Goal: Task Accomplishment & Management: Manage account settings

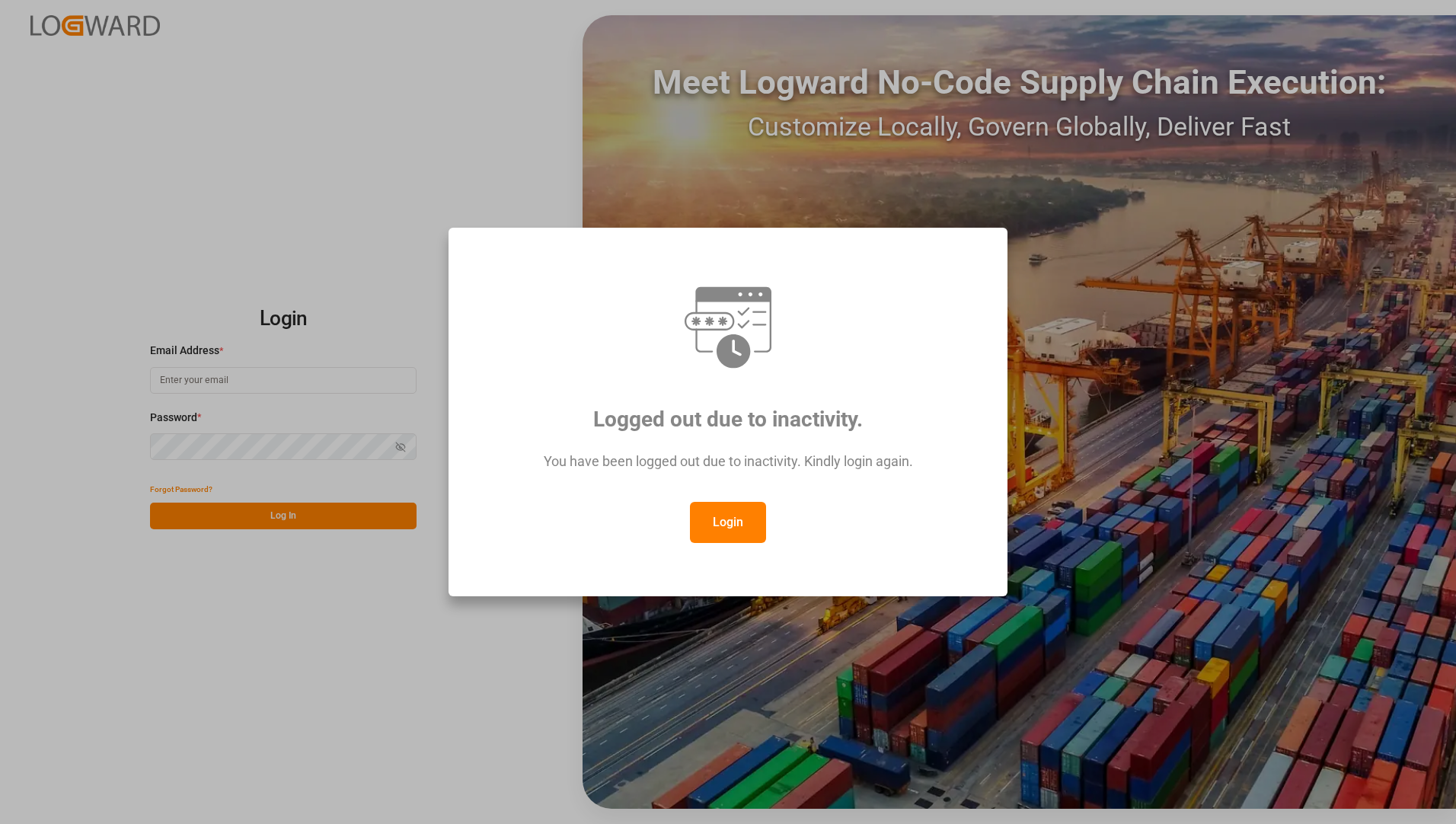
click at [765, 508] on button "Login" at bounding box center [728, 523] width 76 height 41
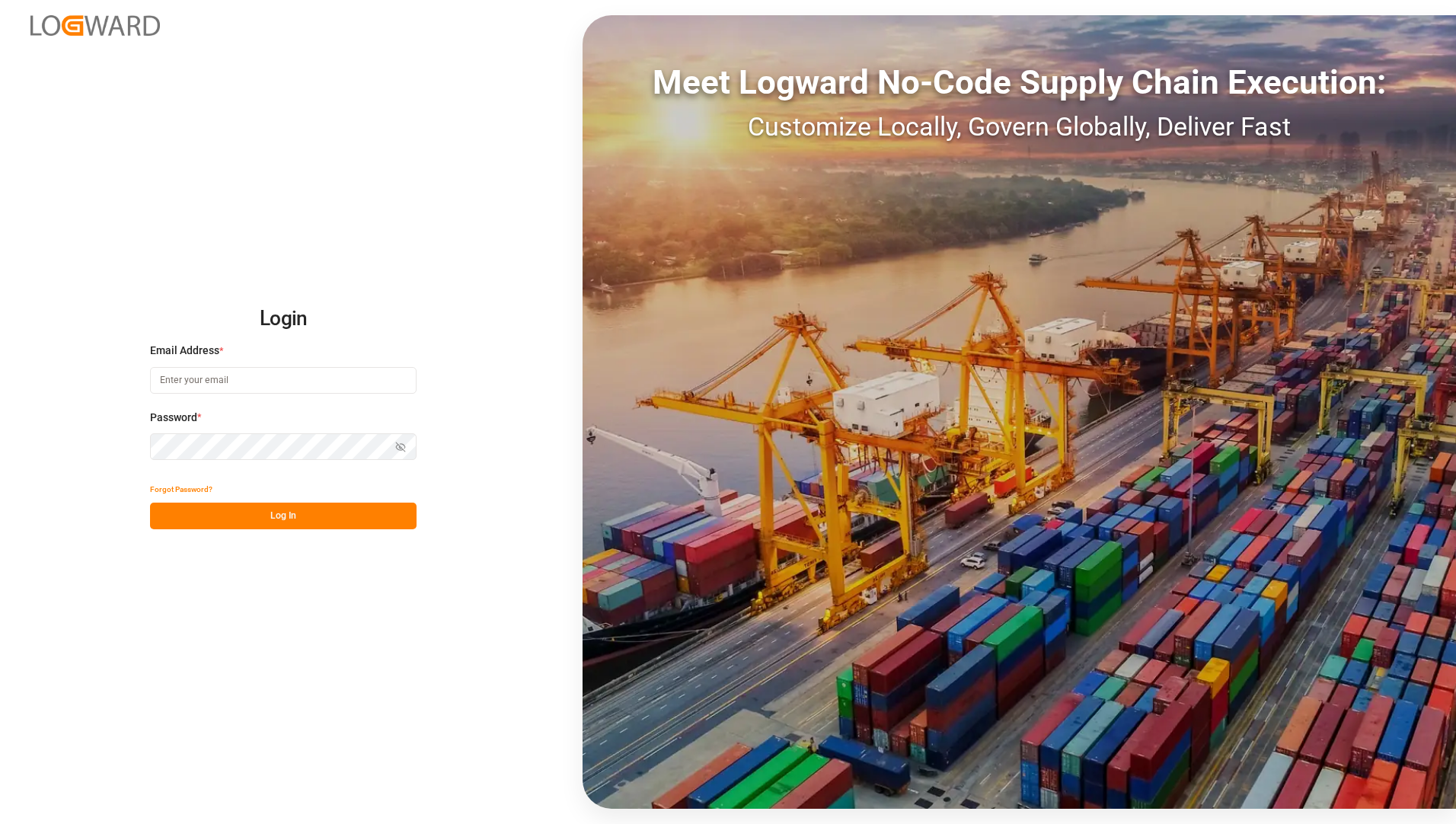
click at [277, 379] on input at bounding box center [283, 380] width 266 height 27
type input "[EMAIL_ADDRESS][PERSON_NAME][DOMAIN_NAME]"
click at [220, 605] on div "Login Email Address * [EMAIL_ADDRESS][PERSON_NAME][DOMAIN_NAME] Password * Show…" at bounding box center [728, 412] width 1456 height 824
click at [215, 513] on button "Log In" at bounding box center [283, 516] width 266 height 27
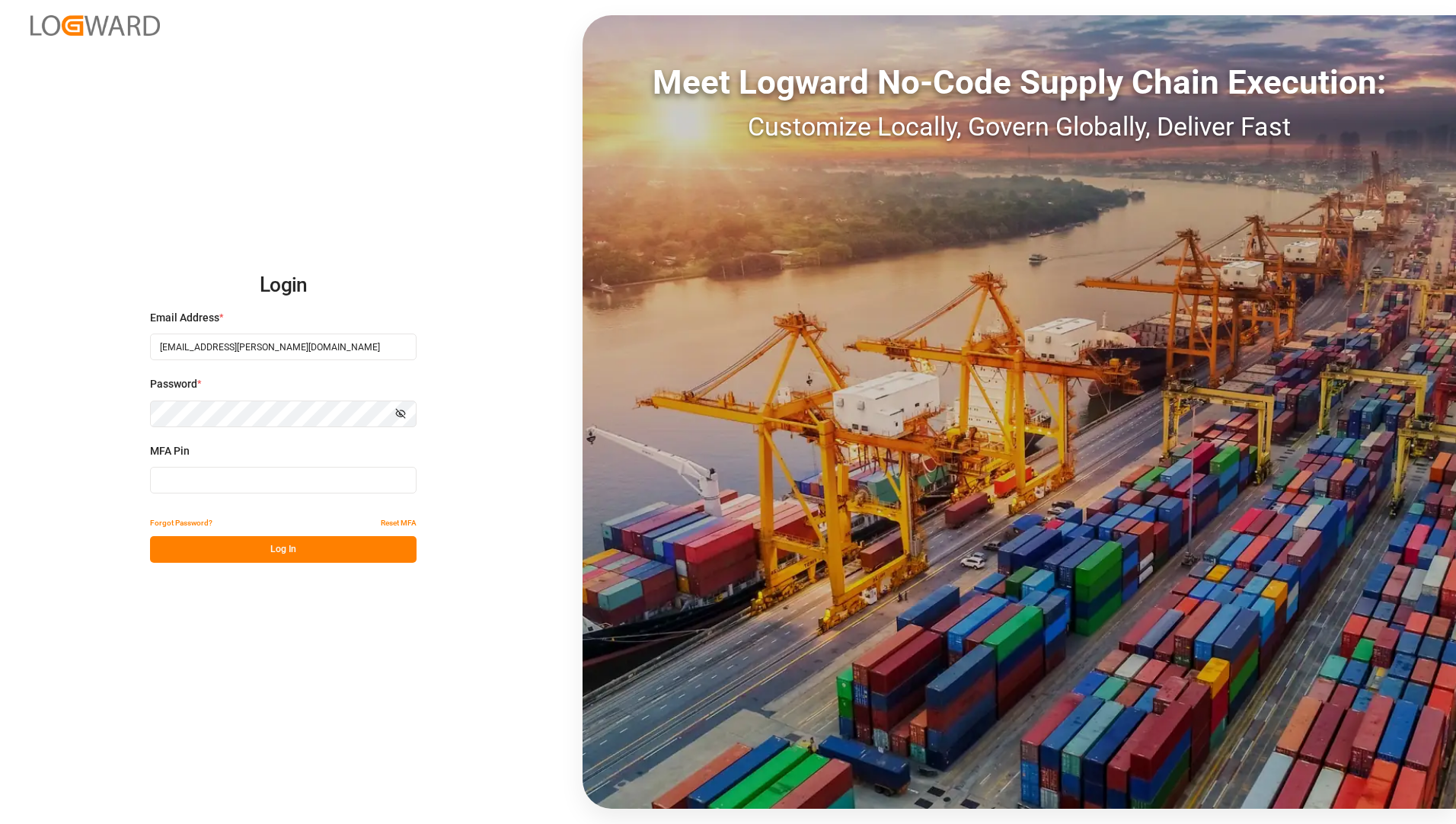
click at [309, 473] on input at bounding box center [283, 480] width 266 height 27
type input "189135"
click at [196, 544] on button "Log In" at bounding box center [283, 549] width 266 height 27
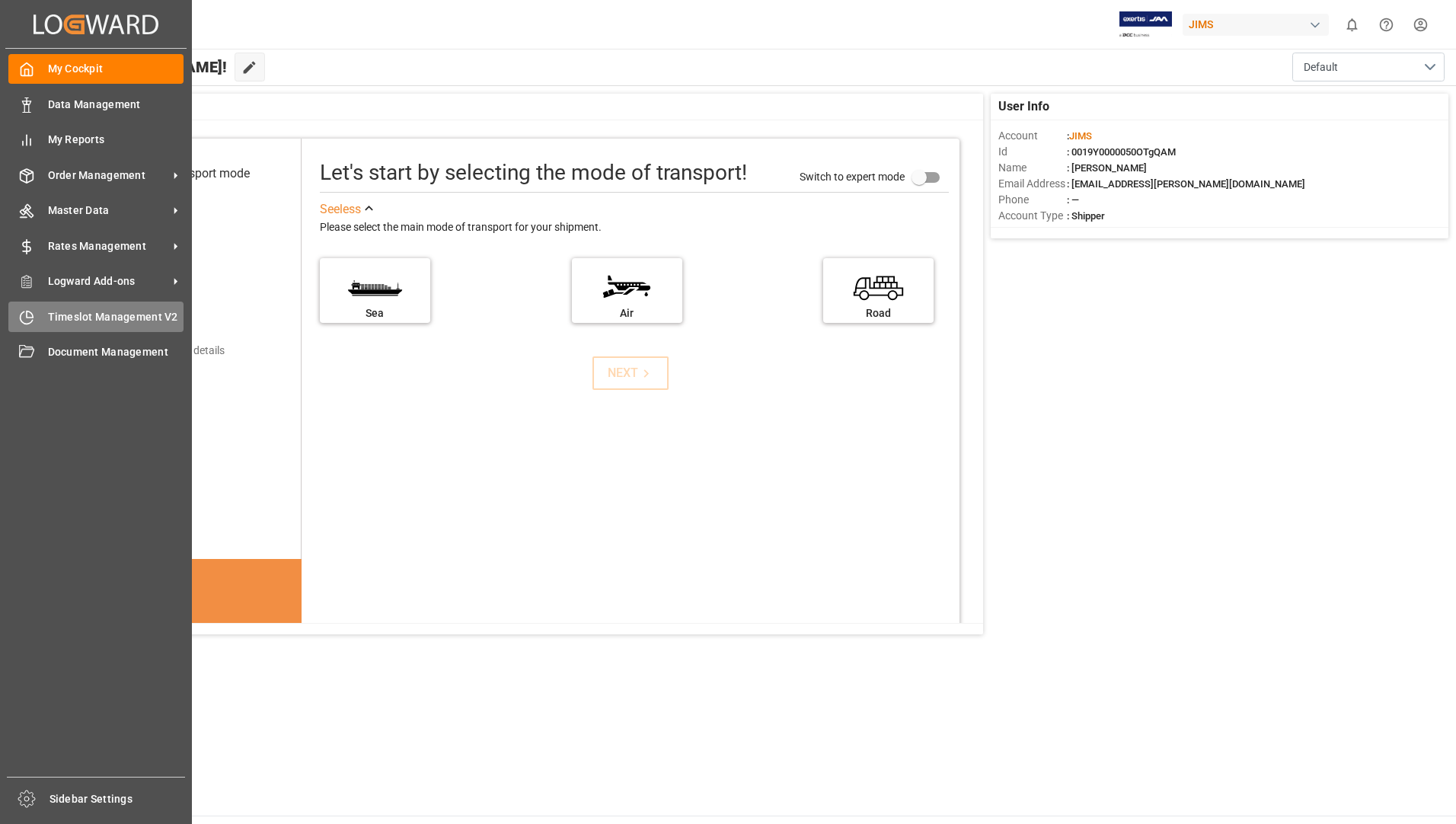
click at [71, 309] on span "Timeslot Management V2" at bounding box center [116, 317] width 137 height 16
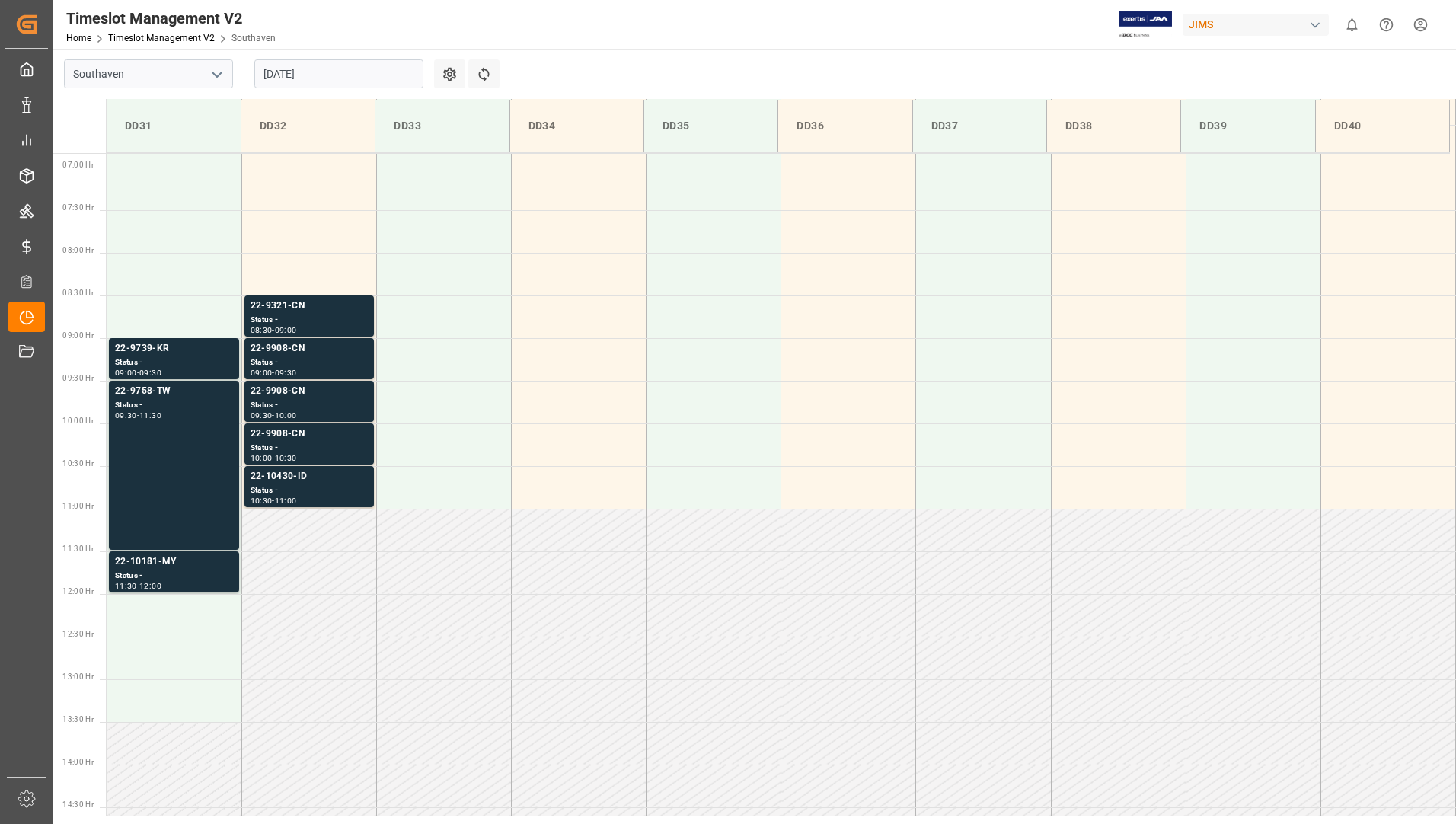
scroll to position [587, 0]
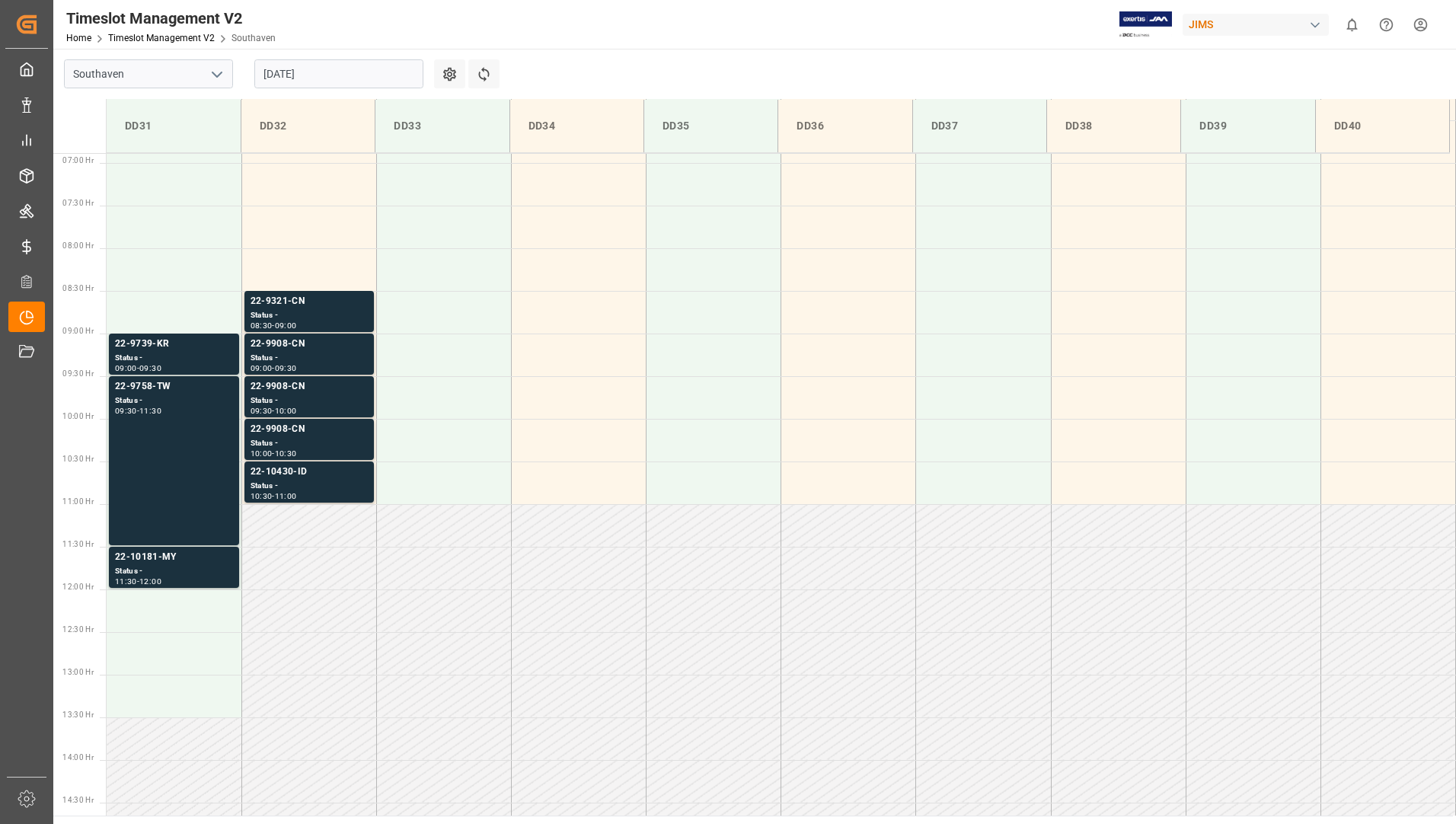
click at [320, 69] on input "[DATE]" at bounding box center [339, 74] width 169 height 29
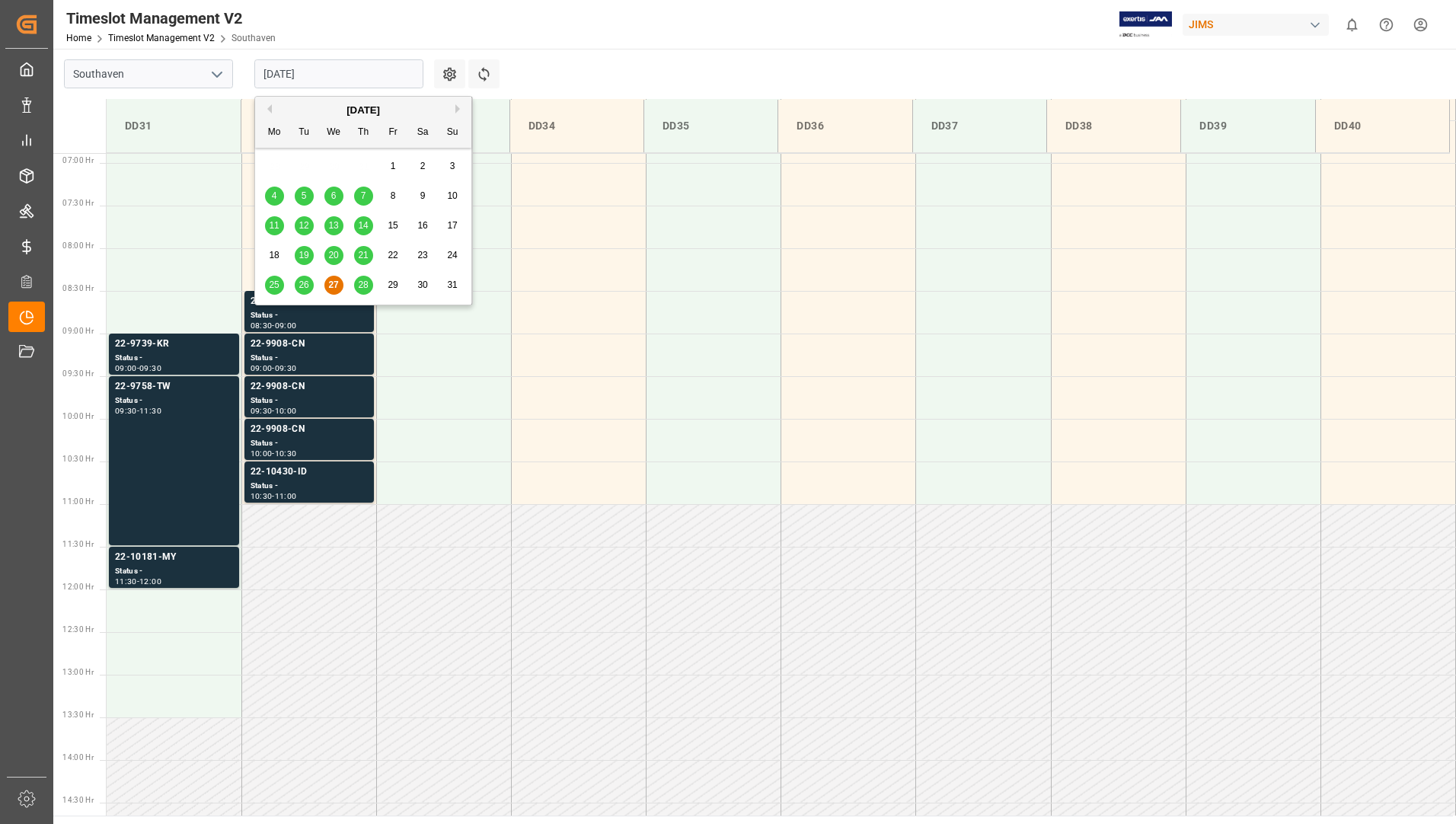
click at [281, 286] on div "25" at bounding box center [274, 286] width 19 height 18
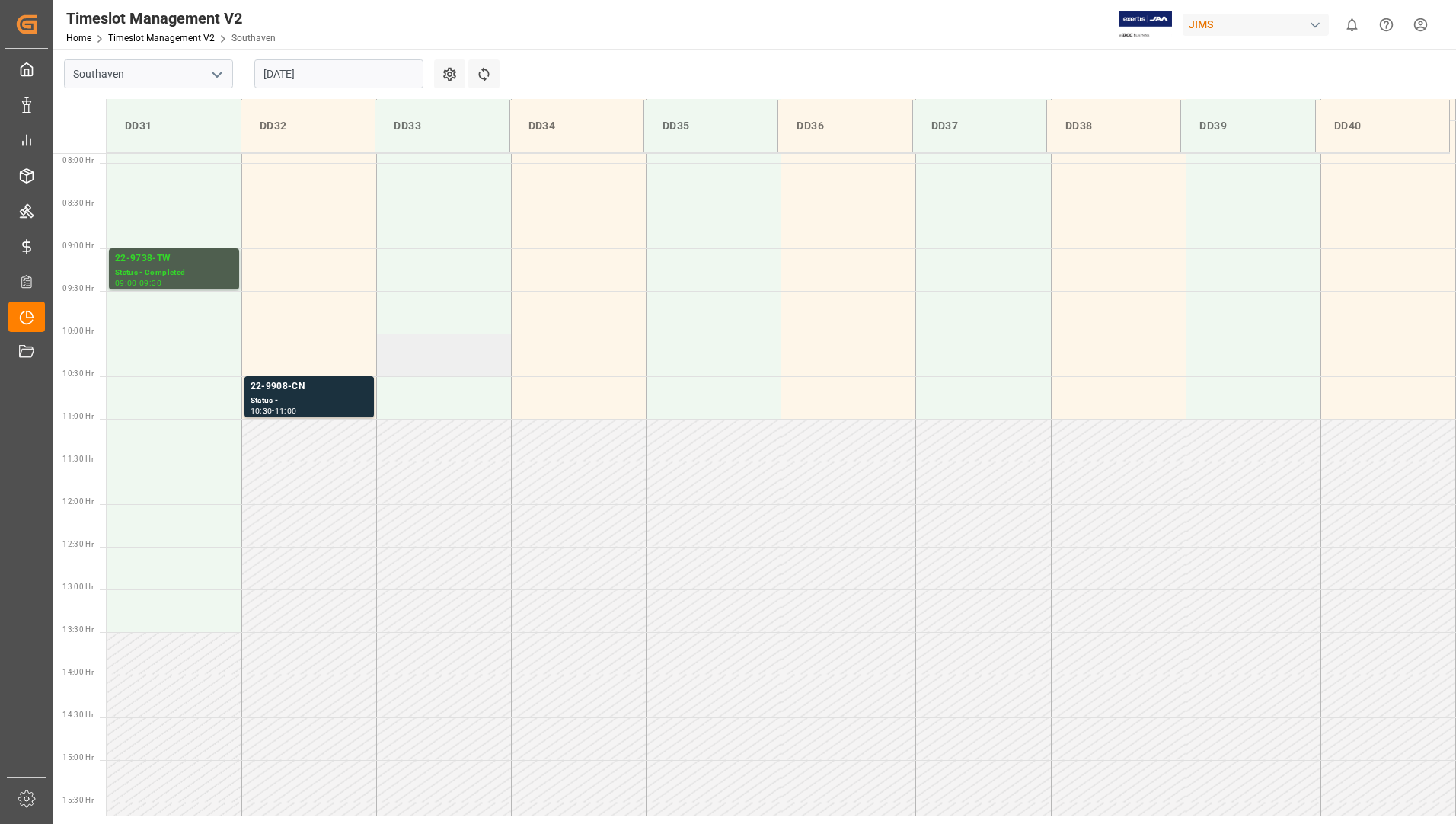
scroll to position [444, 0]
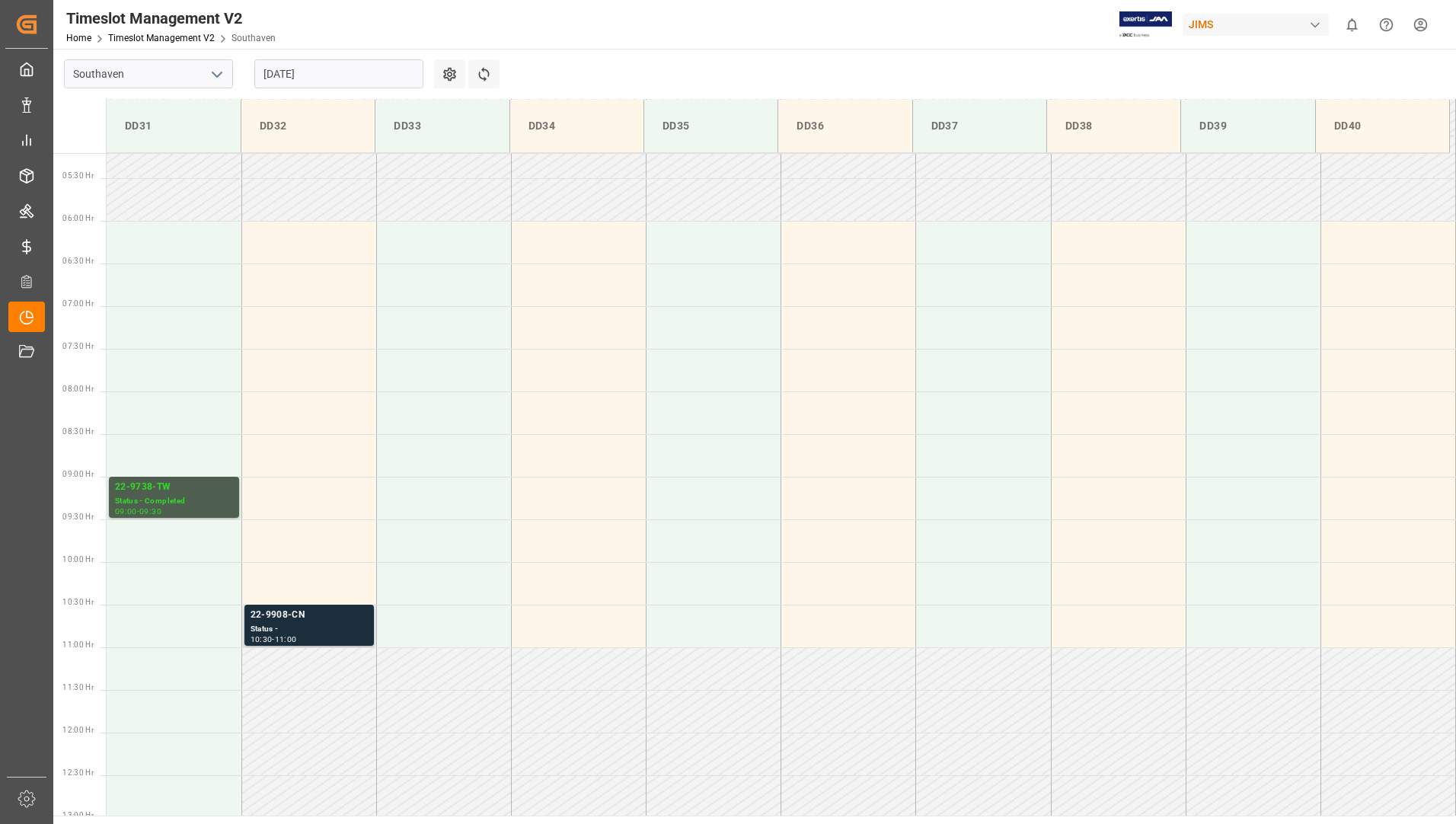
click at [336, 628] on div "Status -" at bounding box center [309, 629] width 117 height 13
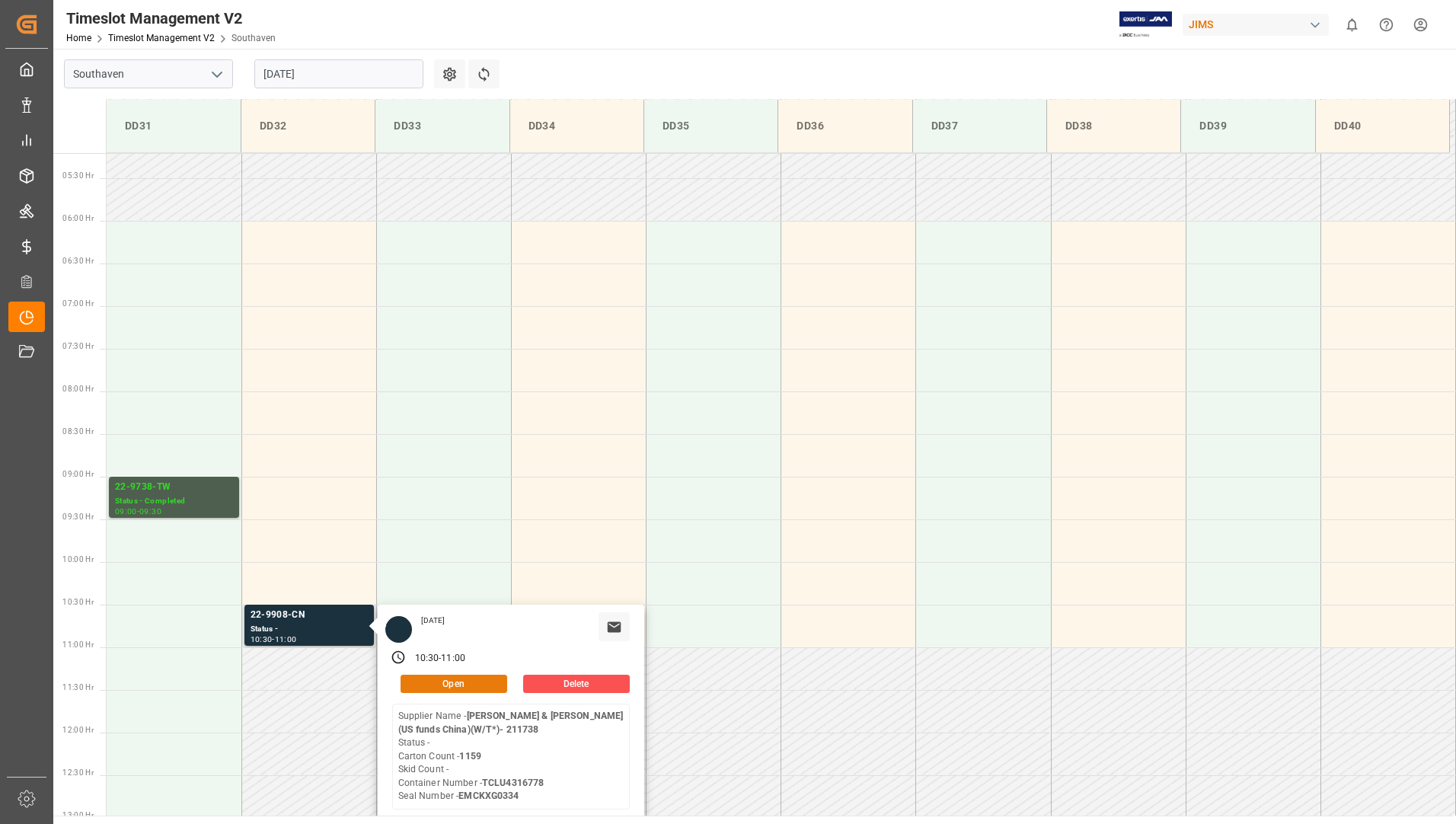
click at [425, 683] on button "Open" at bounding box center [454, 684] width 107 height 18
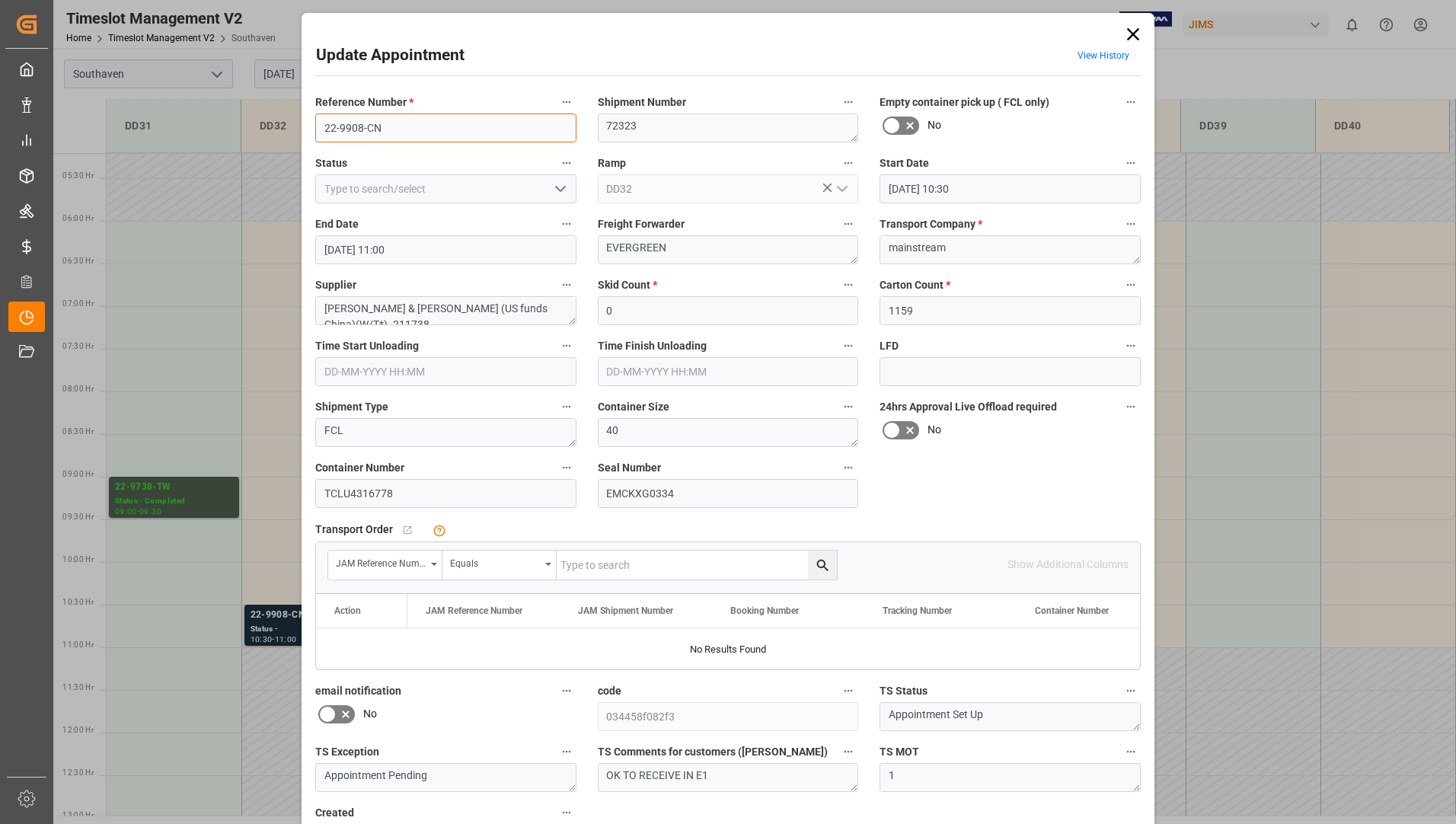
drag, startPoint x: 320, startPoint y: 133, endPoint x: 382, endPoint y: 132, distance: 62.0
click at [382, 132] on input "22-9908-CN" at bounding box center [446, 128] width 261 height 29
click at [1131, 34] on icon at bounding box center [1133, 35] width 12 height 12
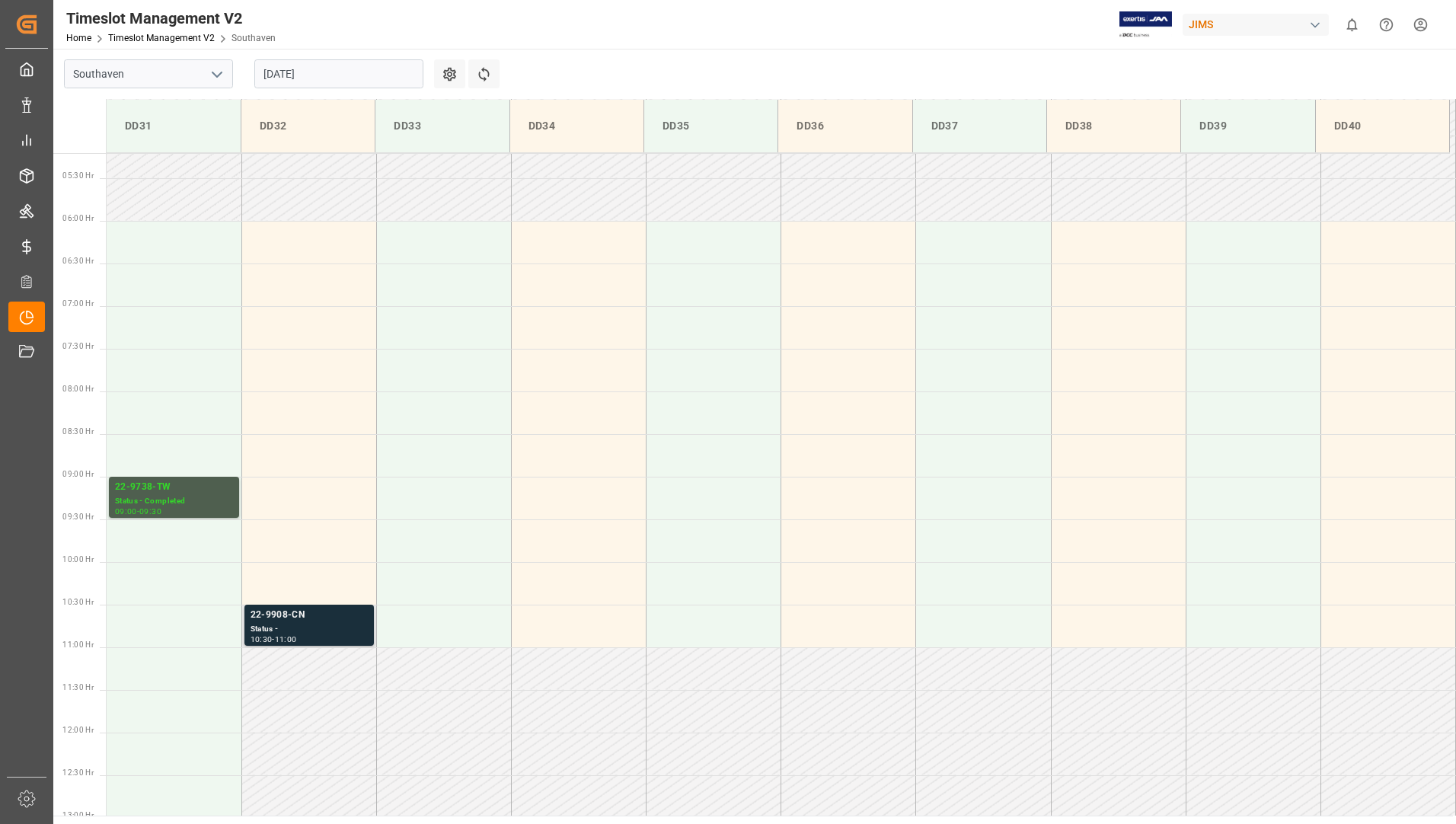
click at [304, 627] on div "Status -" at bounding box center [309, 629] width 117 height 13
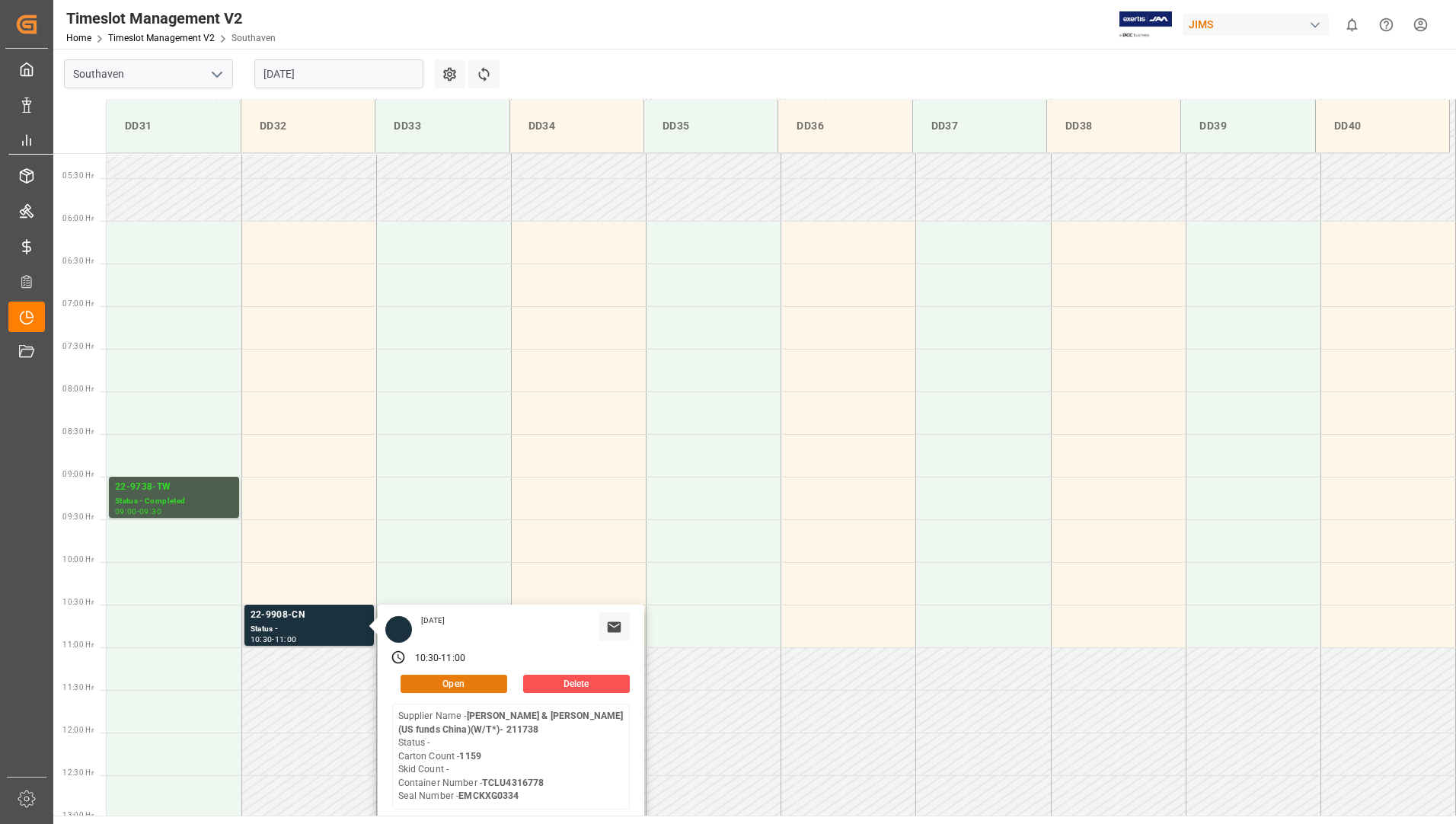
click at [460, 686] on button "Open" at bounding box center [454, 684] width 107 height 18
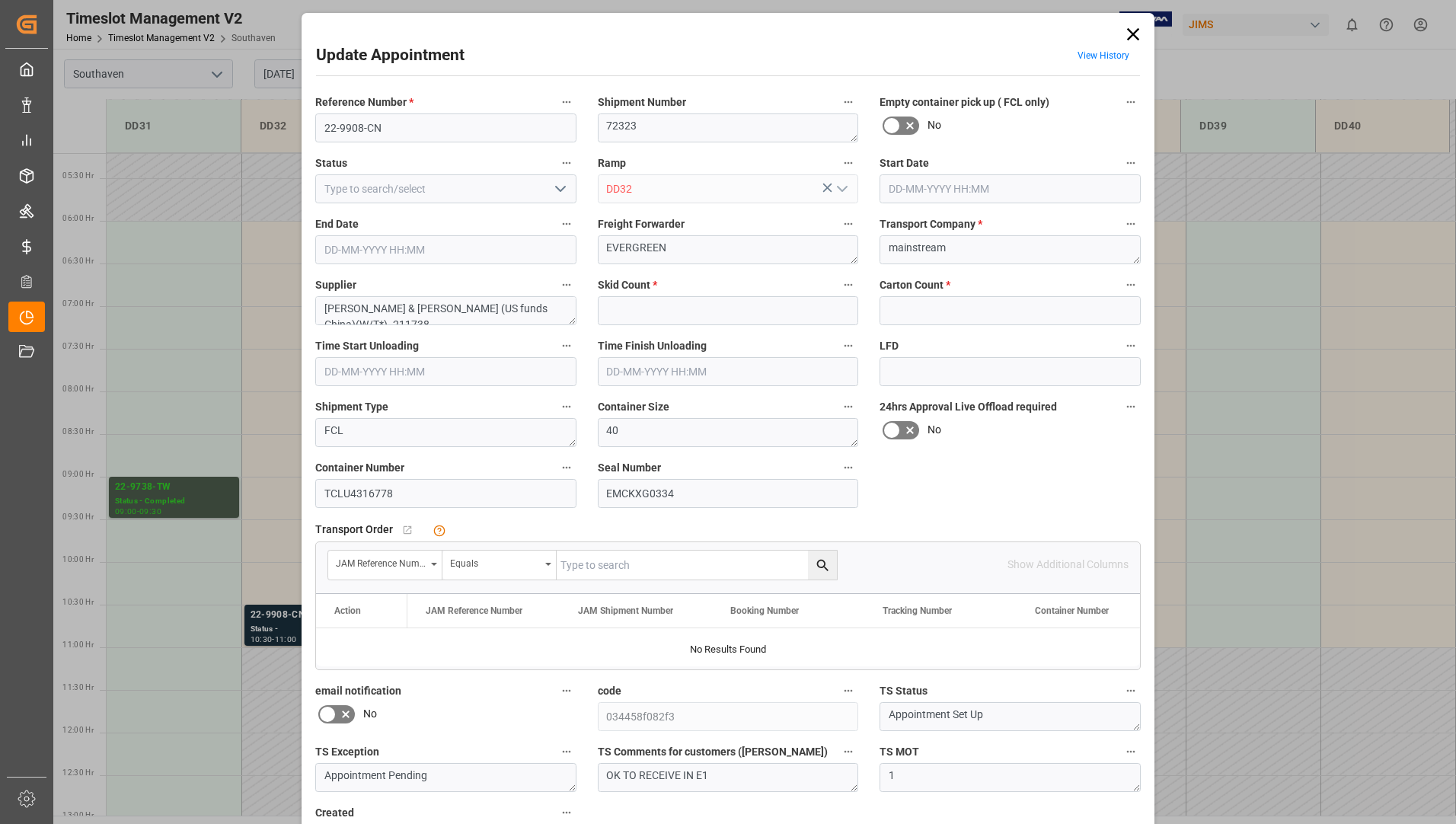
type input "0"
type input "1159"
type input "[DATE] 10:30"
type input "[DATE] 11:00"
type input "[DATE] 14:57"
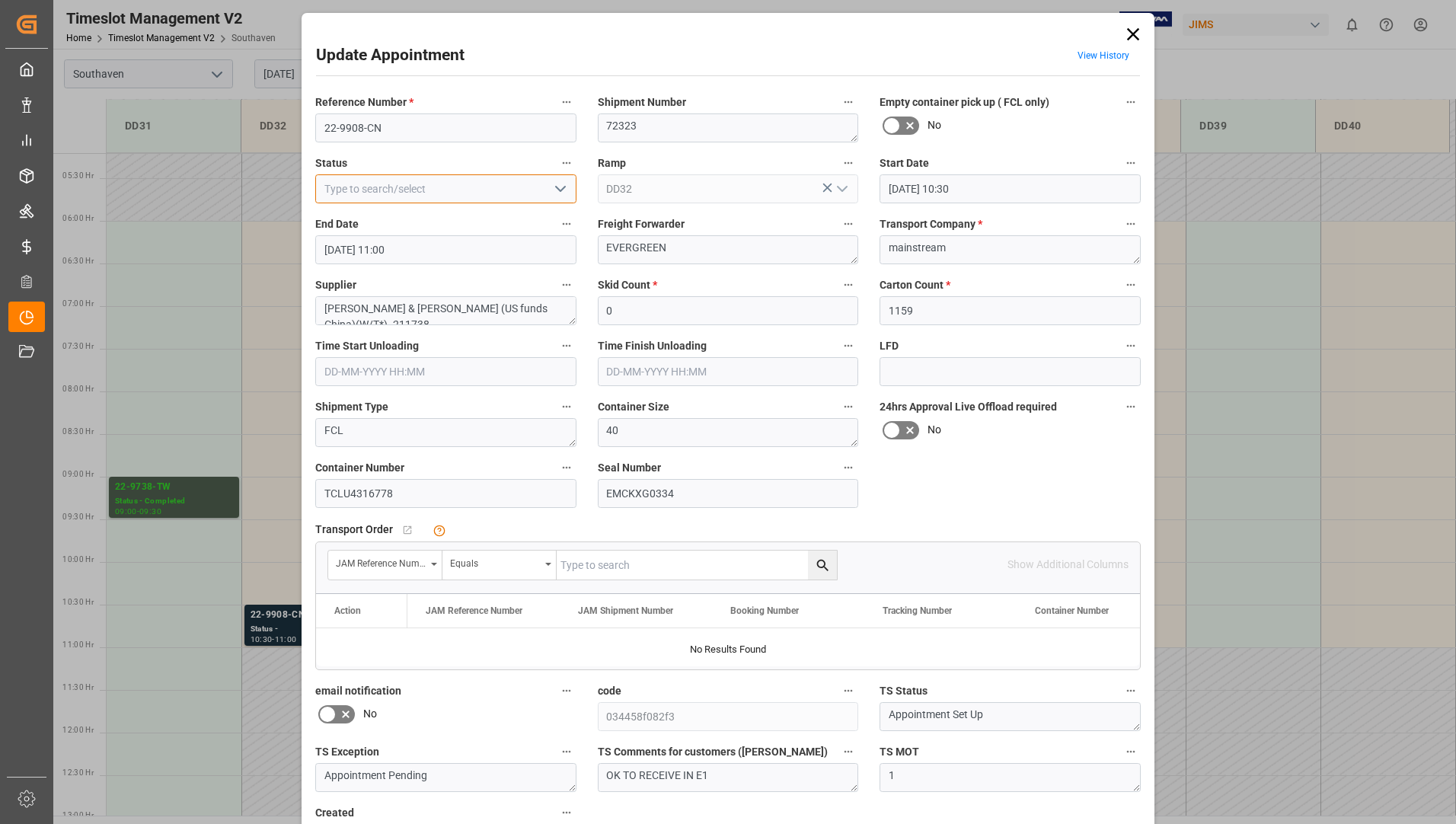
click at [568, 189] on input at bounding box center [446, 189] width 261 height 29
click at [555, 192] on icon "open menu" at bounding box center [561, 189] width 18 height 18
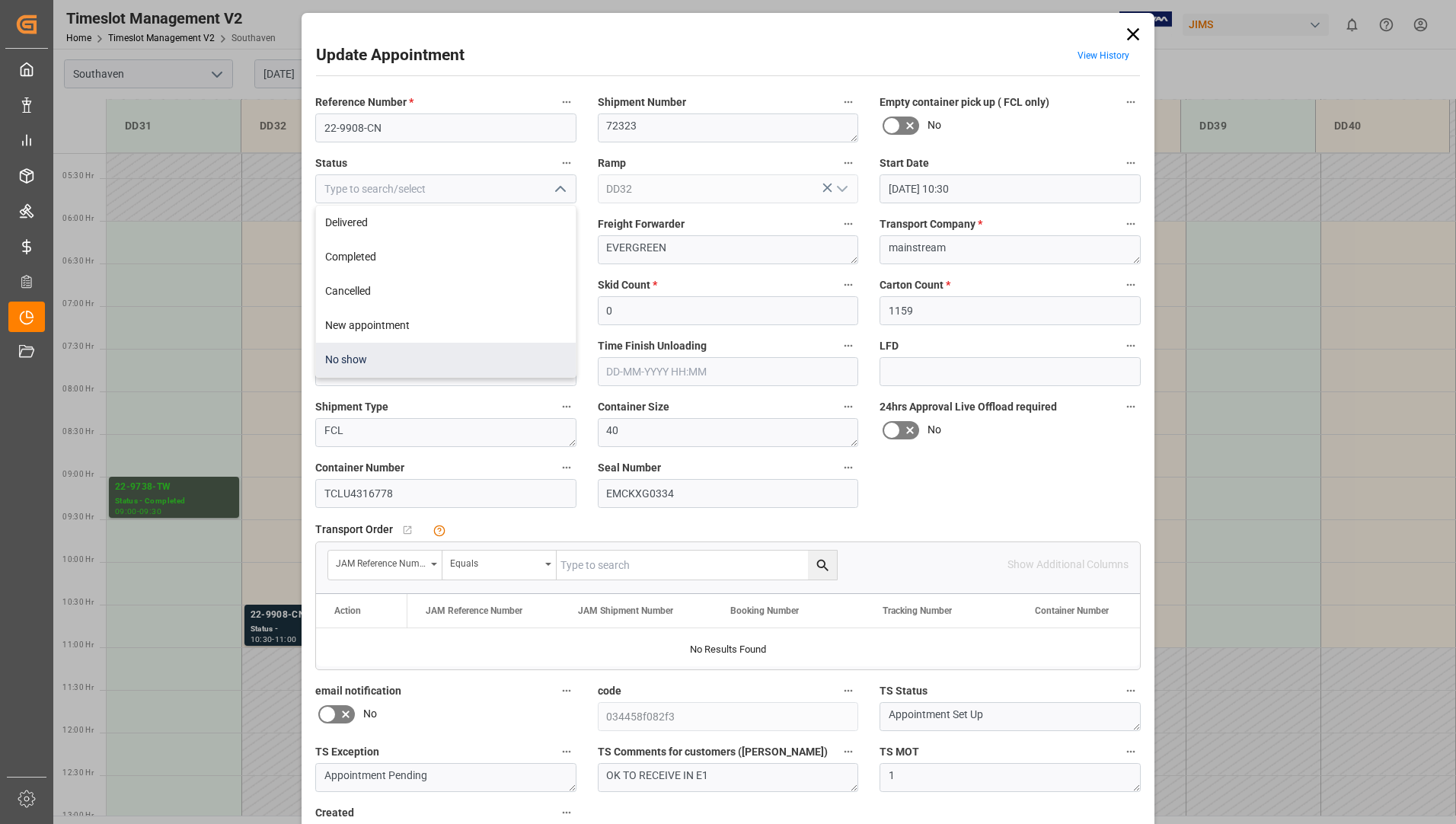
click at [416, 369] on div "No show" at bounding box center [446, 359] width 260 height 35
type input "No show"
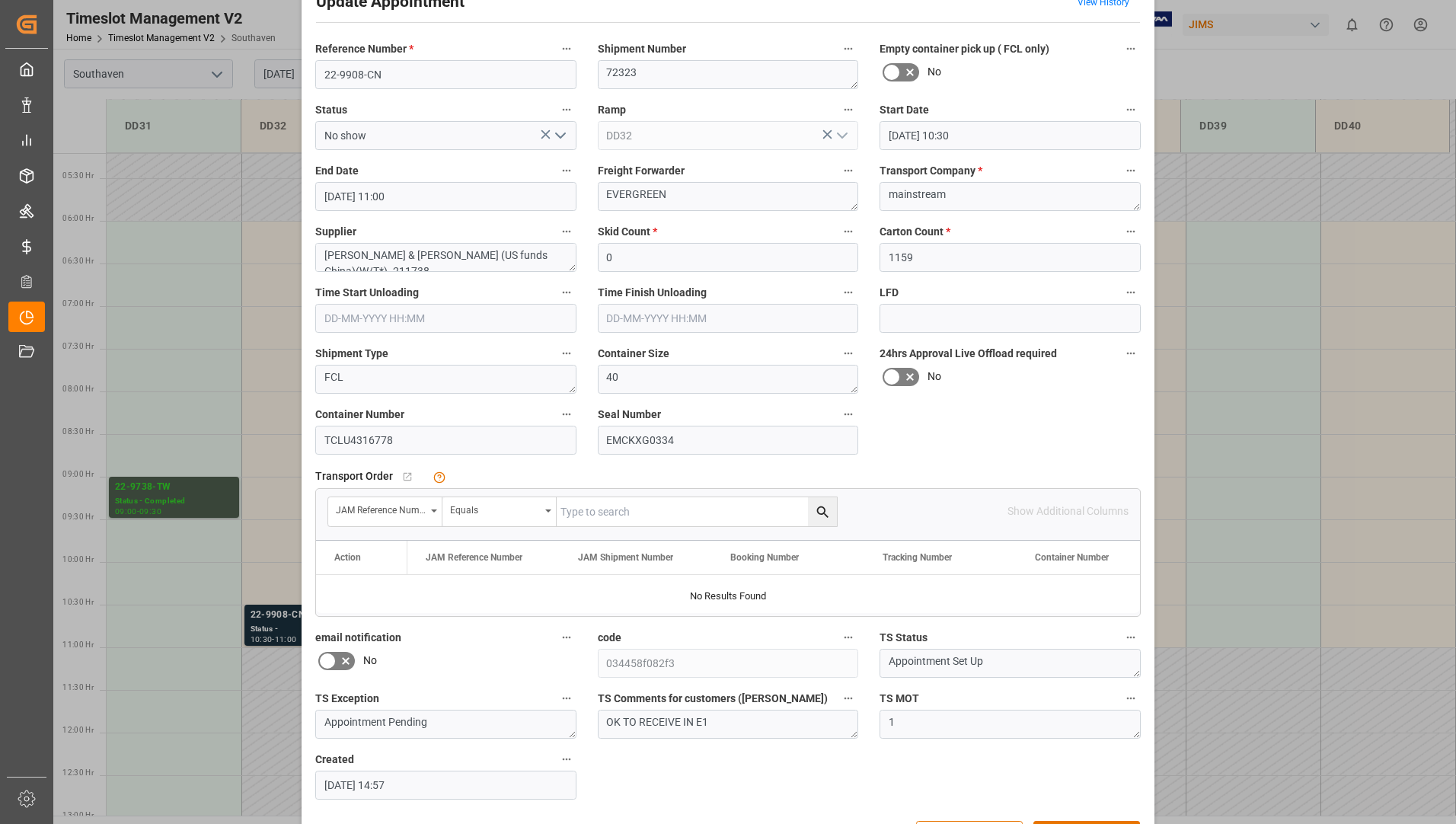
scroll to position [107, 0]
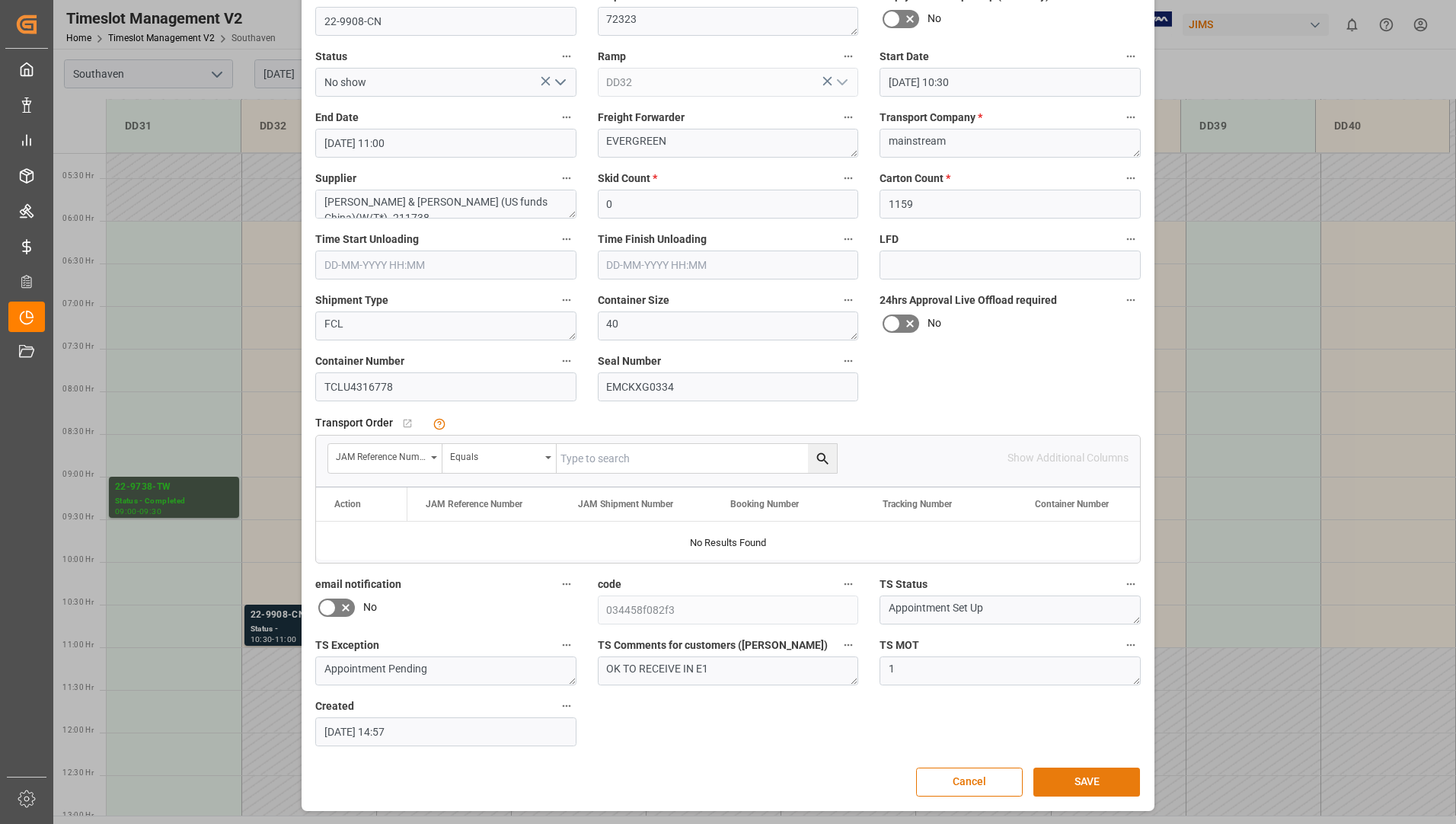
click at [1076, 795] on button "SAVE" at bounding box center [1087, 783] width 107 height 29
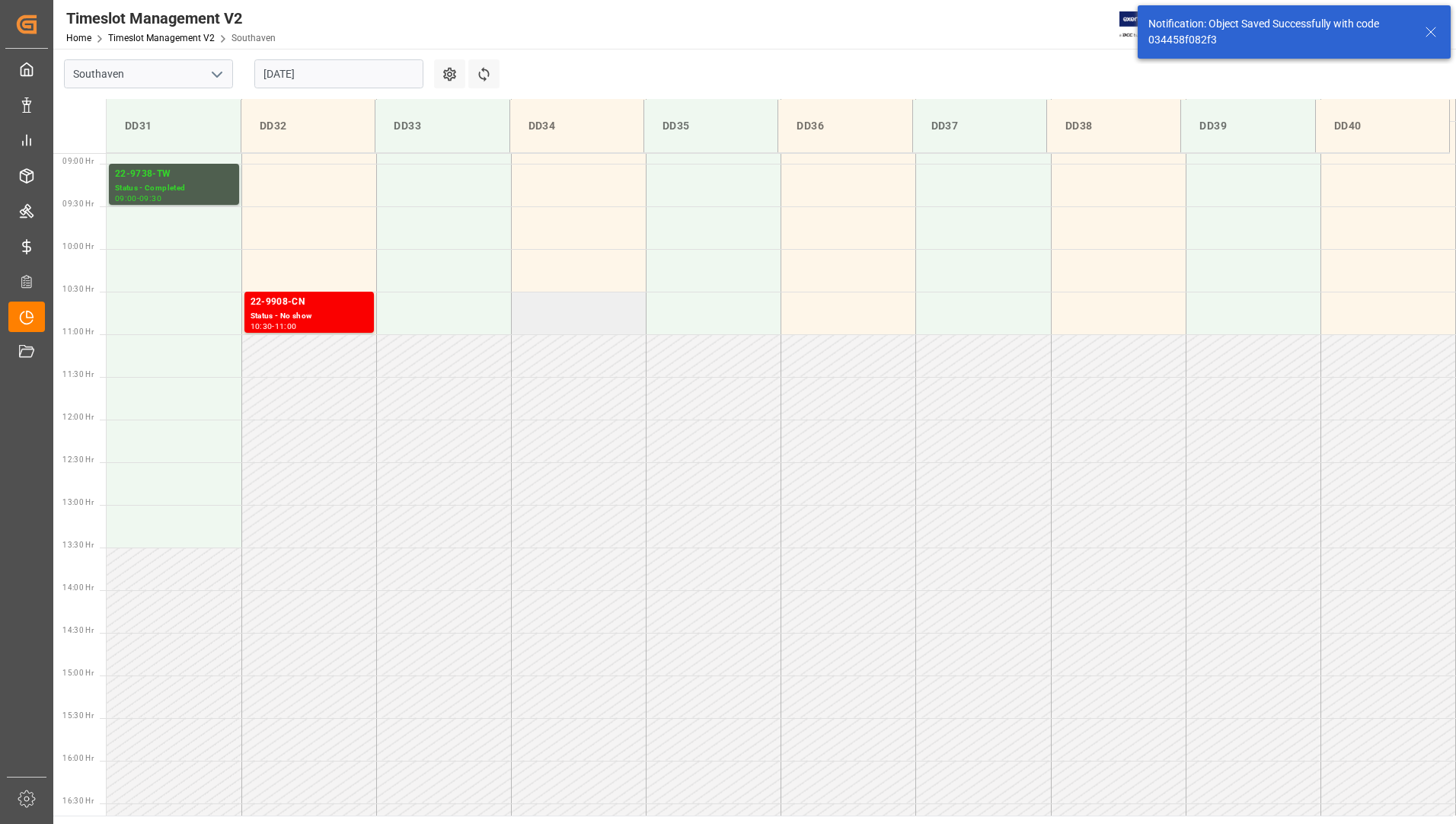
scroll to position [758, 0]
click at [200, 184] on div "Status - Completed" at bounding box center [174, 187] width 118 height 13
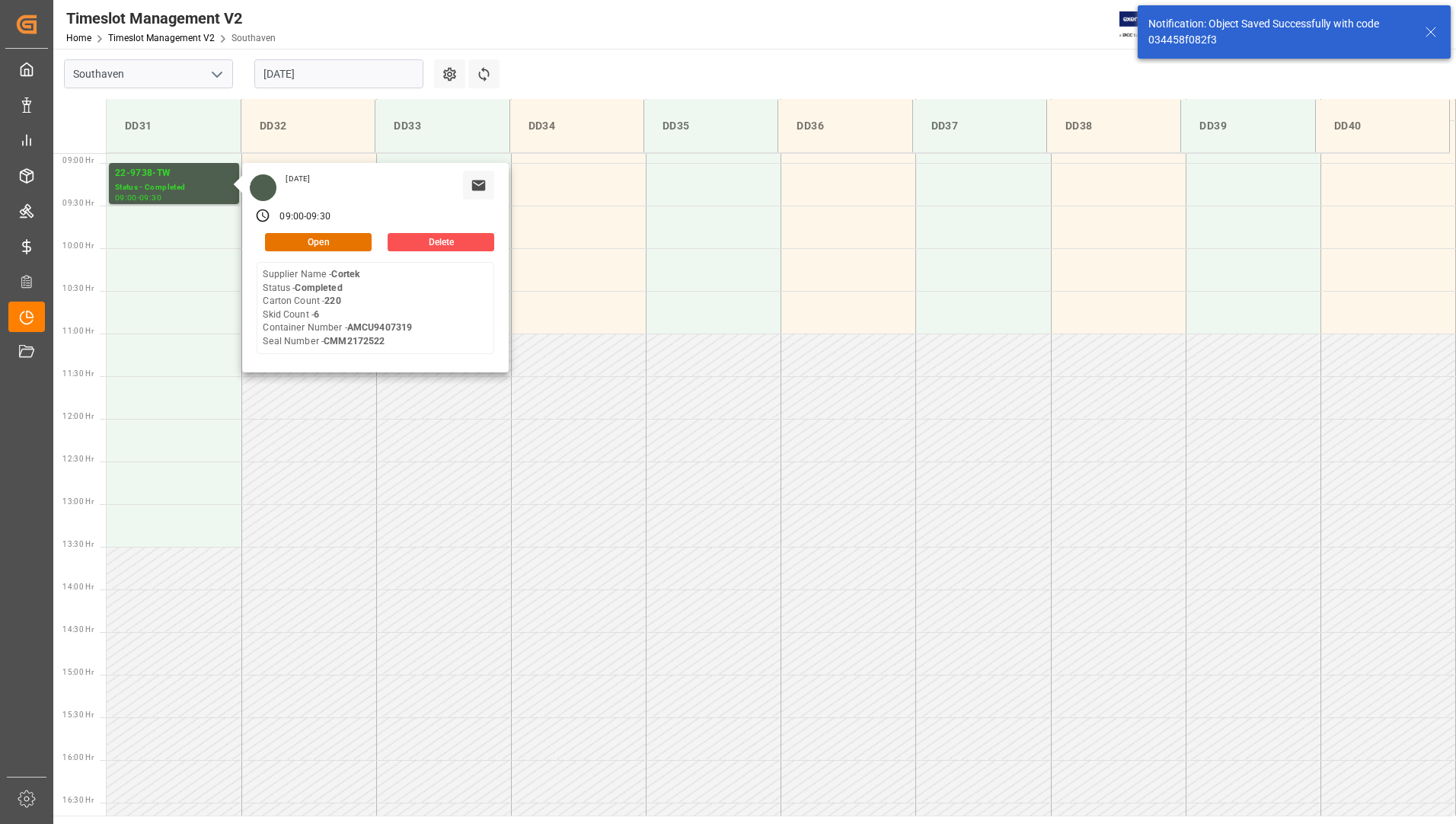
click at [288, 70] on input "[DATE]" at bounding box center [339, 74] width 169 height 29
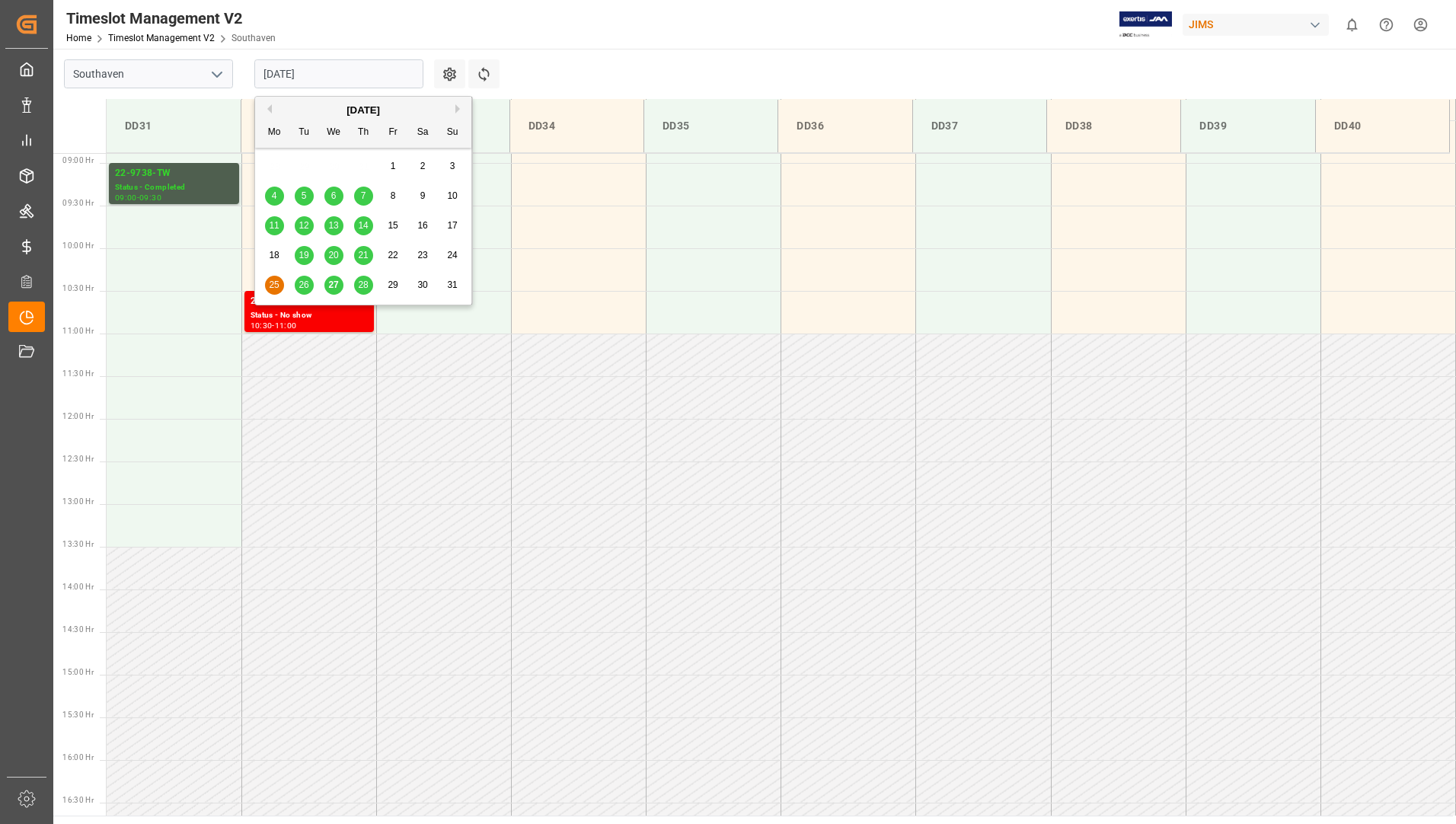
click at [306, 279] on div "26" at bounding box center [304, 286] width 19 height 18
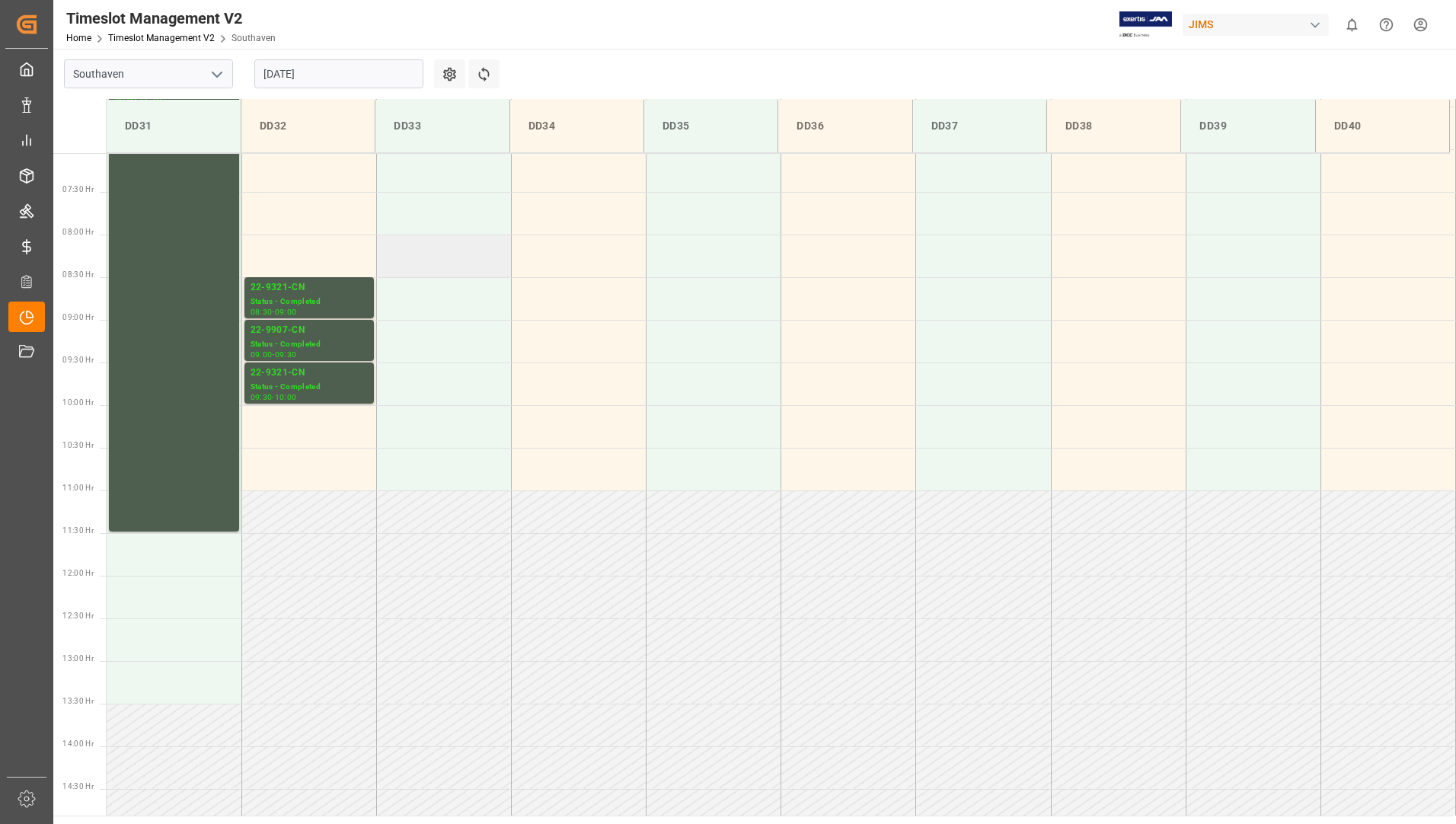
scroll to position [520, 0]
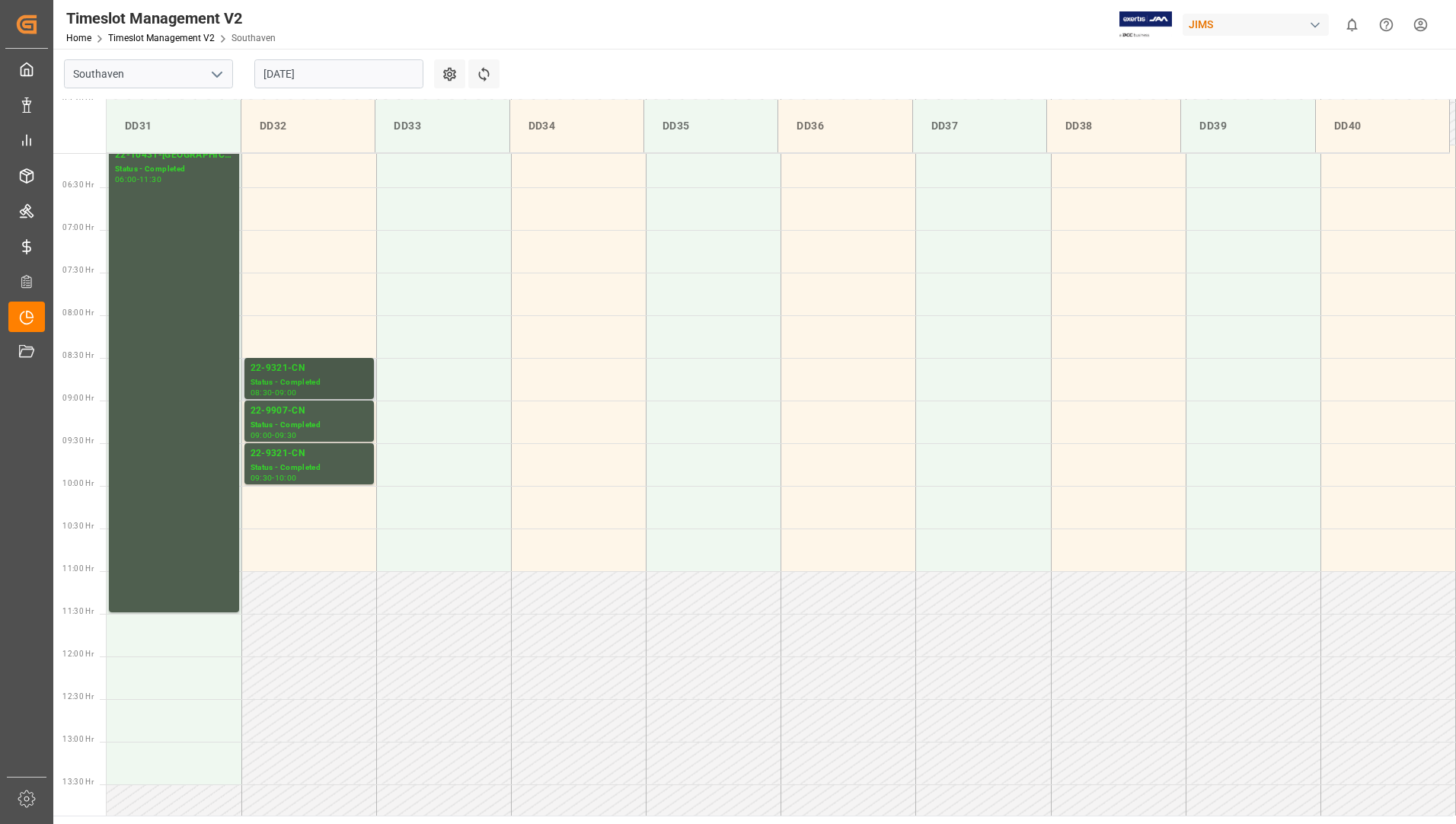
click at [323, 391] on div "08:30 - 09:00" at bounding box center [309, 393] width 117 height 8
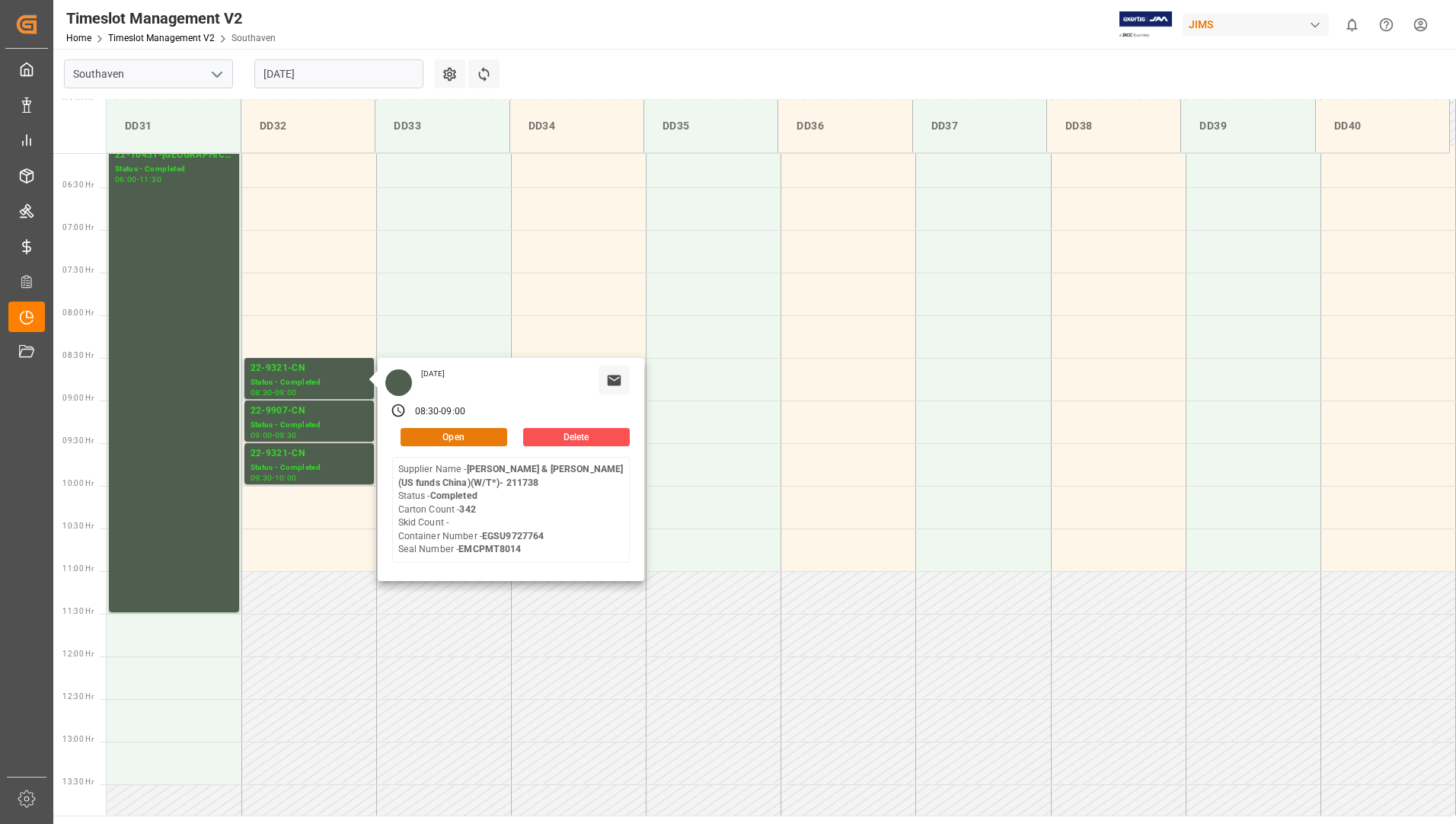
click at [423, 442] on button "Open" at bounding box center [454, 437] width 107 height 18
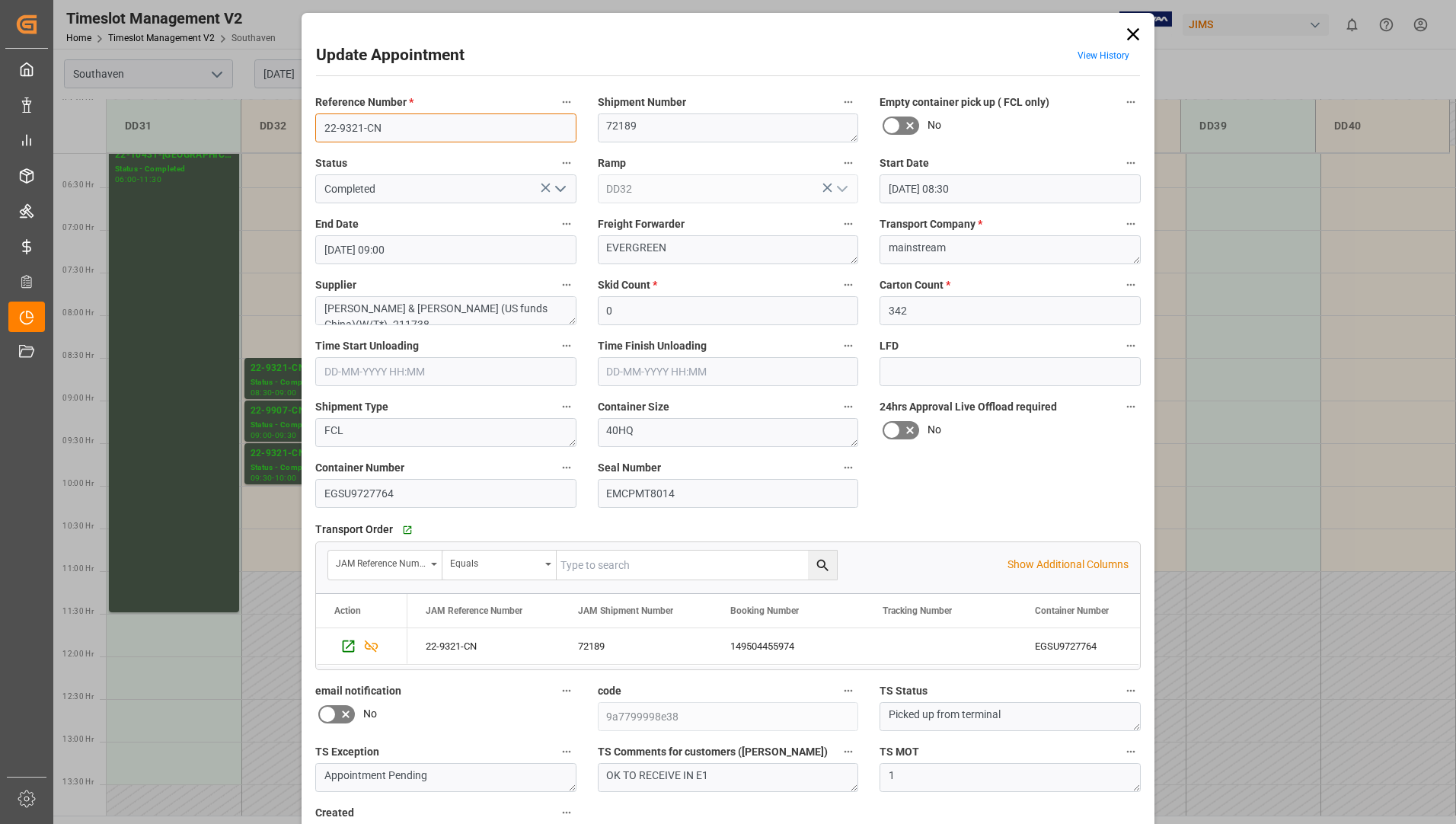
drag, startPoint x: 319, startPoint y: 131, endPoint x: 380, endPoint y: 131, distance: 61.0
click at [380, 131] on input "22-9321-CN" at bounding box center [446, 128] width 261 height 29
drag, startPoint x: 322, startPoint y: 488, endPoint x: 395, endPoint y: 496, distance: 73.4
click at [395, 496] on input "EGSU9727764" at bounding box center [446, 494] width 261 height 29
click at [1124, 33] on icon at bounding box center [1133, 35] width 22 height 22
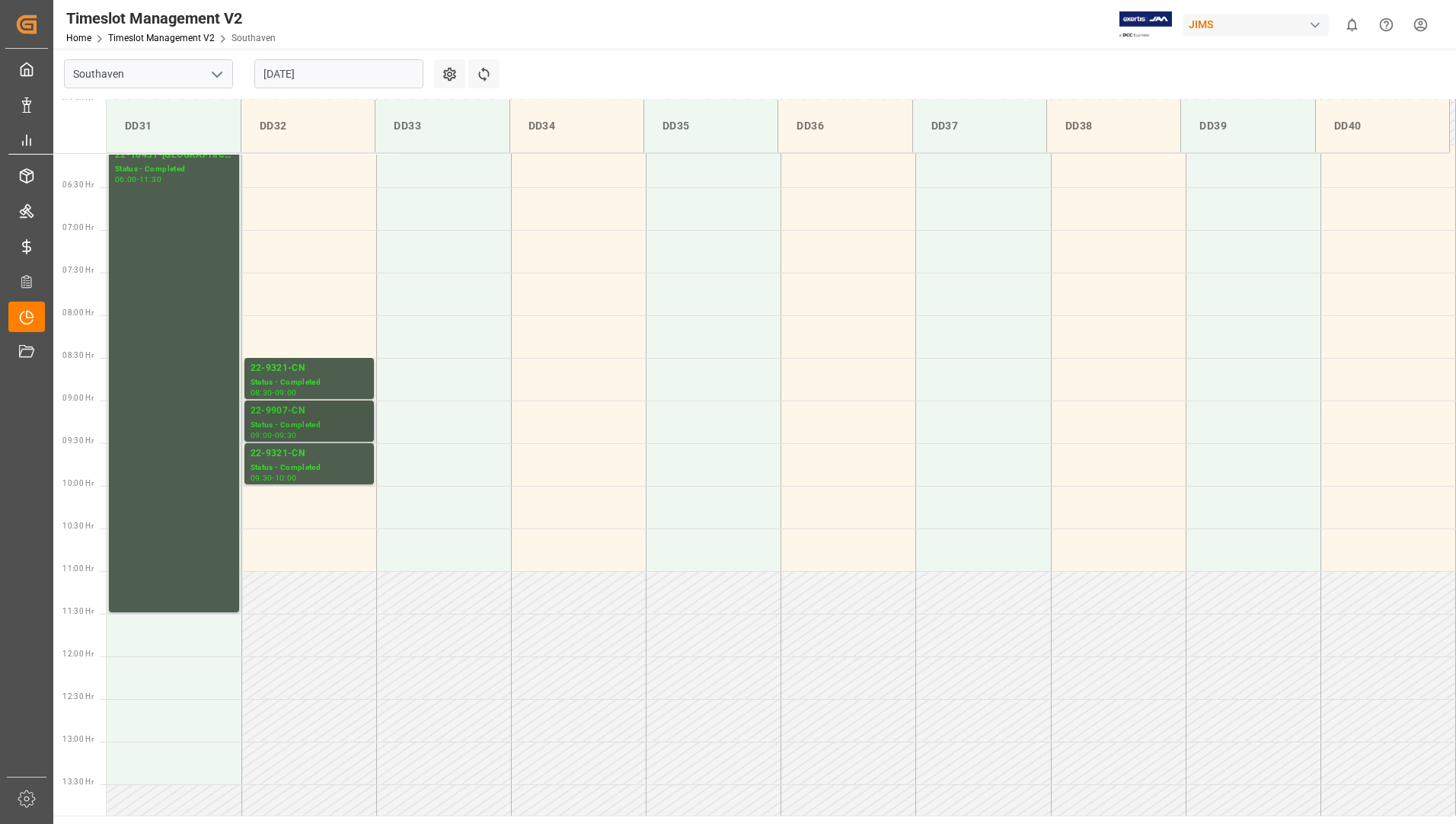
click at [341, 424] on div "Status - Completed" at bounding box center [309, 425] width 117 height 13
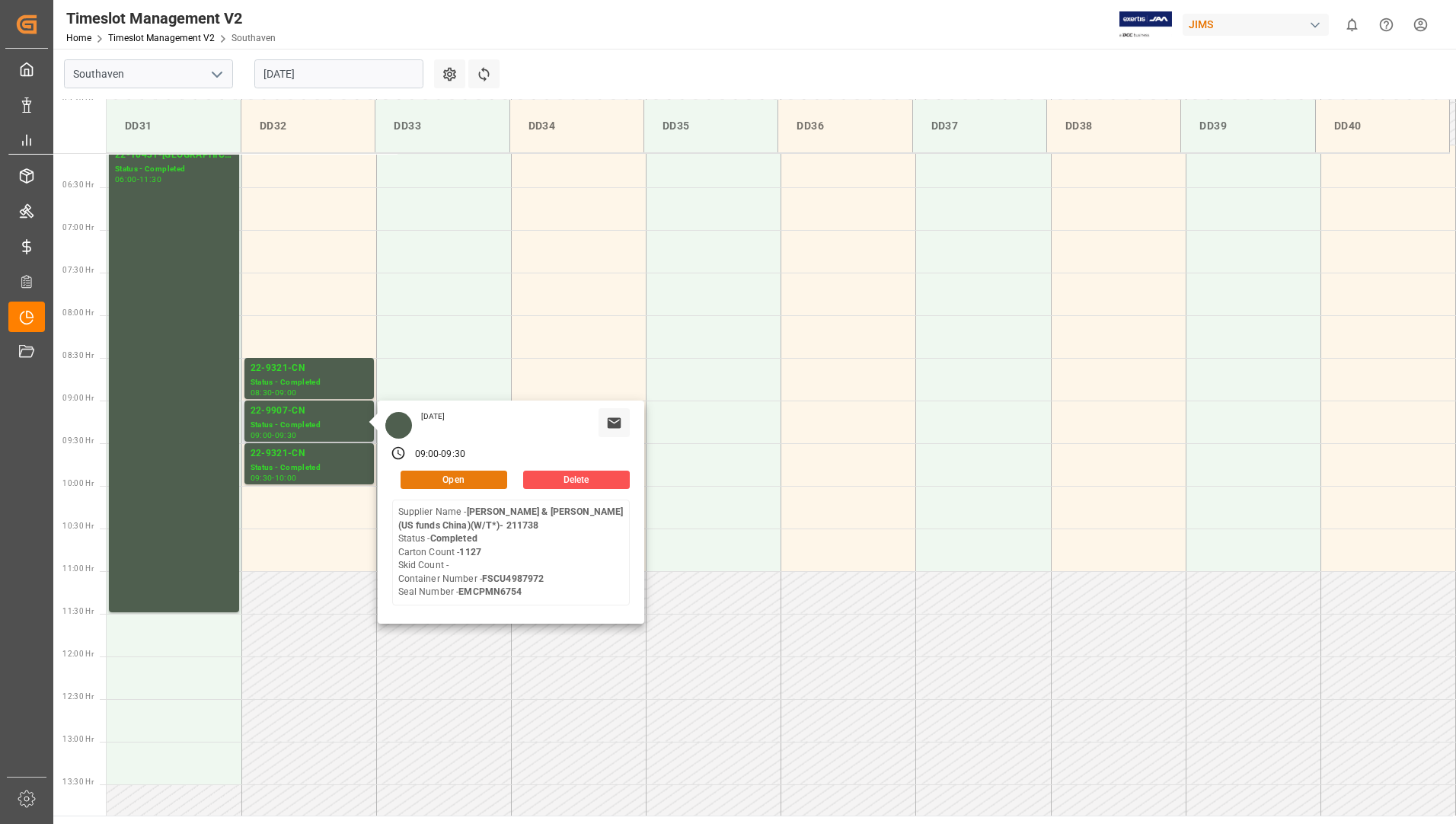
click at [422, 478] on button "Open" at bounding box center [454, 480] width 107 height 18
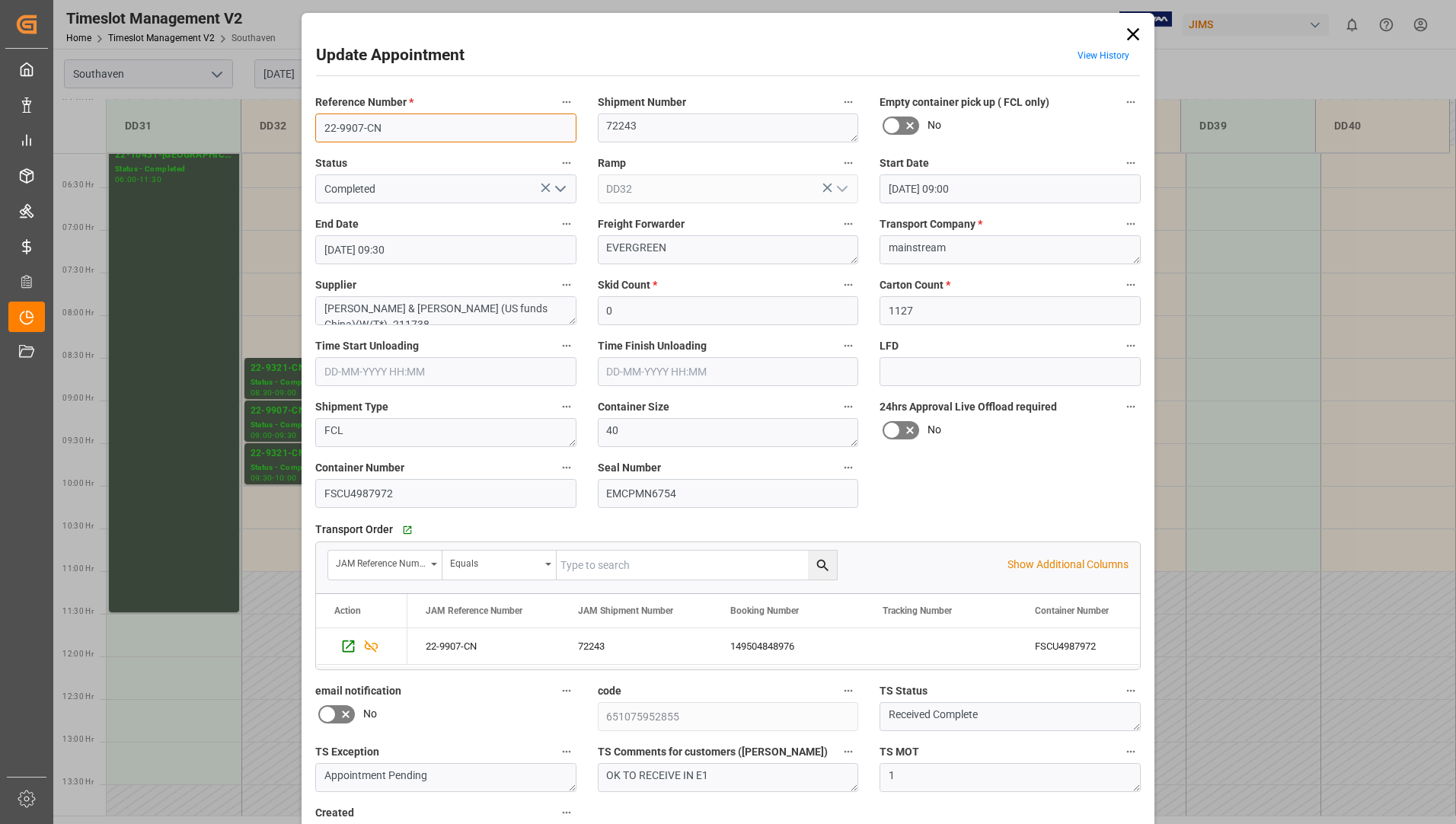
drag, startPoint x: 344, startPoint y: 130, endPoint x: 402, endPoint y: 134, distance: 58.1
click at [402, 134] on input "22-9907-CN" at bounding box center [446, 128] width 261 height 29
click at [392, 162] on label "Status" at bounding box center [446, 164] width 261 height 22
click at [557, 162] on button "Status" at bounding box center [567, 163] width 20 height 20
drag, startPoint x: 321, startPoint y: 127, endPoint x: 352, endPoint y: 131, distance: 31.3
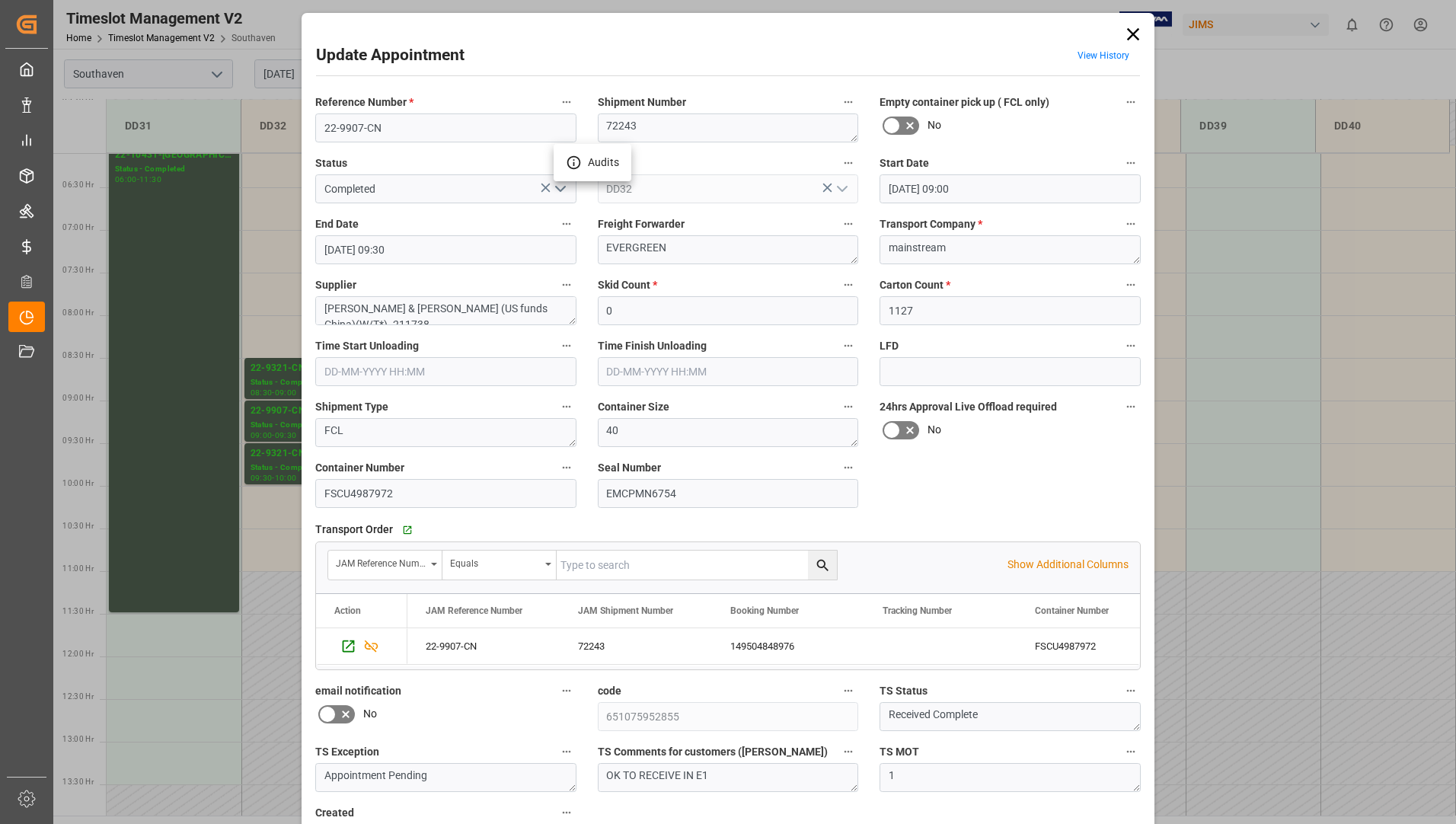
click at [351, 131] on div at bounding box center [728, 412] width 1456 height 824
click at [355, 132] on body "Created by potrace 1.15, written by [PERSON_NAME] [DATE]-[DATE] Created by potr…" at bounding box center [728, 412] width 1456 height 824
drag, startPoint x: 321, startPoint y: 124, endPoint x: 410, endPoint y: 121, distance: 89.1
click at [410, 121] on input "22-9907-CN" at bounding box center [446, 128] width 261 height 29
drag, startPoint x: 322, startPoint y: 493, endPoint x: 392, endPoint y: 498, distance: 70.2
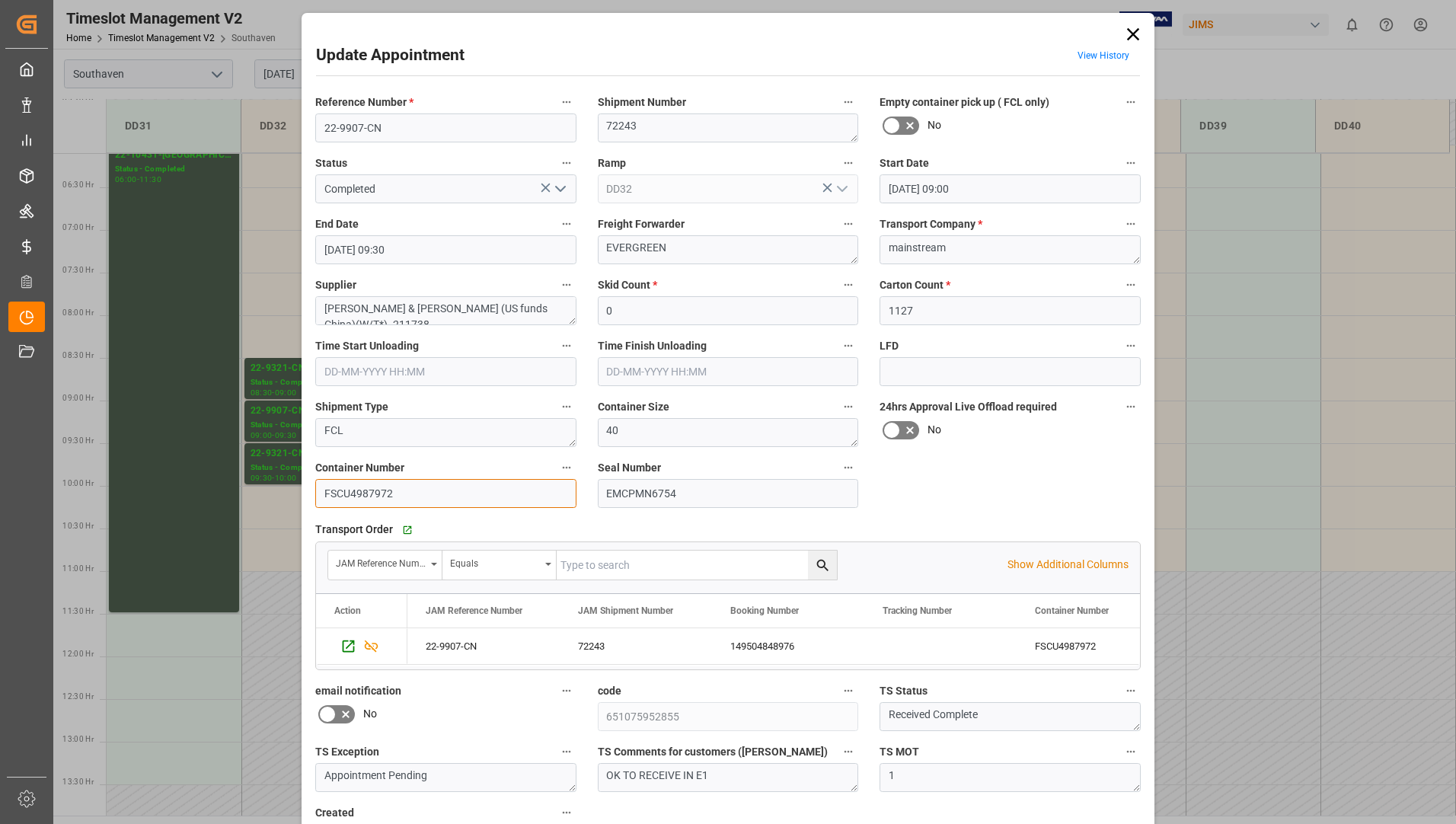
click at [392, 498] on input "FSCU4987972" at bounding box center [446, 494] width 261 height 29
click at [1129, 26] on icon at bounding box center [1133, 35] width 22 height 22
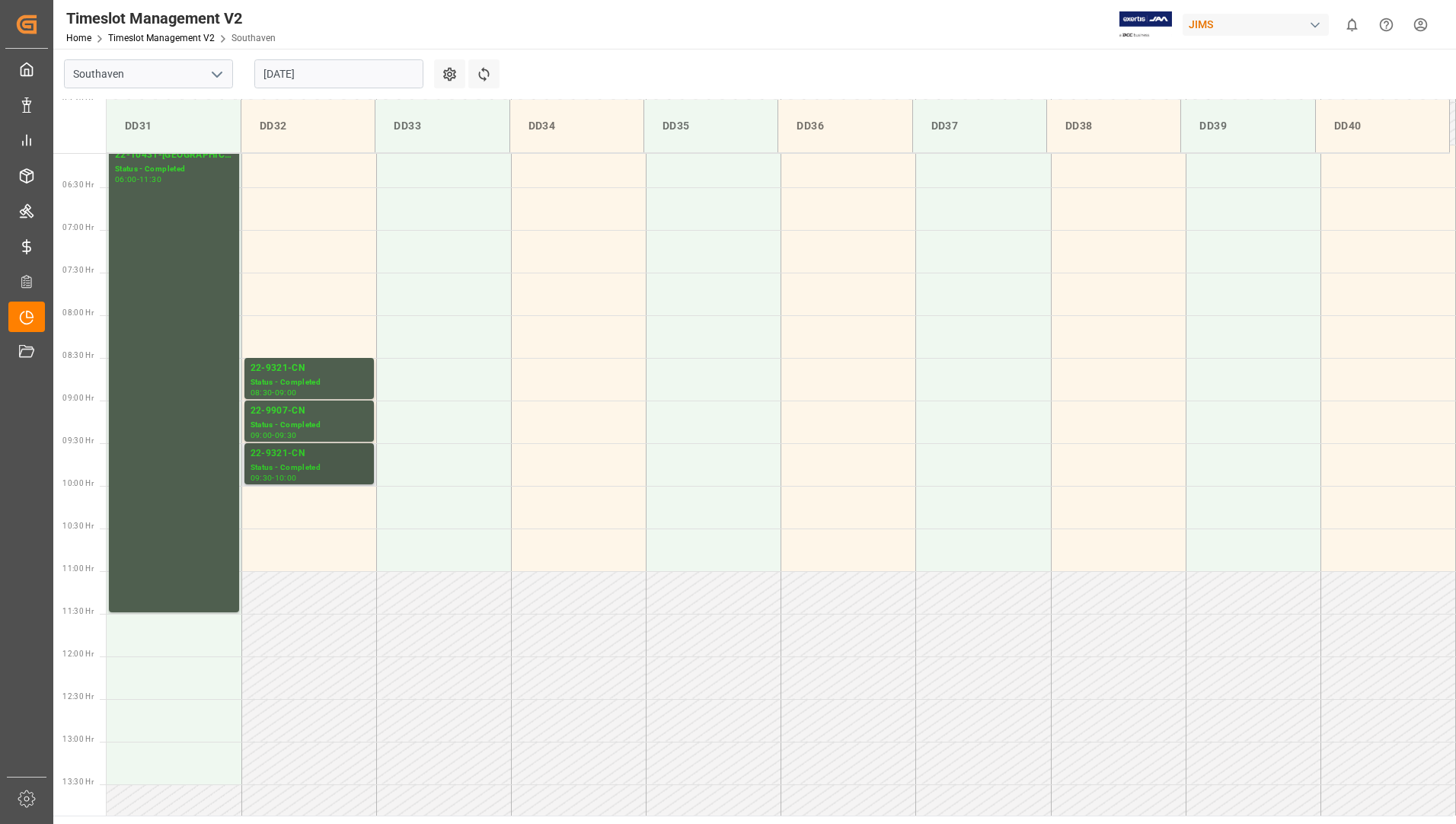
click at [291, 456] on div "22-9321-CN" at bounding box center [309, 454] width 117 height 15
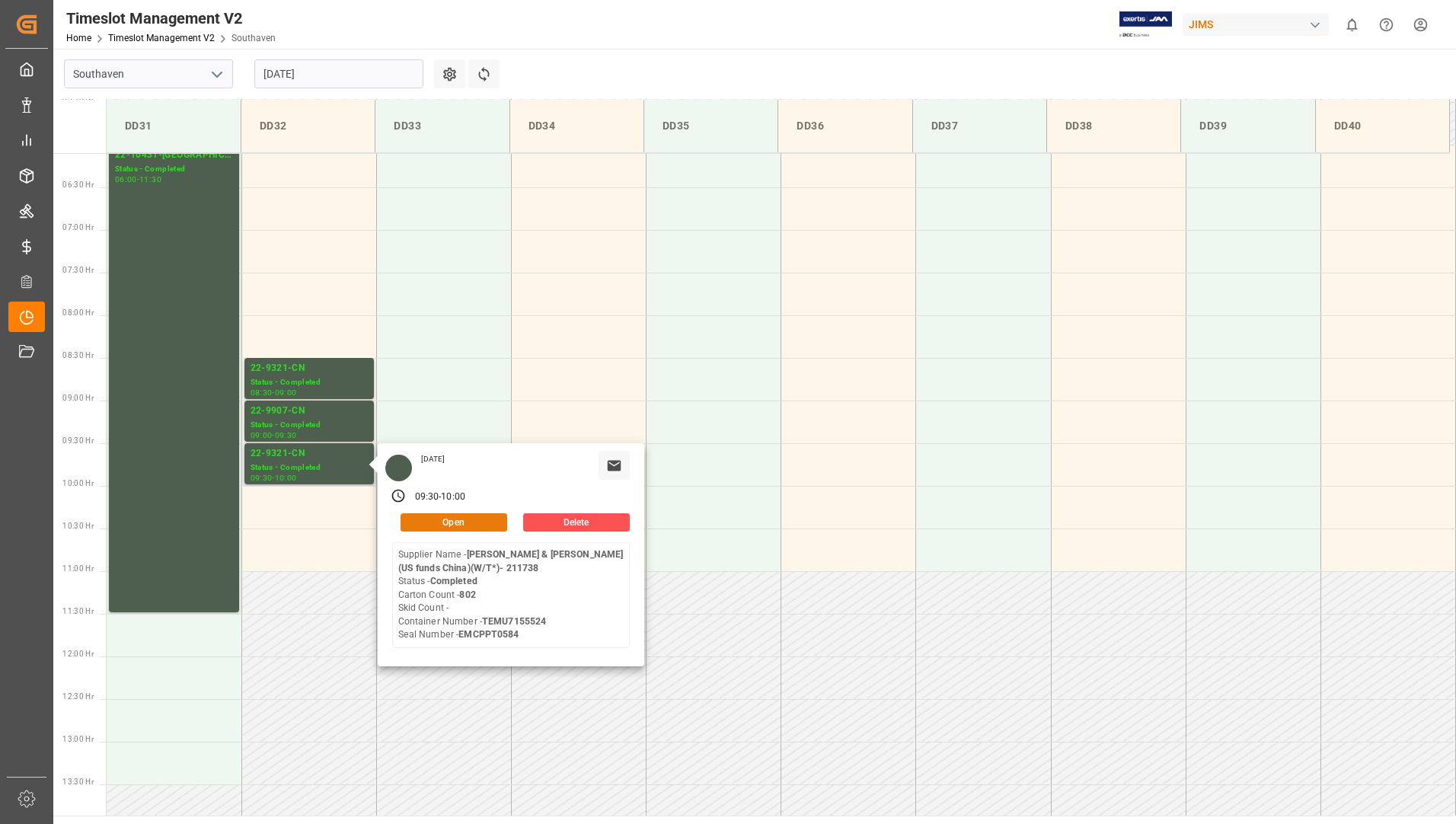
click at [436, 523] on button "Open" at bounding box center [454, 522] width 107 height 18
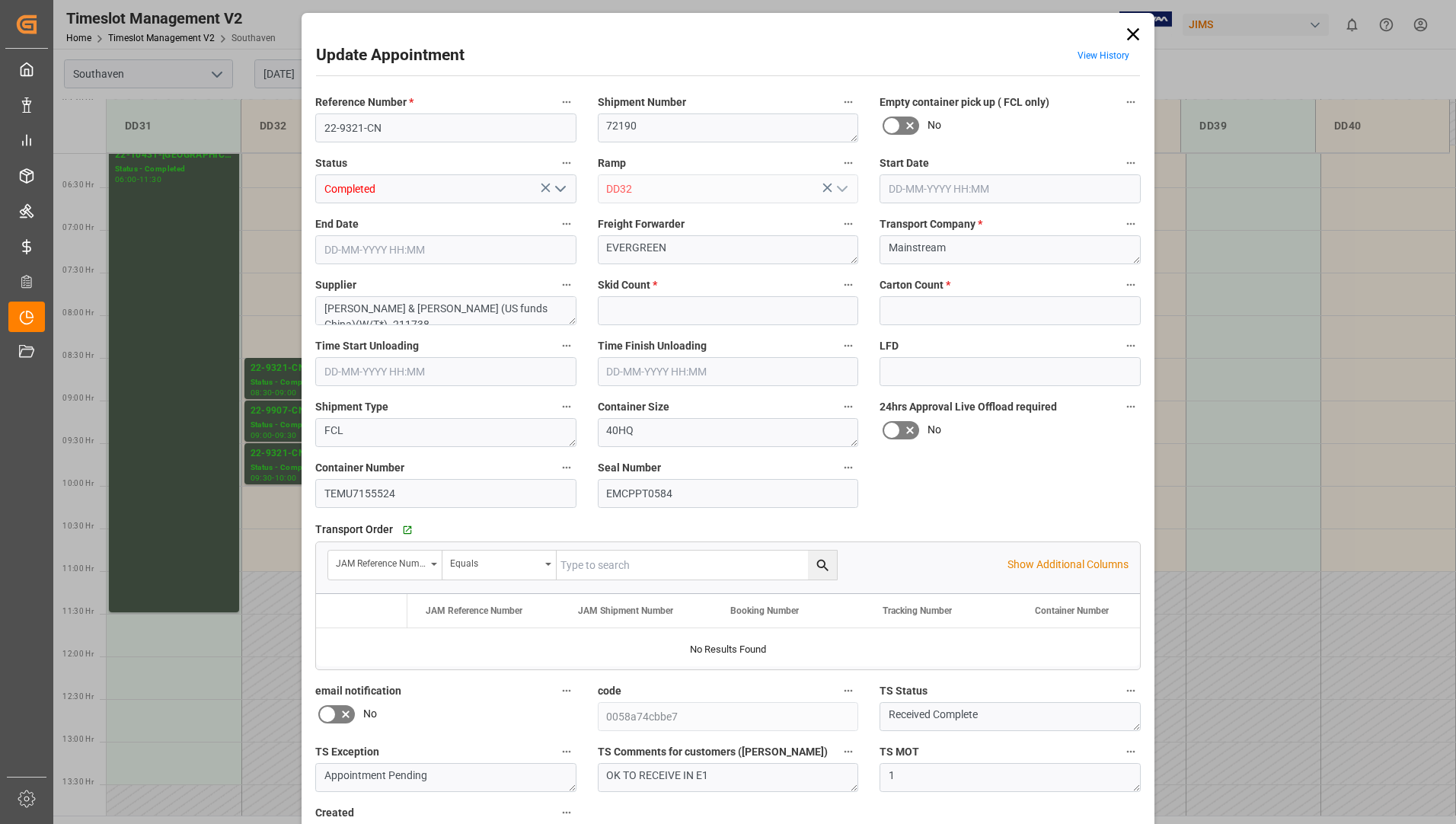
type input "0"
type input "802"
type input "[DATE] 09:30"
type input "[DATE] 10:00"
type input "[DATE] 12:42"
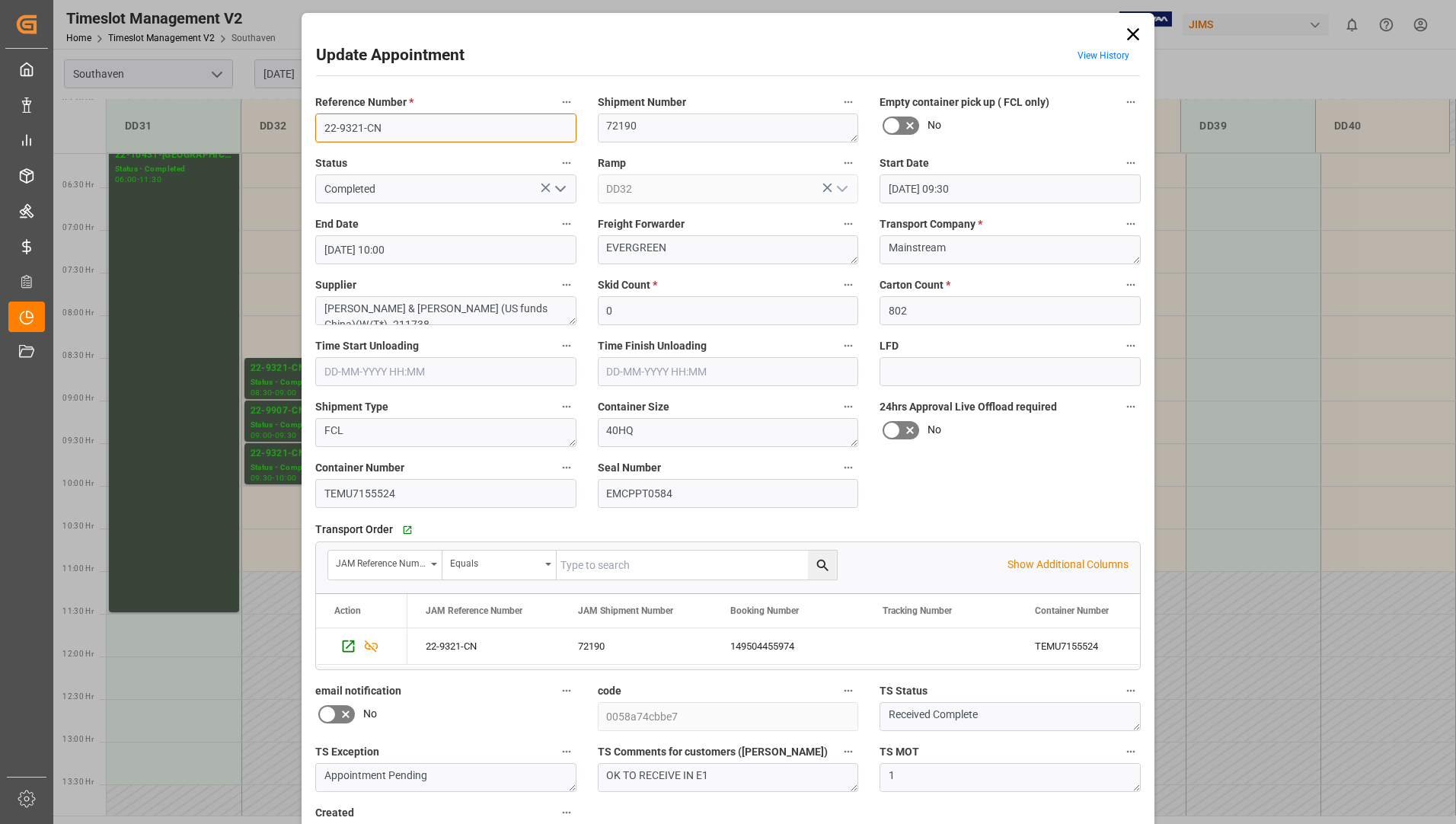
drag, startPoint x: 323, startPoint y: 127, endPoint x: 394, endPoint y: 130, distance: 71.1
click at [394, 130] on input "22-9321-CN" at bounding box center [446, 128] width 261 height 29
drag, startPoint x: 322, startPoint y: 492, endPoint x: 402, endPoint y: 491, distance: 80.0
click at [402, 491] on input "TEMU7155524" at bounding box center [446, 494] width 261 height 29
click at [1137, 35] on icon at bounding box center [1133, 35] width 22 height 22
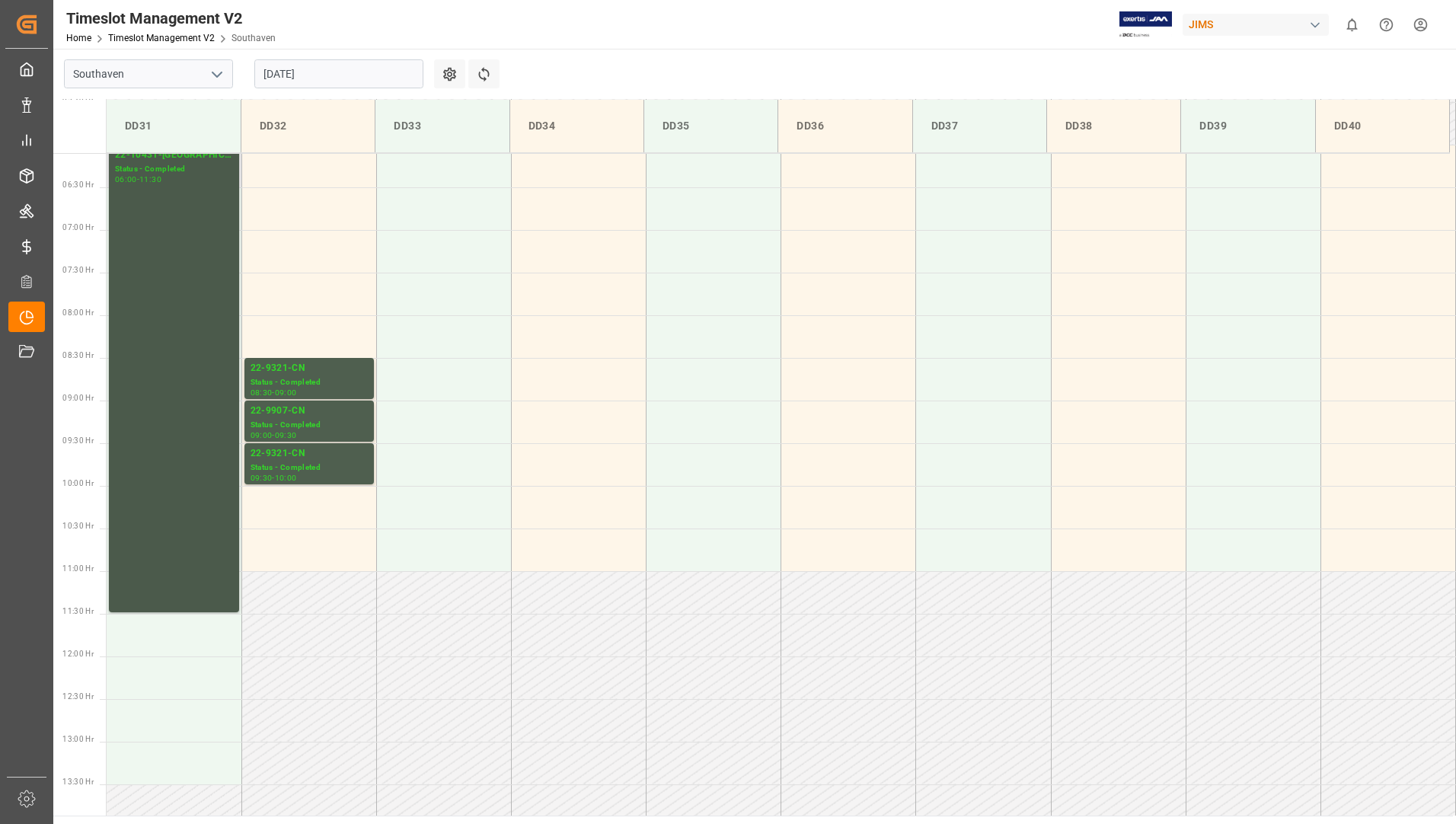
click at [187, 213] on div "22-10431-US Status - Completed 06:00 - 11:30" at bounding box center [174, 378] width 118 height 462
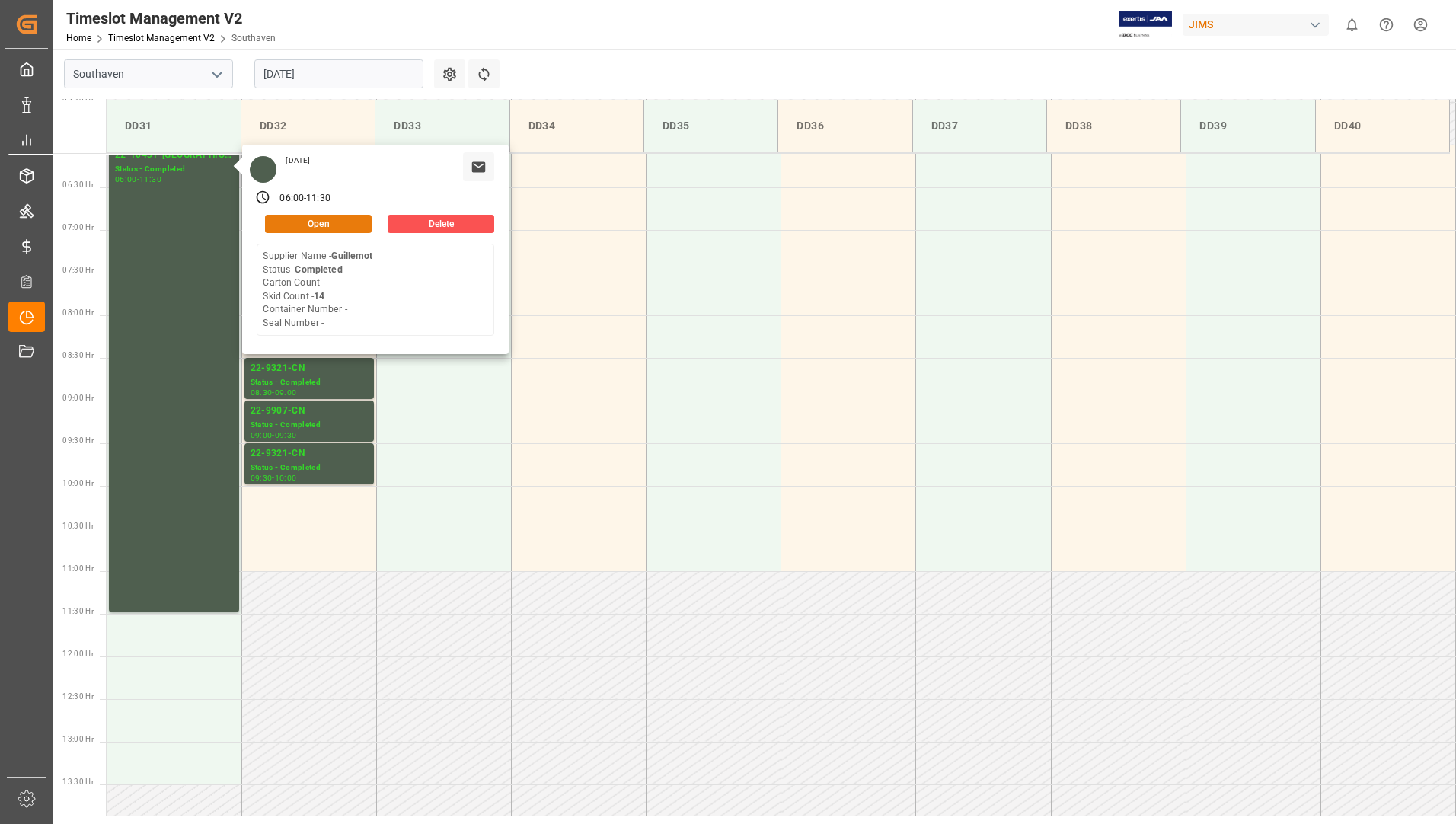
click at [310, 218] on button "Open" at bounding box center [318, 224] width 107 height 18
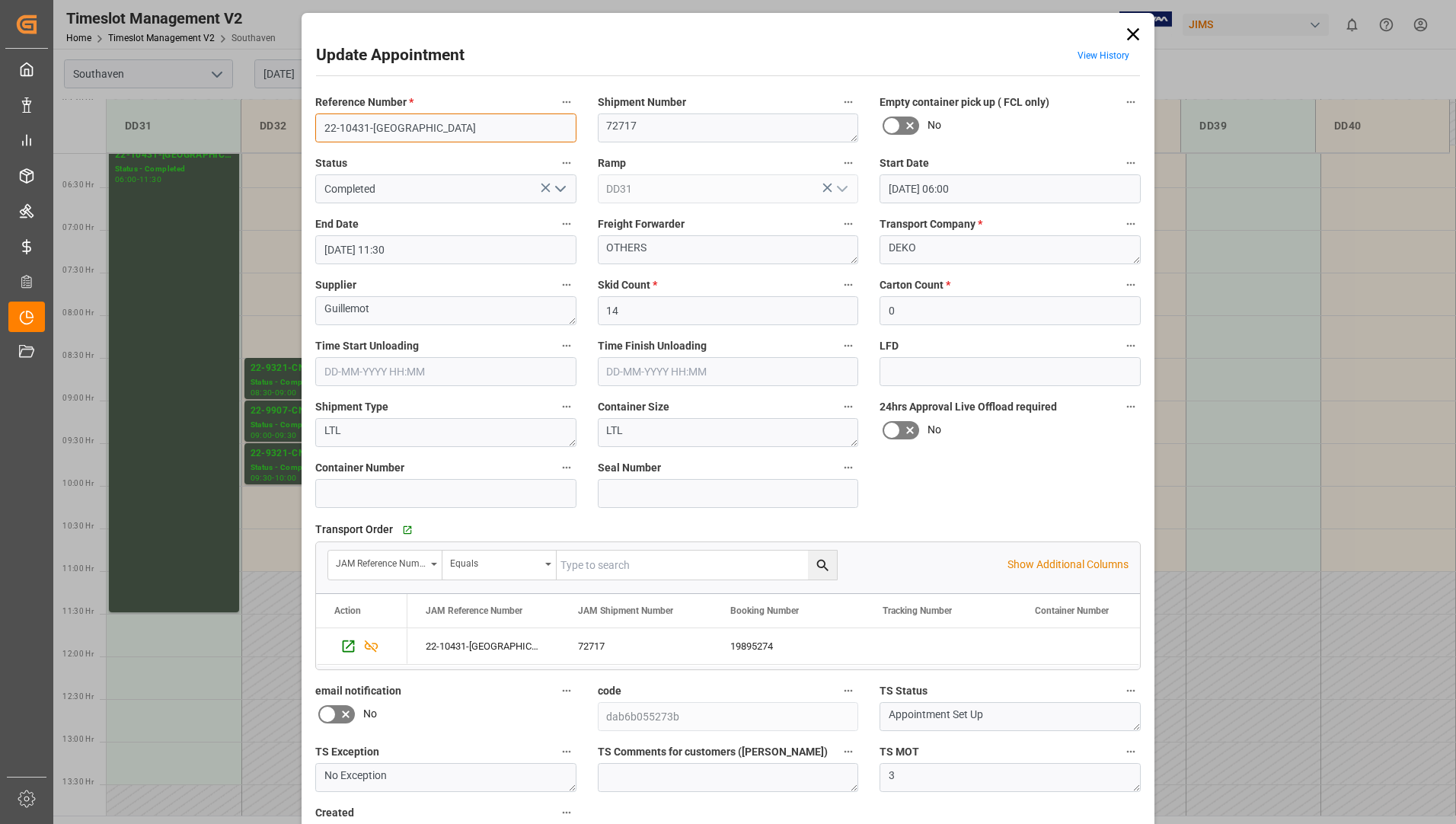
drag, startPoint x: 320, startPoint y: 124, endPoint x: 389, endPoint y: 133, distance: 69.6
click at [389, 133] on input "22-10431-[GEOGRAPHIC_DATA]" at bounding box center [446, 128] width 261 height 29
click at [1131, 32] on icon at bounding box center [1133, 35] width 22 height 22
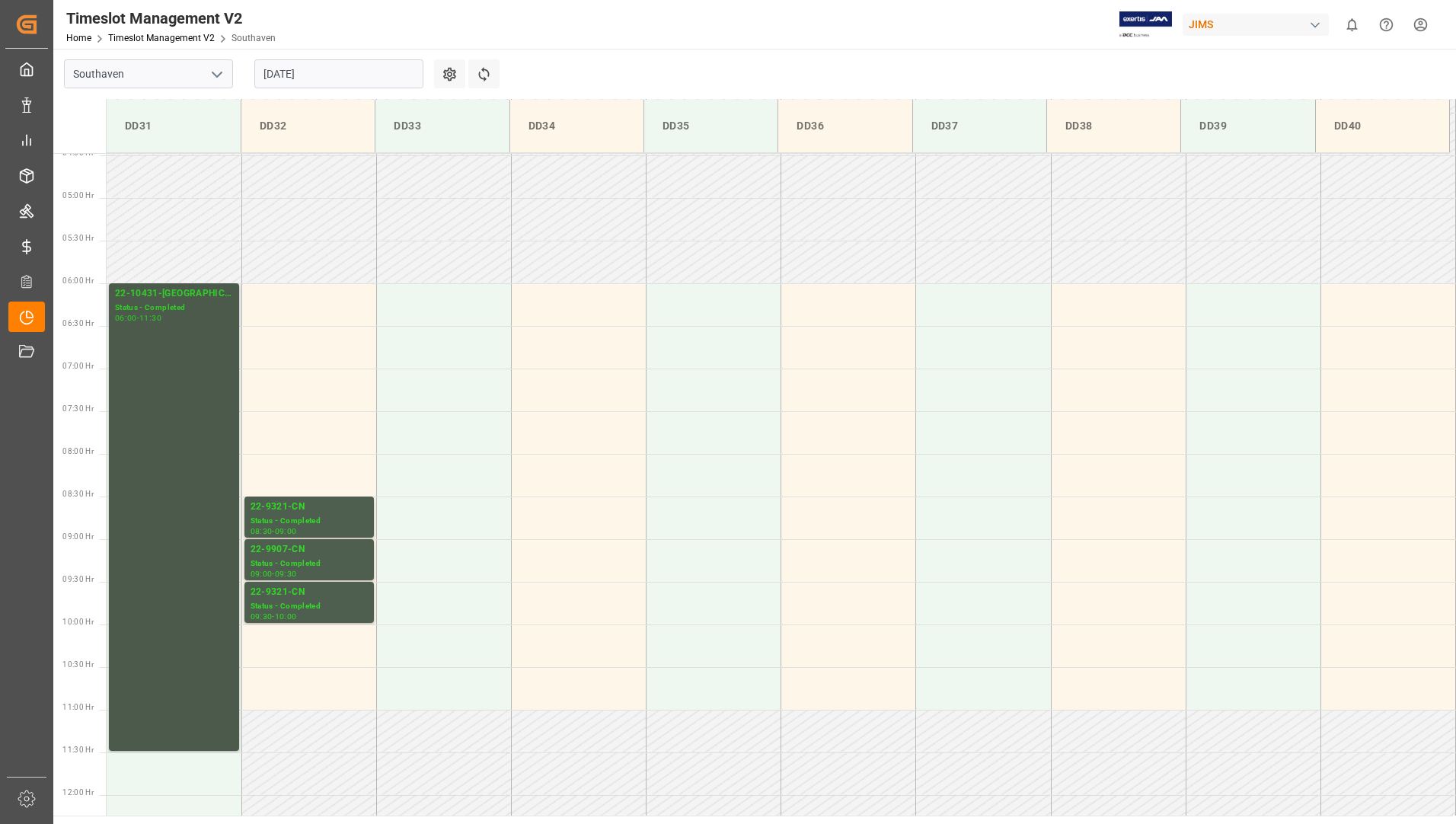
scroll to position [292, 0]
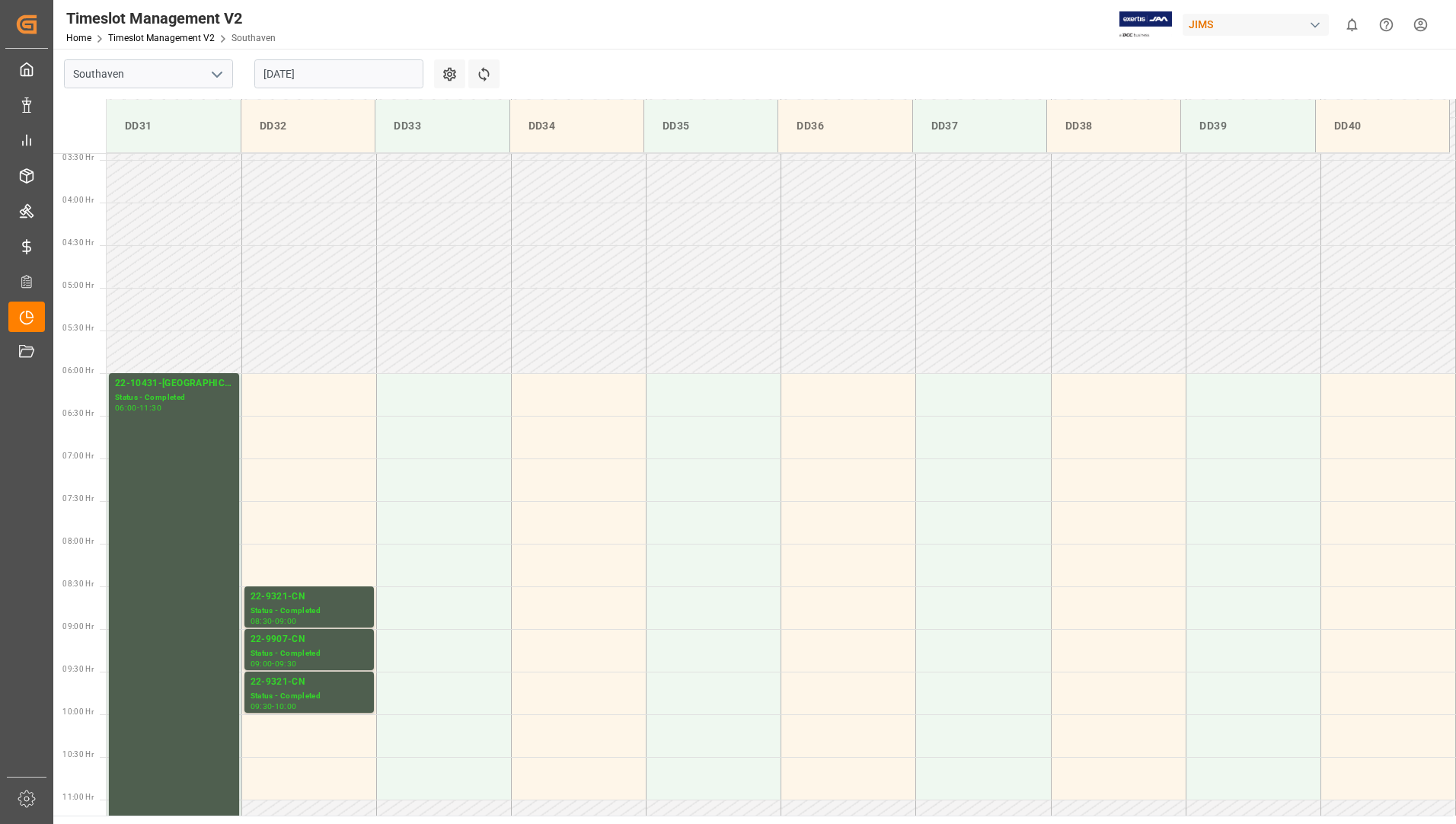
click at [325, 71] on input "[DATE]" at bounding box center [339, 74] width 169 height 29
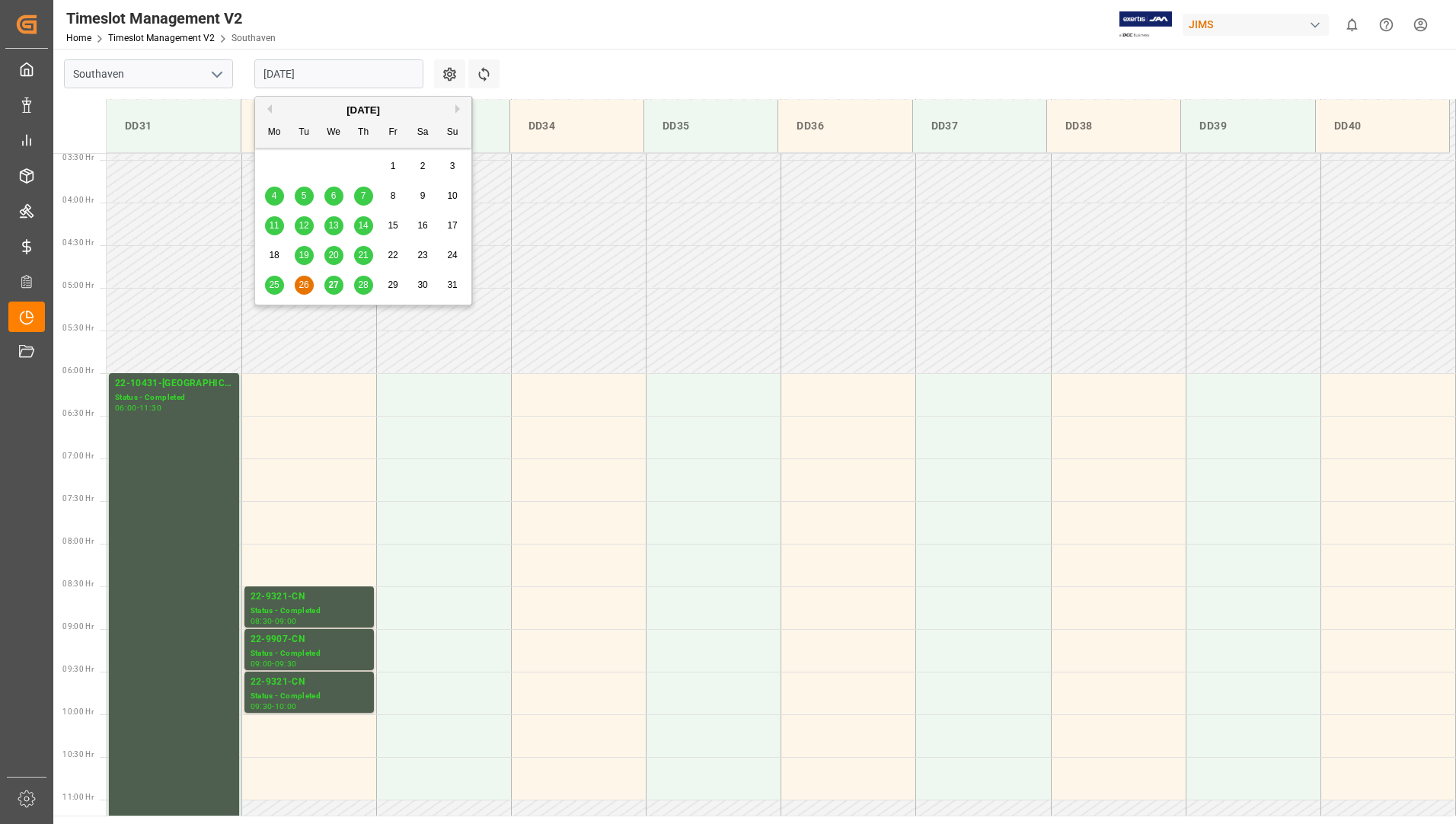
click at [329, 286] on span "27" at bounding box center [333, 285] width 10 height 11
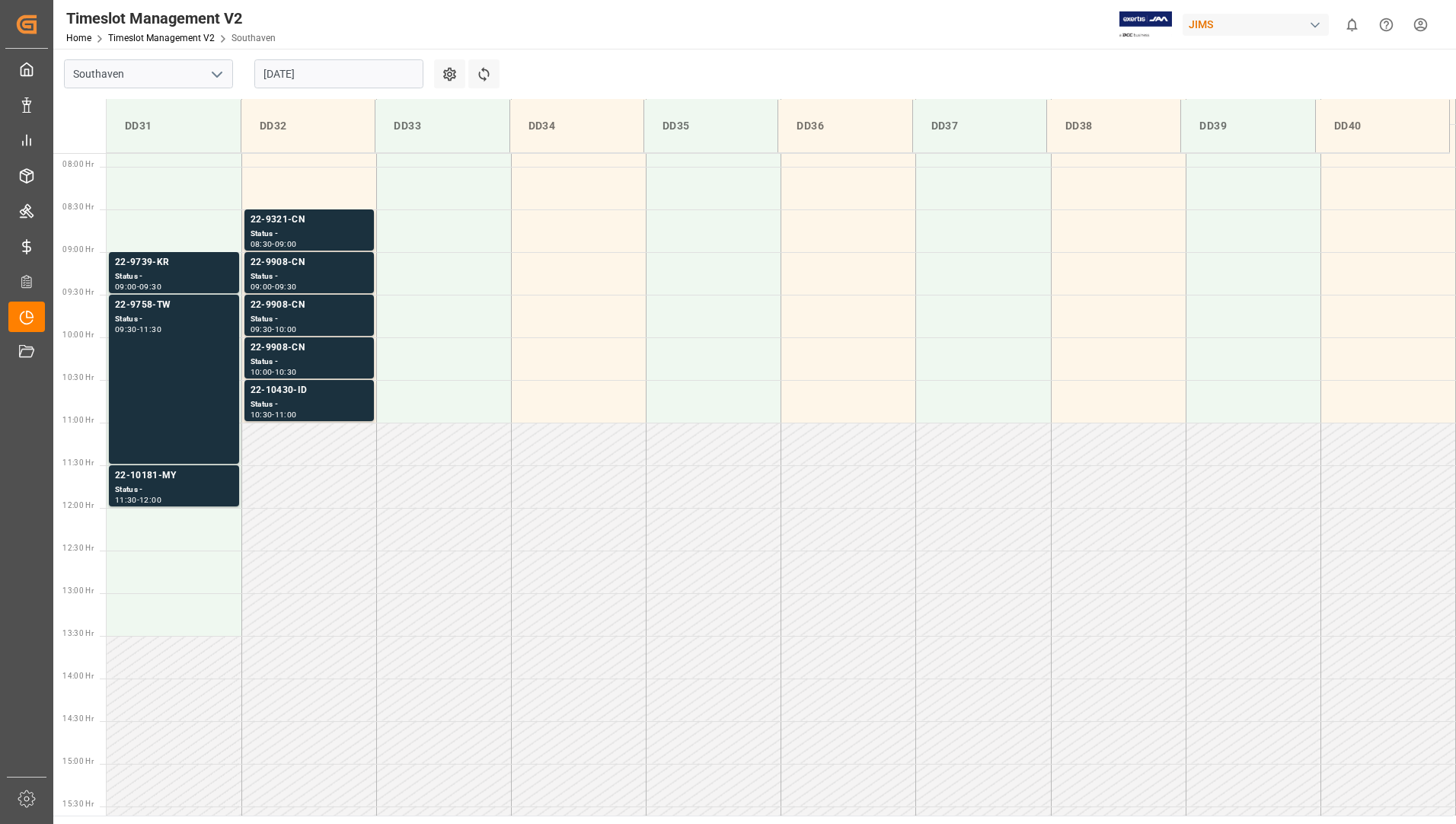
scroll to position [673, 0]
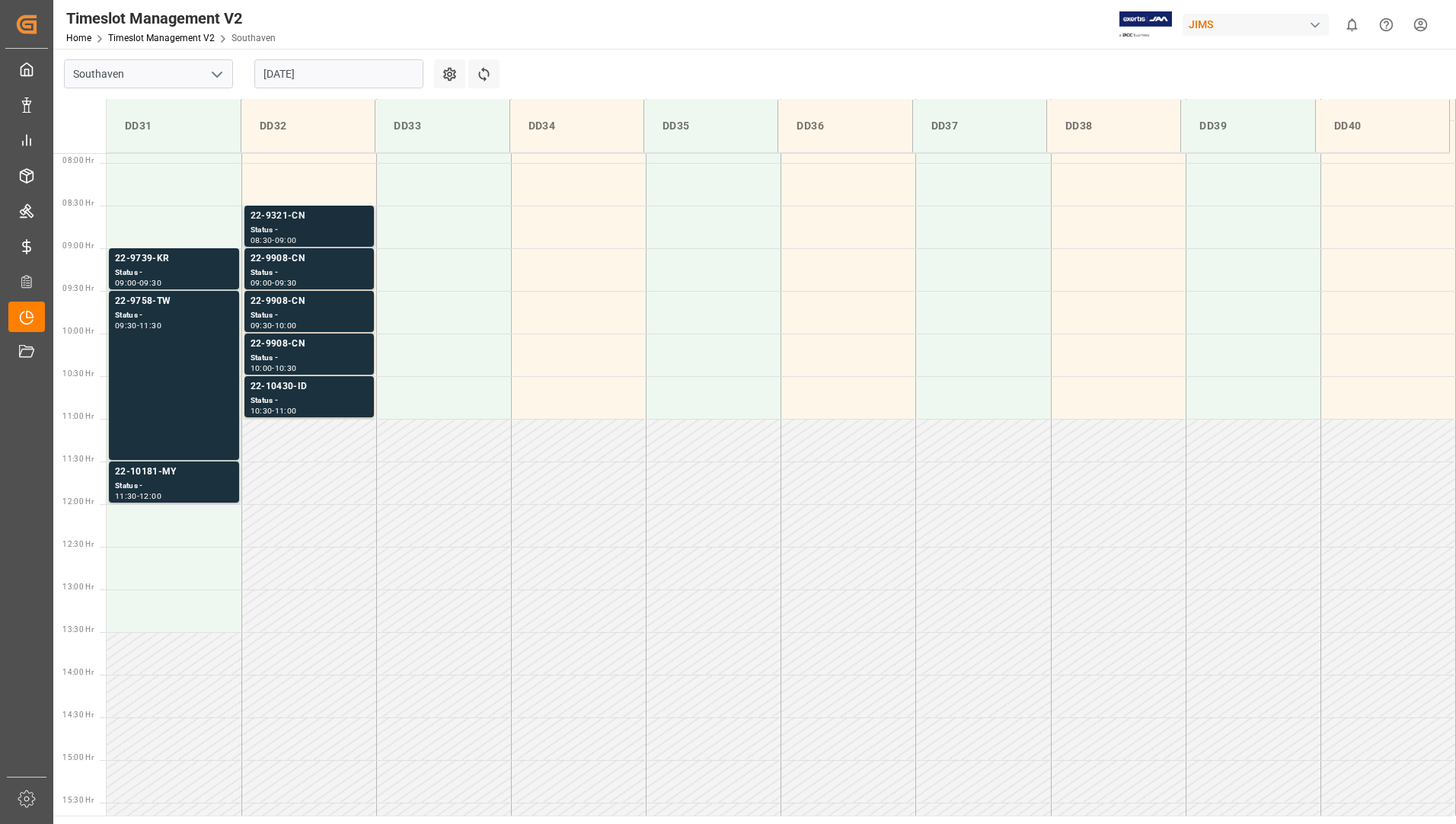
click at [310, 225] on div "Status -" at bounding box center [309, 230] width 117 height 13
click at [324, 284] on div "09:00 - 09:30" at bounding box center [309, 283] width 117 height 8
click at [326, 306] on div "22-9908-CN" at bounding box center [309, 302] width 117 height 15
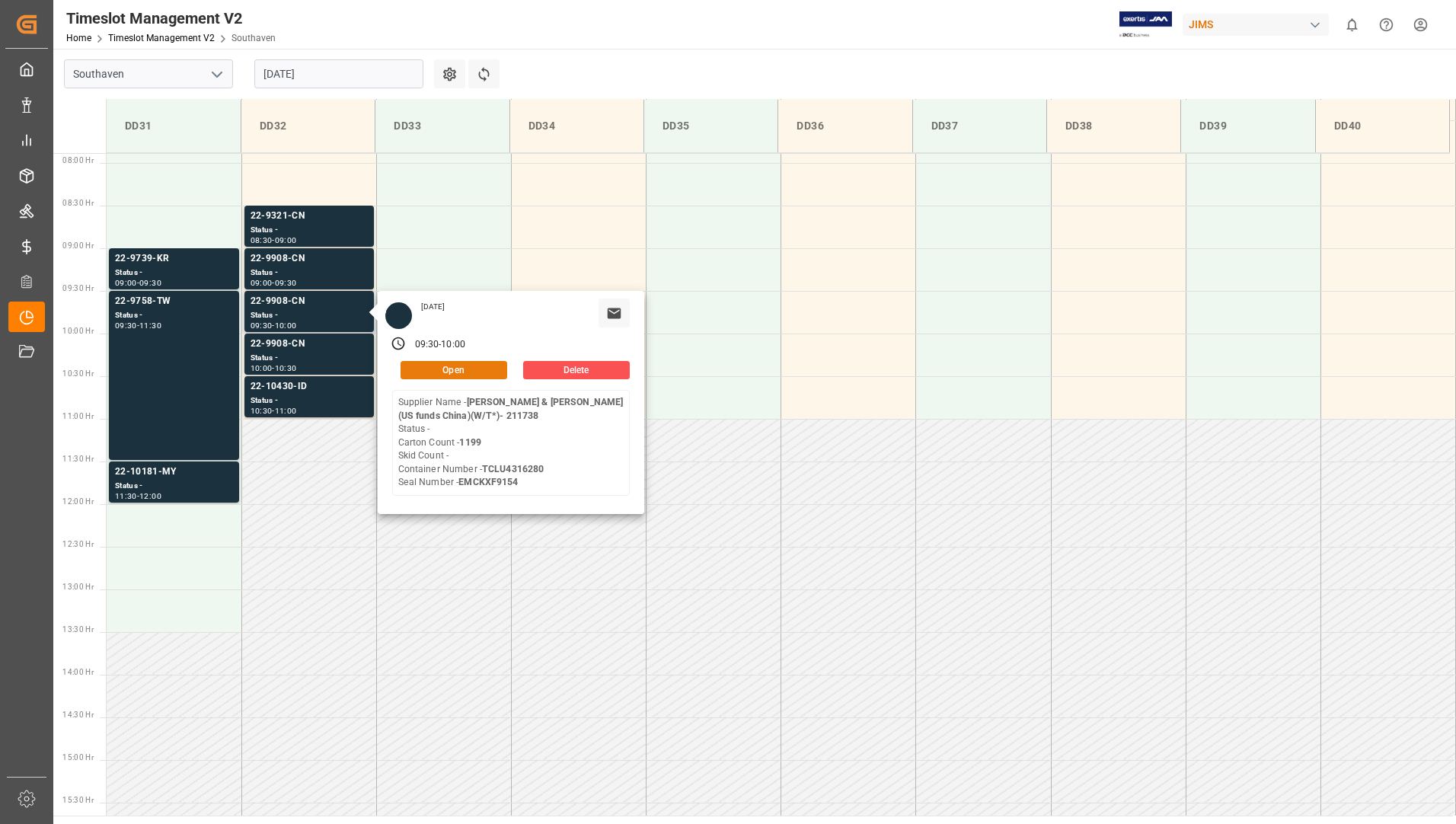
click at [450, 372] on button "Open" at bounding box center [454, 370] width 107 height 18
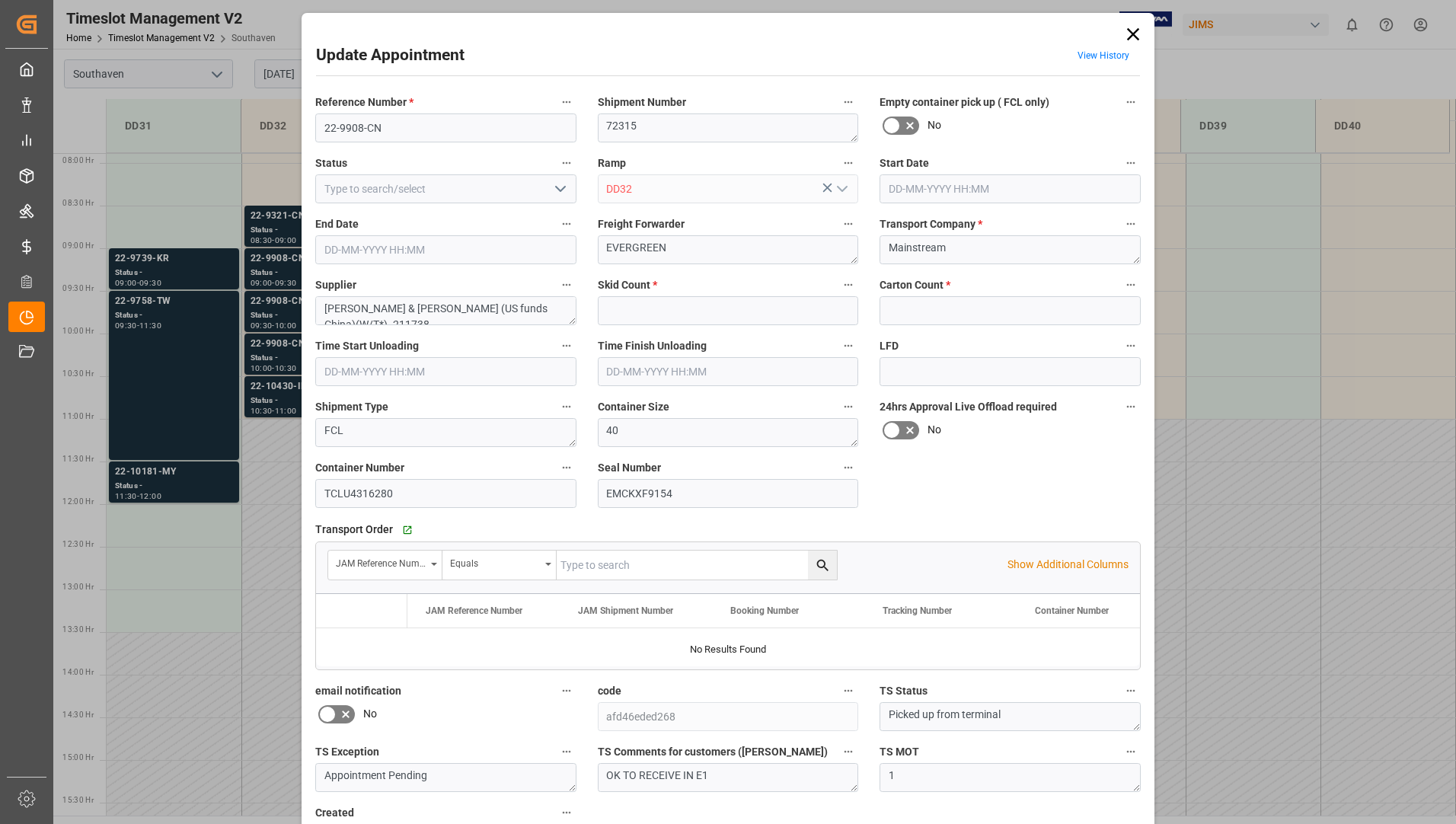
type input "0"
type input "1199"
type input "[DATE] 09:30"
type input "[DATE] 10:00"
type input "[DATE] 16:21"
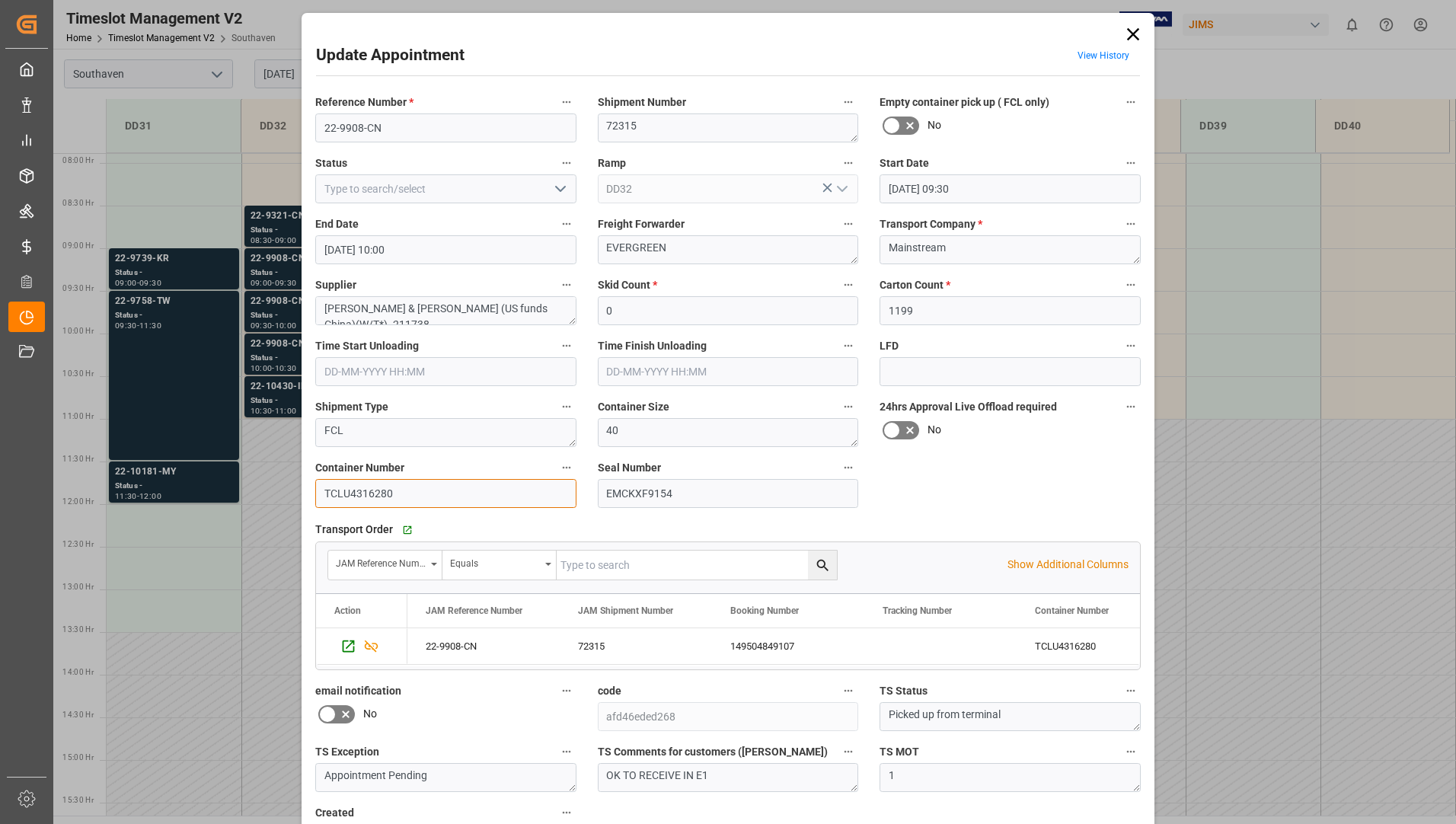
drag, startPoint x: 323, startPoint y: 491, endPoint x: 417, endPoint y: 482, distance: 94.4
click at [417, 482] on input "TCLU4316280" at bounding box center [446, 494] width 261 height 29
click at [560, 191] on icon "open menu" at bounding box center [561, 189] width 18 height 18
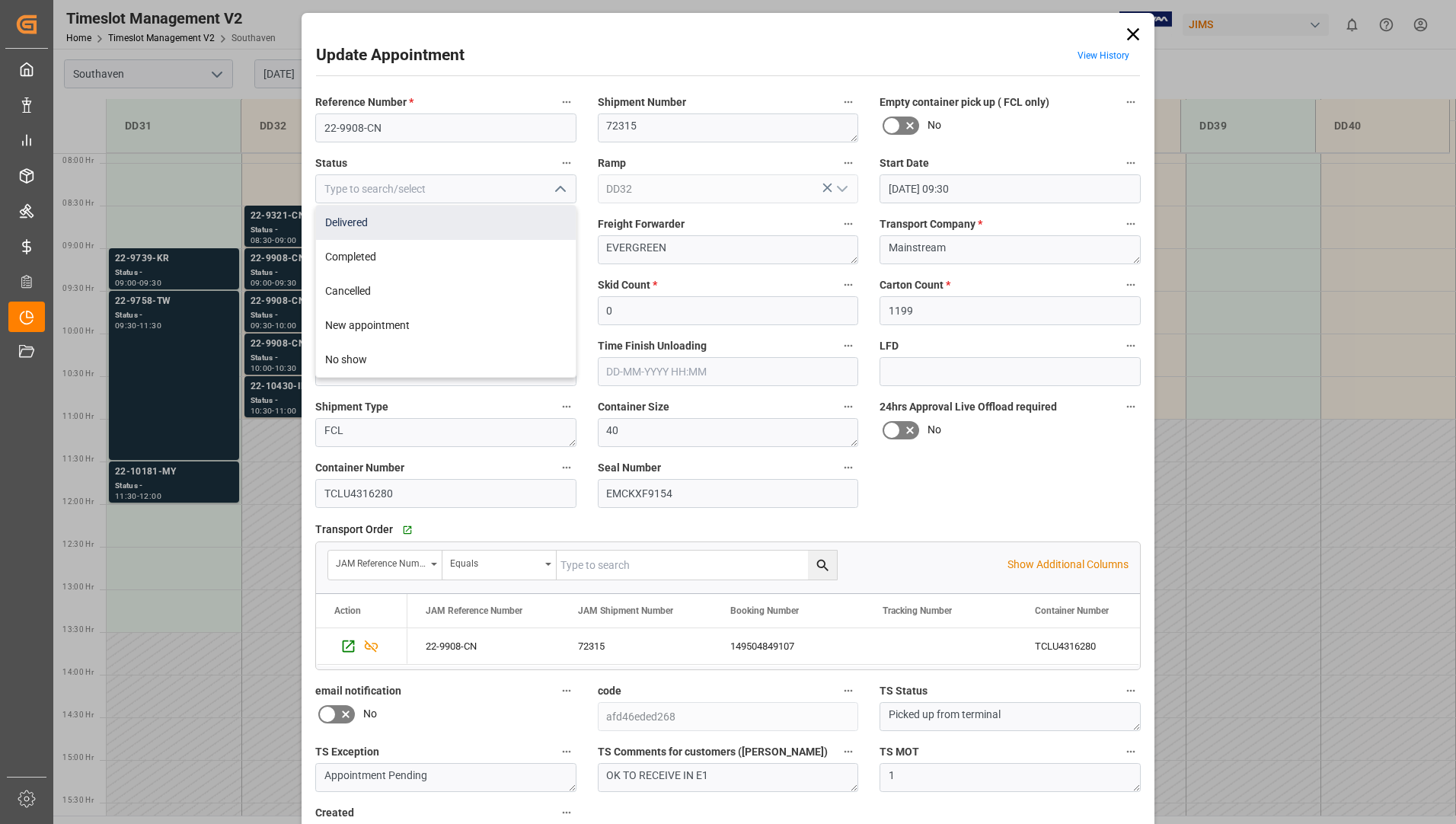
click at [527, 221] on div "Delivered" at bounding box center [446, 223] width 260 height 35
type input "Delivered"
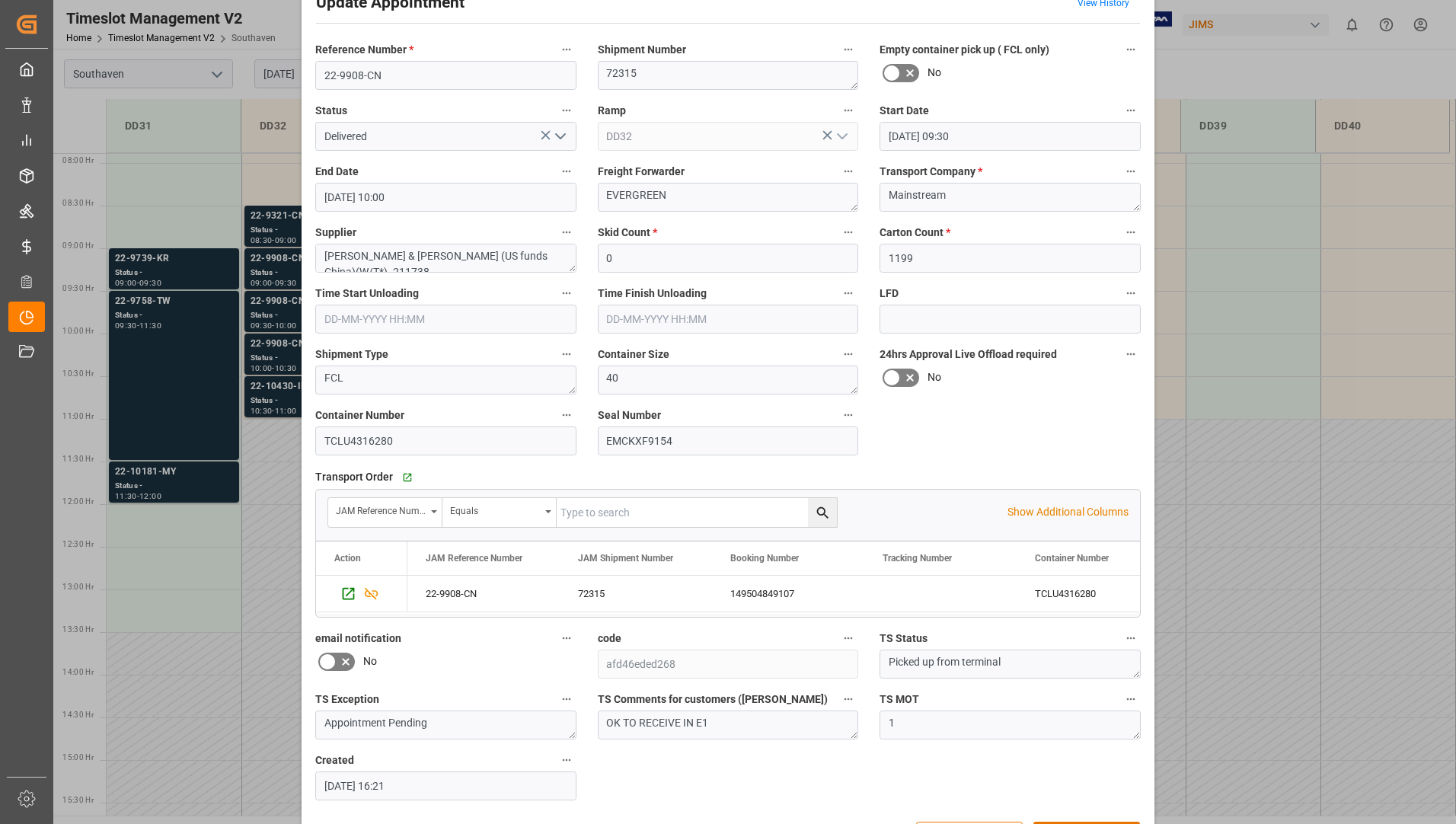
scroll to position [107, 0]
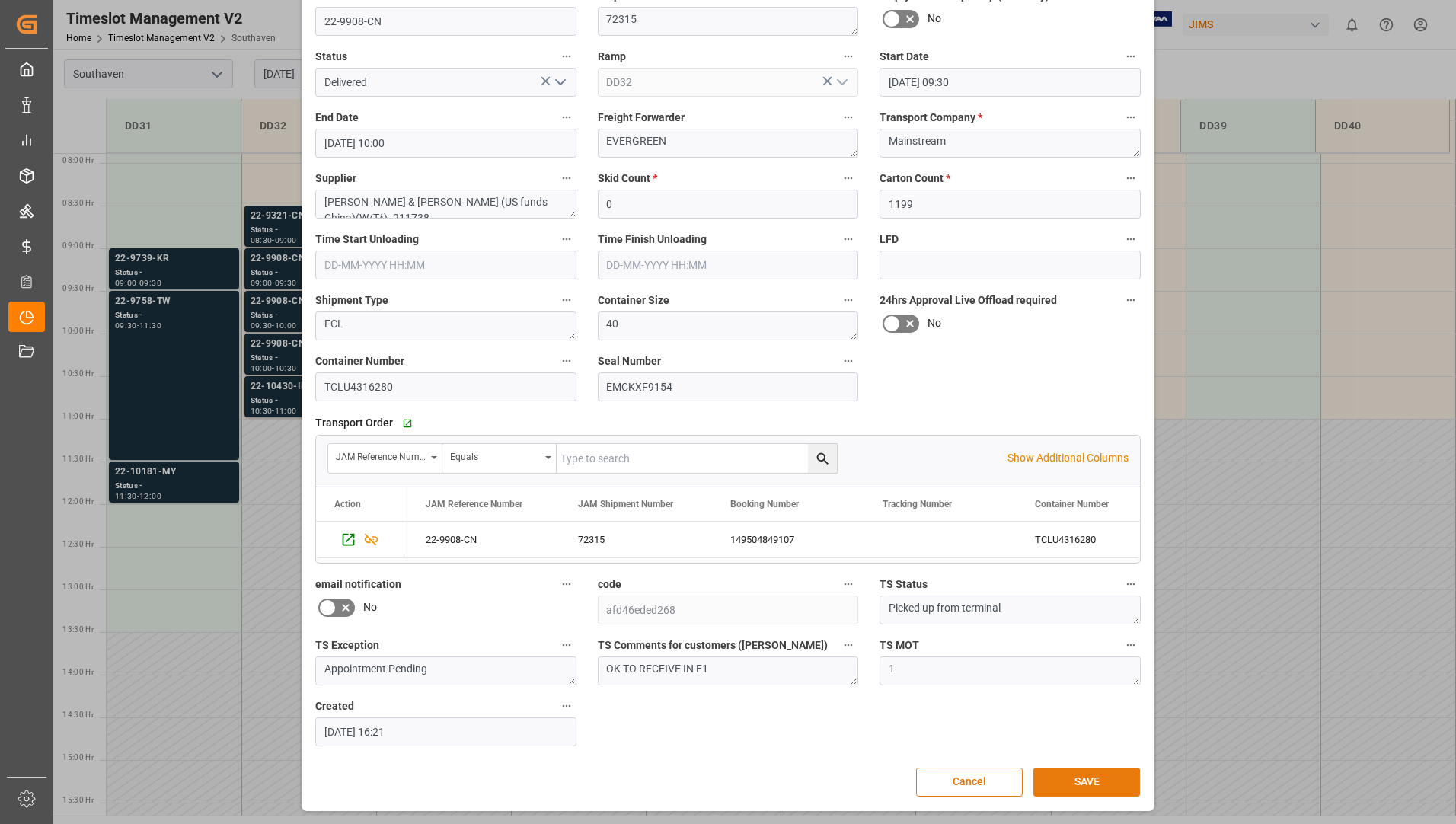
click at [1052, 776] on button "SAVE" at bounding box center [1087, 783] width 107 height 29
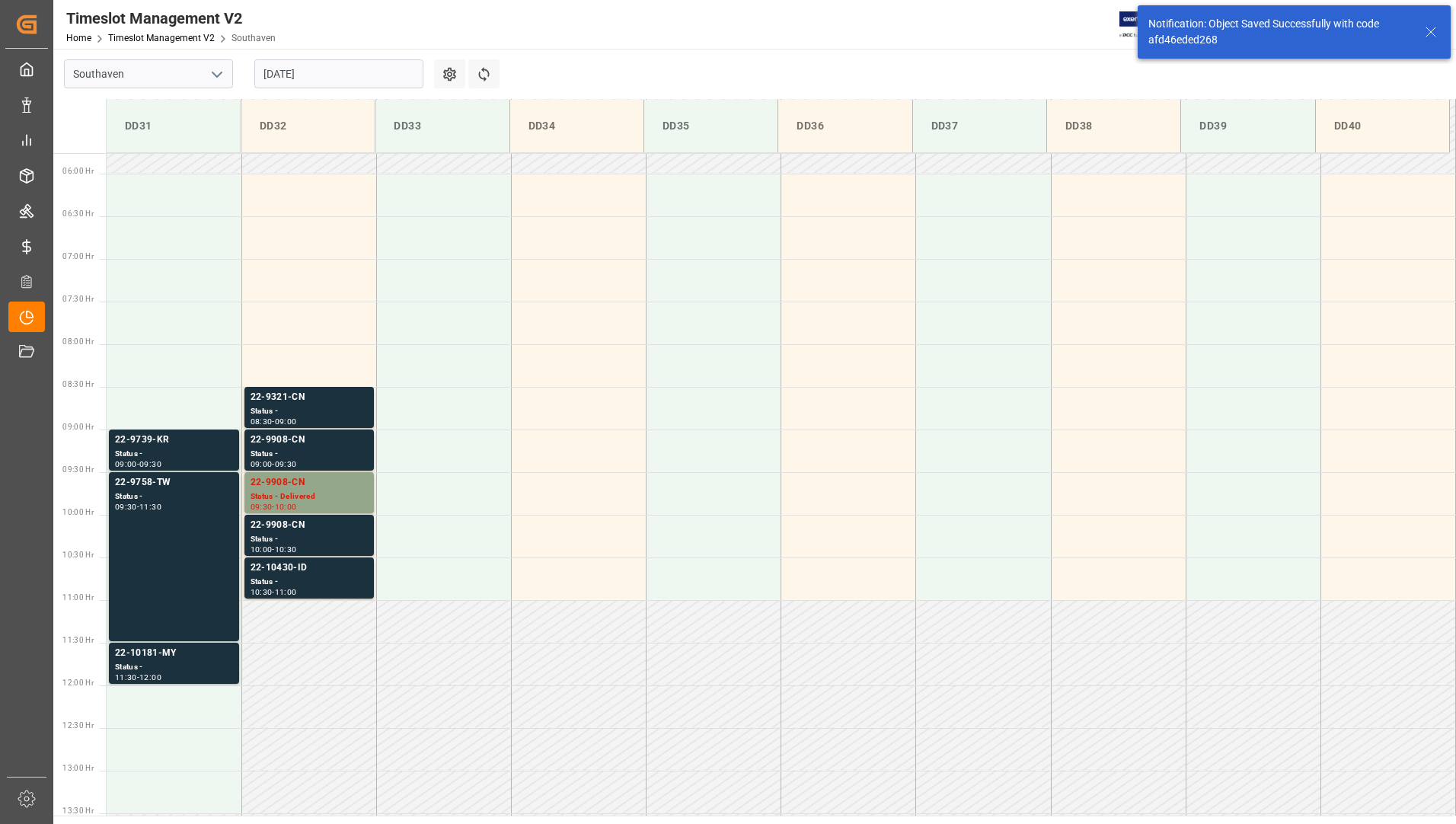
scroll to position [673, 0]
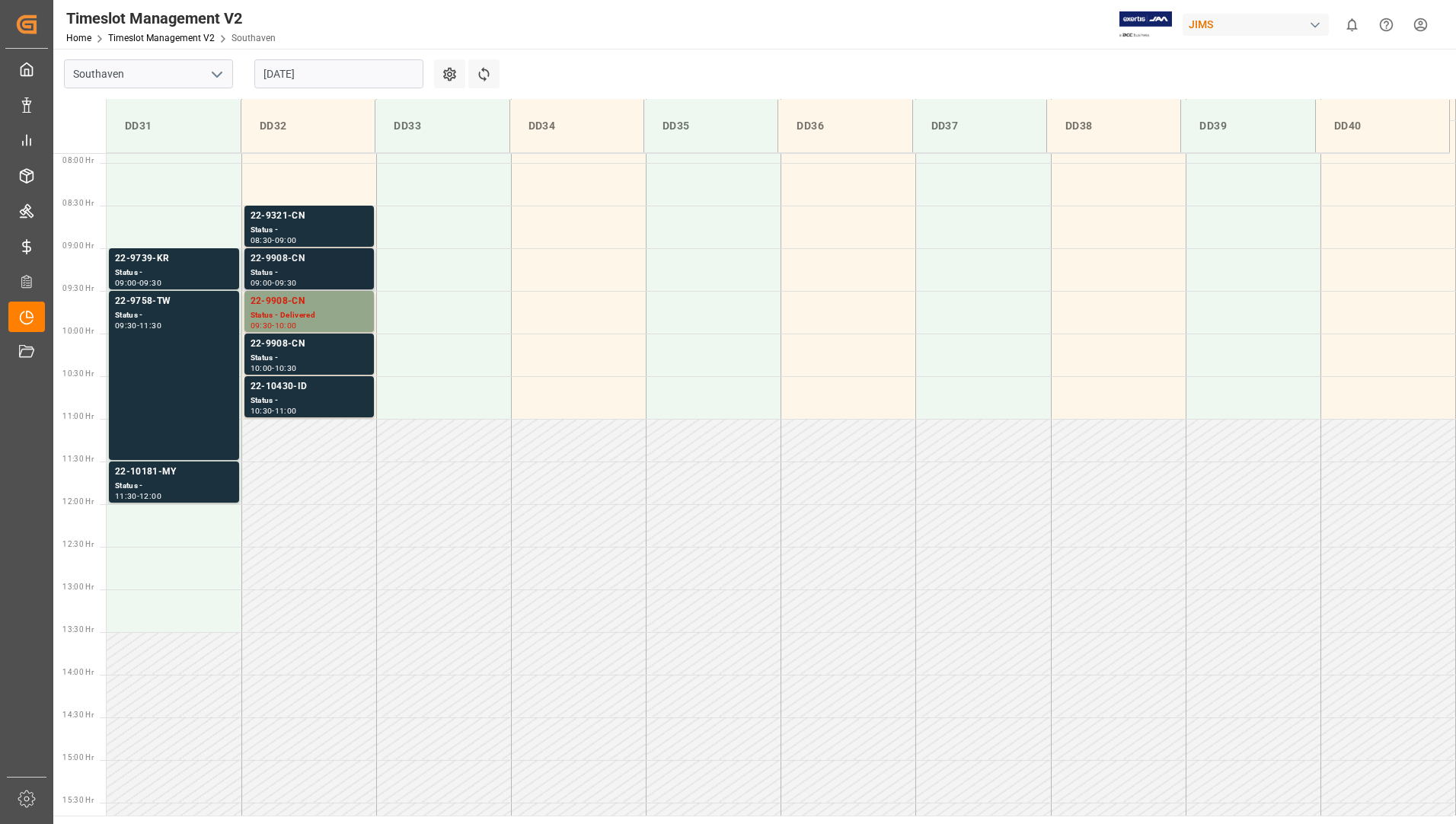
click at [310, 263] on div "22-9908-CN" at bounding box center [309, 259] width 117 height 15
click at [300, 360] on div "Status -" at bounding box center [309, 358] width 117 height 13
click at [308, 267] on div "Status -" at bounding box center [309, 273] width 117 height 13
click at [308, 235] on div "Status -" at bounding box center [309, 230] width 117 height 13
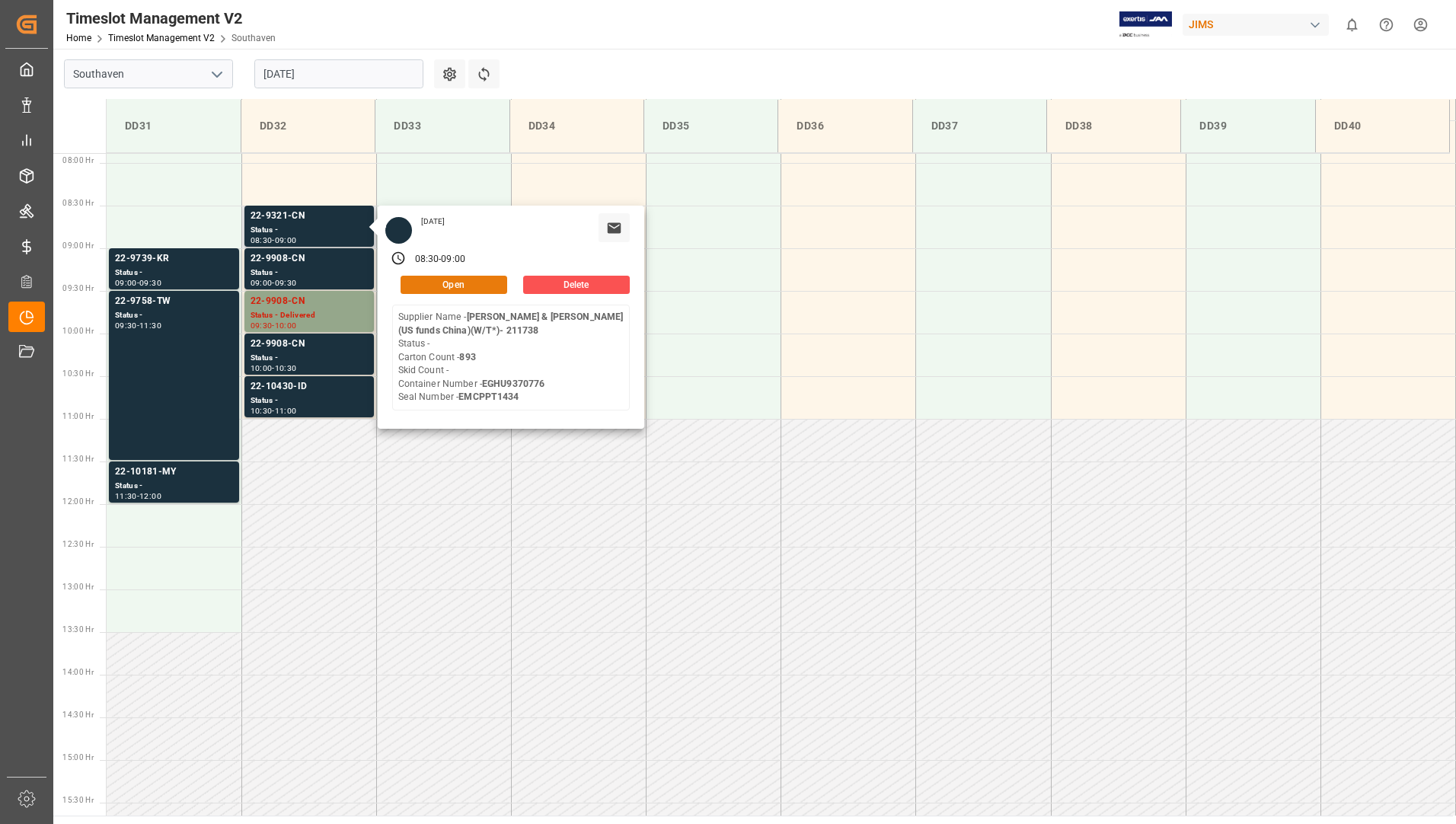
click at [407, 281] on button "Open" at bounding box center [454, 285] width 107 height 18
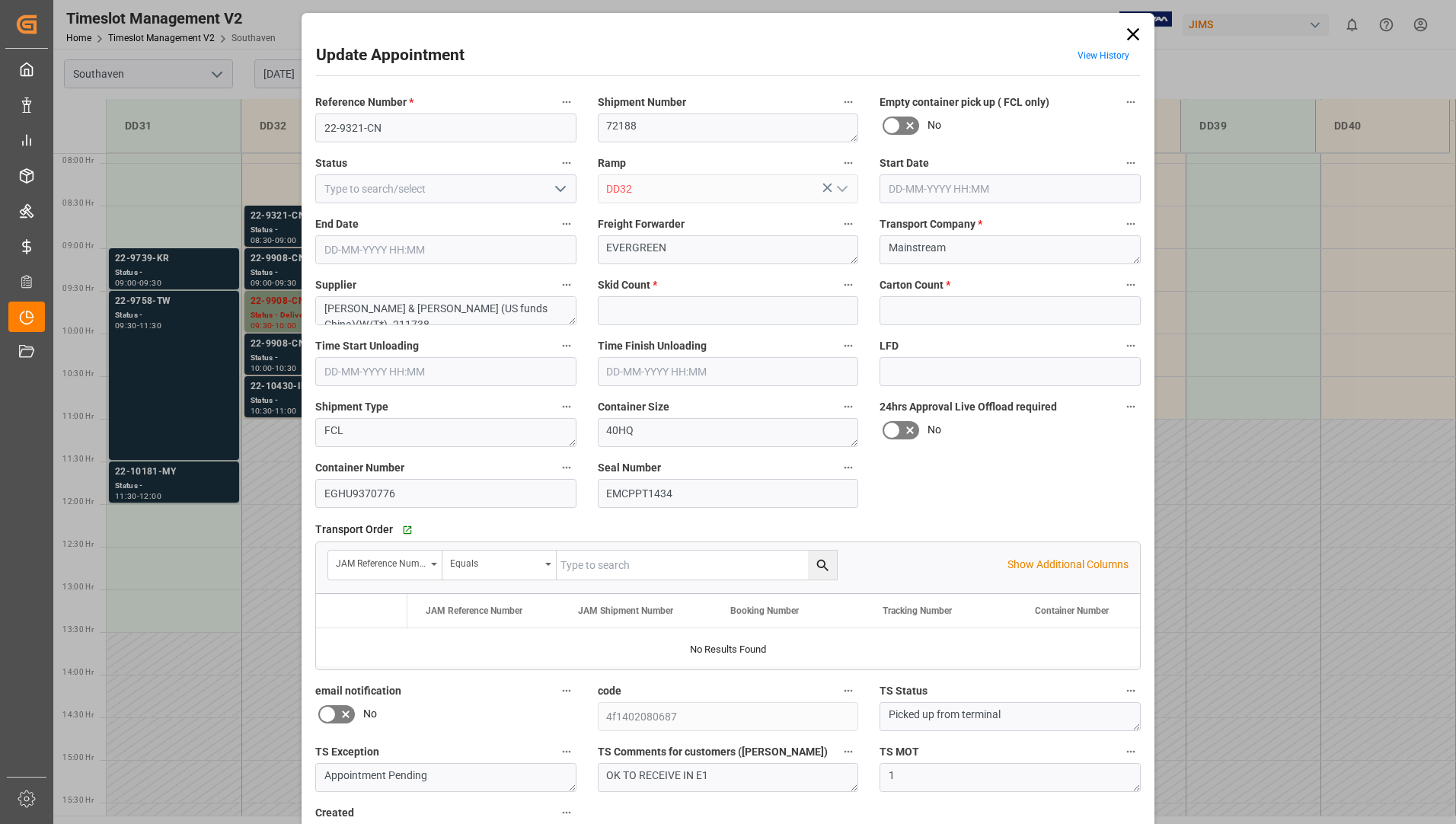
type input "0"
type input "893"
type input "[DATE] 08:30"
type input "[DATE] 09:00"
type input "[DATE] 19:37"
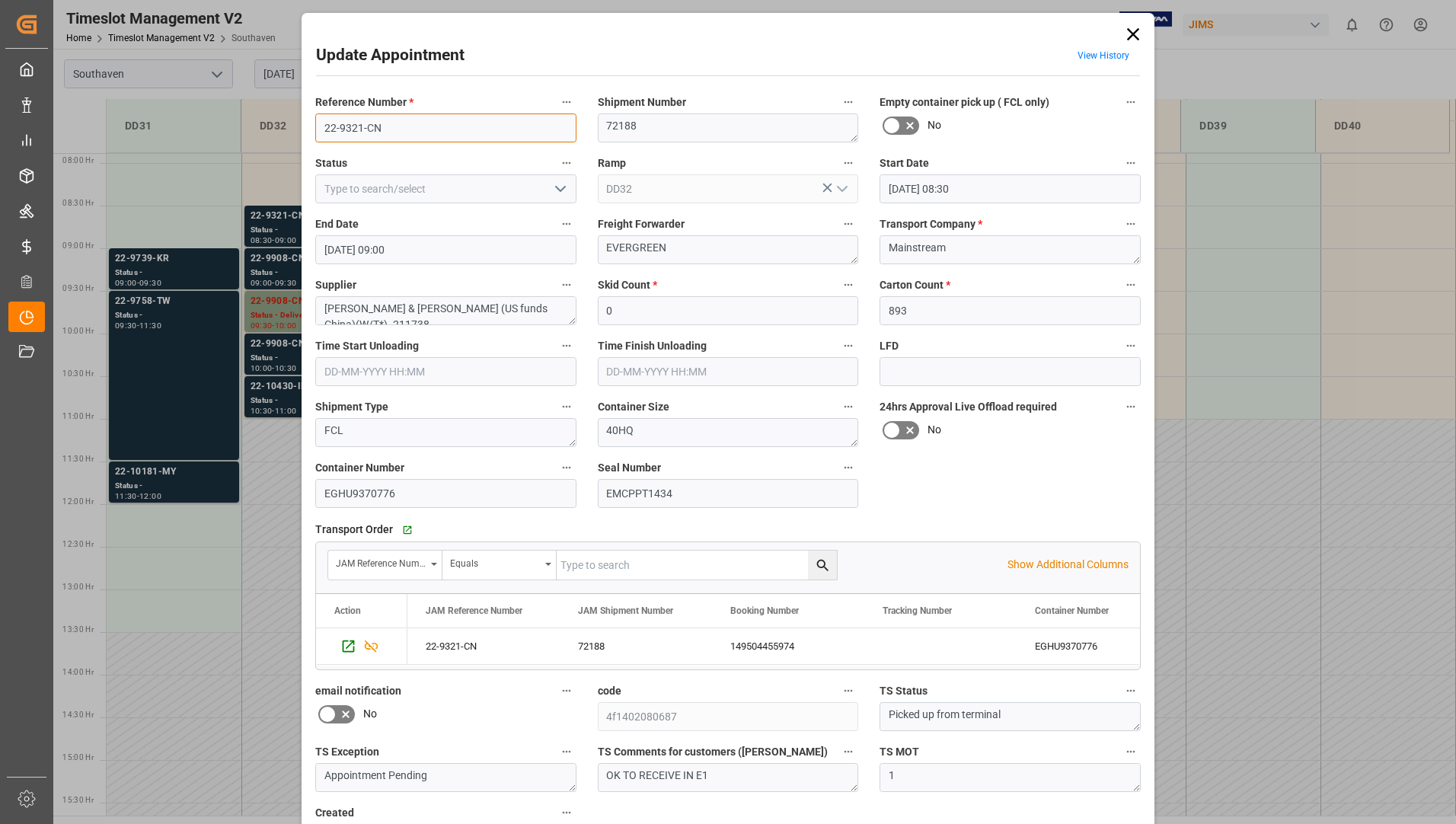
drag, startPoint x: 316, startPoint y: 126, endPoint x: 386, endPoint y: 130, distance: 70.1
click at [386, 130] on input "22-9321-CN" at bounding box center [446, 128] width 261 height 29
click at [1123, 30] on icon at bounding box center [1133, 35] width 22 height 22
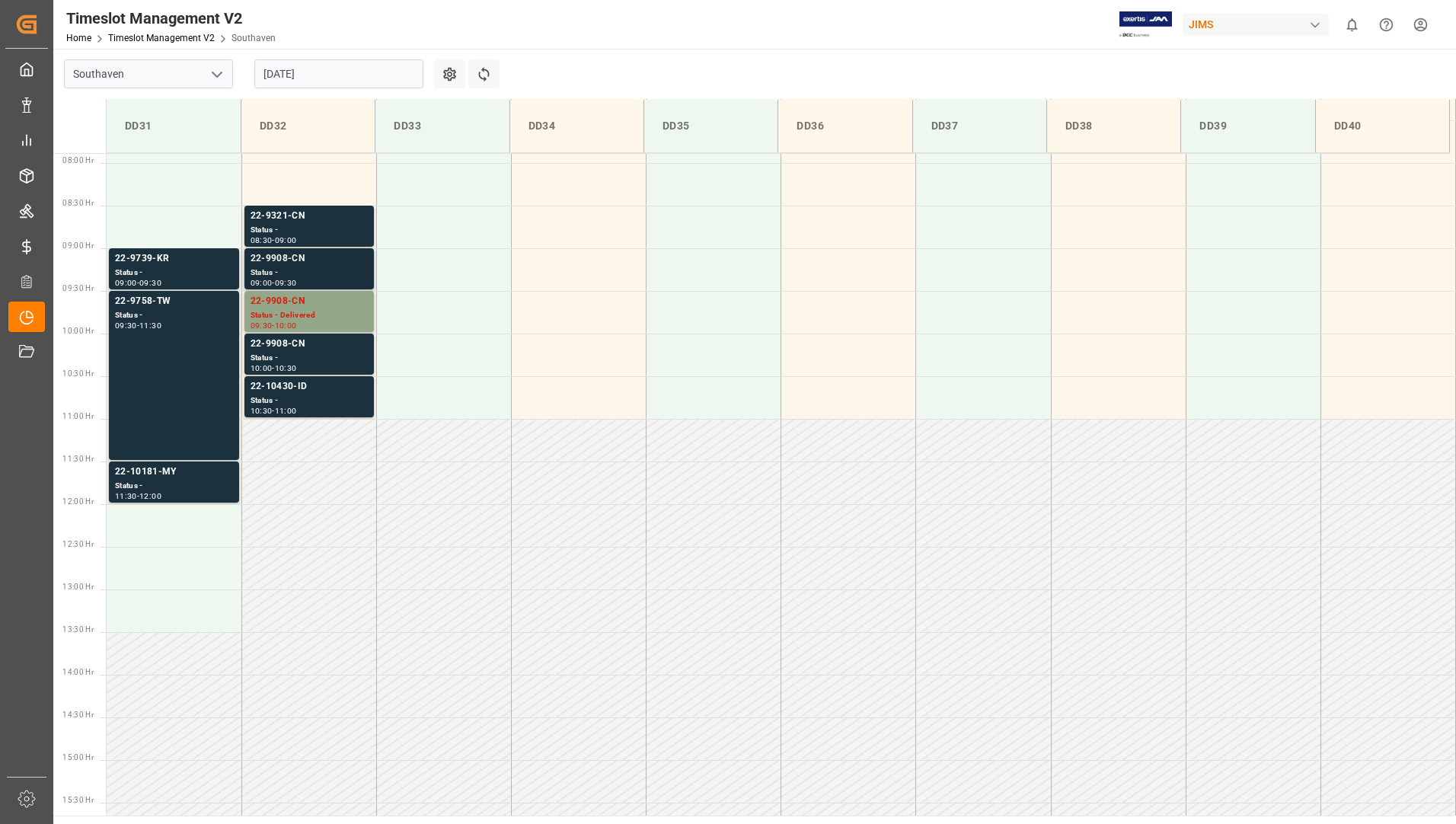
click at [337, 270] on div "Status -" at bounding box center [309, 273] width 117 height 13
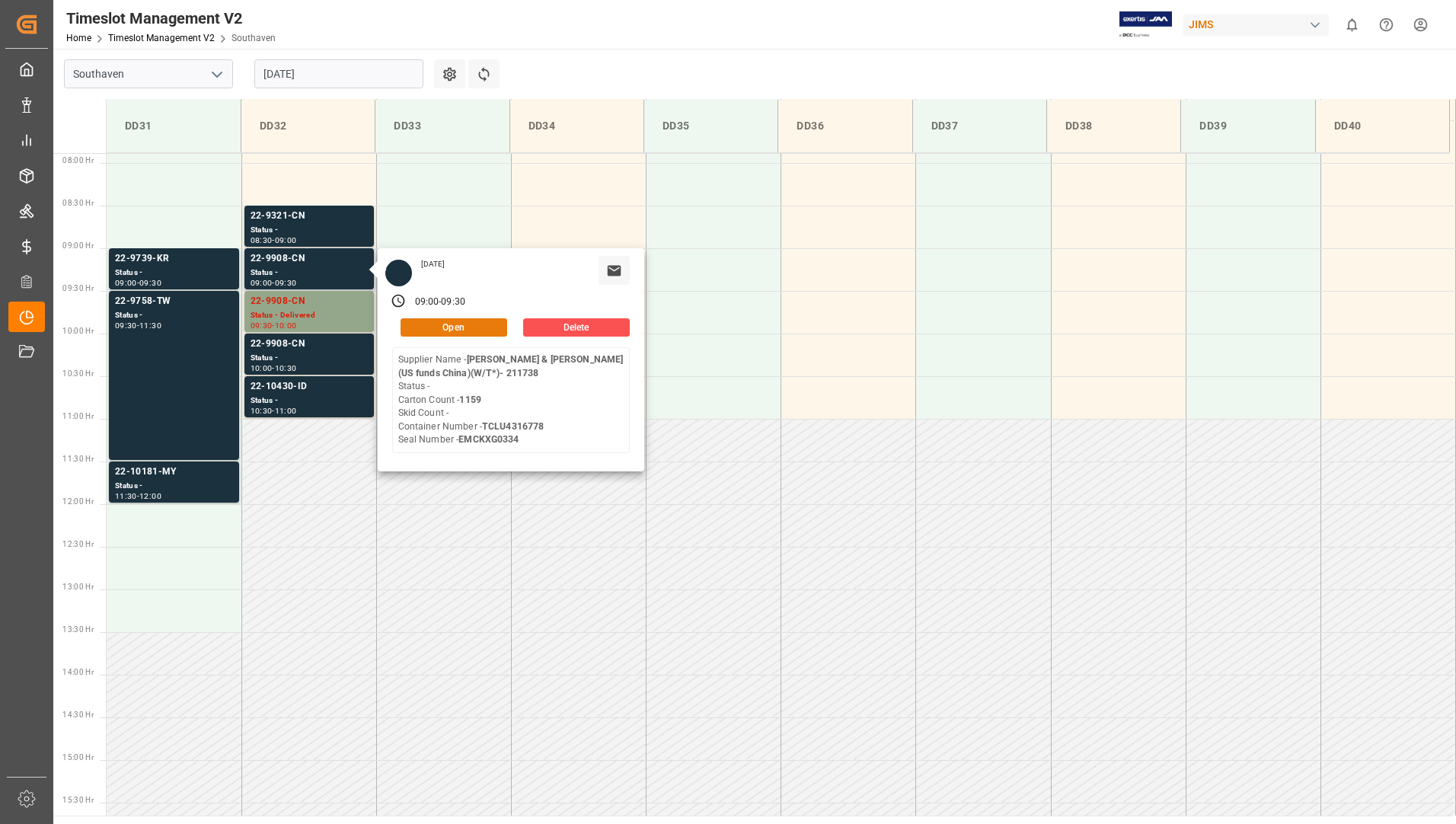
click at [432, 329] on button "Open" at bounding box center [454, 328] width 107 height 18
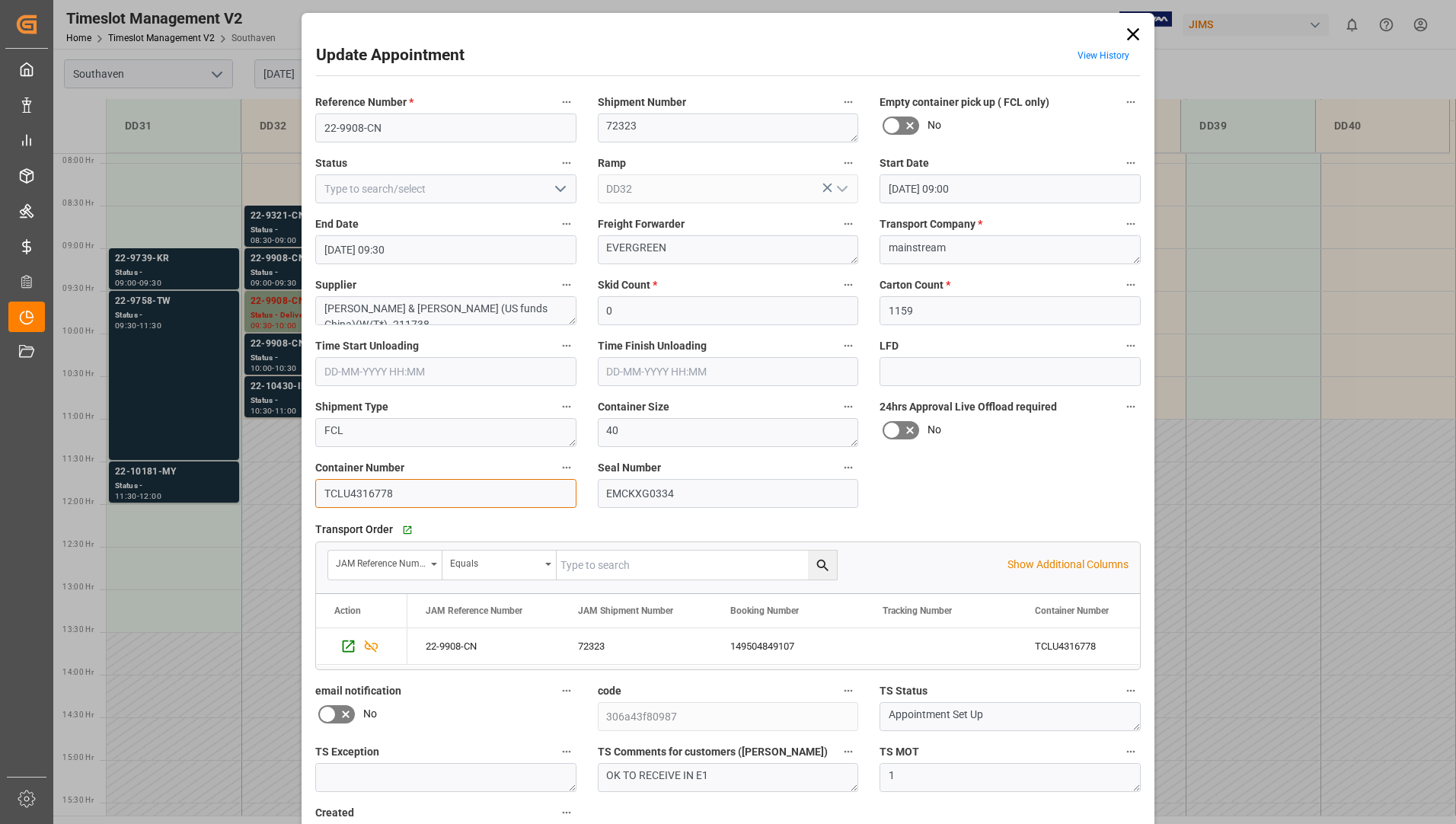
drag, startPoint x: 316, startPoint y: 494, endPoint x: 392, endPoint y: 492, distance: 76.0
click at [392, 492] on input "TCLU4316778" at bounding box center [446, 494] width 261 height 29
click at [1140, 27] on icon at bounding box center [1133, 35] width 22 height 22
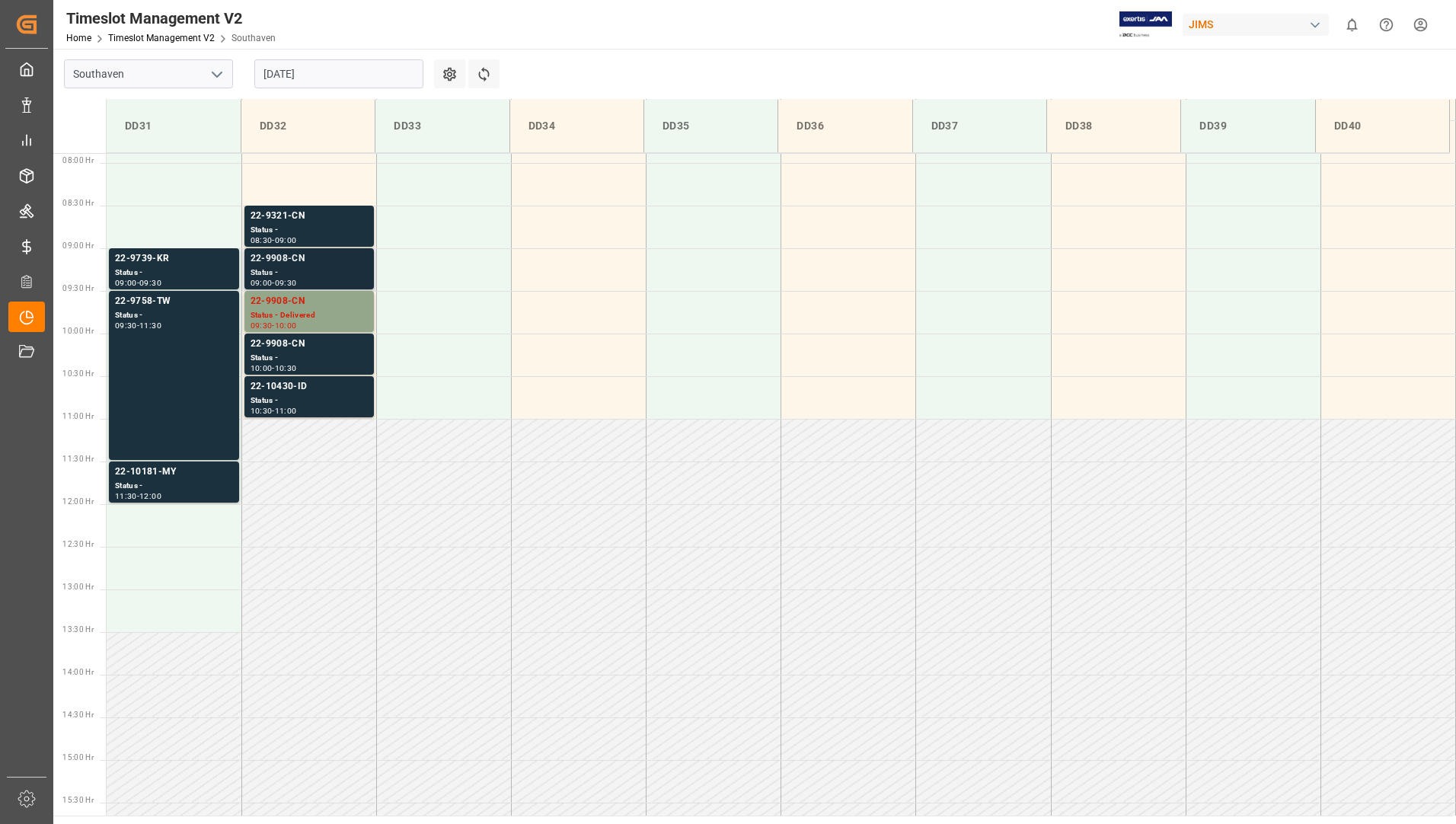
click at [318, 263] on div "22-9908-CN" at bounding box center [309, 259] width 117 height 15
click at [338, 348] on div "22-9908-CN" at bounding box center [309, 344] width 117 height 15
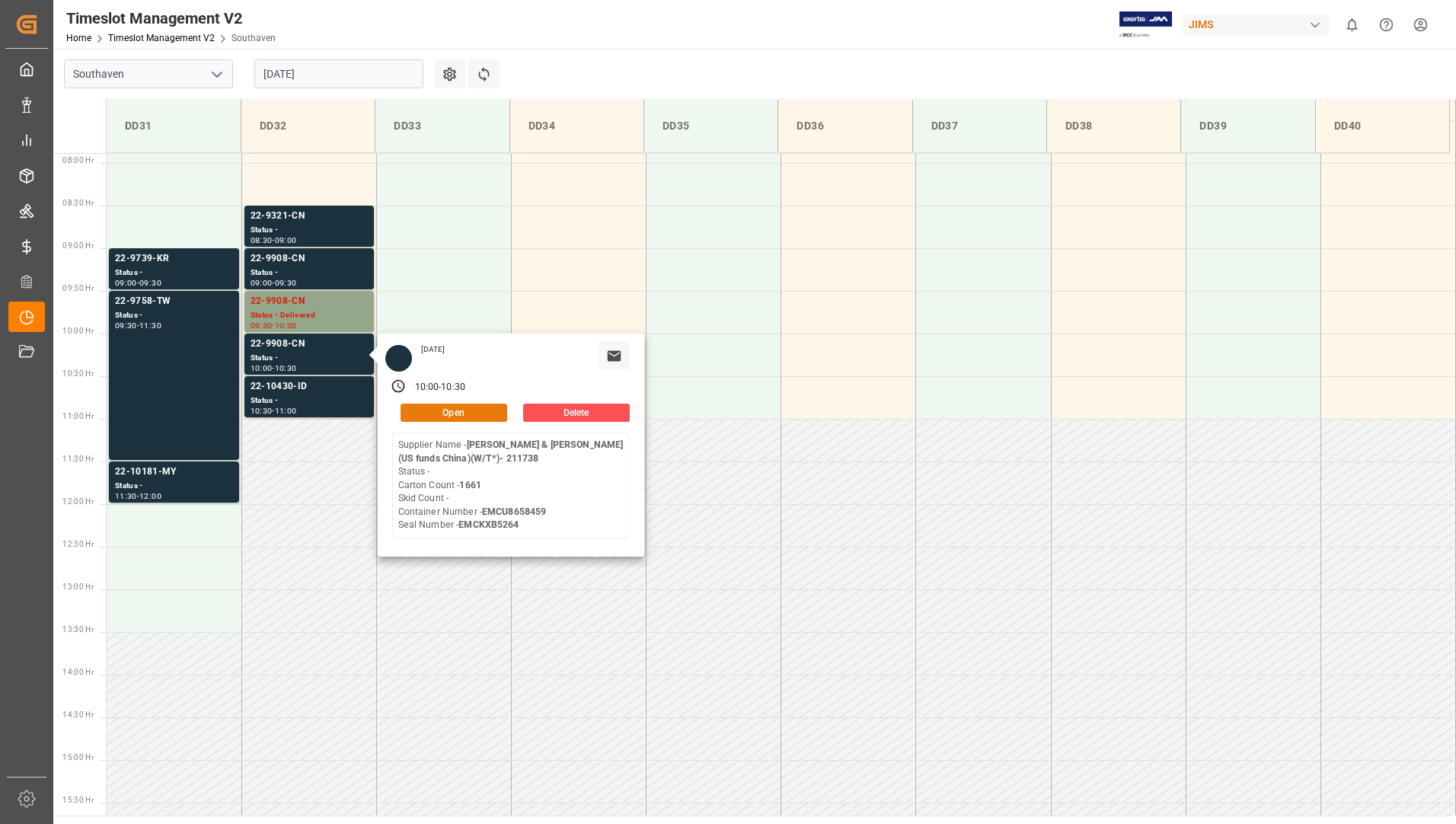
click at [465, 415] on button "Open" at bounding box center [454, 413] width 107 height 18
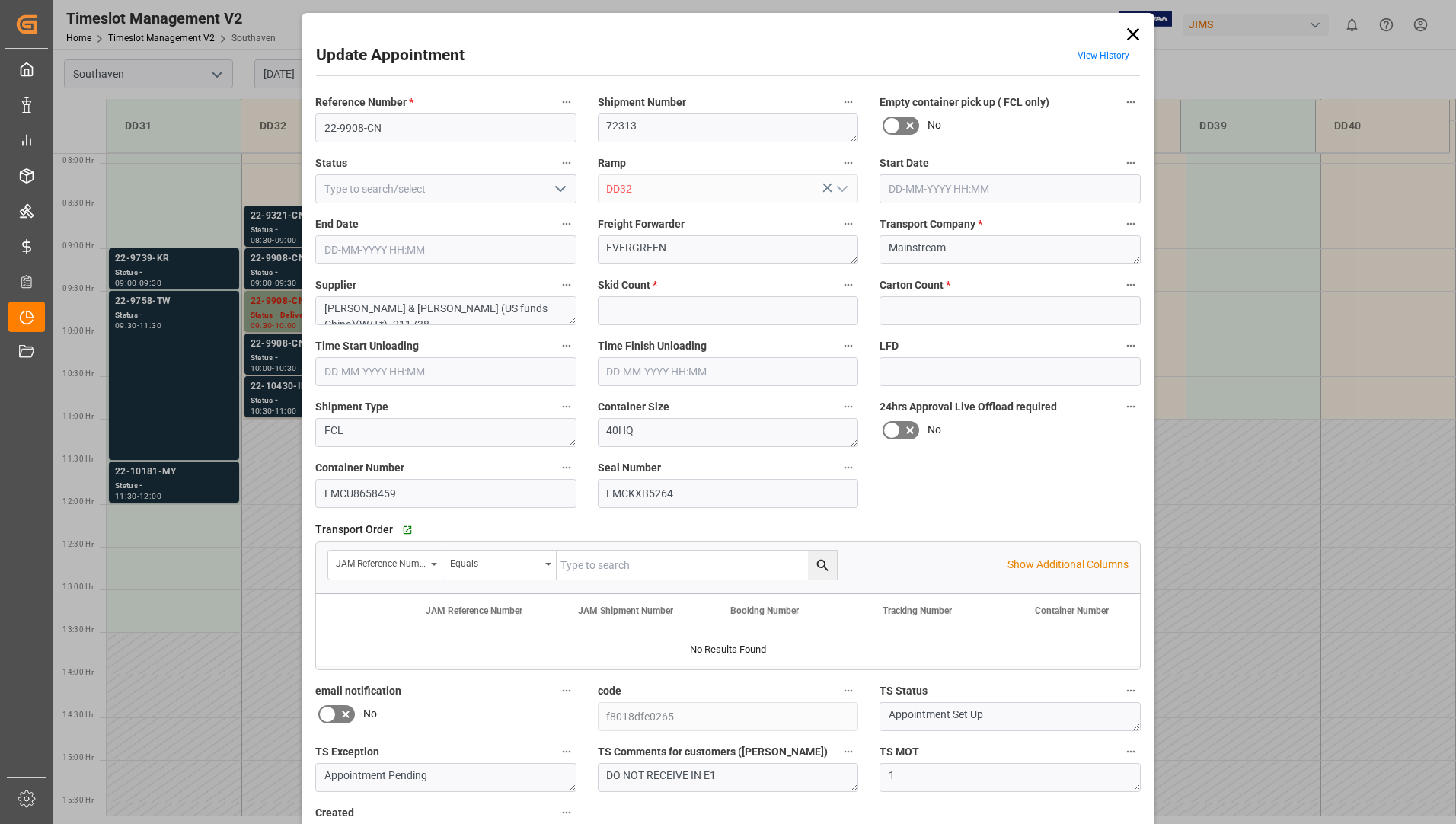
type input "0"
type input "1661"
type input "[DATE] 10:00"
type input "[DATE] 10:30"
type input "[DATE] 16:18"
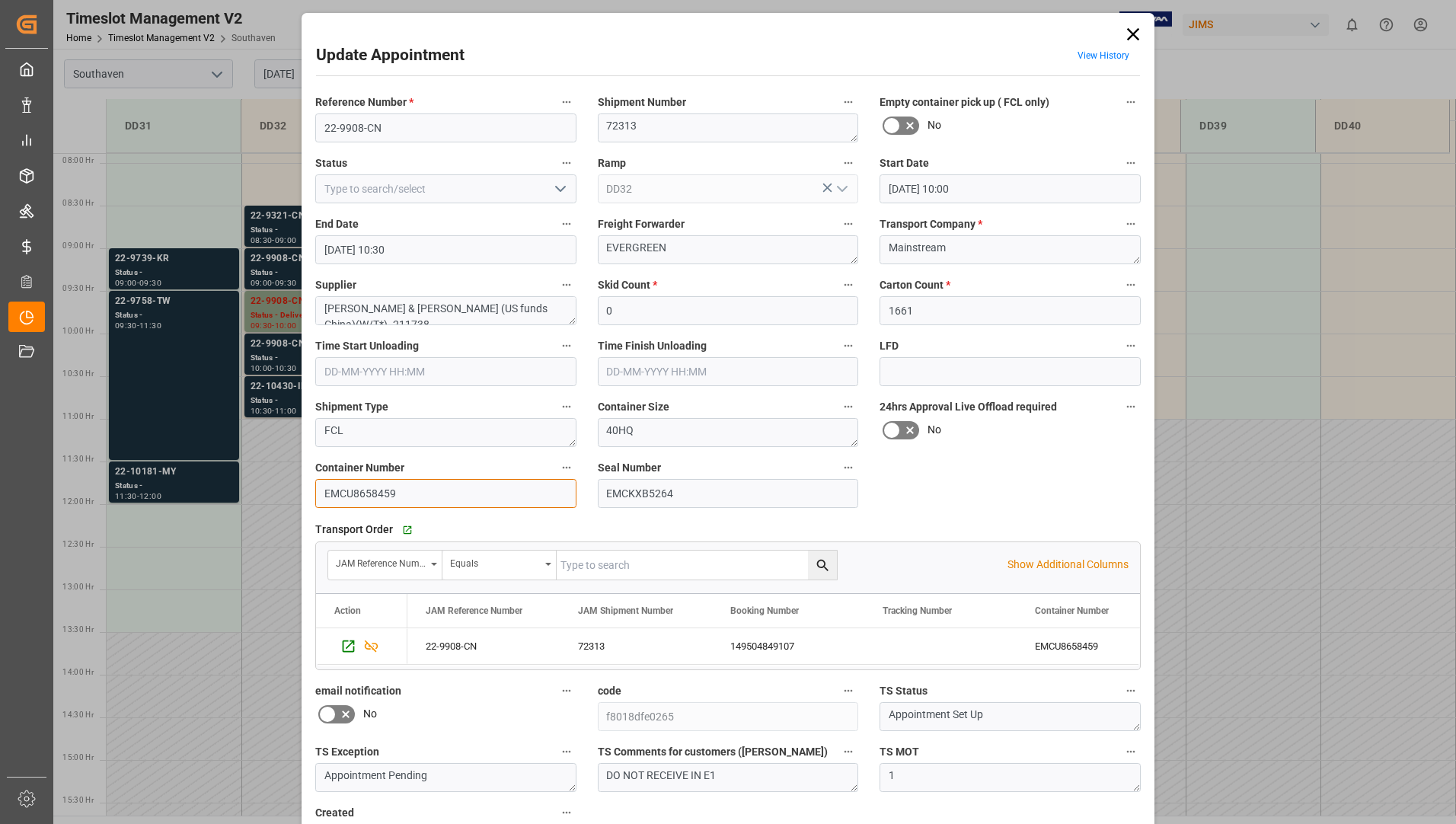
drag, startPoint x: 320, startPoint y: 490, endPoint x: 411, endPoint y: 494, distance: 91.1
click at [413, 494] on input "EMCU8658459" at bounding box center [446, 494] width 261 height 29
click at [1134, 35] on icon at bounding box center [1133, 35] width 22 height 22
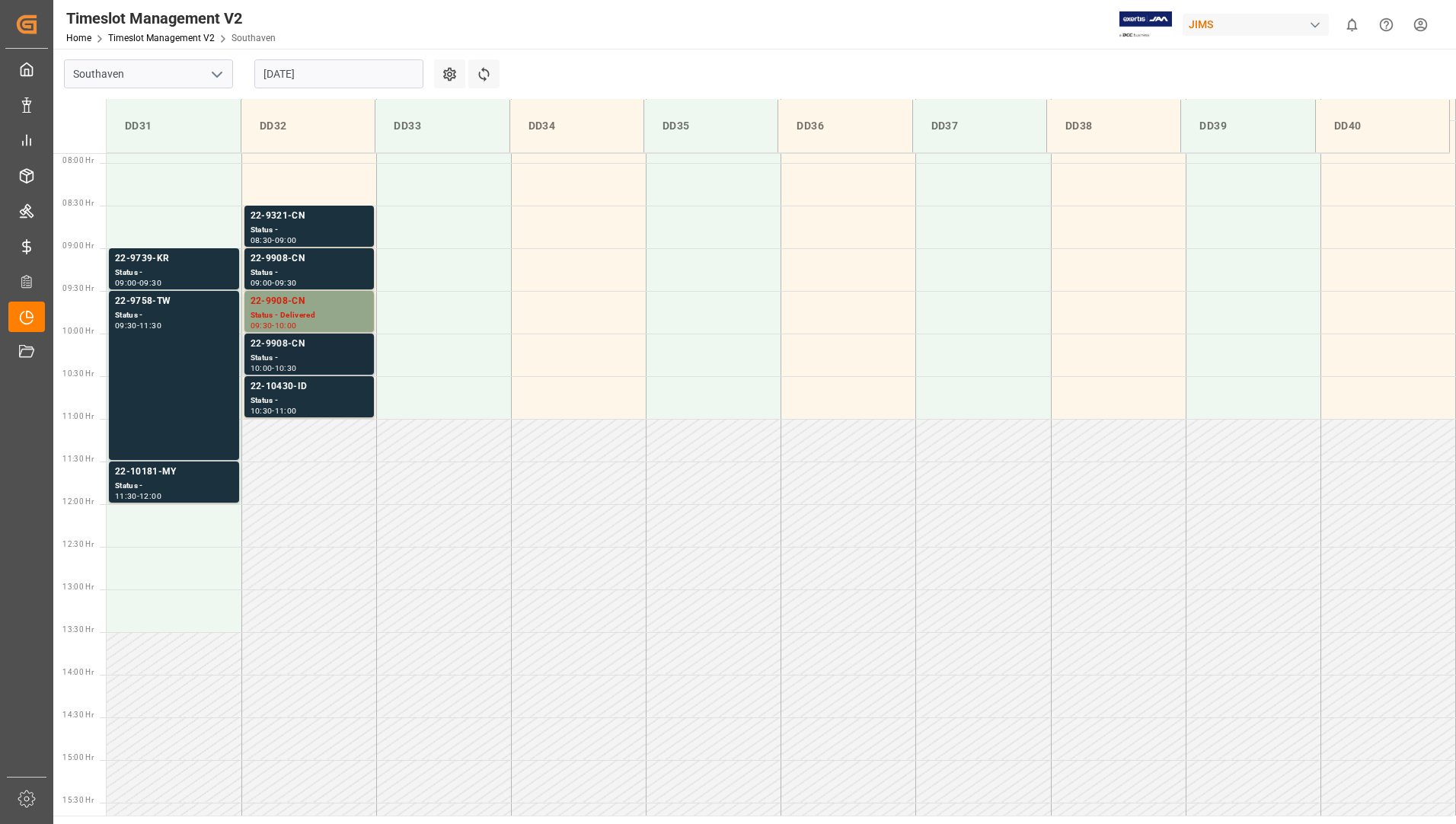
click at [306, 352] on div "Status -" at bounding box center [309, 358] width 117 height 13
click at [329, 308] on div "22-9908-CN" at bounding box center [309, 302] width 117 height 15
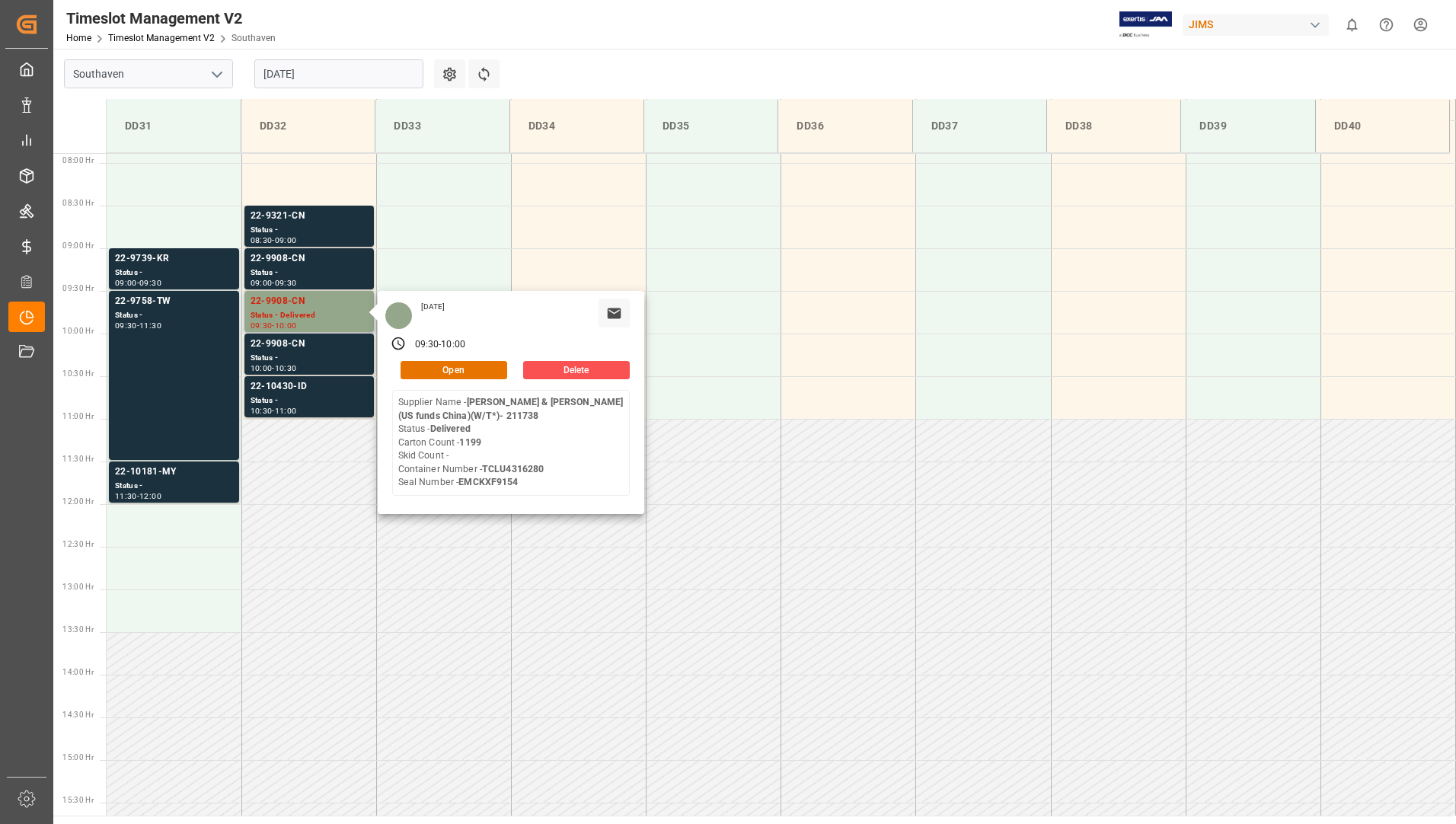
click at [441, 498] on div "[DATE] 09:30 - 10:00 Open Delete Supplier Name - [PERSON_NAME][GEOGRAPHIC_DATA]…" at bounding box center [511, 402] width 266 height 223
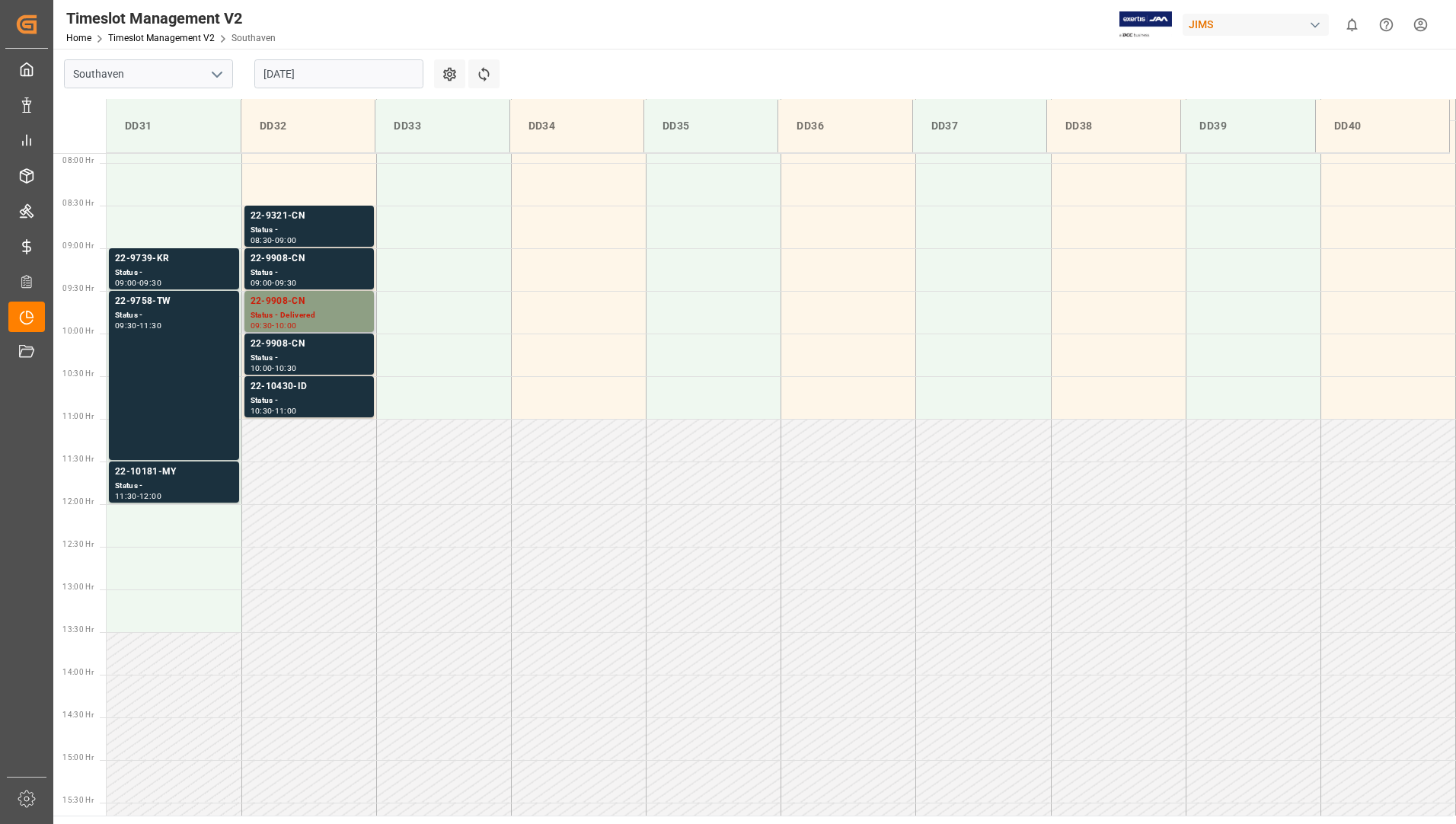
click at [298, 303] on div "22-9908-CN" at bounding box center [309, 302] width 117 height 15
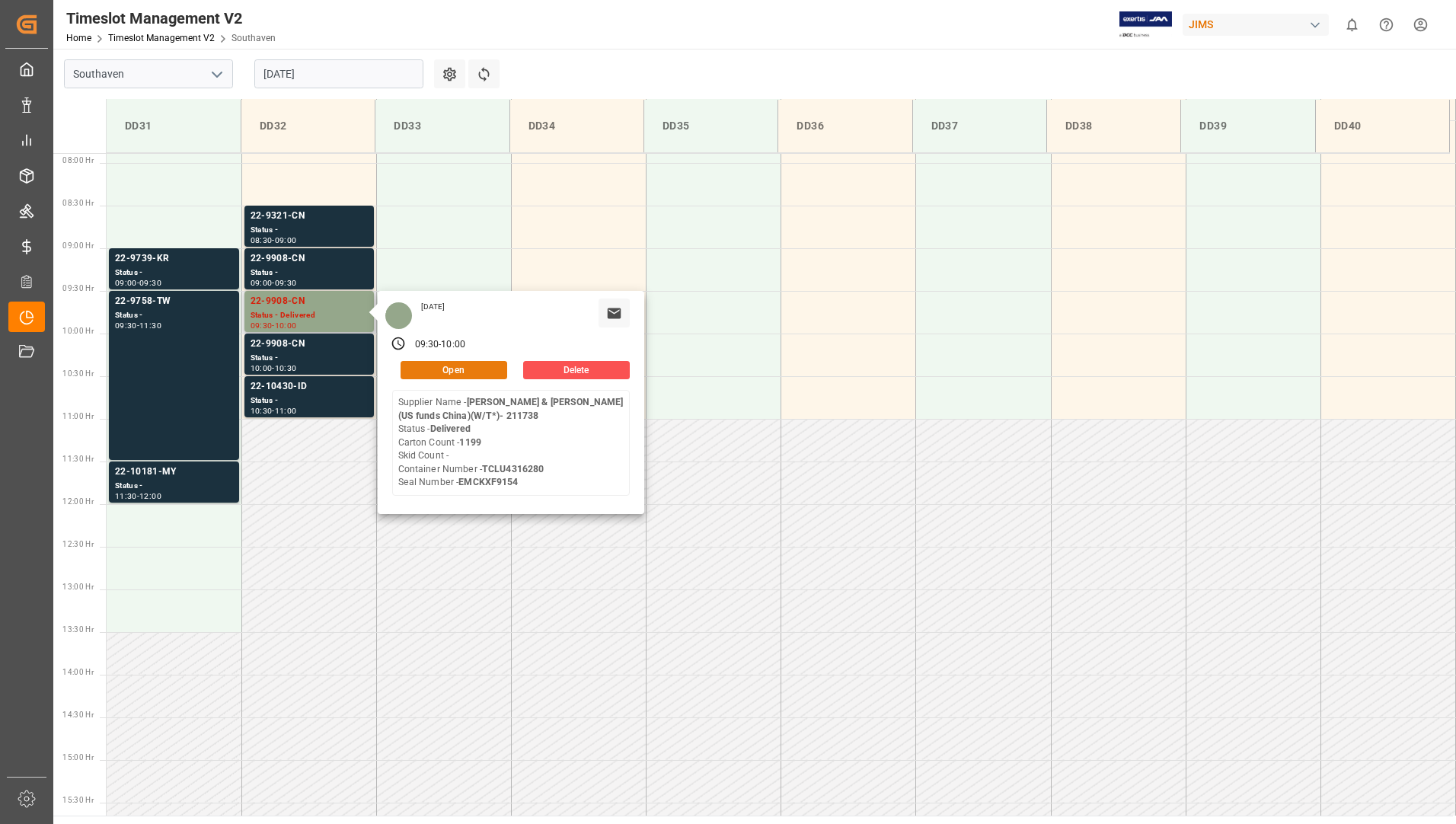
click at [422, 367] on button "Open" at bounding box center [454, 370] width 107 height 18
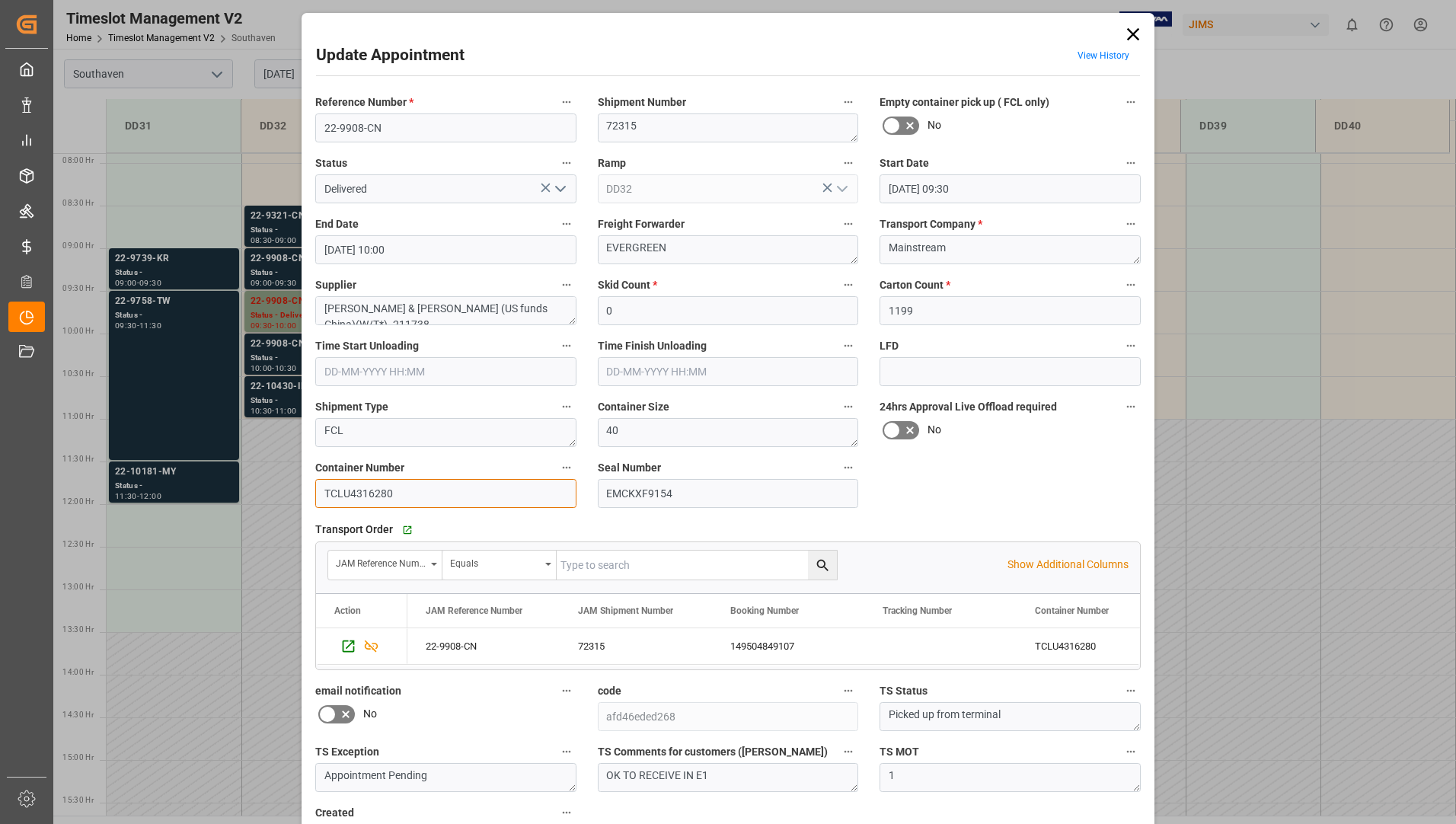
drag, startPoint x: 323, startPoint y: 492, endPoint x: 404, endPoint y: 492, distance: 81.0
click at [404, 492] on input "TCLU4316280" at bounding box center [446, 494] width 261 height 29
click at [1134, 29] on icon at bounding box center [1133, 35] width 22 height 22
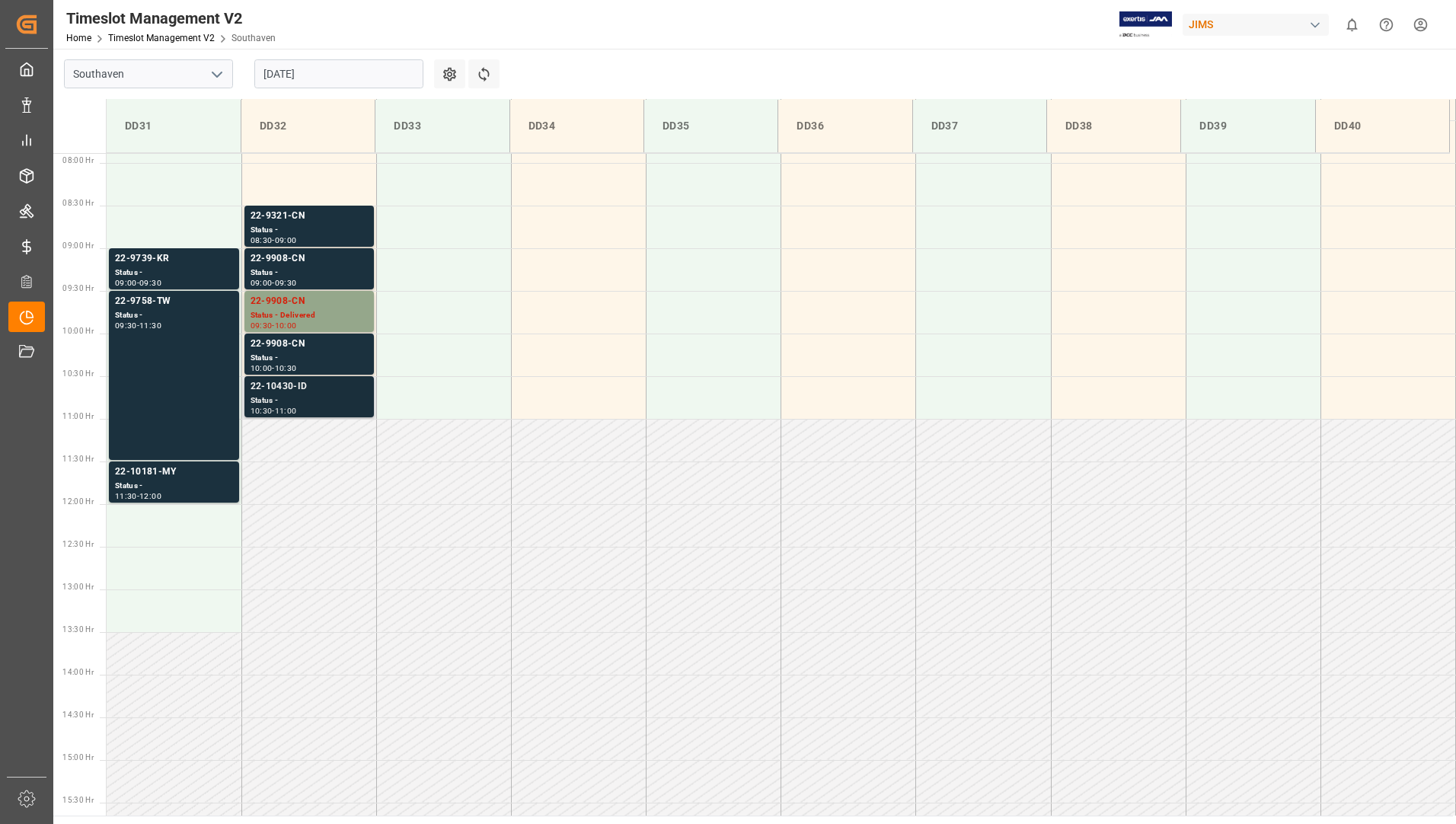
click at [305, 413] on div "10:30 - 11:00" at bounding box center [309, 412] width 117 height 8
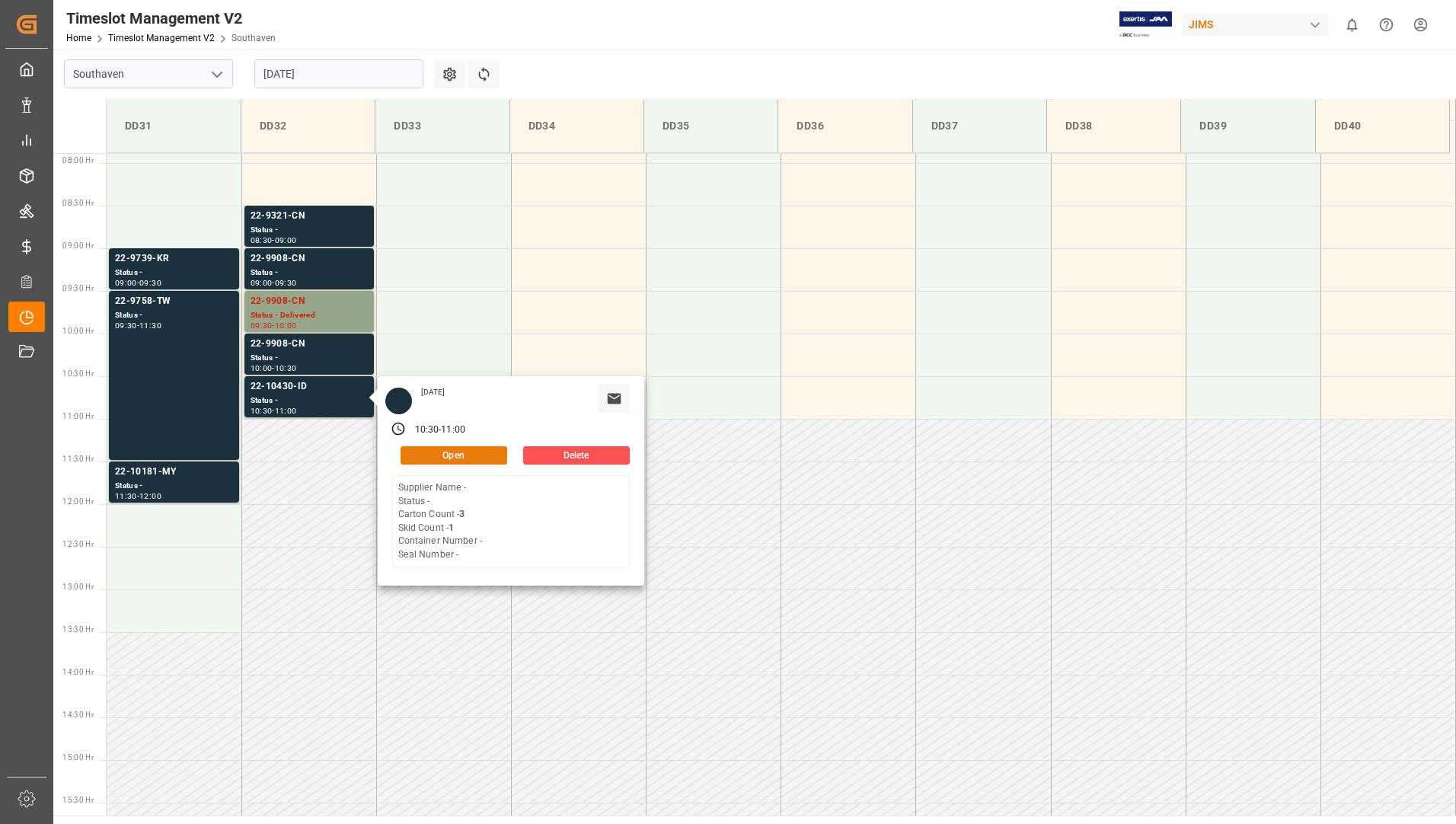
click at [408, 464] on div "Open" at bounding box center [450, 455] width 115 height 18
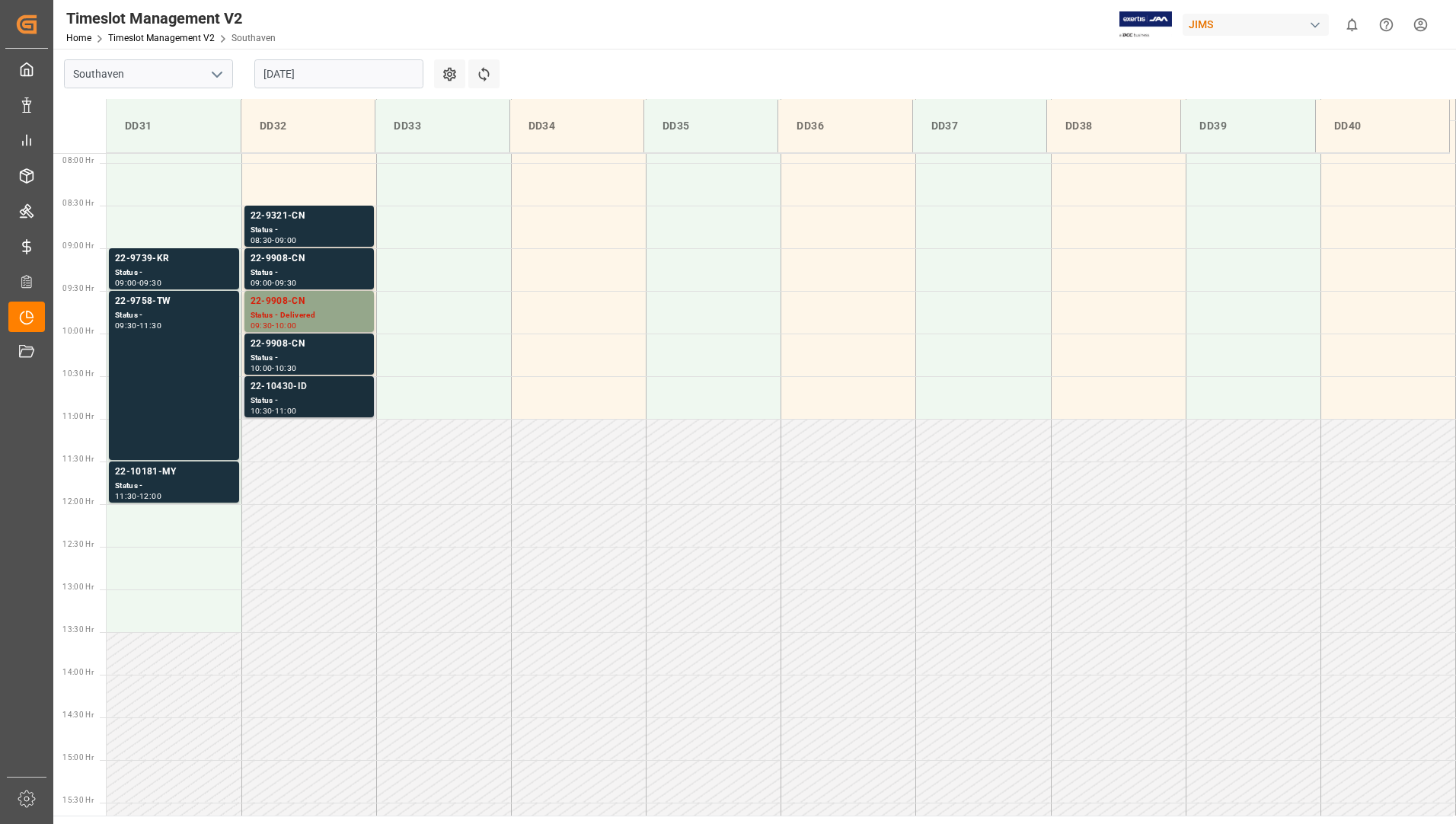
click at [335, 402] on div "Status -" at bounding box center [309, 401] width 117 height 13
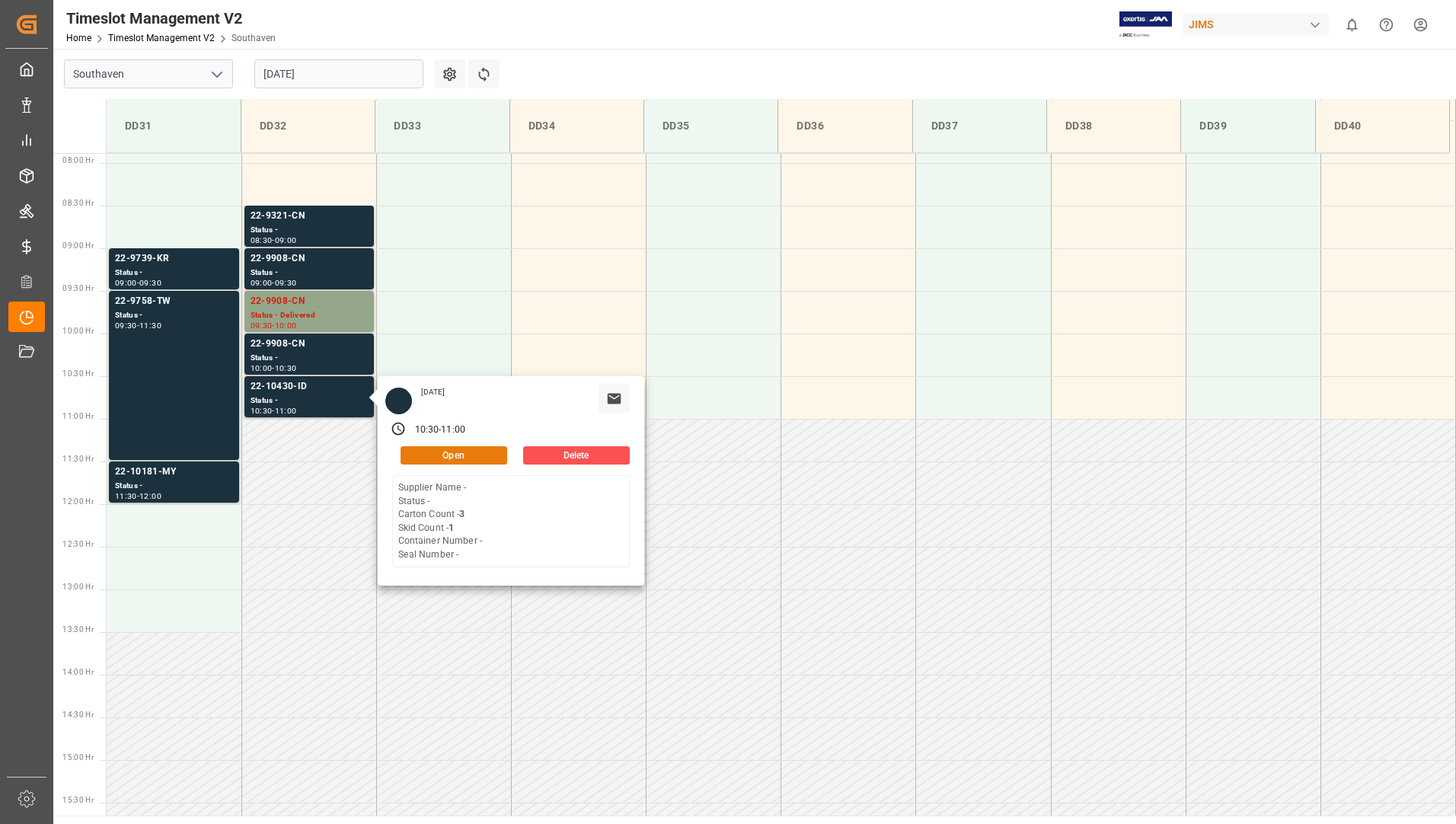
click at [421, 452] on button "Open" at bounding box center [454, 455] width 107 height 18
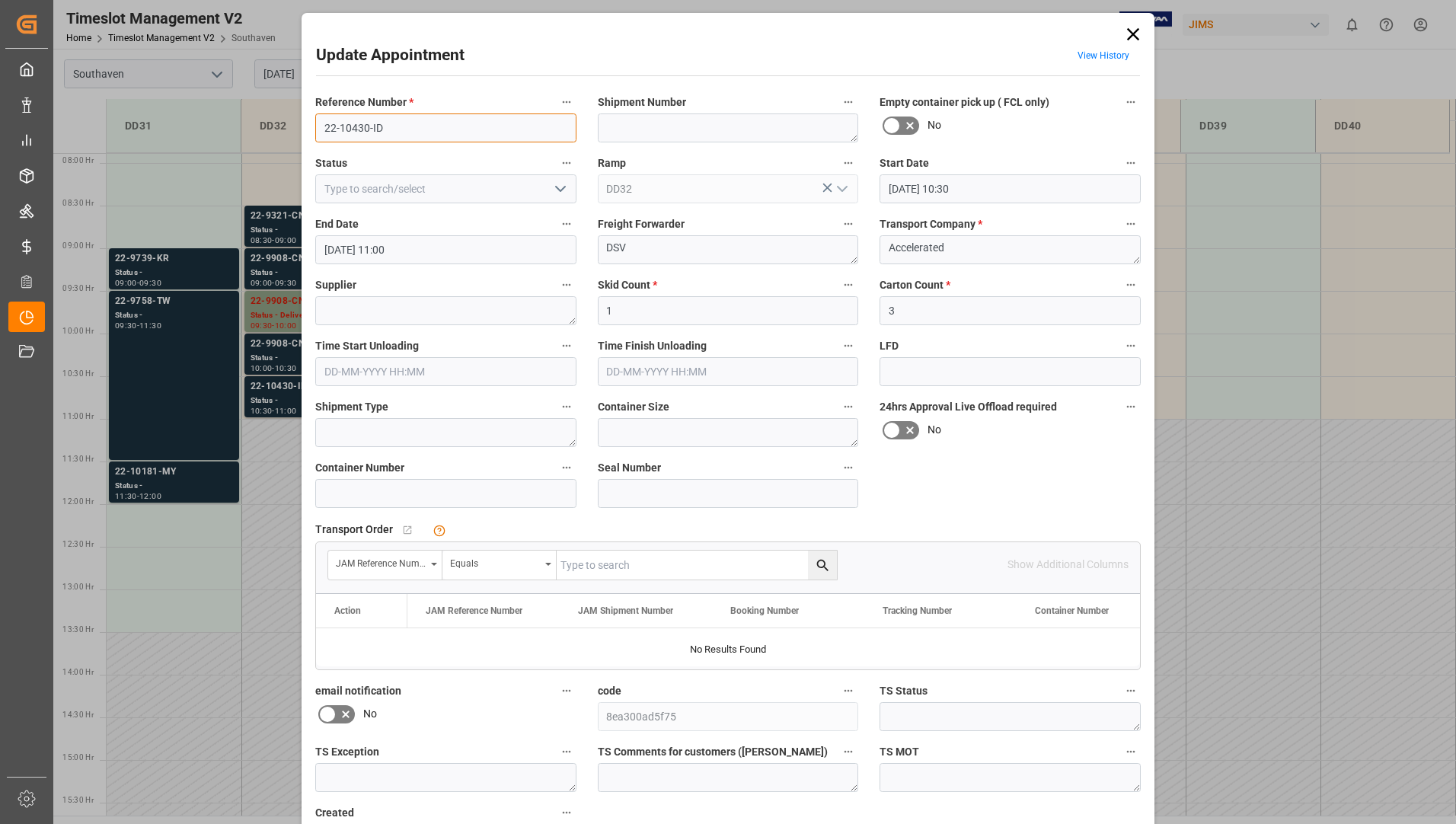
drag, startPoint x: 318, startPoint y: 127, endPoint x: 401, endPoint y: 131, distance: 83.1
click at [401, 131] on input "22-10430-ID" at bounding box center [446, 128] width 261 height 29
click at [1131, 31] on icon at bounding box center [1133, 35] width 22 height 22
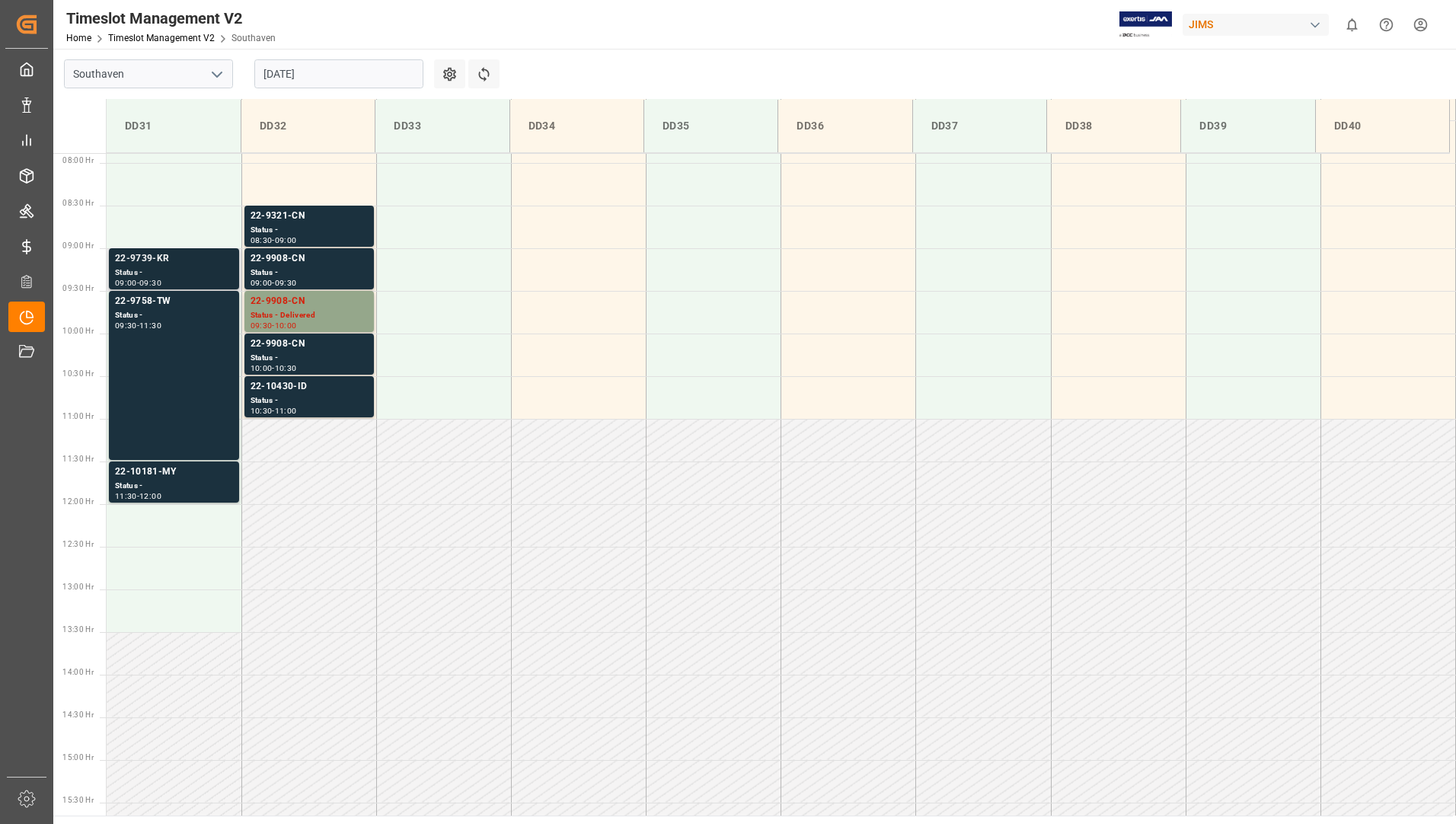
click at [178, 267] on div "Status -" at bounding box center [174, 273] width 118 height 13
click at [174, 311] on div "Status -" at bounding box center [174, 316] width 118 height 13
click at [173, 477] on div "22-10181-MY" at bounding box center [174, 472] width 118 height 15
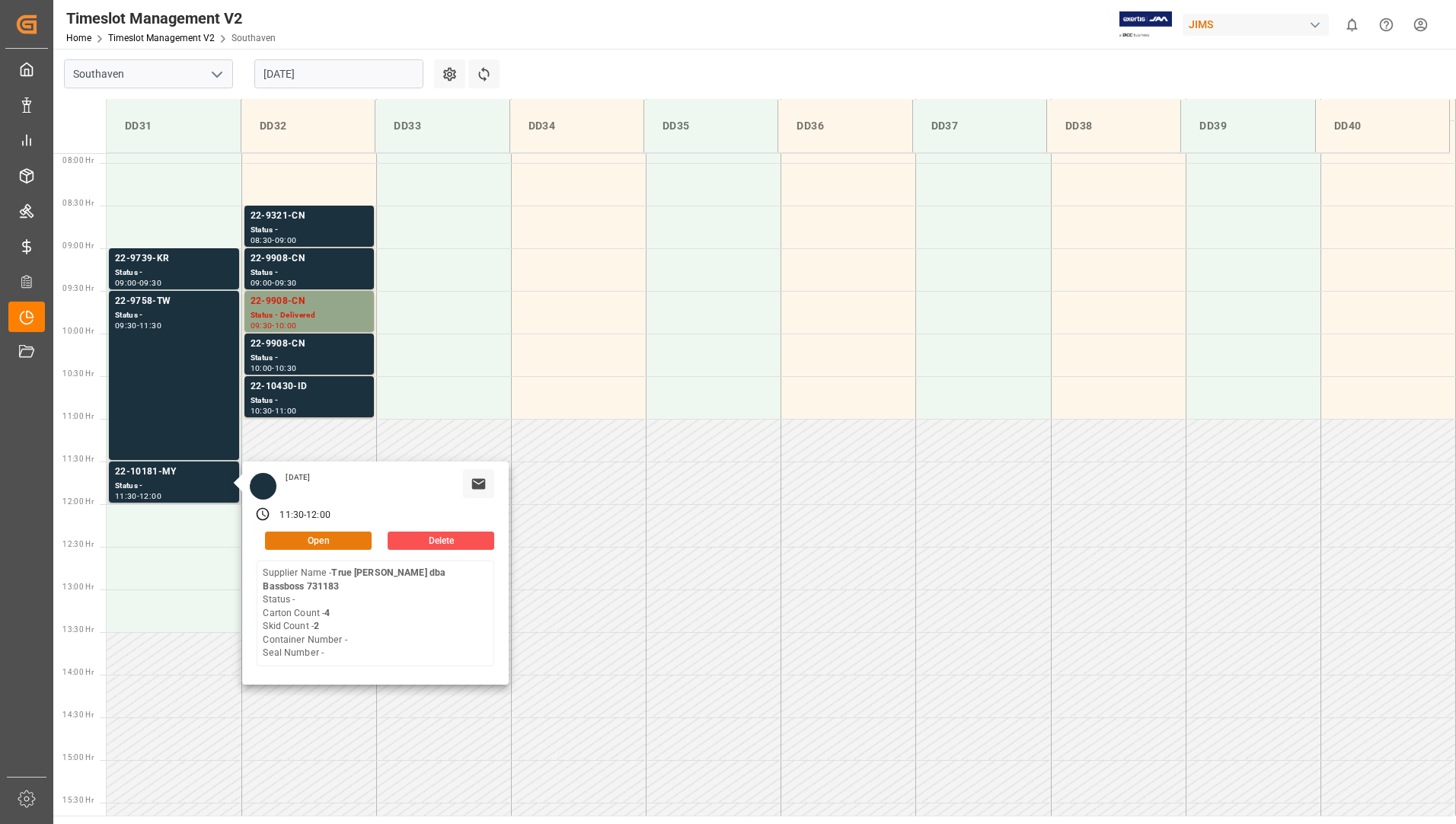
click at [281, 539] on button "Open" at bounding box center [318, 541] width 107 height 18
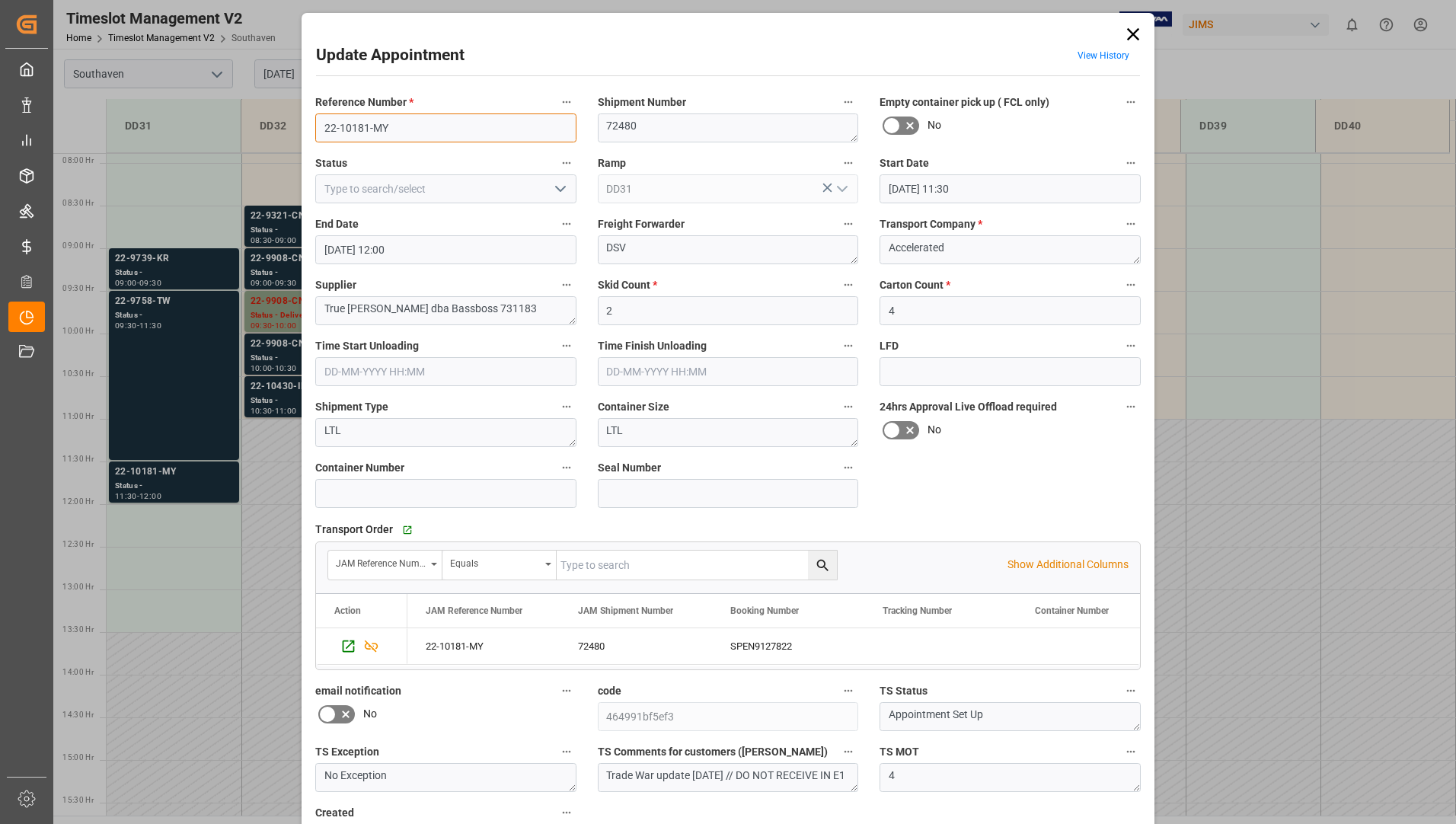
drag, startPoint x: 322, startPoint y: 131, endPoint x: 410, endPoint y: 122, distance: 88.5
click at [410, 122] on input "22-10181-MY" at bounding box center [446, 128] width 261 height 29
click at [1127, 35] on icon at bounding box center [1133, 35] width 22 height 22
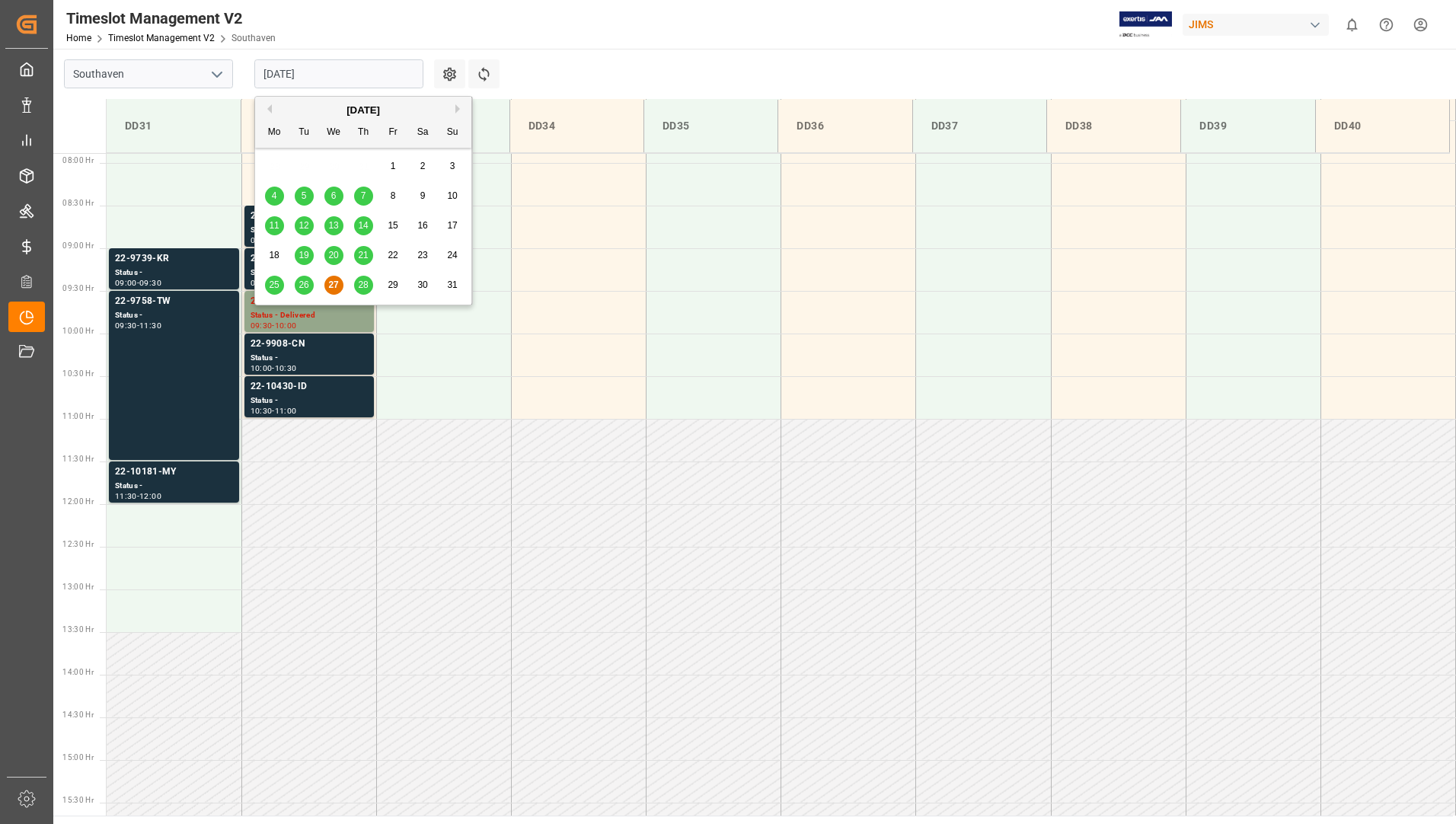
click at [385, 66] on input "[DATE]" at bounding box center [339, 74] width 169 height 29
click at [366, 284] on span "28" at bounding box center [362, 285] width 10 height 11
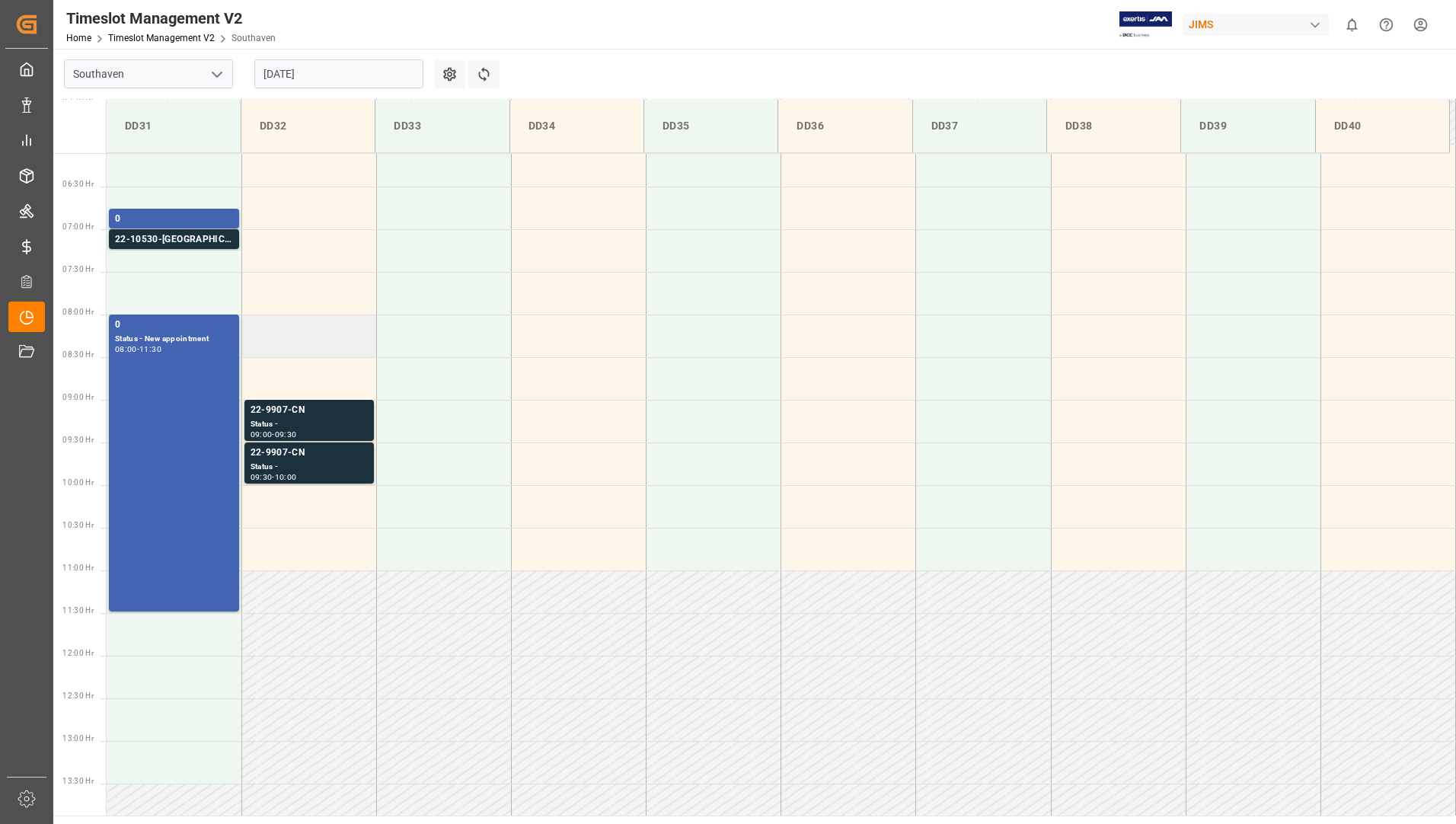
scroll to position [520, 0]
click at [329, 410] on div "22-9907-CN" at bounding box center [309, 412] width 117 height 15
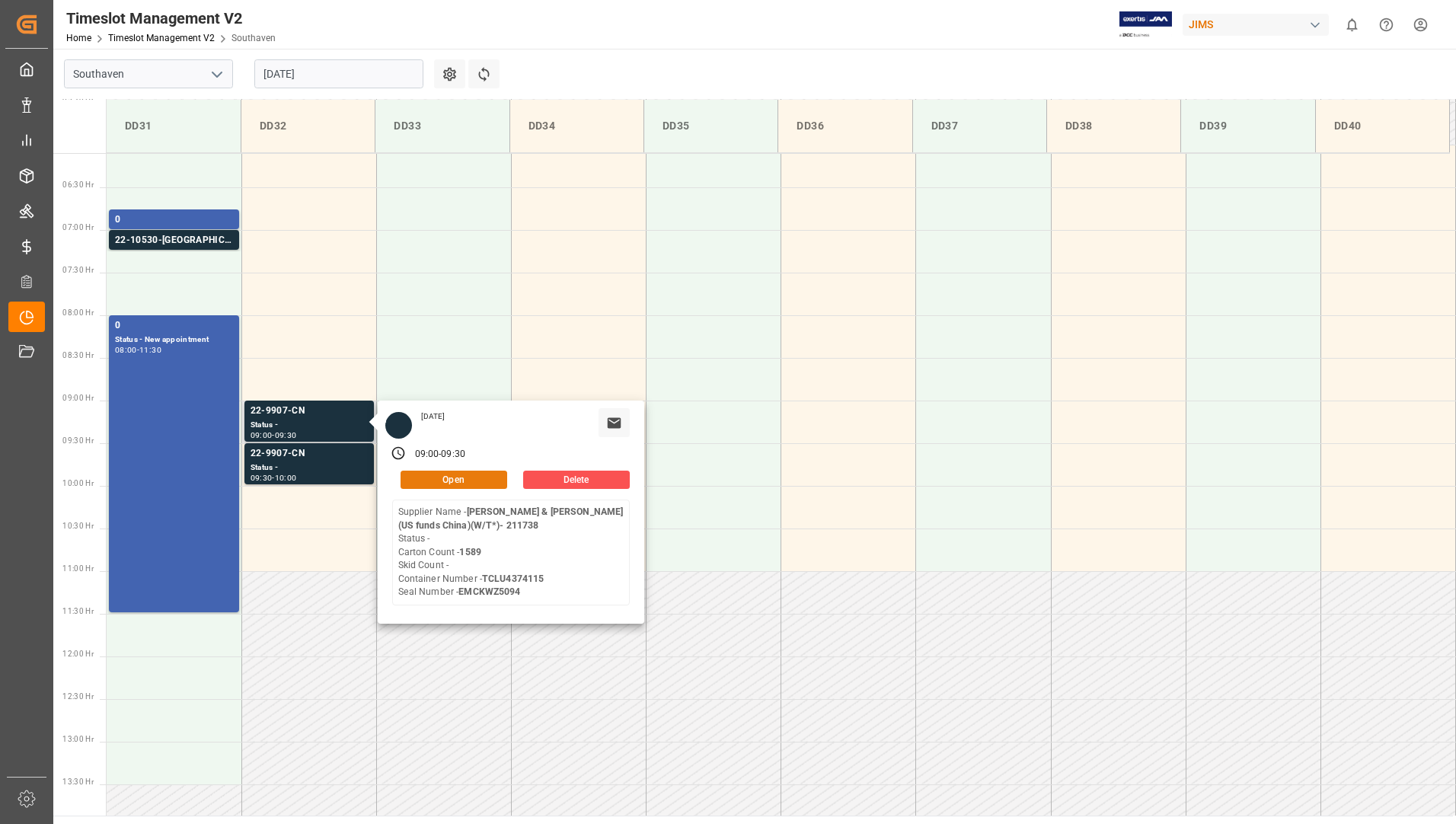
click at [423, 483] on button "Open" at bounding box center [454, 480] width 107 height 18
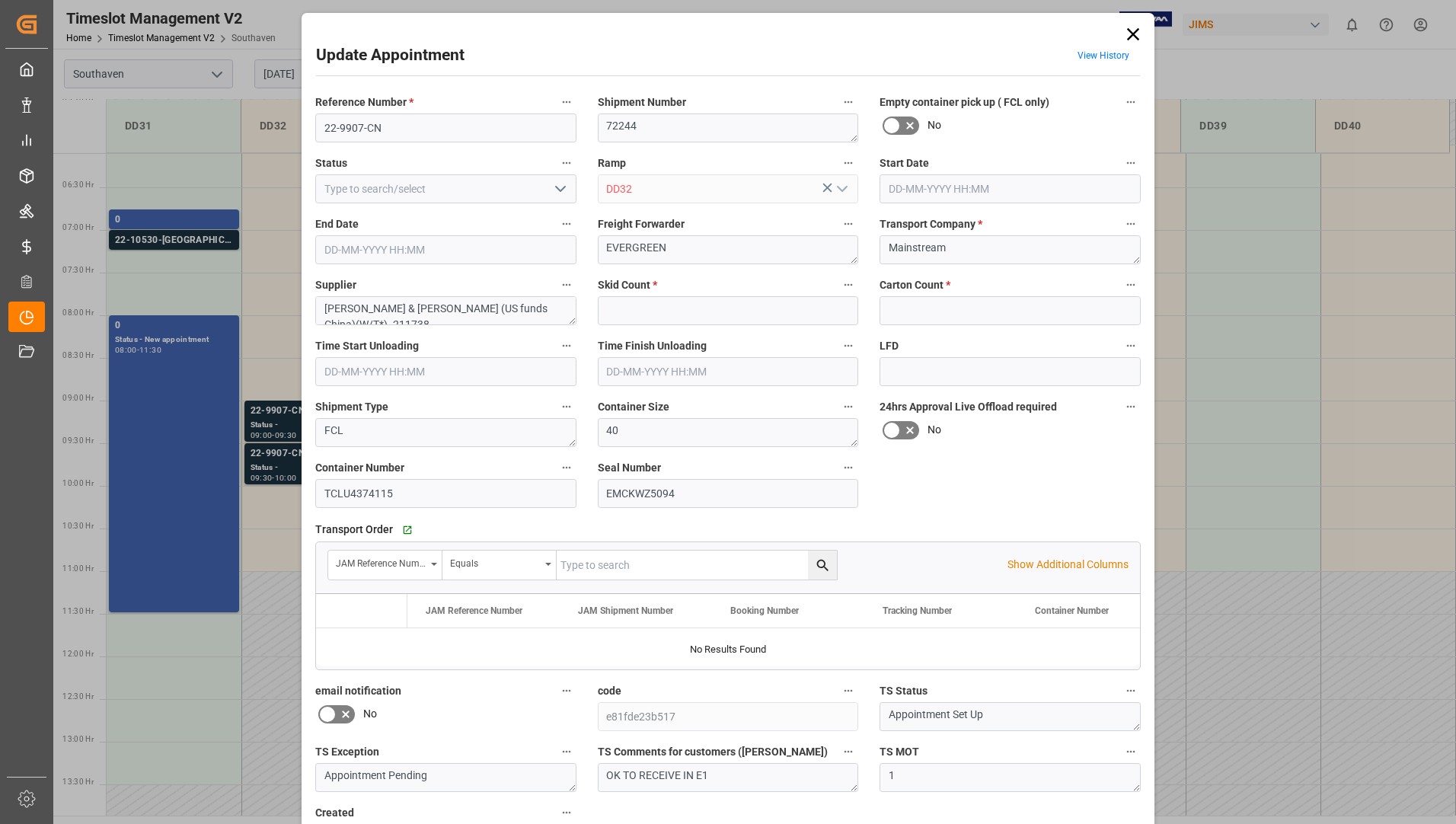
type input "0"
type input "1589"
type input "[DATE] 09:00"
type input "[DATE] 09:30"
type input "[DATE] 13:10"
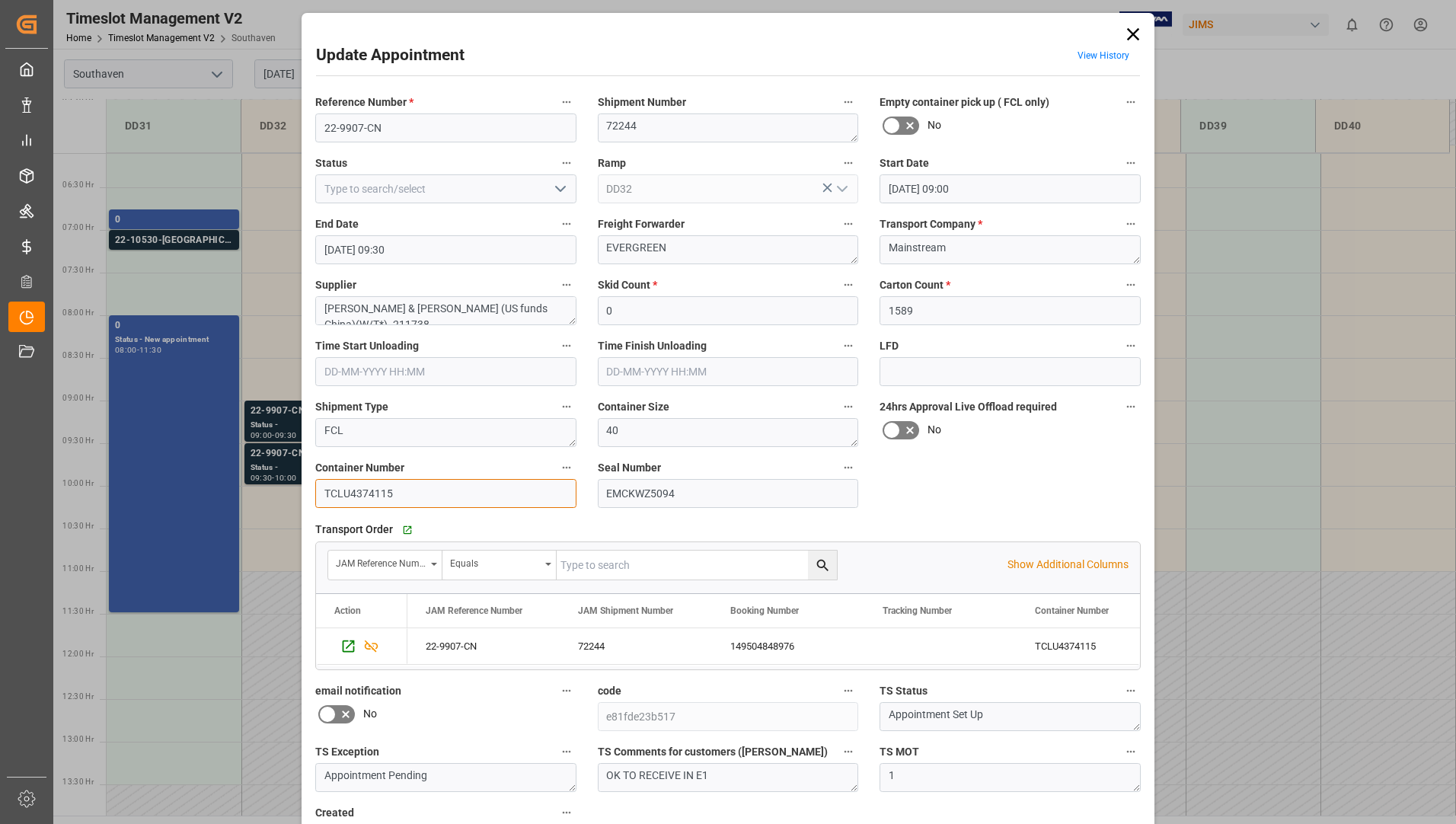
drag, startPoint x: 323, startPoint y: 491, endPoint x: 409, endPoint y: 505, distance: 87.1
click at [409, 505] on input "TCLU4374115" at bounding box center [446, 494] width 261 height 29
click at [1131, 31] on icon at bounding box center [1133, 35] width 22 height 22
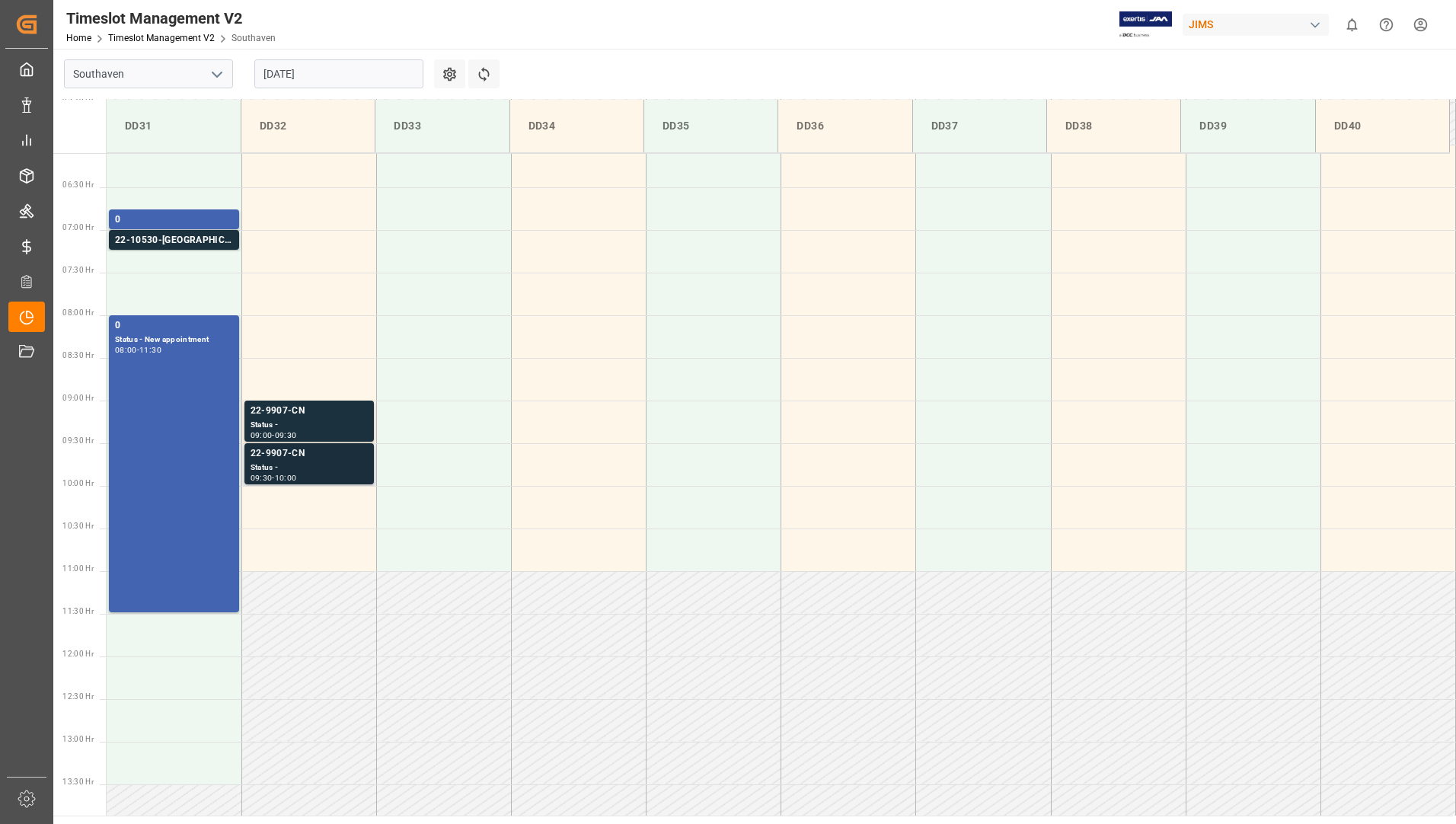
click at [291, 464] on div "Status -" at bounding box center [309, 468] width 117 height 13
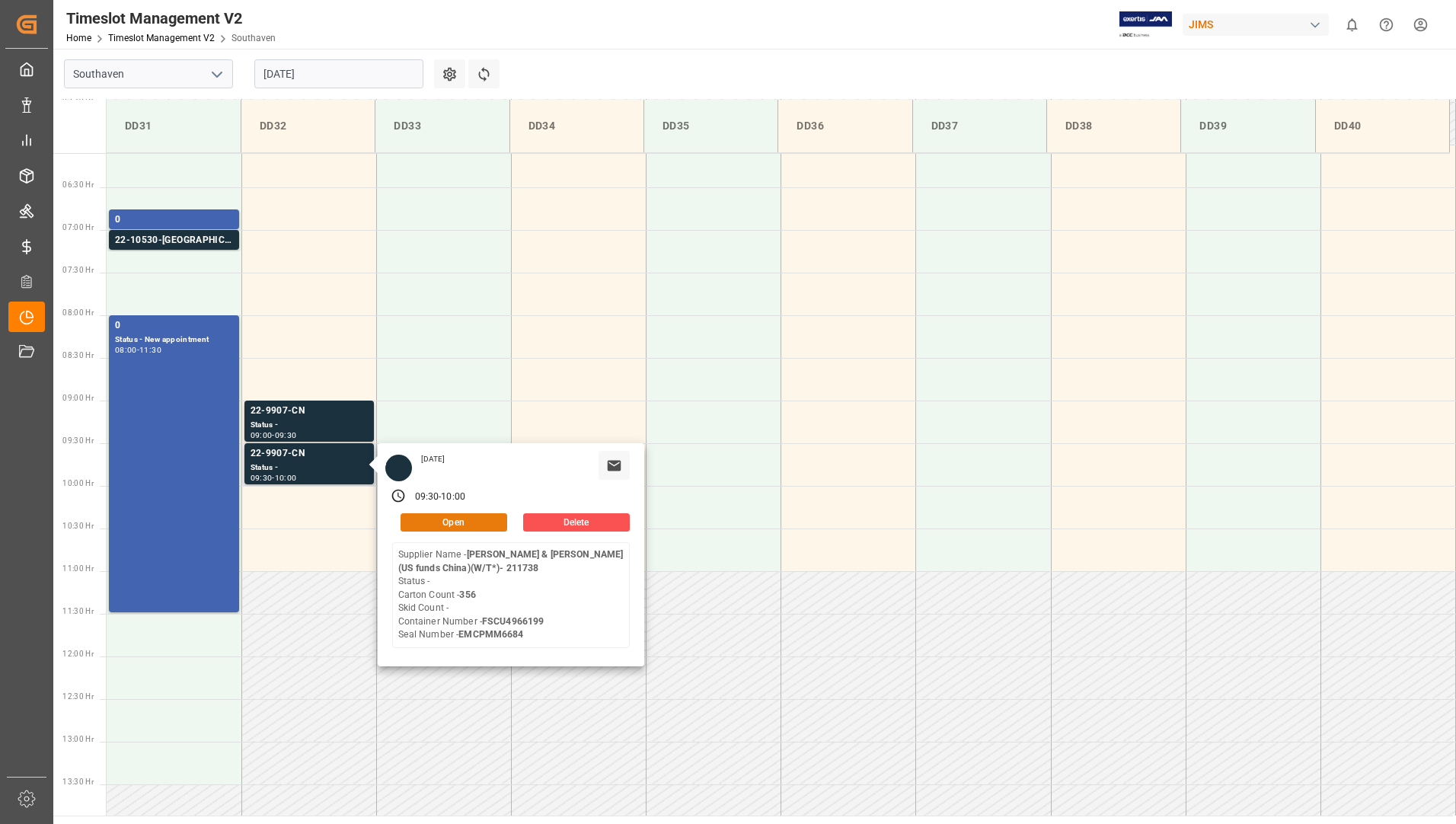
click at [422, 524] on button "Open" at bounding box center [454, 522] width 107 height 18
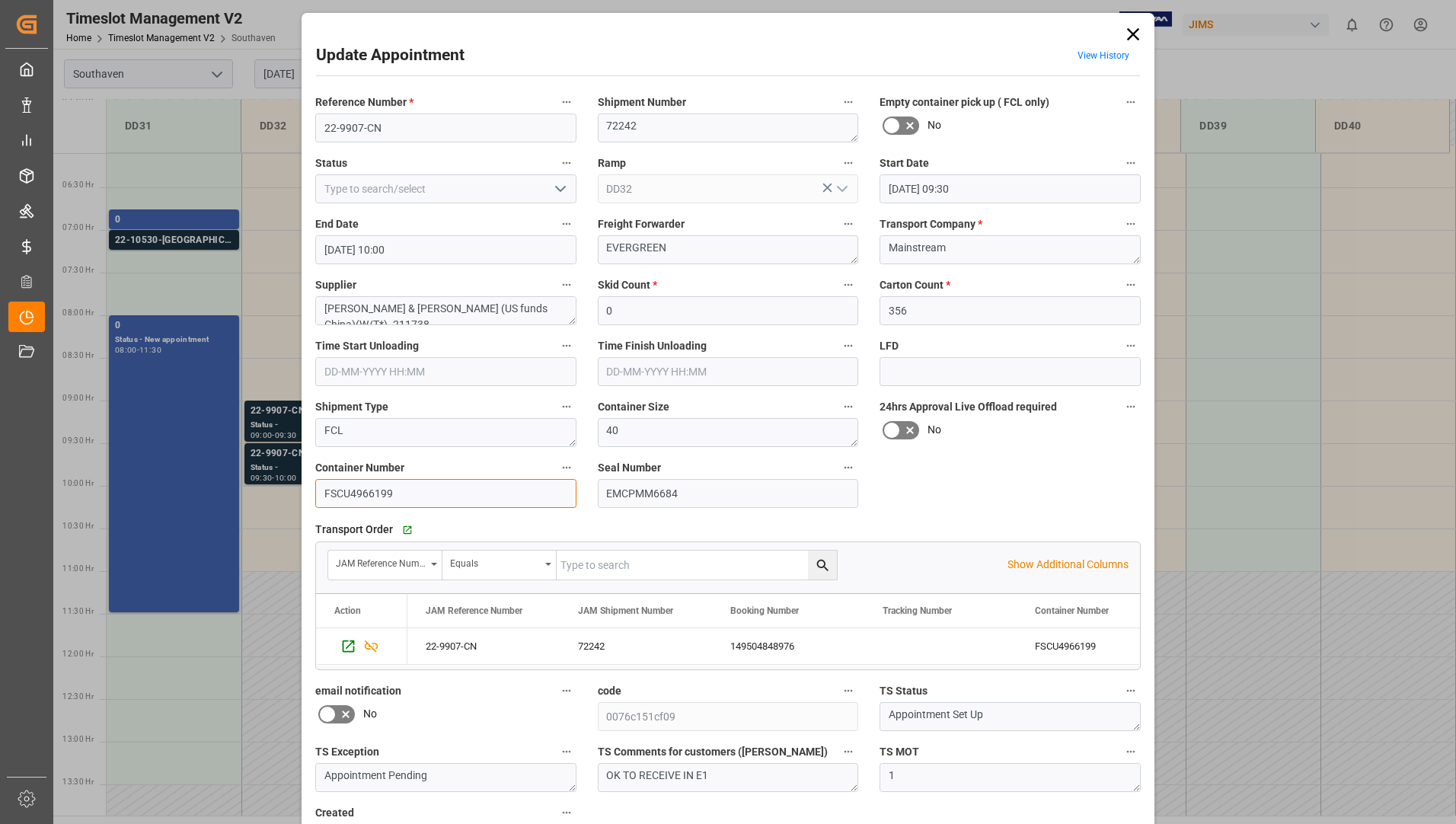
drag, startPoint x: 319, startPoint y: 487, endPoint x: 397, endPoint y: 490, distance: 78.1
click at [397, 490] on input "FSCU4966199" at bounding box center [446, 494] width 261 height 29
click at [1123, 35] on icon at bounding box center [1133, 35] width 22 height 22
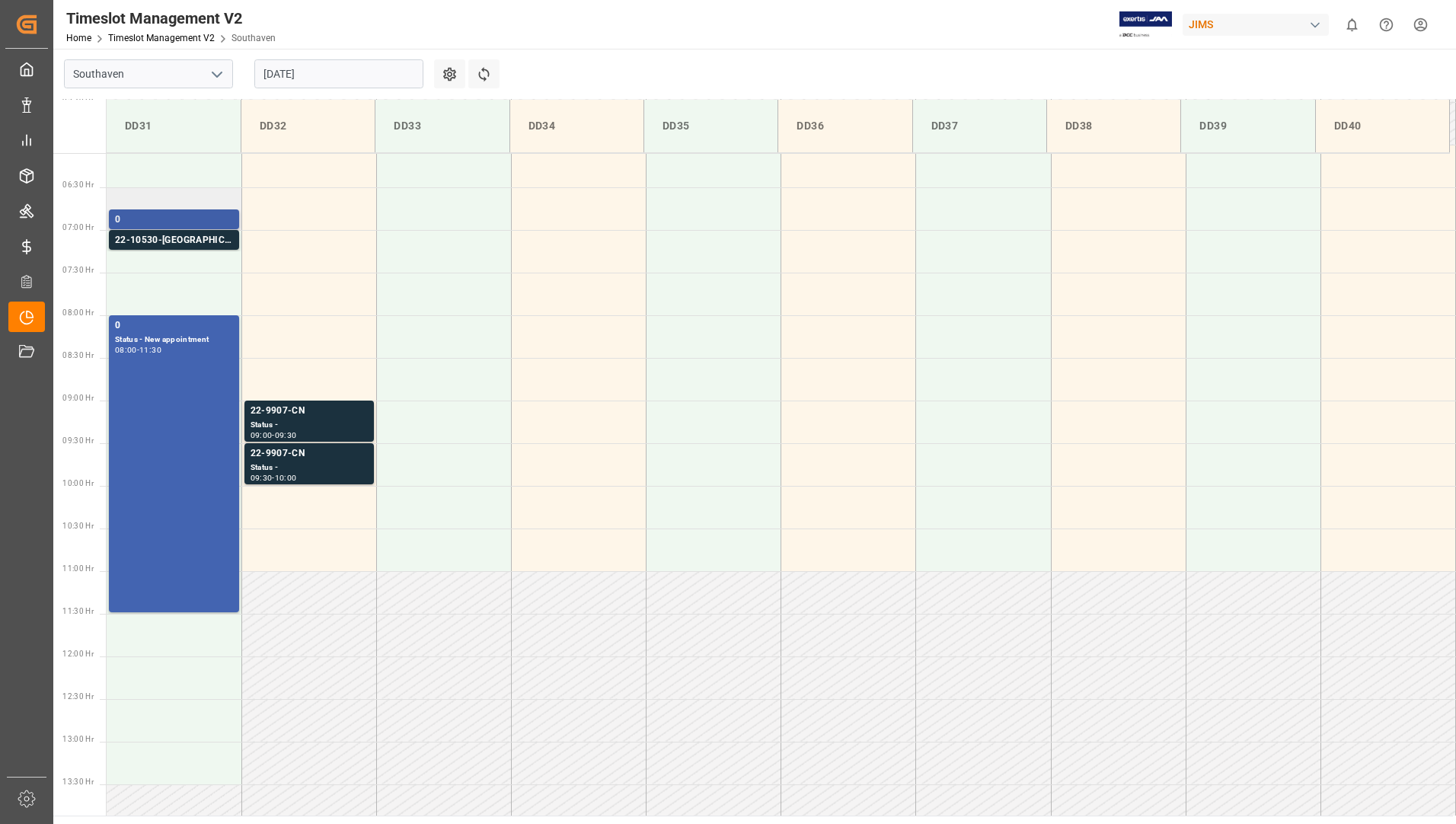
click at [163, 224] on div "0" at bounding box center [174, 220] width 118 height 15
click at [160, 233] on div "22-10530-[GEOGRAPHIC_DATA]" at bounding box center [174, 240] width 118 height 15
click at [183, 366] on div "0 Status - New appointment 08:00 - 11:30" at bounding box center [174, 464] width 118 height 291
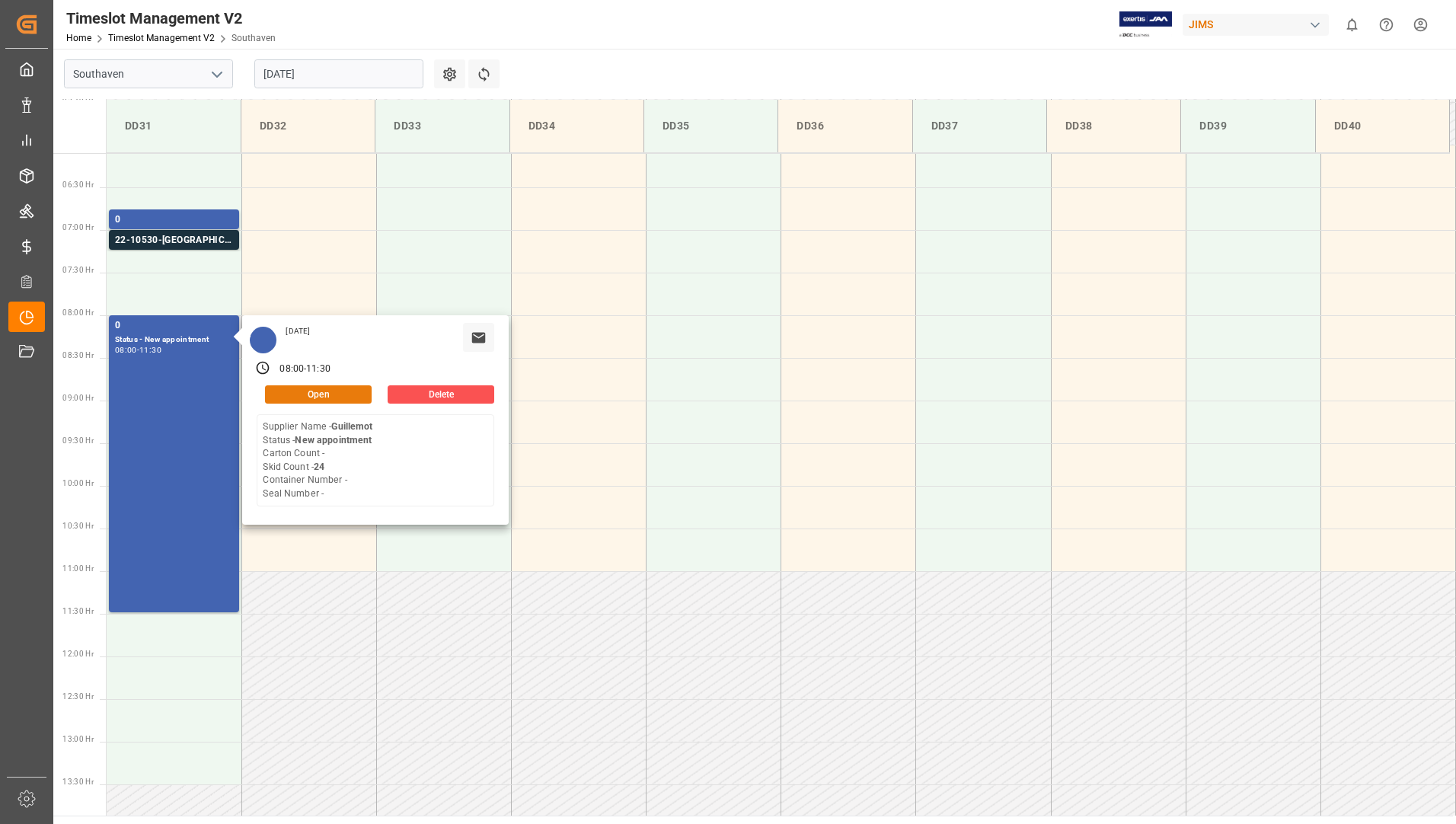
click at [293, 388] on button "Open" at bounding box center [318, 395] width 107 height 18
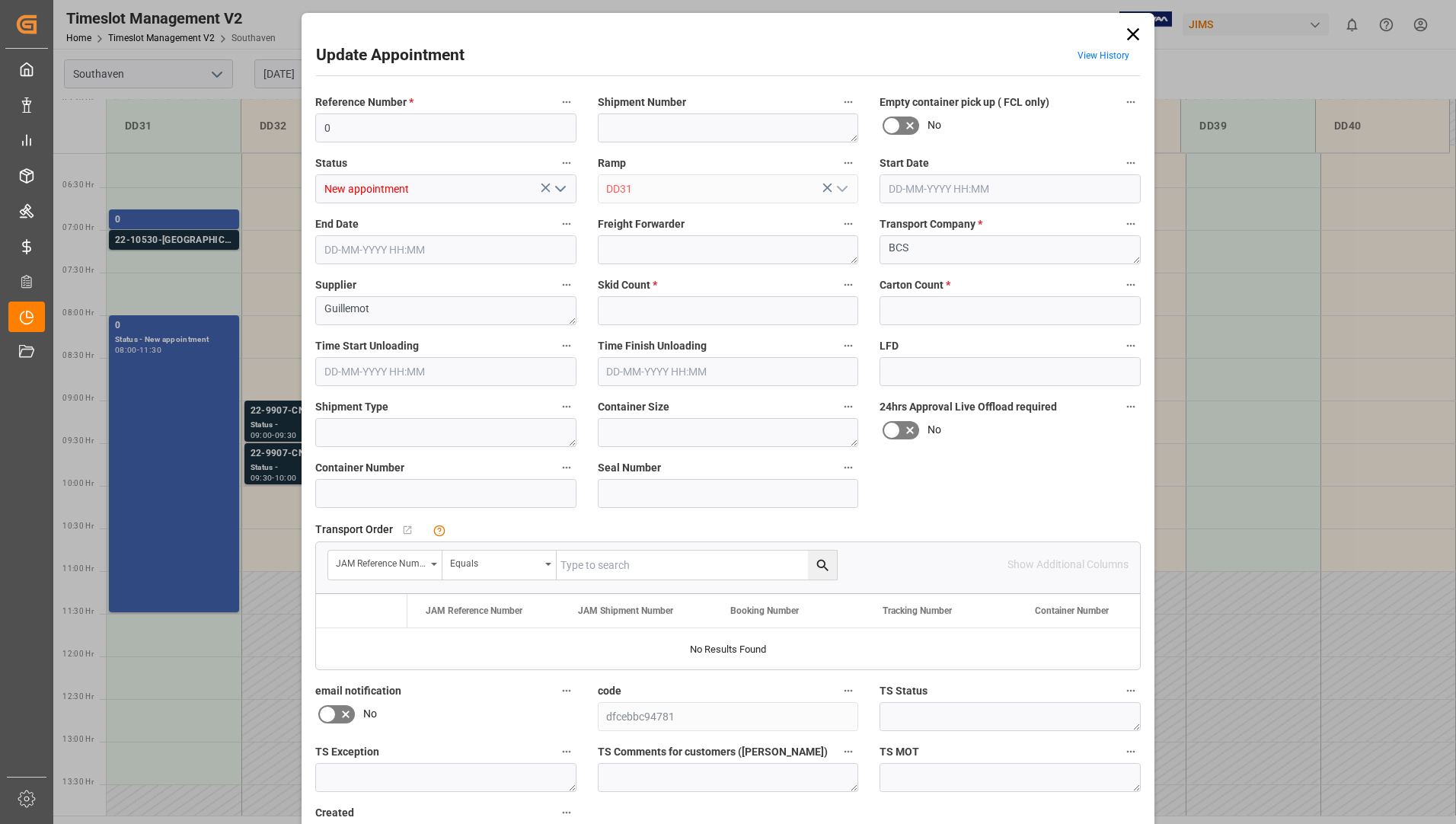
type input "24"
type input "0"
type input "[DATE] 08:00"
type input "[DATE] 11:30"
type input "[DATE] 14:44"
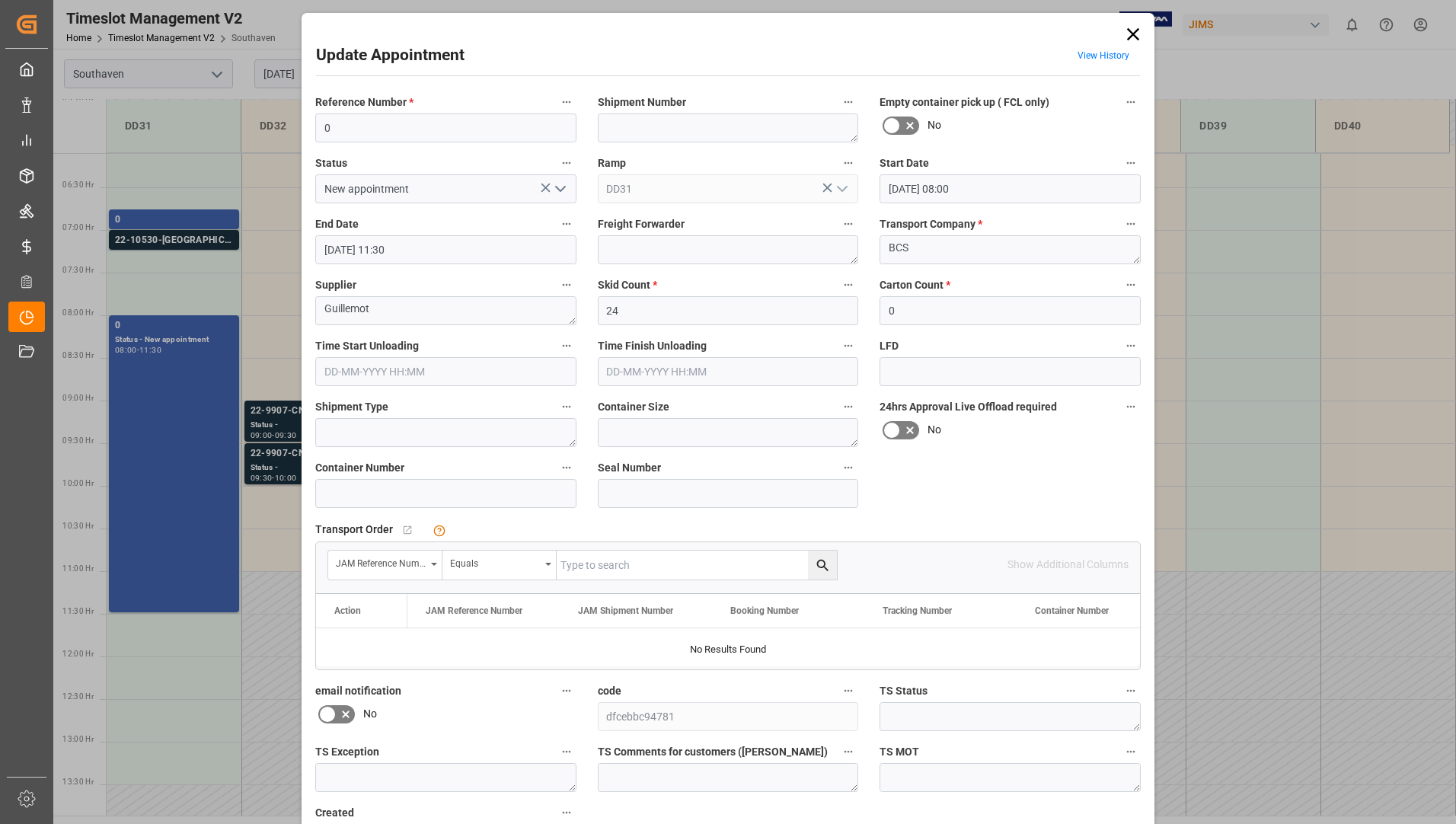
click at [1130, 31] on icon at bounding box center [1133, 35] width 22 height 22
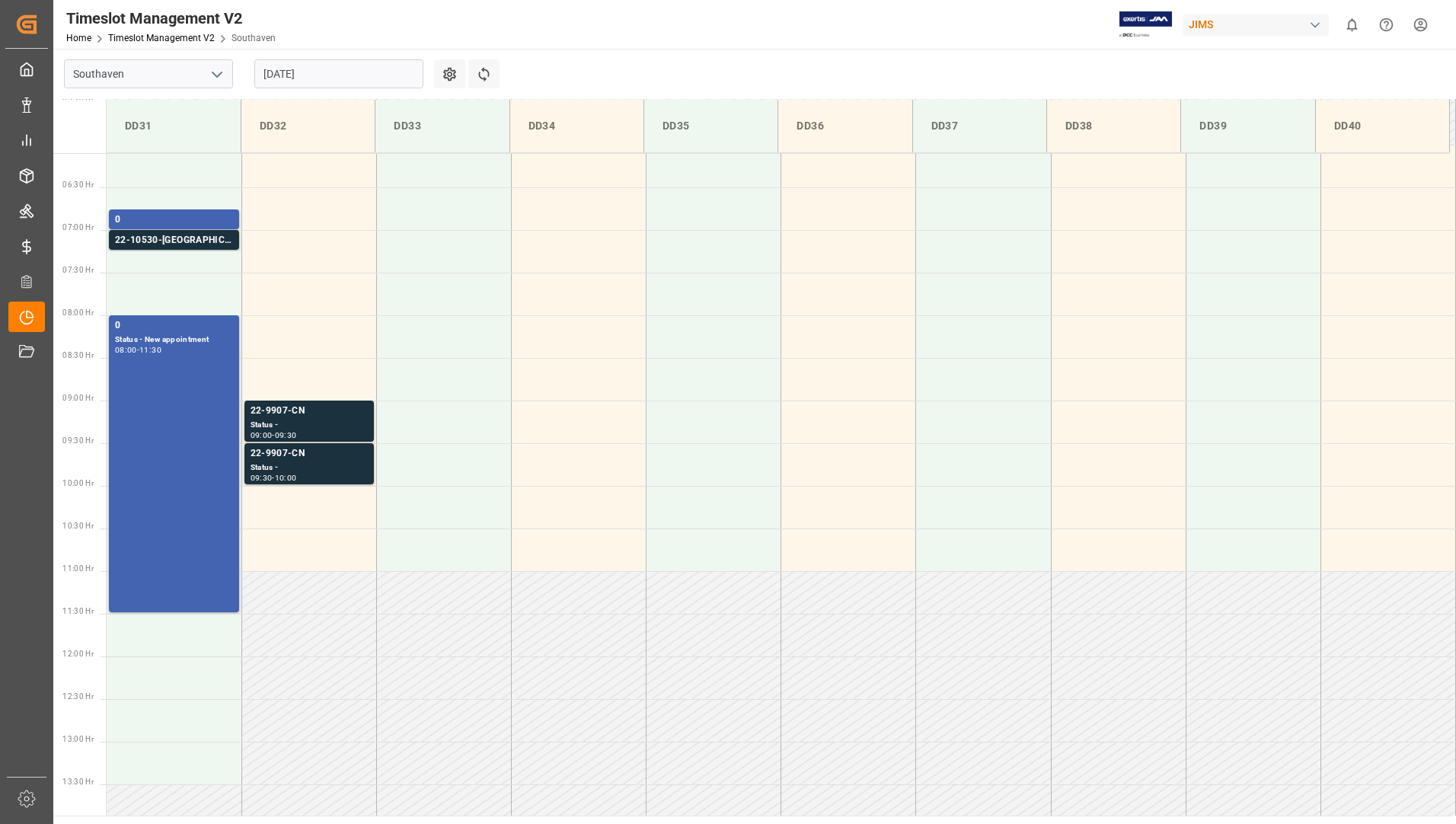
click at [362, 76] on input "[DATE]" at bounding box center [339, 74] width 169 height 29
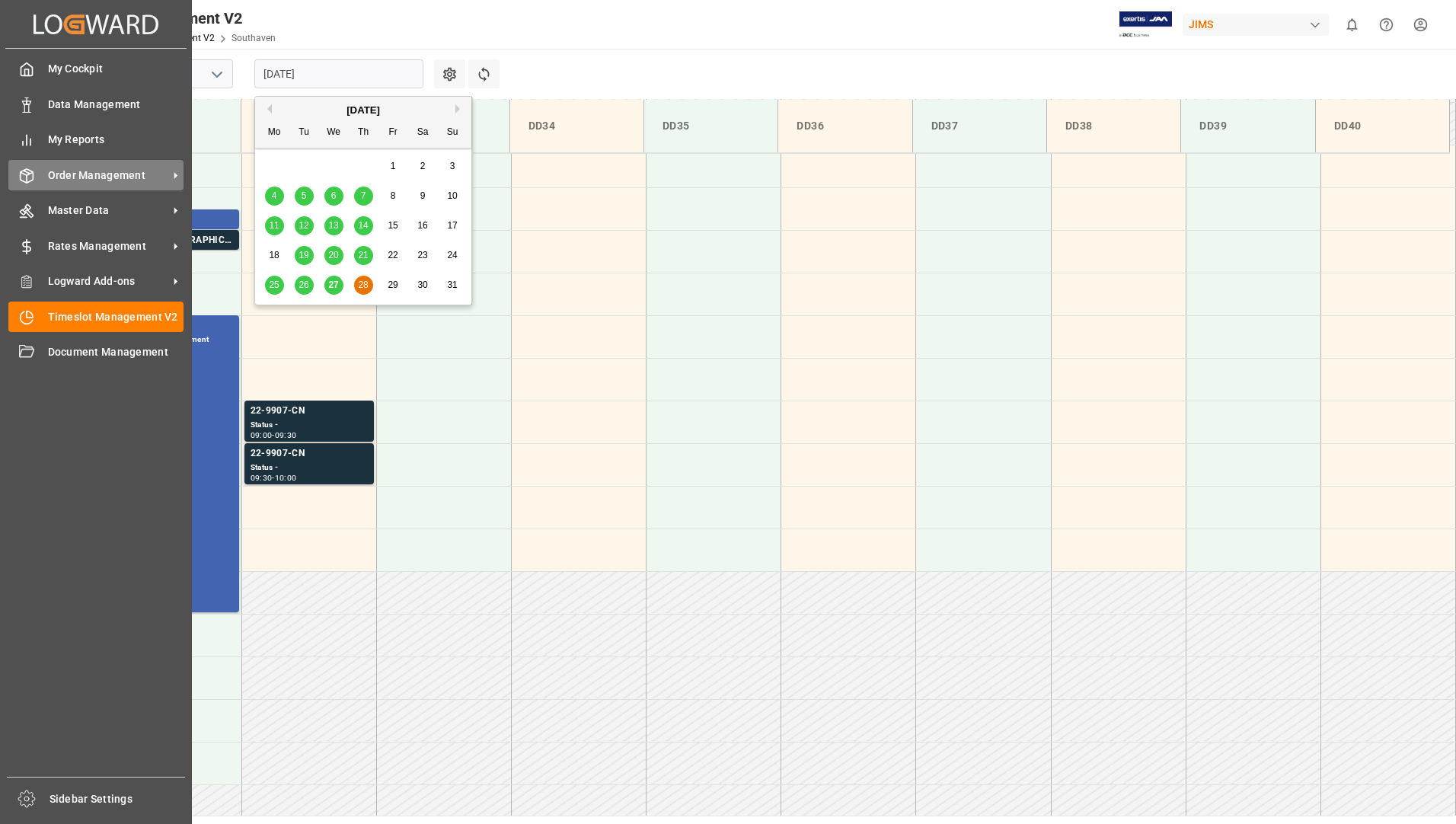
click at [64, 177] on span "Order Management" at bounding box center [108, 175] width 121 height 16
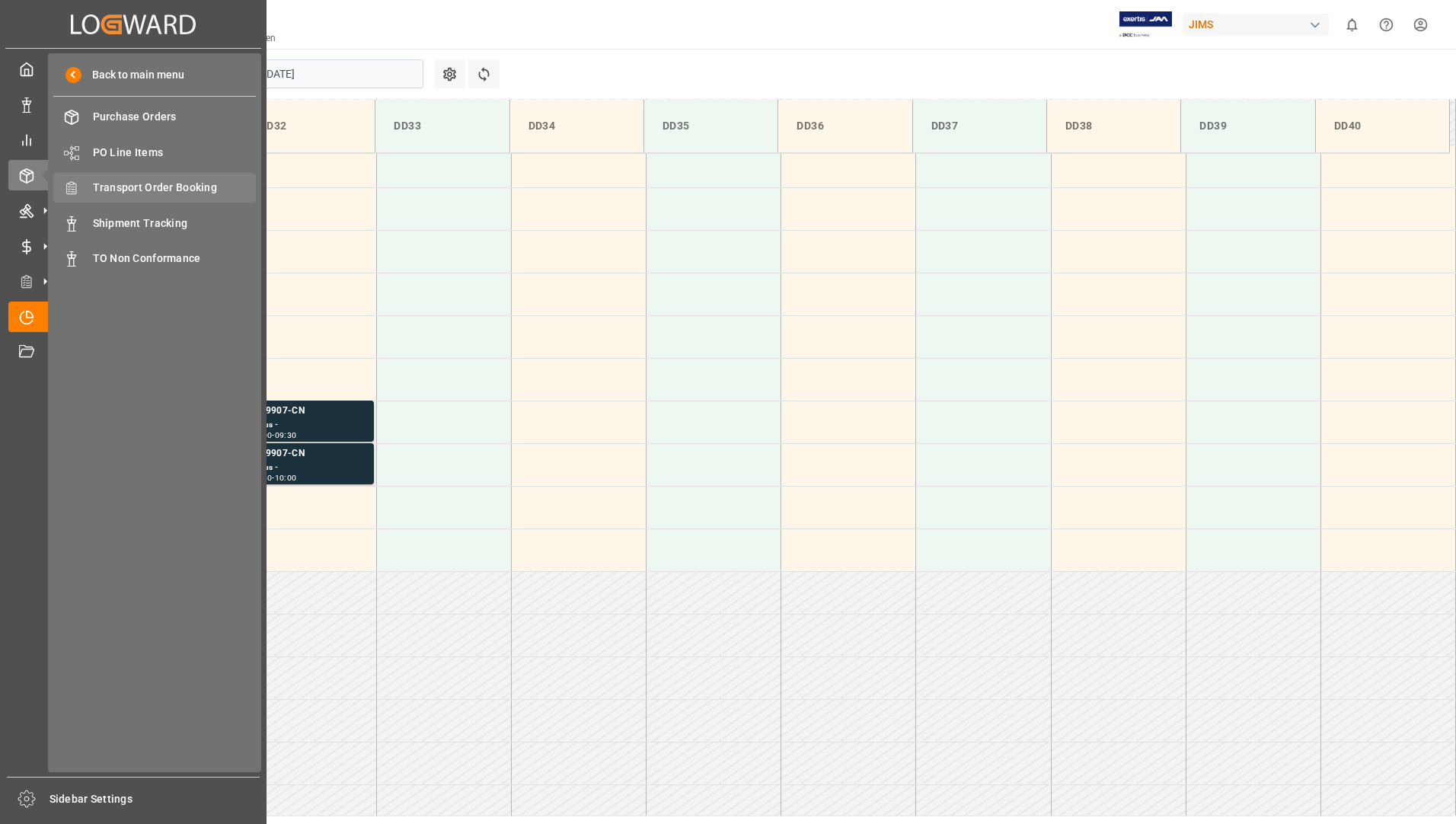
click at [190, 188] on span "Transport Order Booking" at bounding box center [174, 187] width 164 height 16
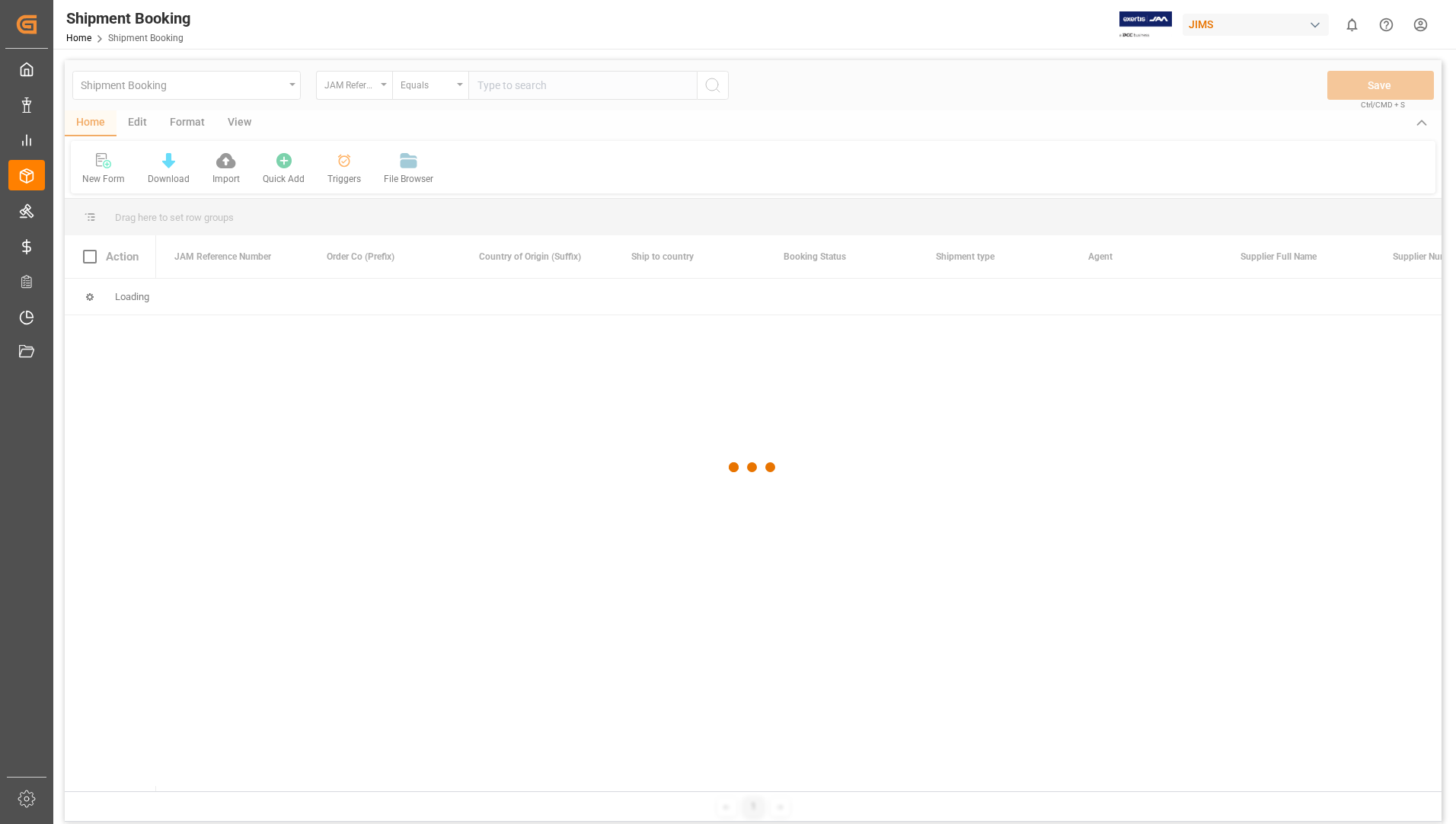
click at [538, 84] on div at bounding box center [753, 467] width 1377 height 815
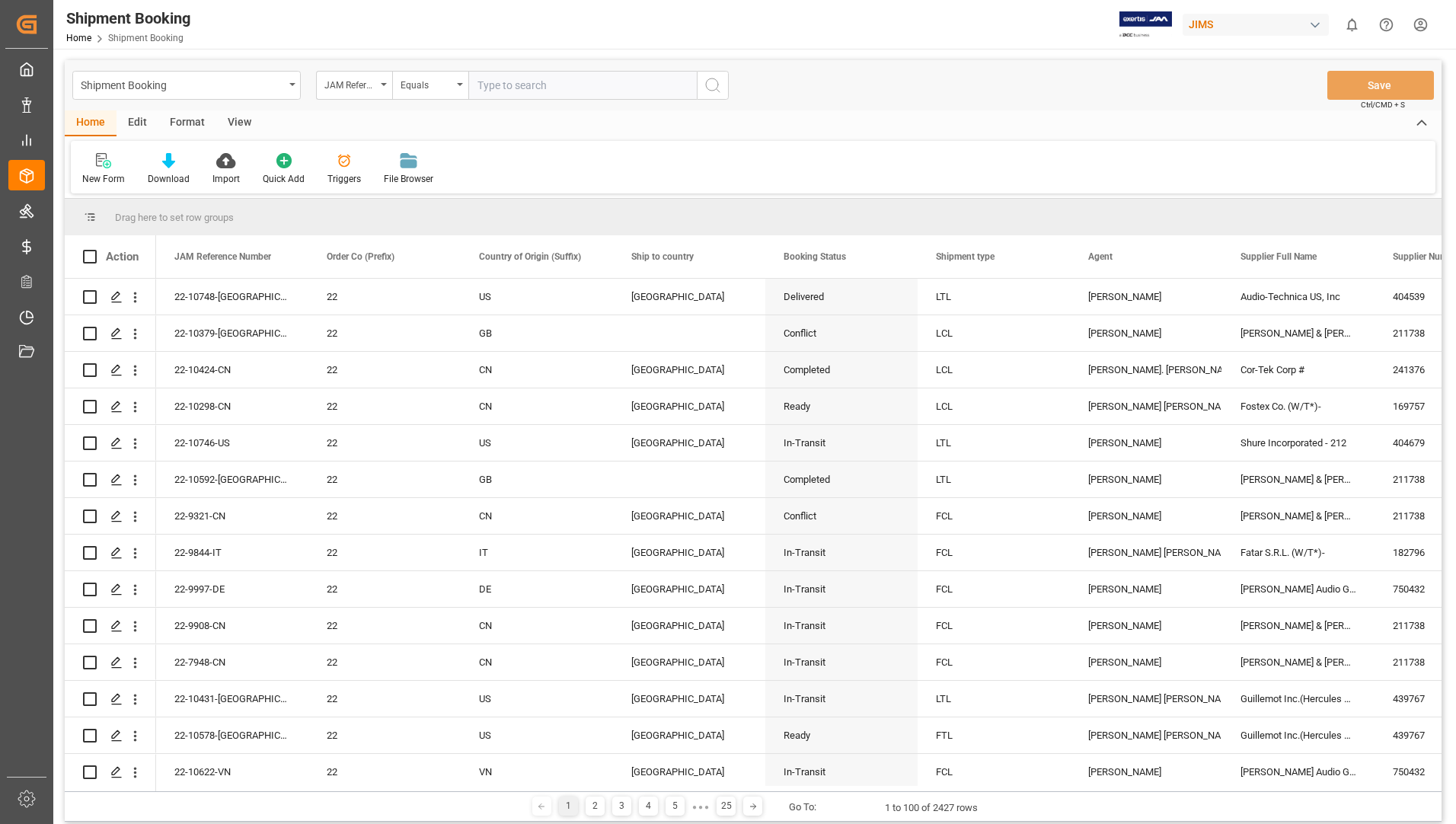
click at [539, 85] on input "text" at bounding box center [583, 85] width 229 height 29
paste input "22-10578-[GEOGRAPHIC_DATA]"
type input "22-10578-[GEOGRAPHIC_DATA]"
click at [715, 89] on icon "search button" at bounding box center [713, 85] width 18 height 18
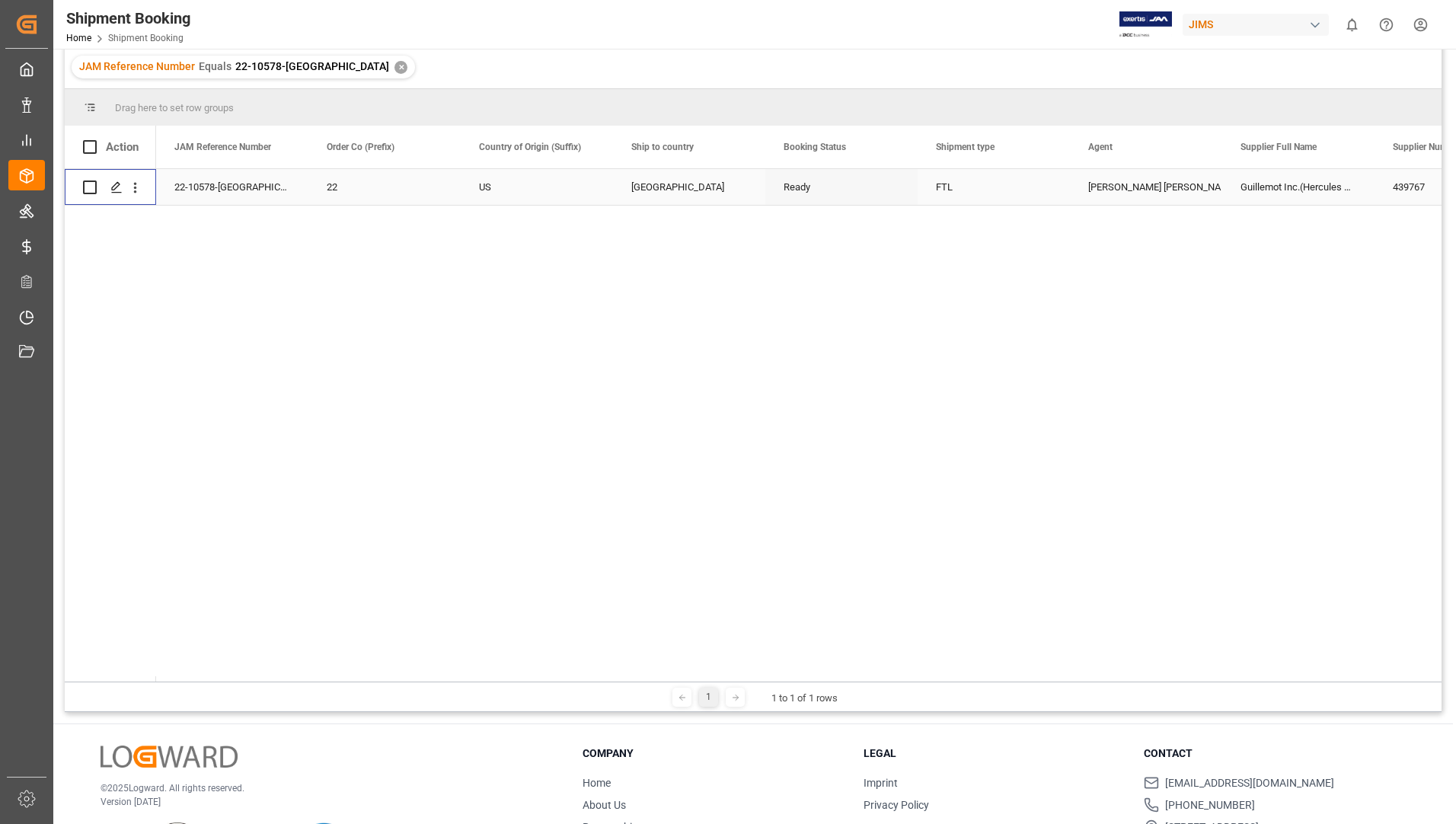
click at [93, 186] on input "Press Space to toggle row selection (unchecked)" at bounding box center [90, 187] width 14 height 14
checkbox input "true"
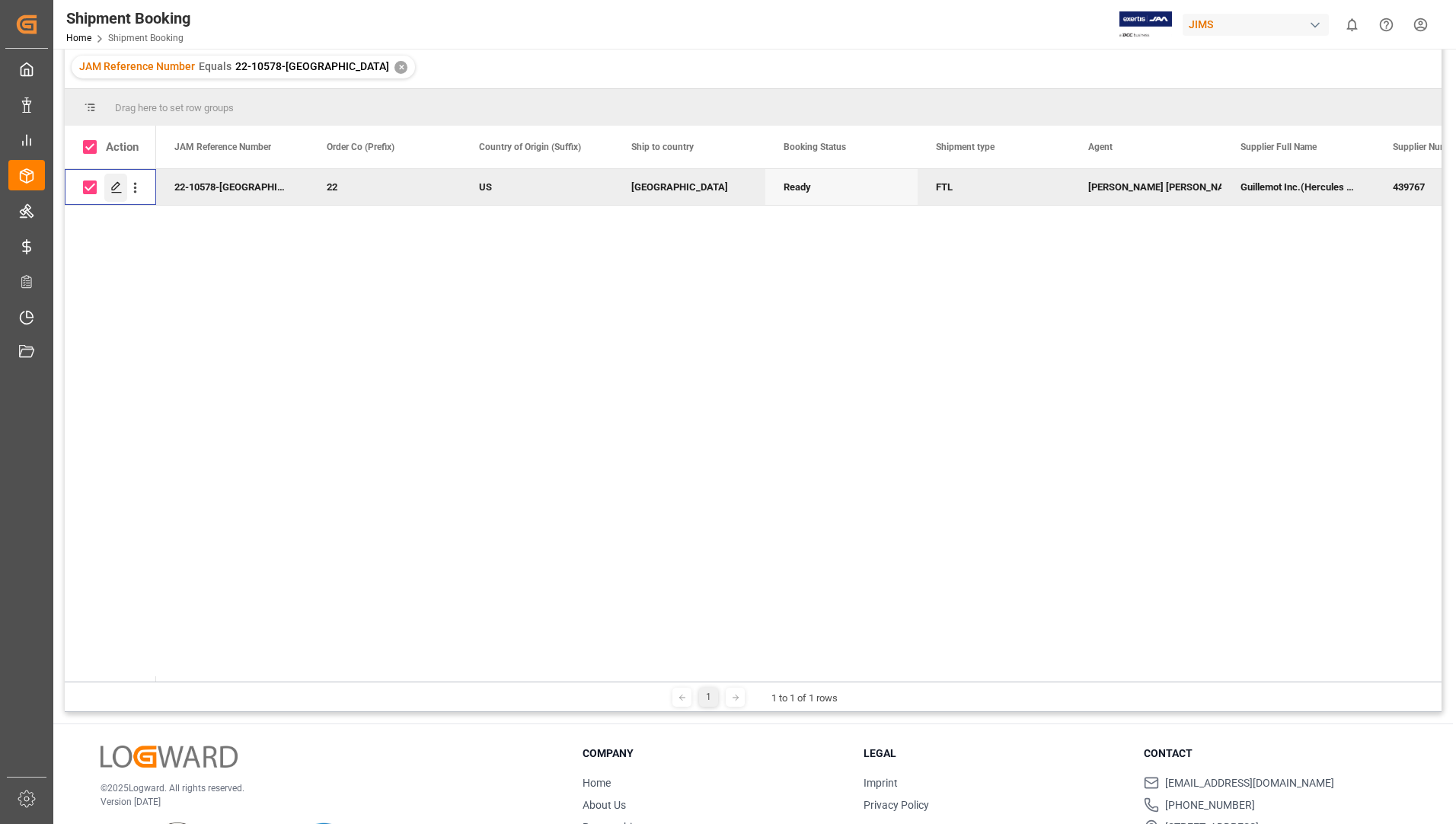
click at [115, 188] on icon "Press SPACE to deselect this row." at bounding box center [117, 187] width 12 height 12
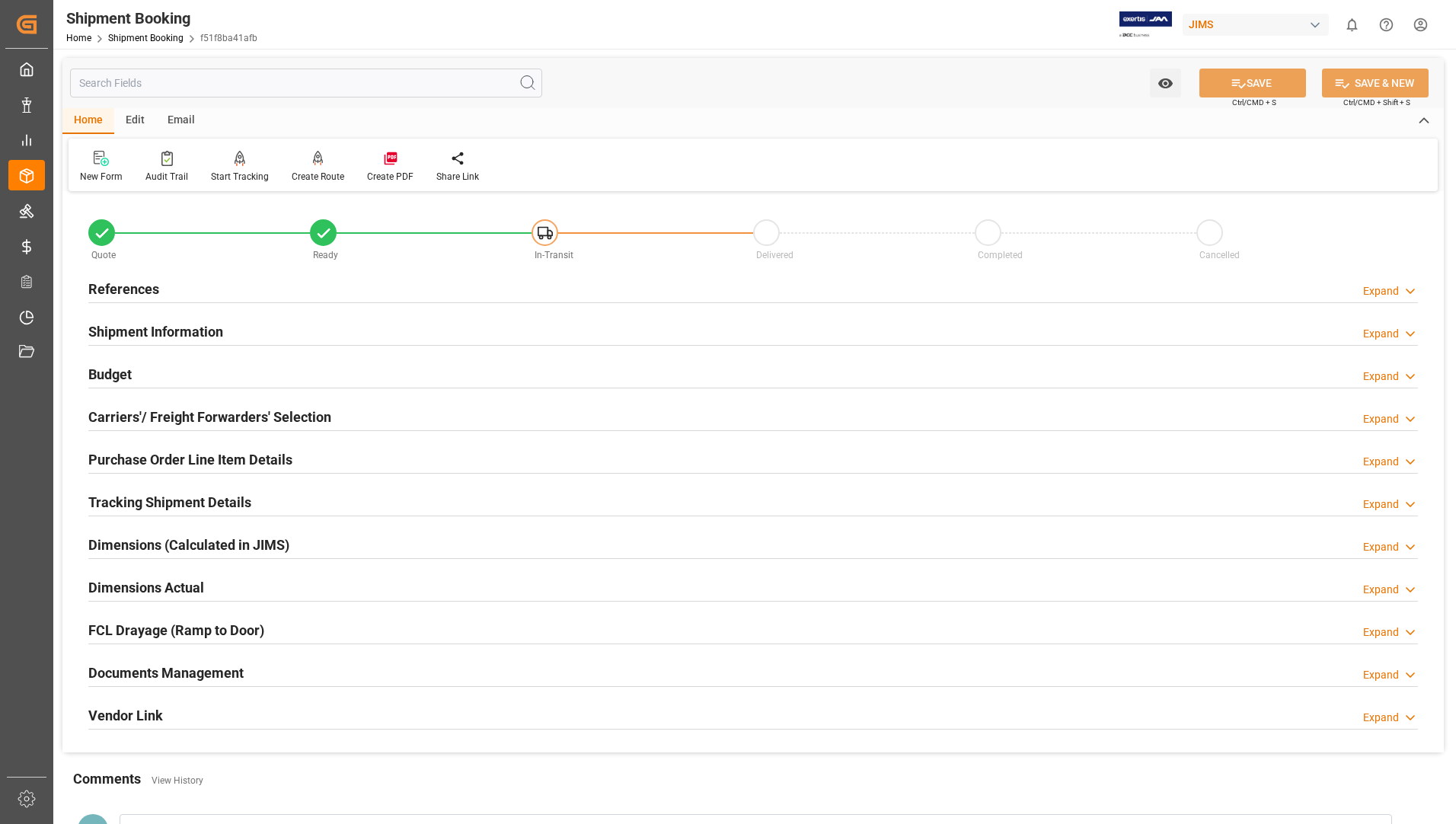
click at [233, 498] on h2 "Tracking Shipment Details" at bounding box center [170, 502] width 163 height 21
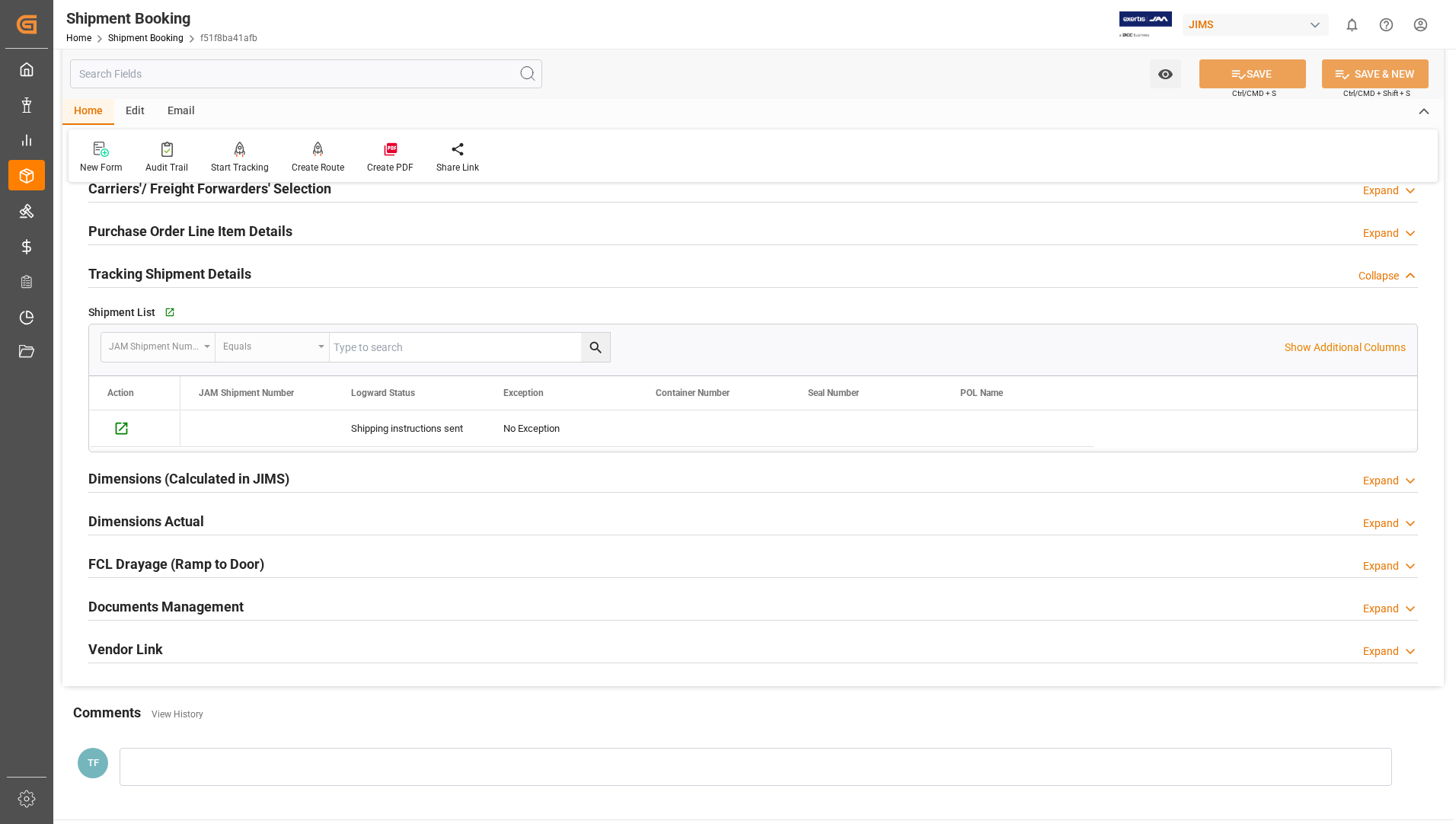
click at [226, 484] on h2 "Dimensions (Calculated in JIMS)" at bounding box center [189, 478] width 201 height 21
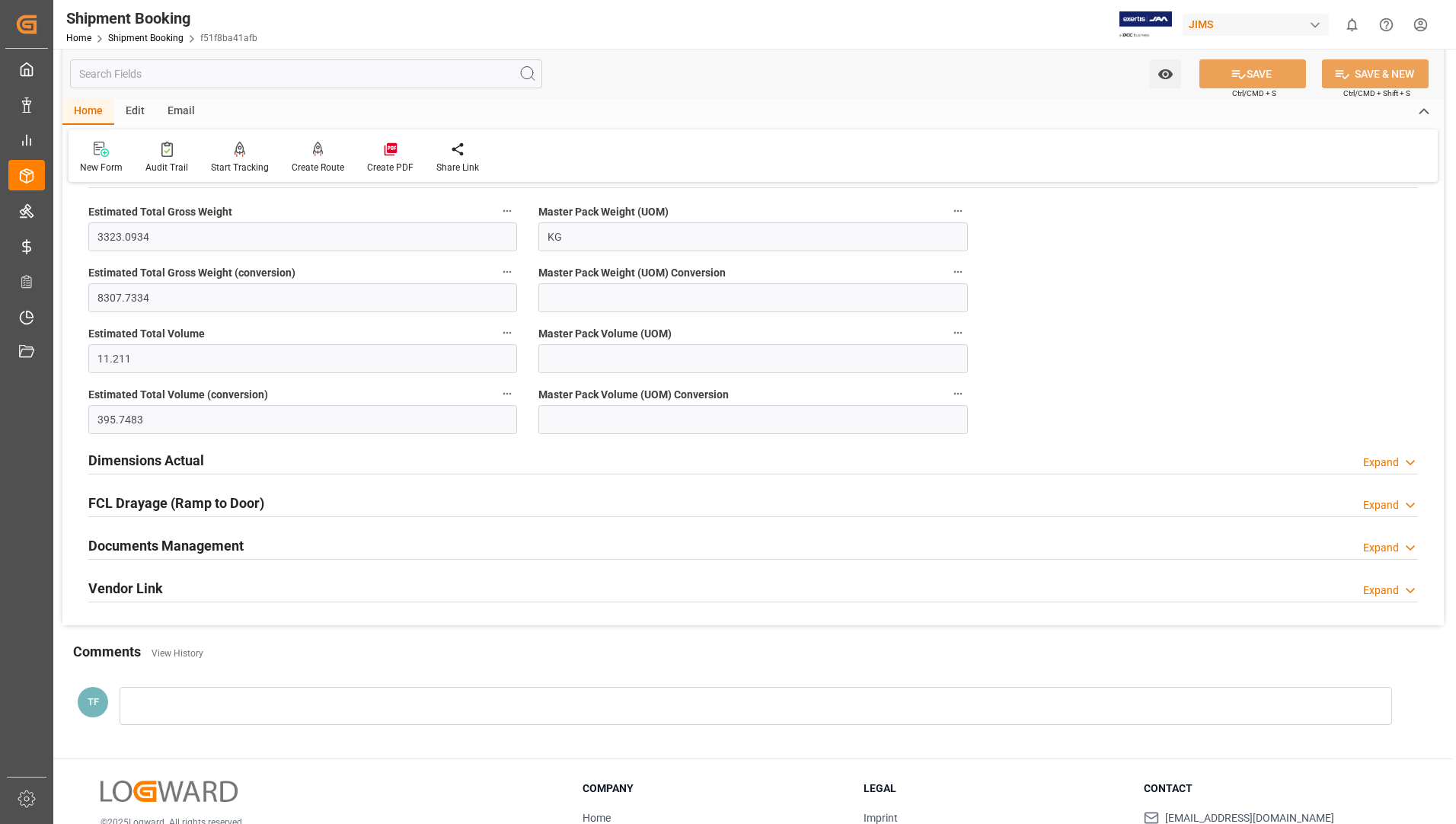
click at [136, 460] on h2 "Dimensions Actual" at bounding box center [146, 460] width 116 height 21
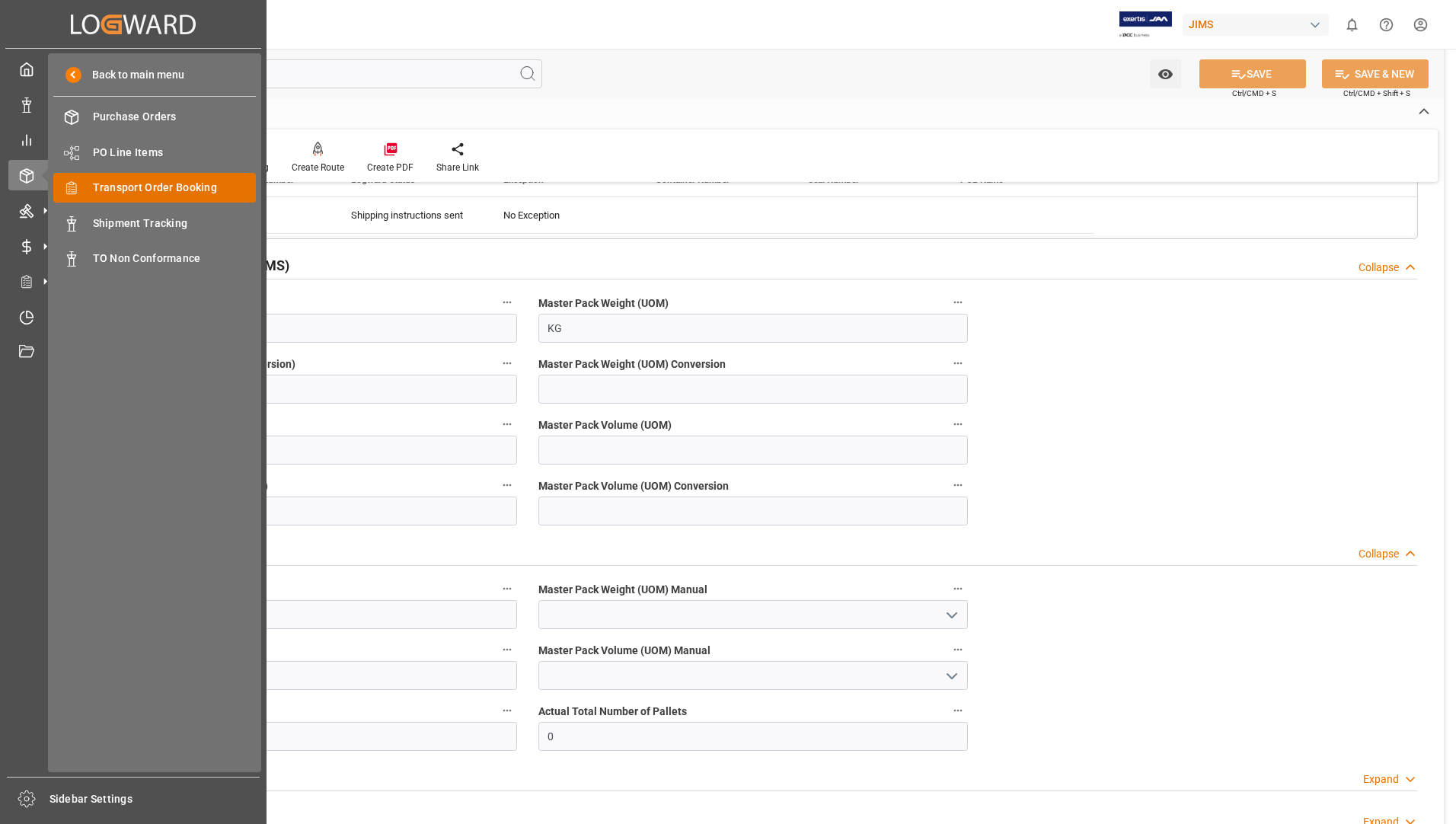
click at [124, 185] on span "Transport Order Booking" at bounding box center [174, 187] width 164 height 16
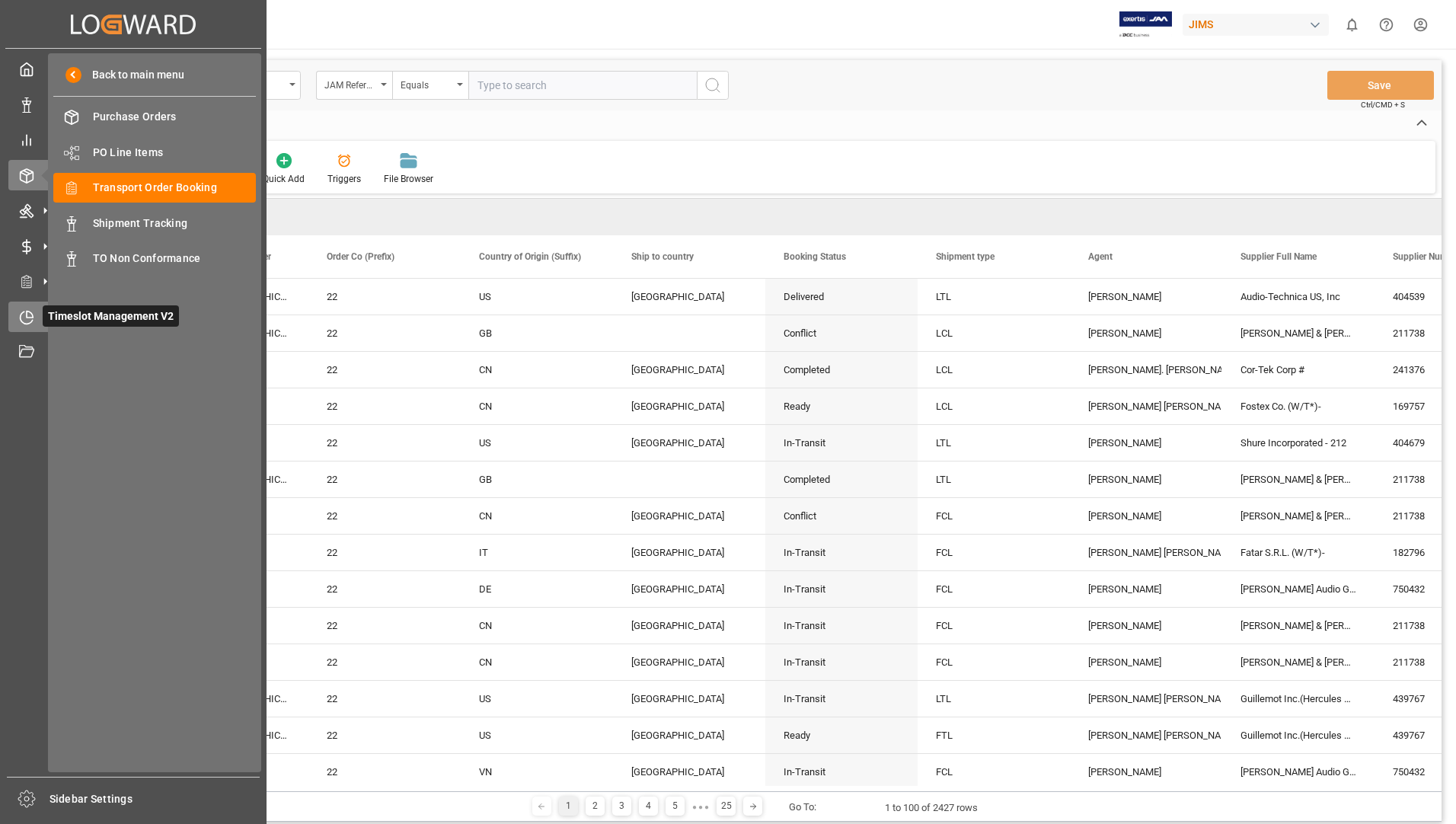
click at [50, 314] on span "Timeslot Management V2" at bounding box center [111, 316] width 137 height 22
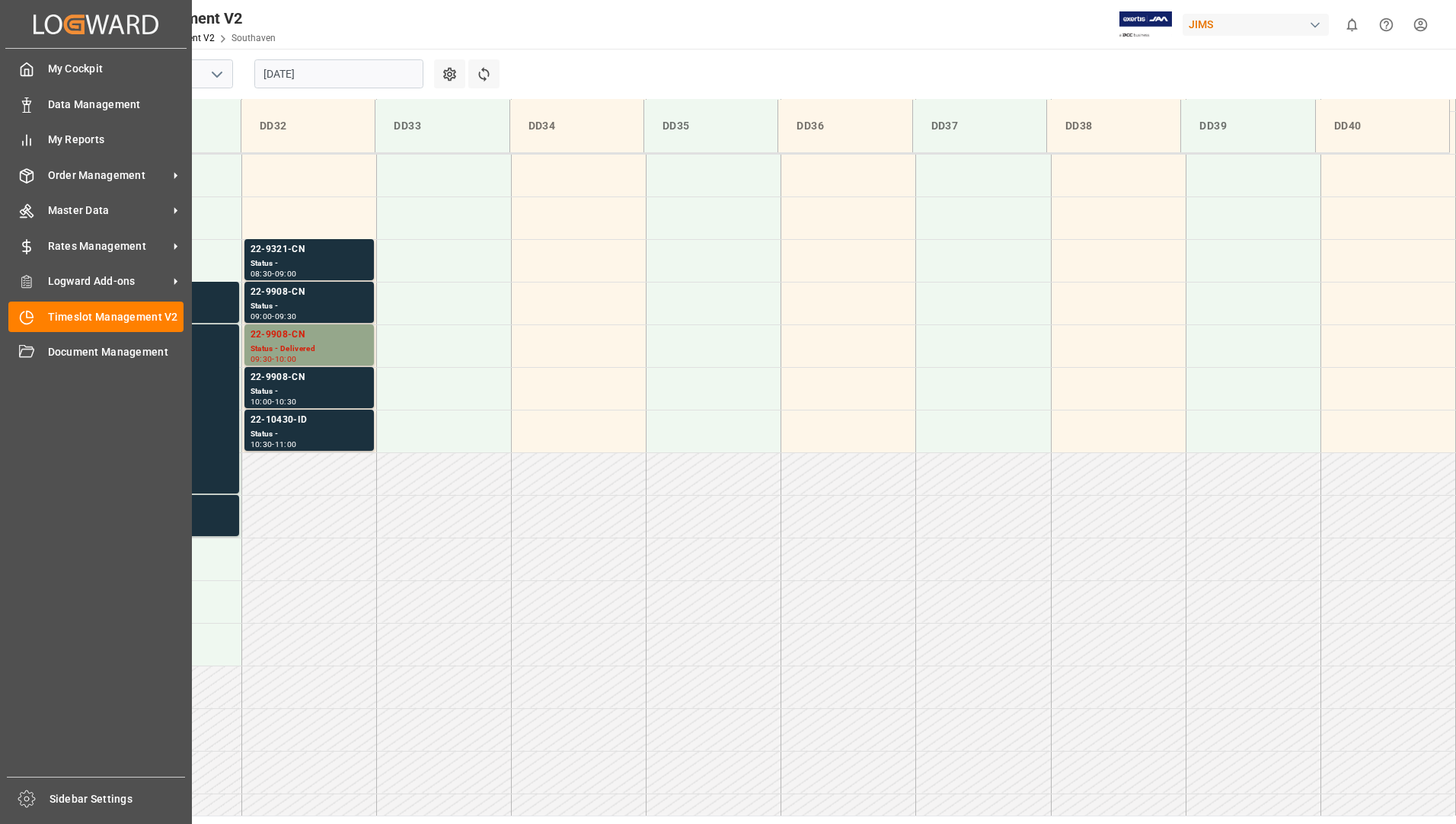
scroll to position [673, 0]
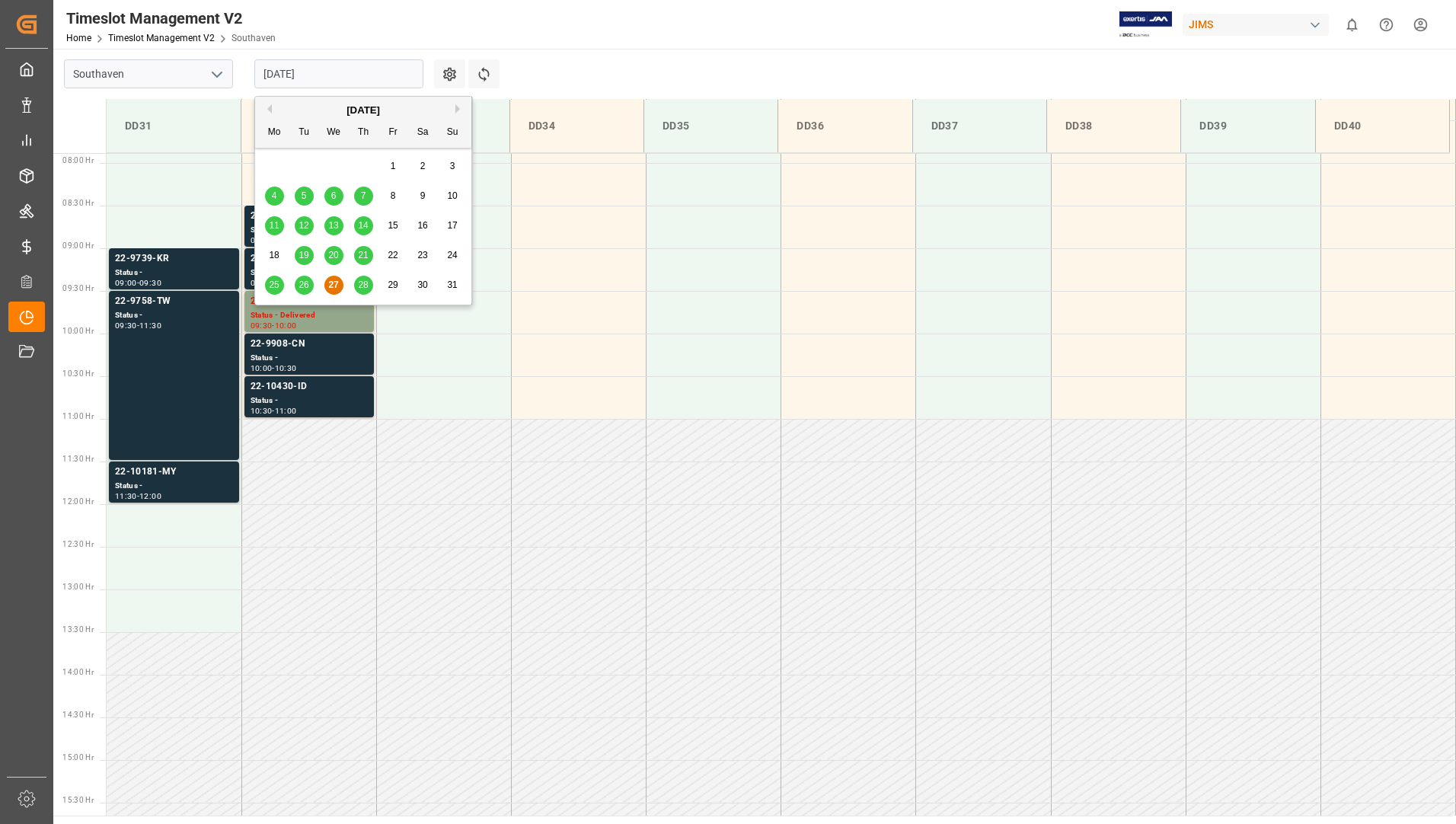
click at [347, 74] on input "[DATE]" at bounding box center [339, 74] width 169 height 29
click at [273, 283] on span "25" at bounding box center [273, 285] width 10 height 11
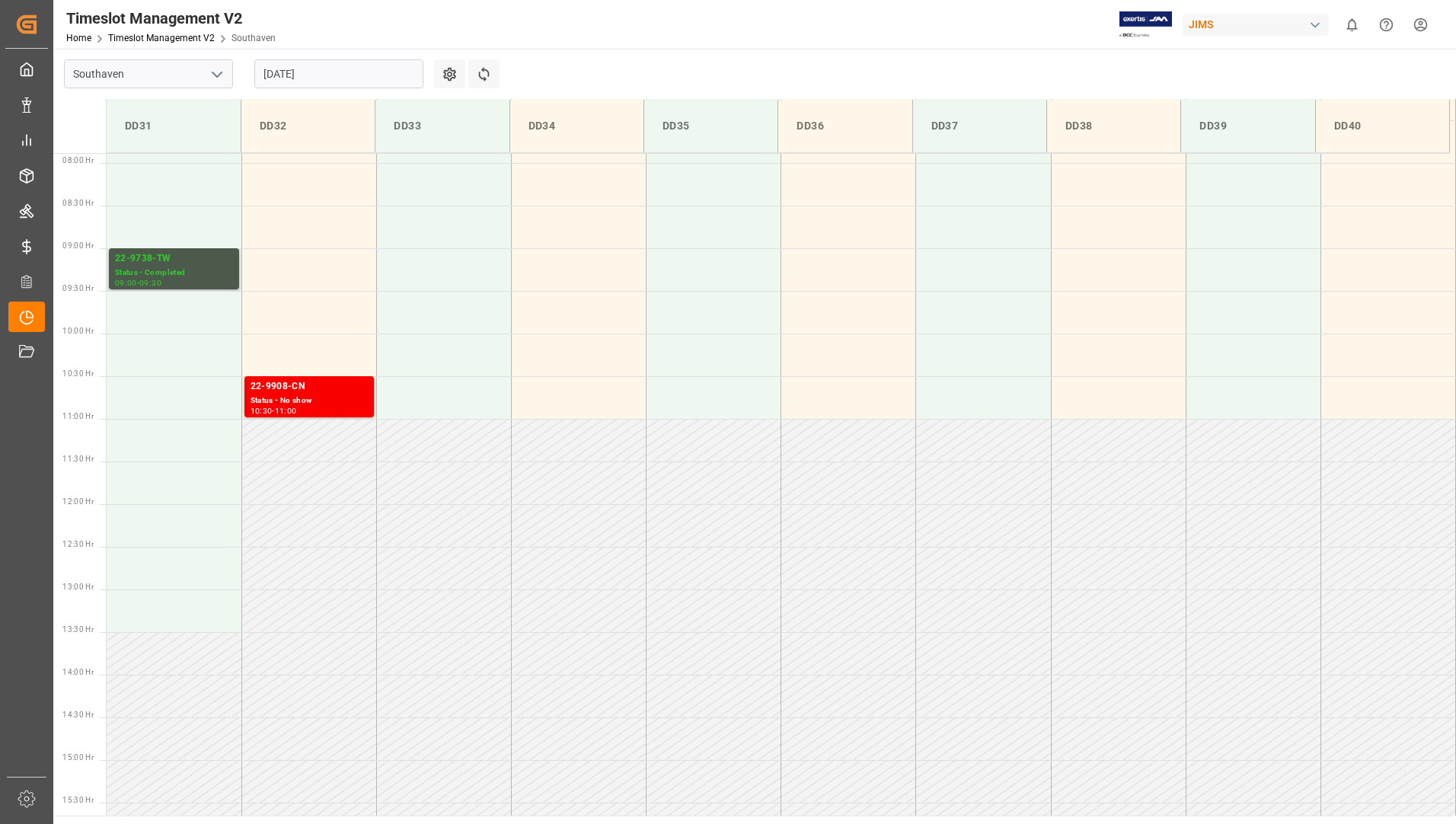
click at [197, 268] on div "Status - Completed" at bounding box center [174, 273] width 118 height 13
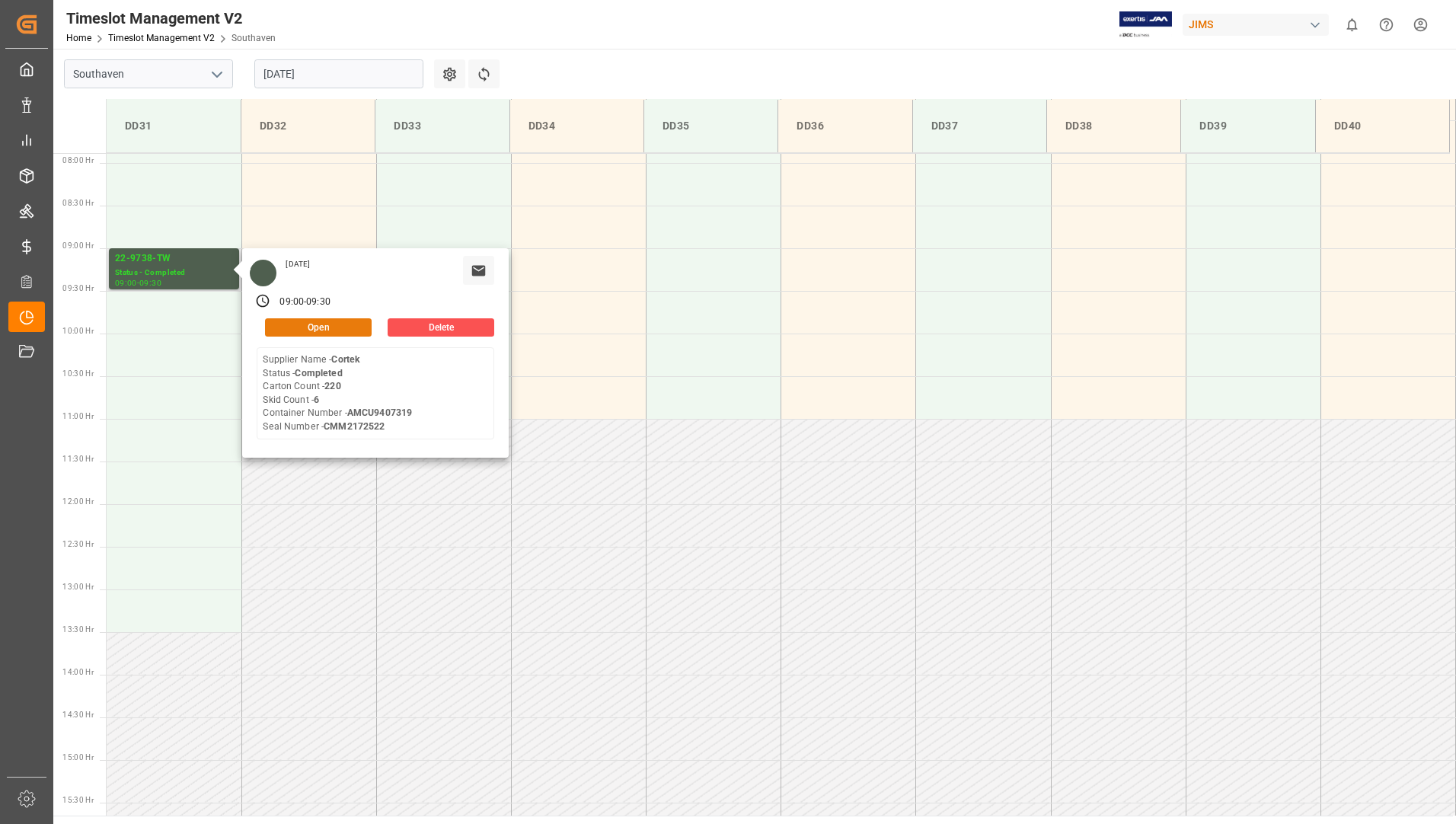
click at [316, 323] on button "Open" at bounding box center [318, 328] width 107 height 18
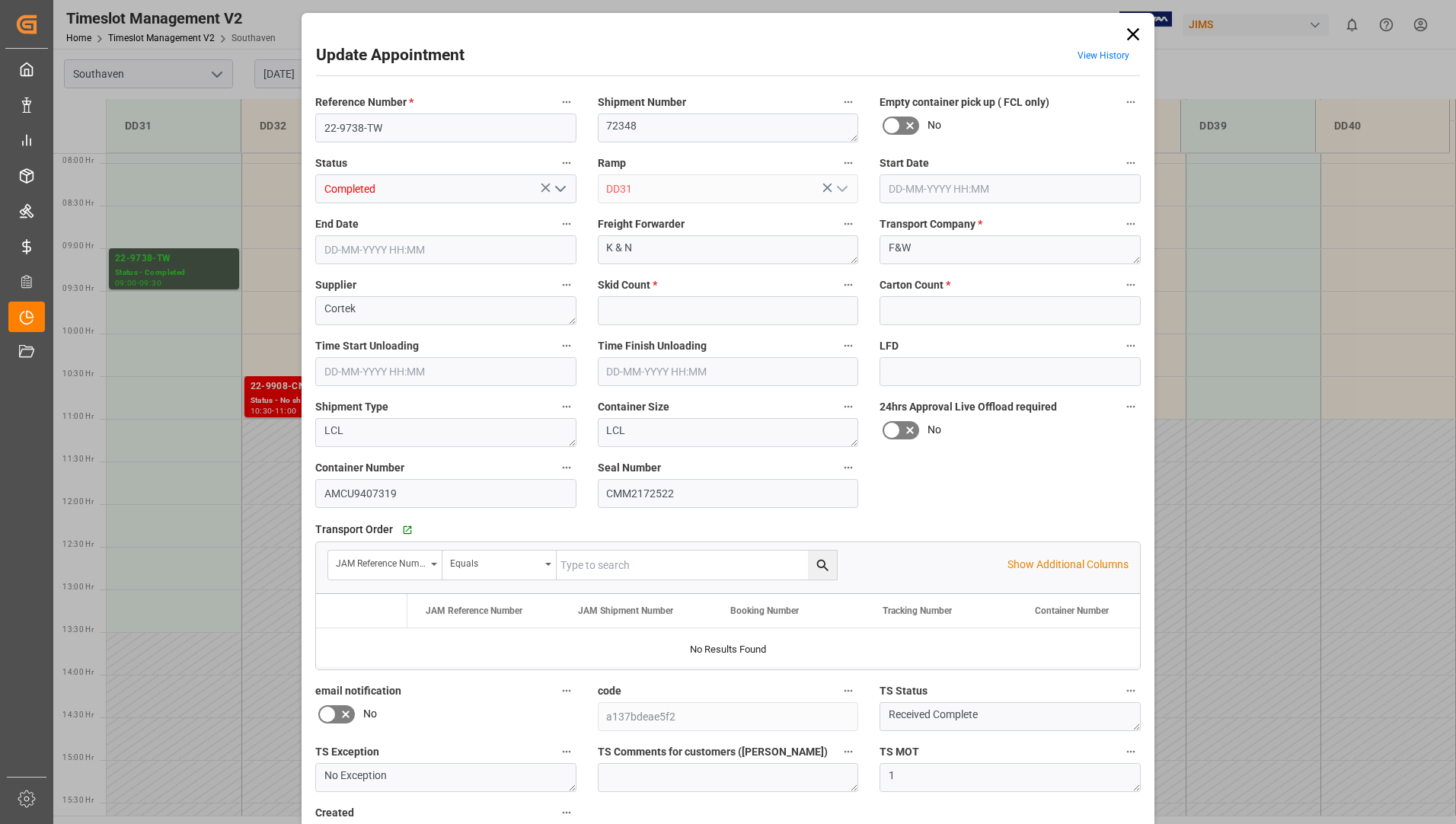
type input "6"
type input "220"
type input "[DATE] 09:00"
type input "[DATE] 09:30"
type input "[DATE] 15:22"
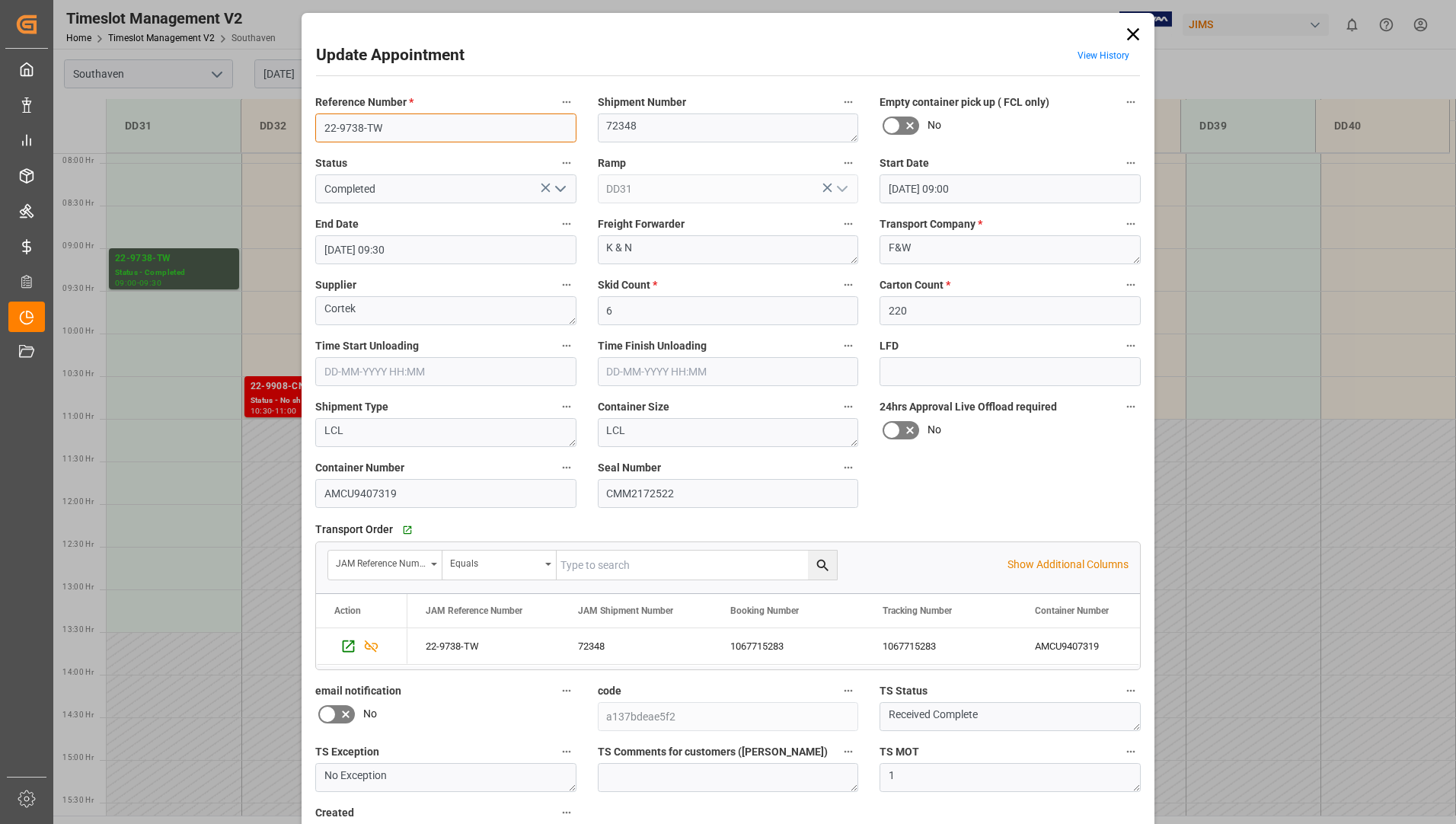
drag, startPoint x: 336, startPoint y: 125, endPoint x: 392, endPoint y: 126, distance: 56.0
click at [392, 126] on input "22-9738-TW" at bounding box center [446, 128] width 261 height 29
click at [1129, 28] on icon at bounding box center [1133, 35] width 22 height 22
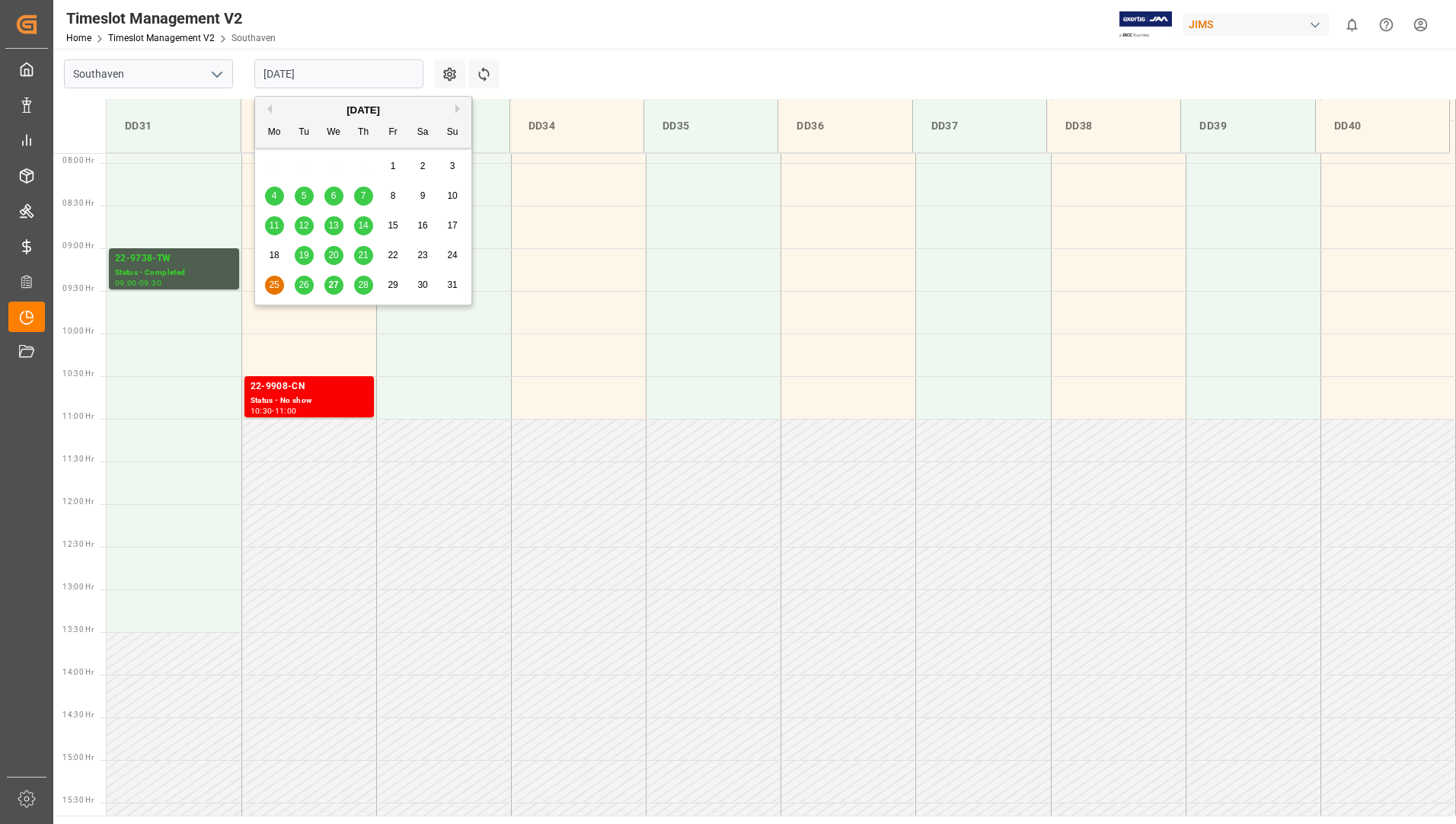
click at [352, 71] on input "[DATE]" at bounding box center [339, 74] width 169 height 29
click at [301, 291] on div "26" at bounding box center [304, 286] width 19 height 18
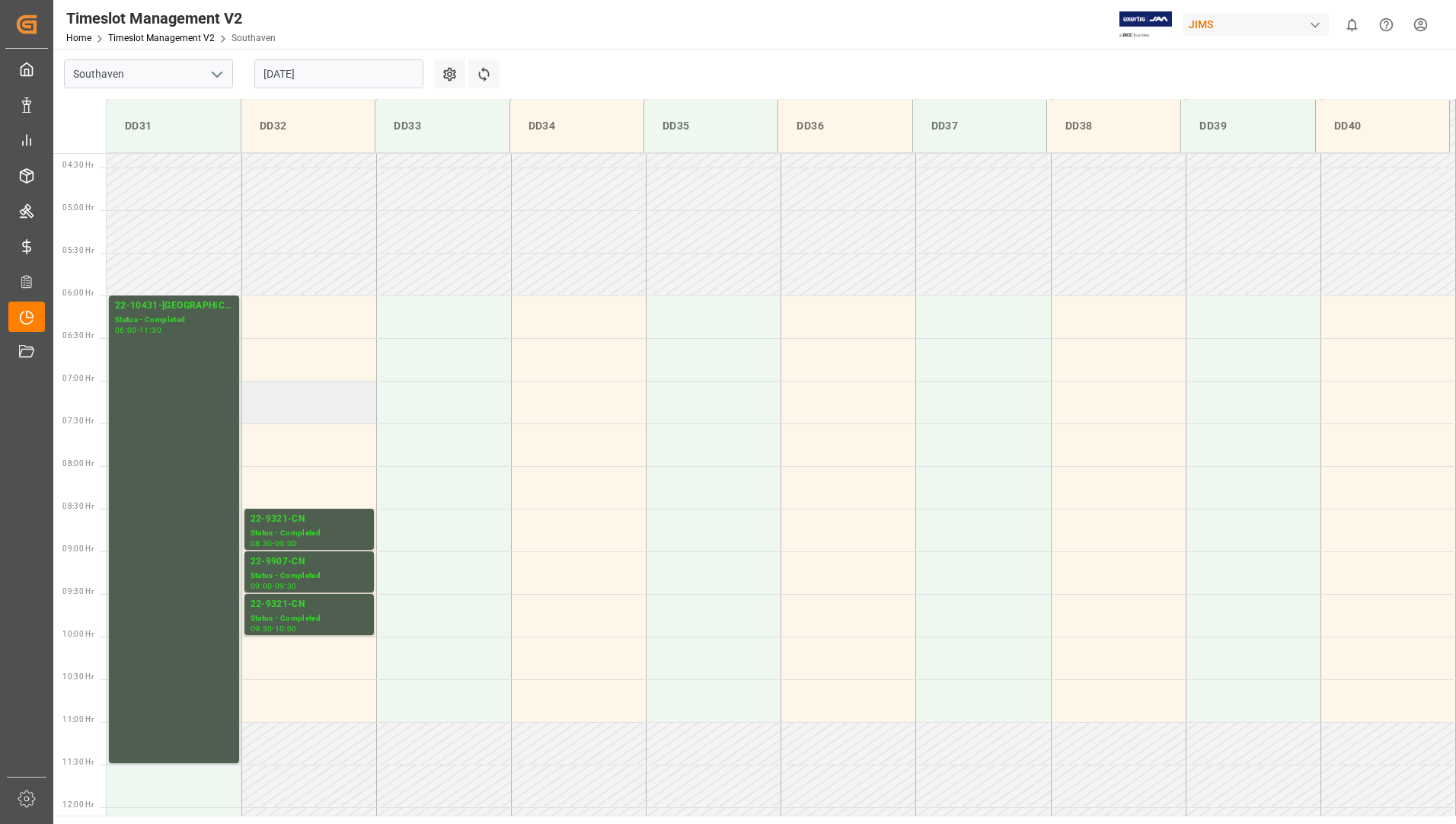
scroll to position [368, 0]
click at [177, 307] on div "22-10431-[GEOGRAPHIC_DATA]" at bounding box center [174, 308] width 118 height 15
click at [325, 540] on div "Status - Completed" at bounding box center [309, 534] width 117 height 13
click at [328, 568] on div "22-9907-CN" at bounding box center [309, 564] width 117 height 15
click at [339, 627] on div "09:30 - 10:00" at bounding box center [309, 630] width 117 height 8
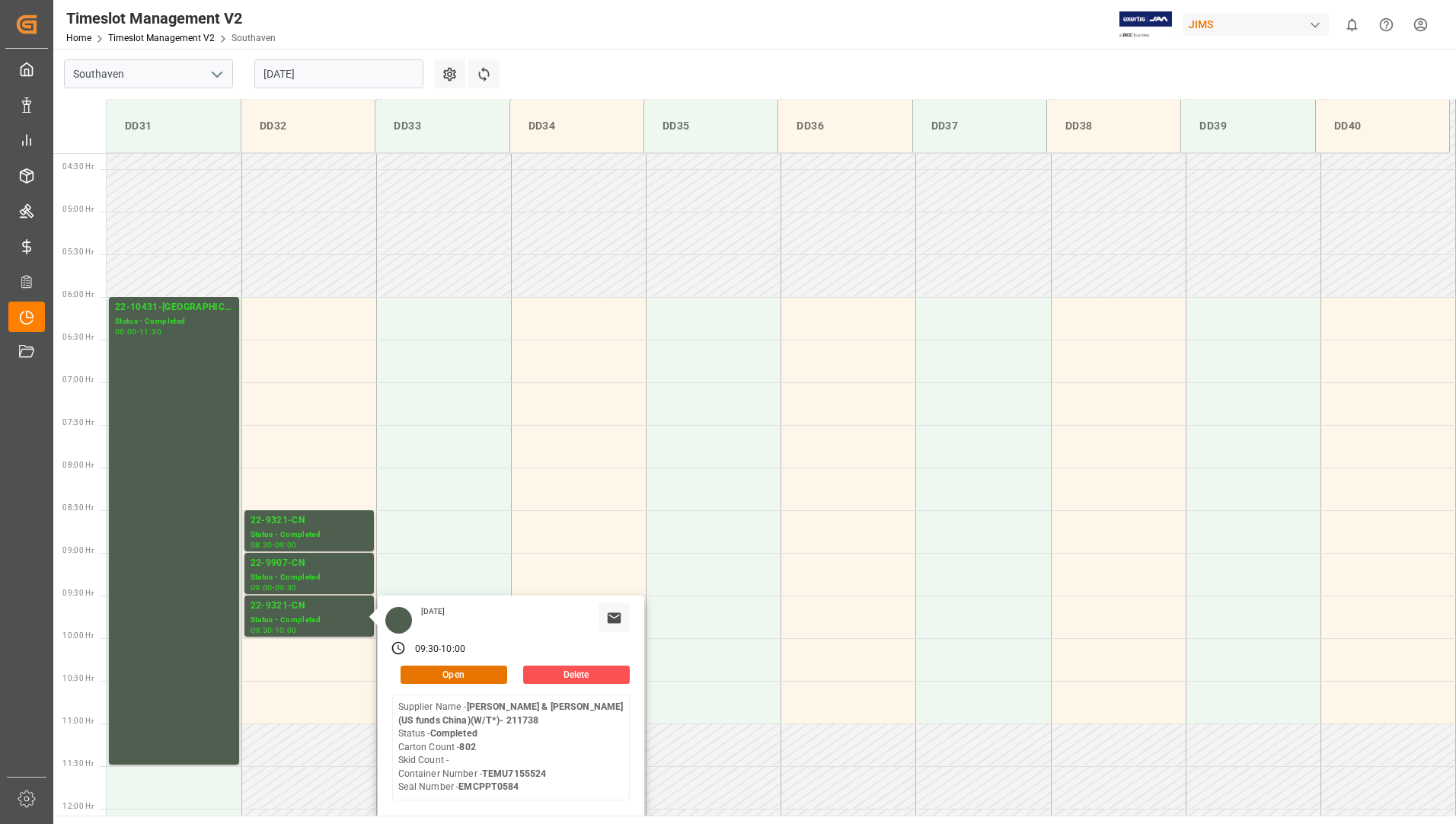
click at [332, 78] on input "[DATE]" at bounding box center [339, 74] width 169 height 29
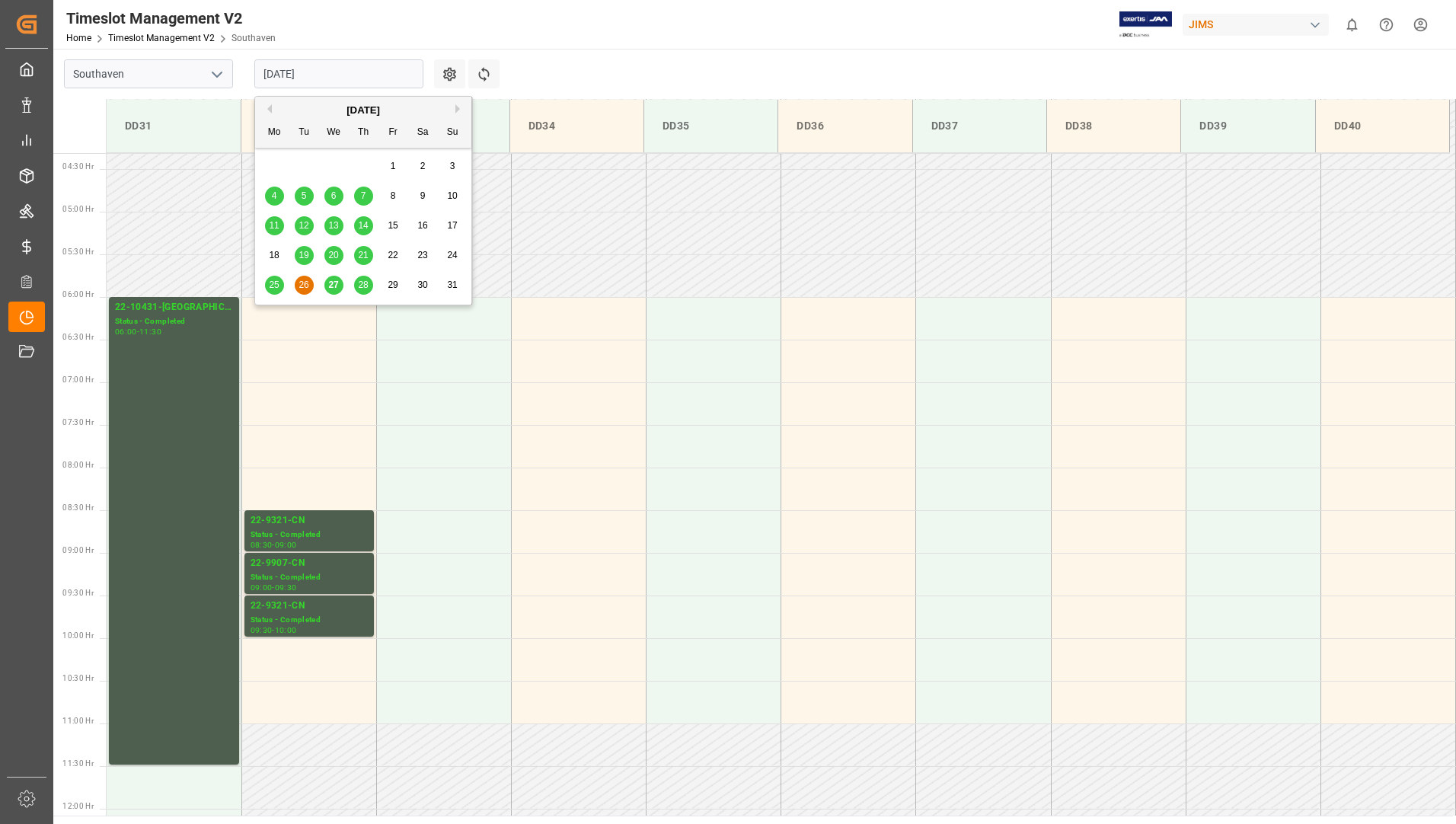
click at [332, 282] on span "27" at bounding box center [333, 285] width 10 height 11
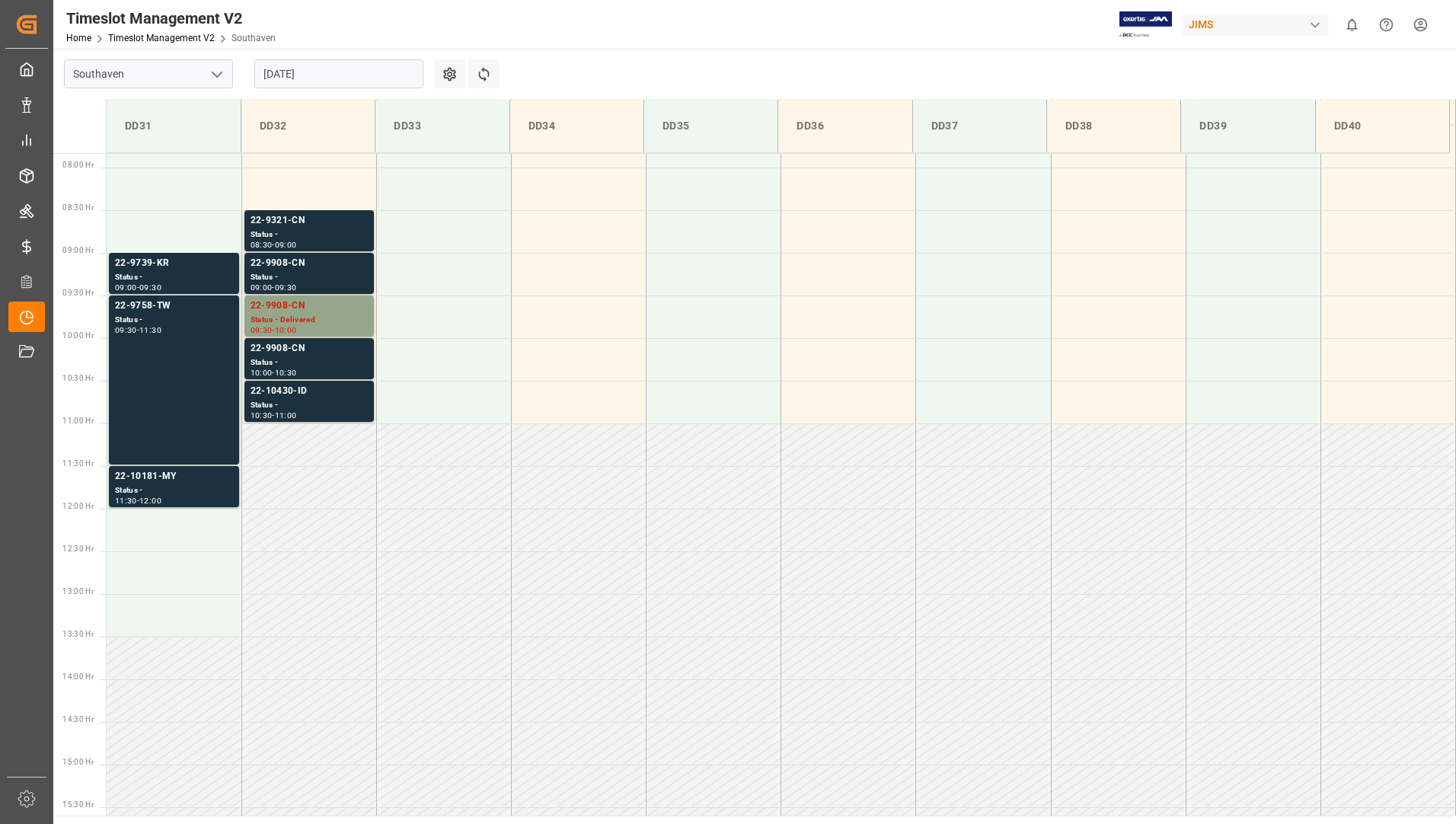
scroll to position [673, 0]
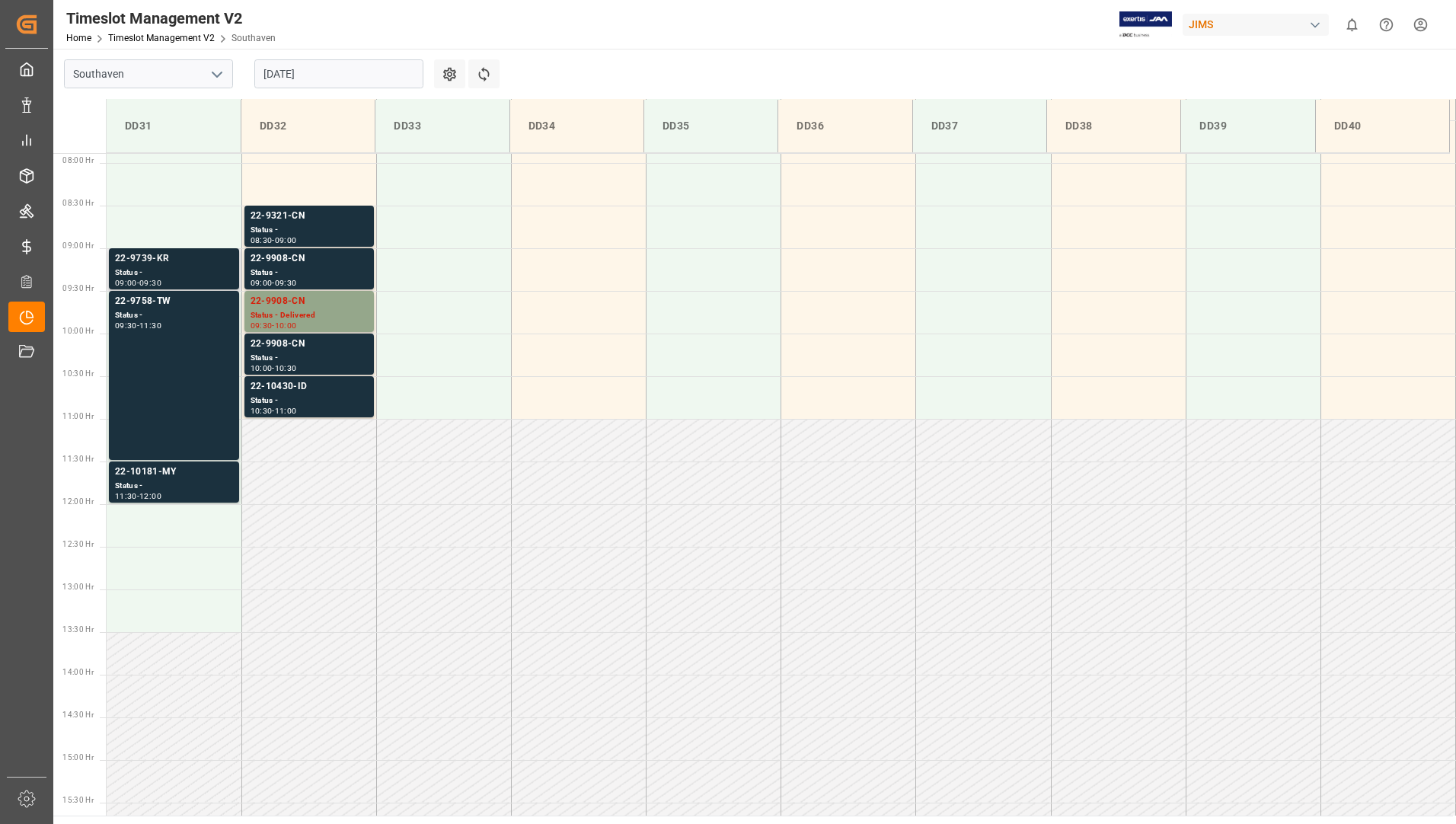
click at [156, 268] on div "Status -" at bounding box center [174, 273] width 118 height 13
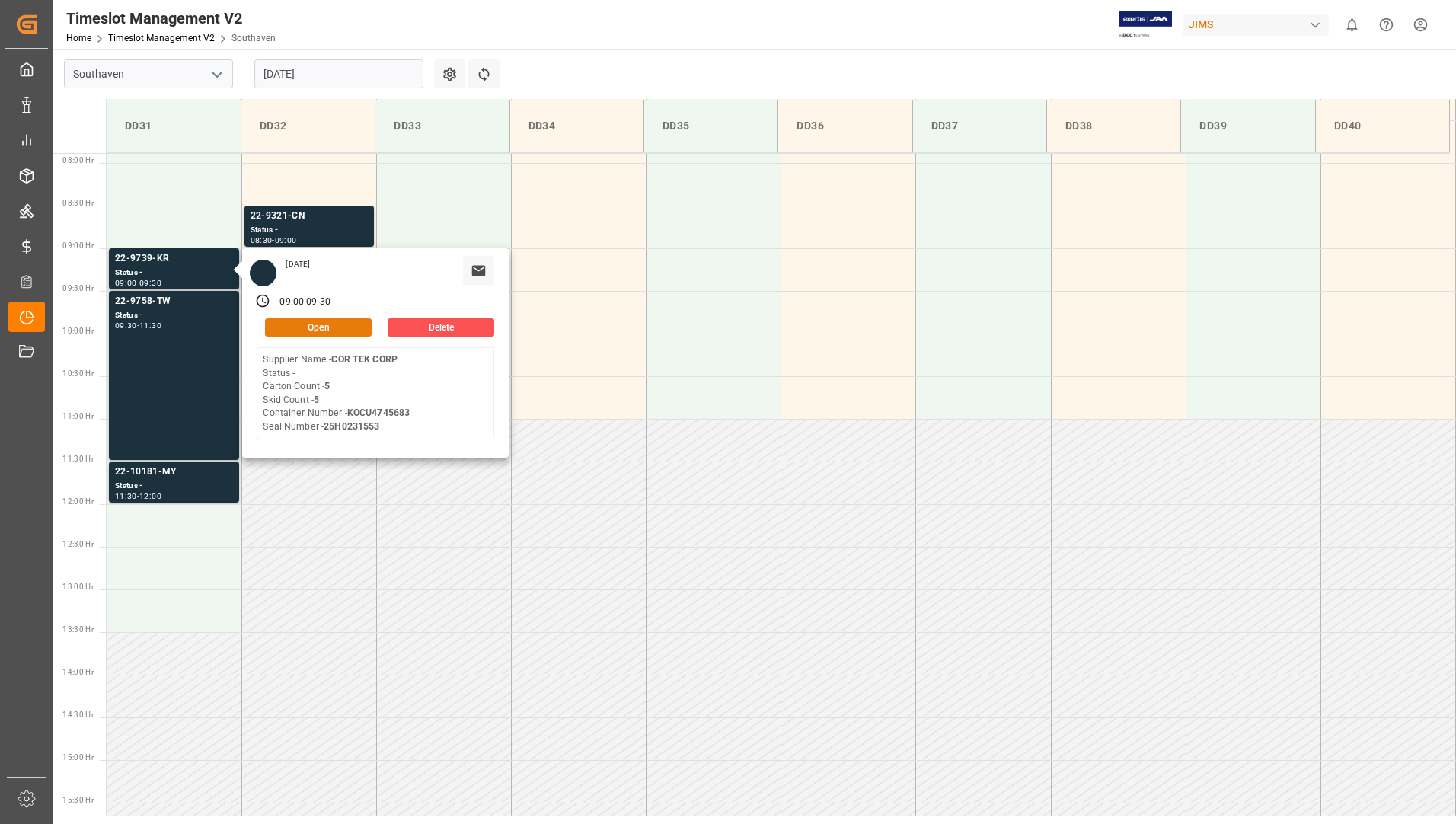
click at [331, 325] on button "Open" at bounding box center [318, 328] width 107 height 18
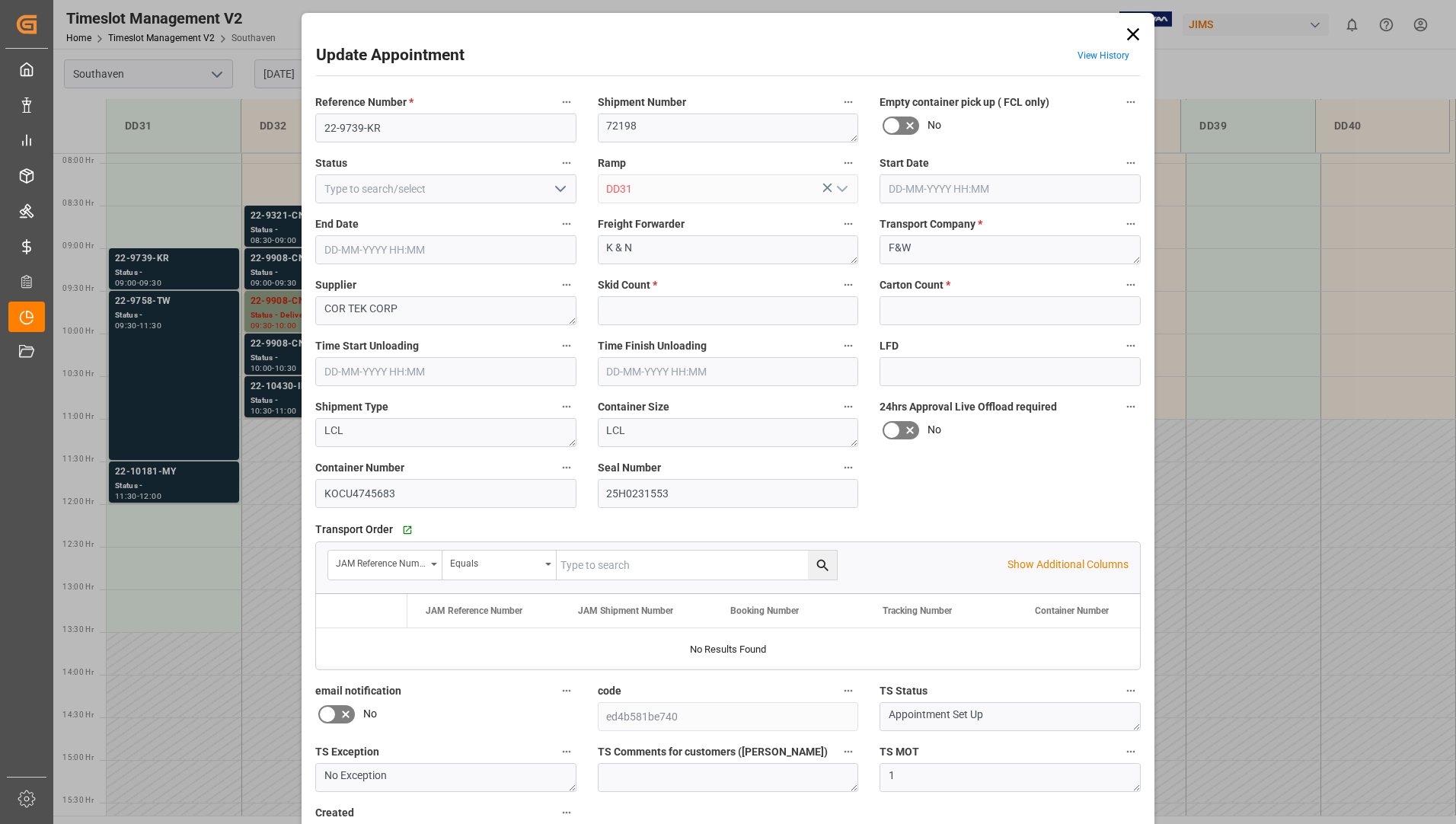
type input "5"
type input "[DATE] 09:00"
type input "[DATE] 09:30"
type input "[DATE] 20:05"
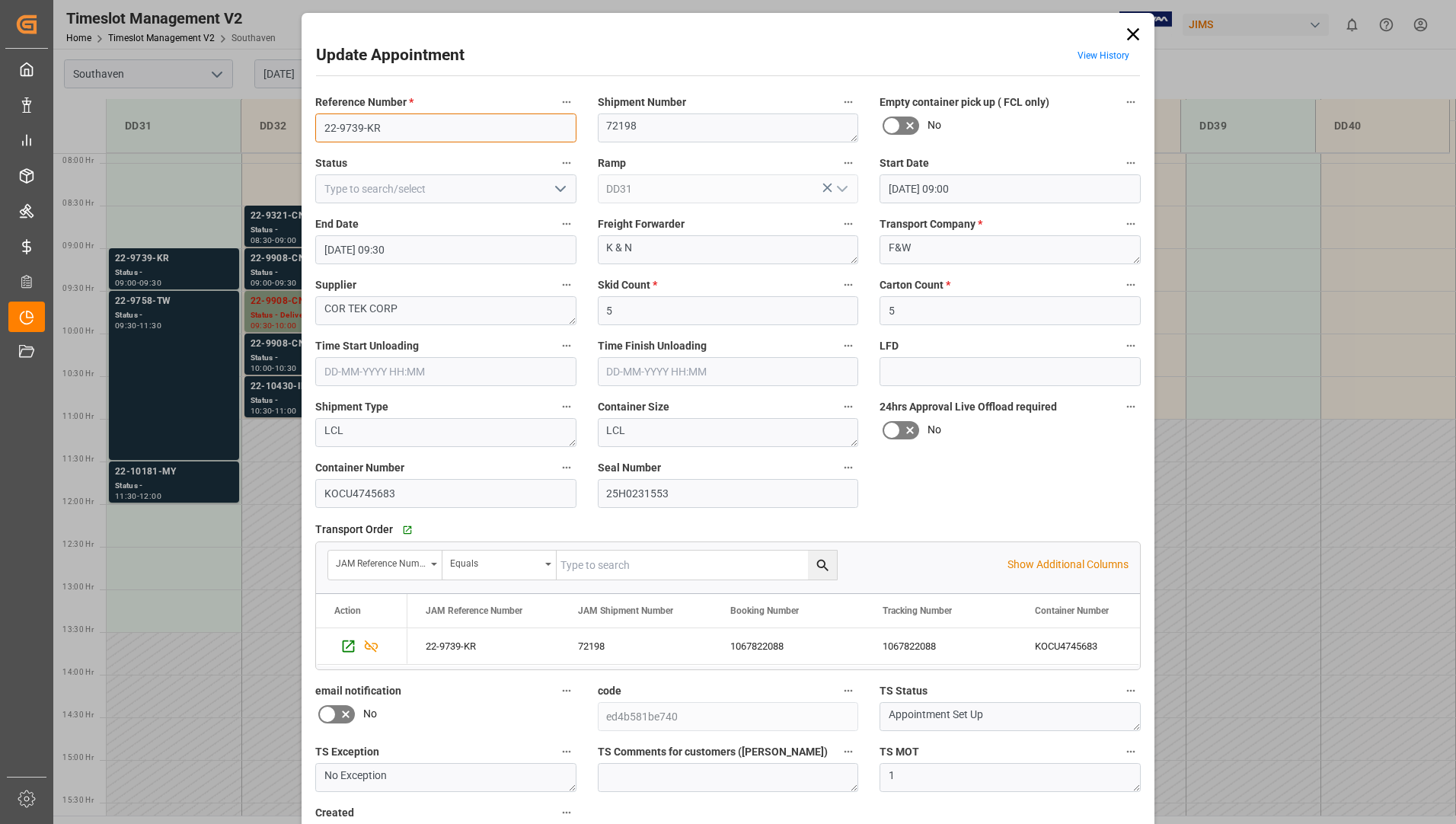
drag, startPoint x: 321, startPoint y: 133, endPoint x: 349, endPoint y: 127, distance: 28.6
click at [399, 127] on input "22-9739-KR" at bounding box center [446, 128] width 261 height 29
click at [1133, 33] on icon at bounding box center [1133, 35] width 22 height 22
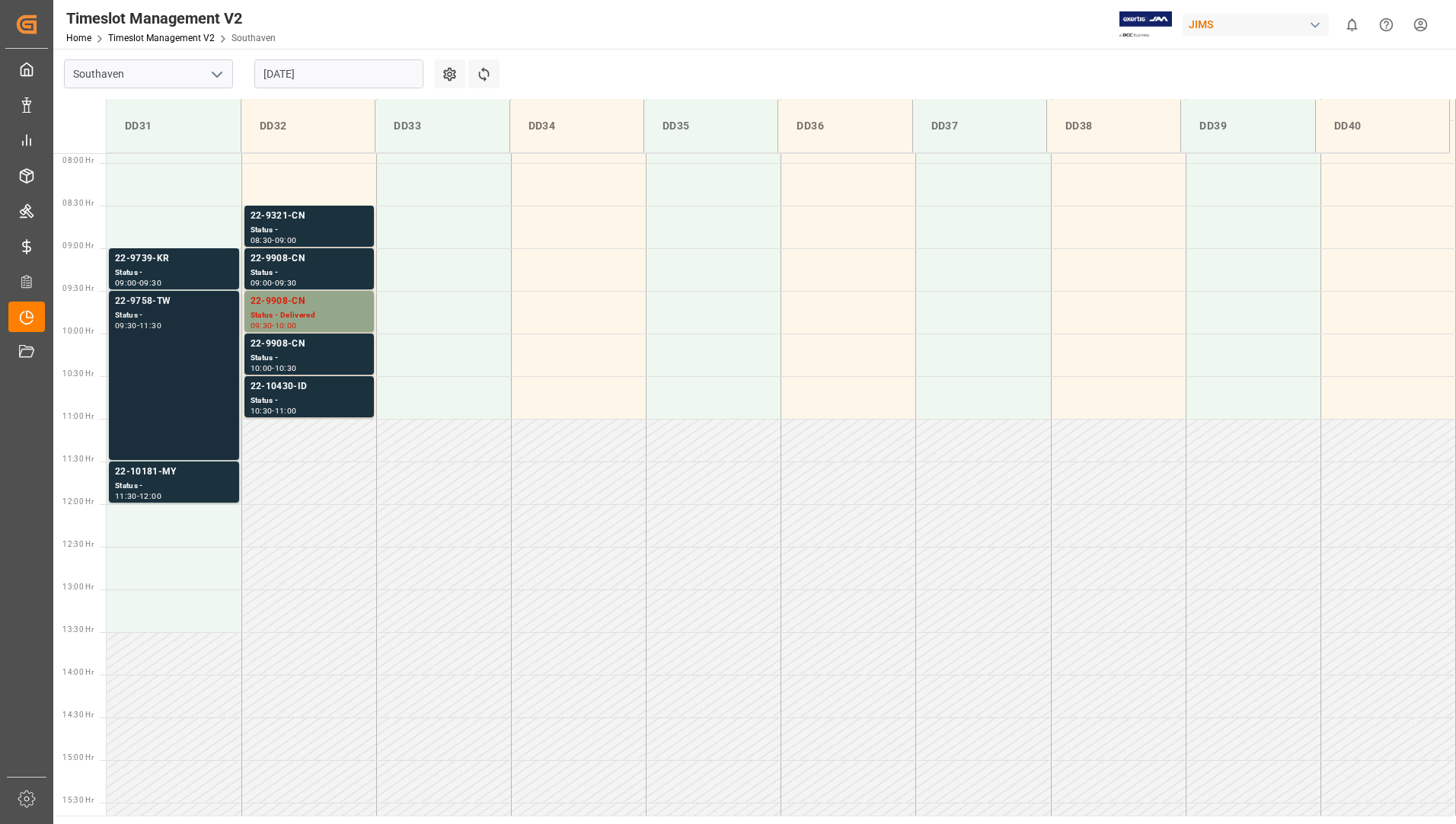
click at [164, 306] on div "22-9758-TW" at bounding box center [174, 302] width 118 height 15
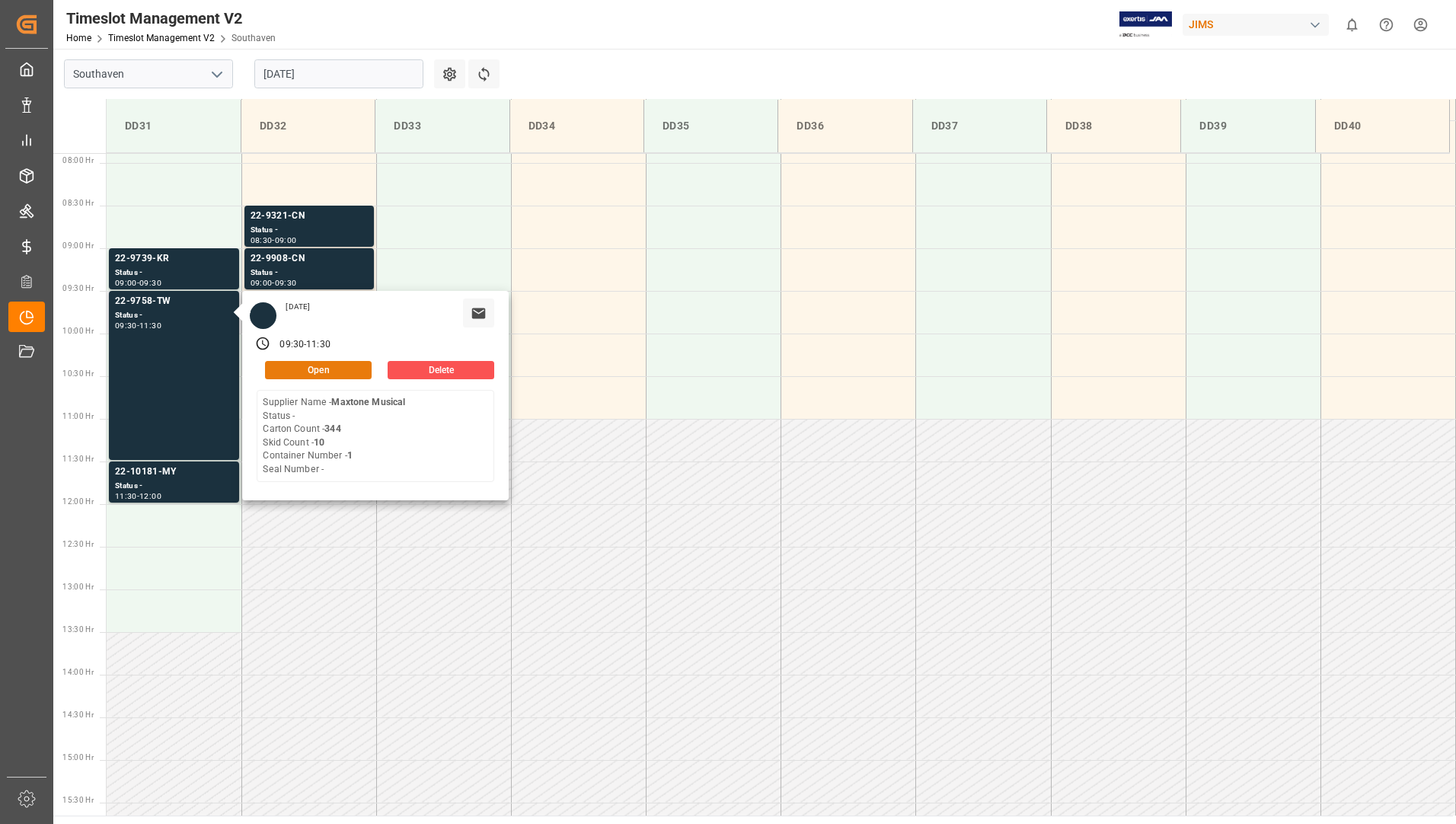
click at [276, 366] on button "Open" at bounding box center [318, 370] width 107 height 18
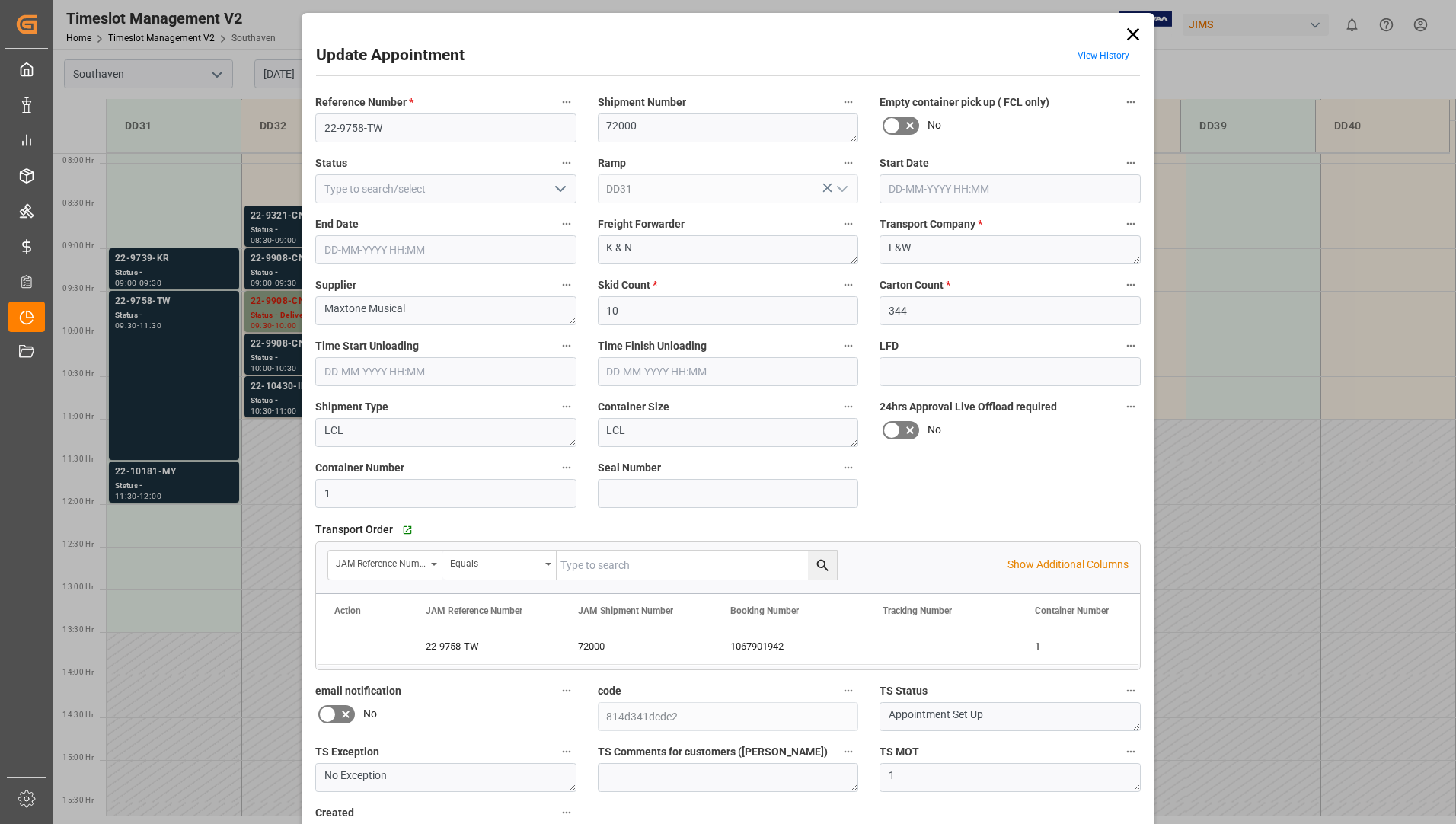
type input "[DATE] 09:30"
type input "[DATE] 11:30"
type input "[DATE] 20:06"
drag, startPoint x: 316, startPoint y: 134, endPoint x: 399, endPoint y: 122, distance: 83.9
click at [399, 122] on input "22-9758-TW" at bounding box center [446, 128] width 261 height 29
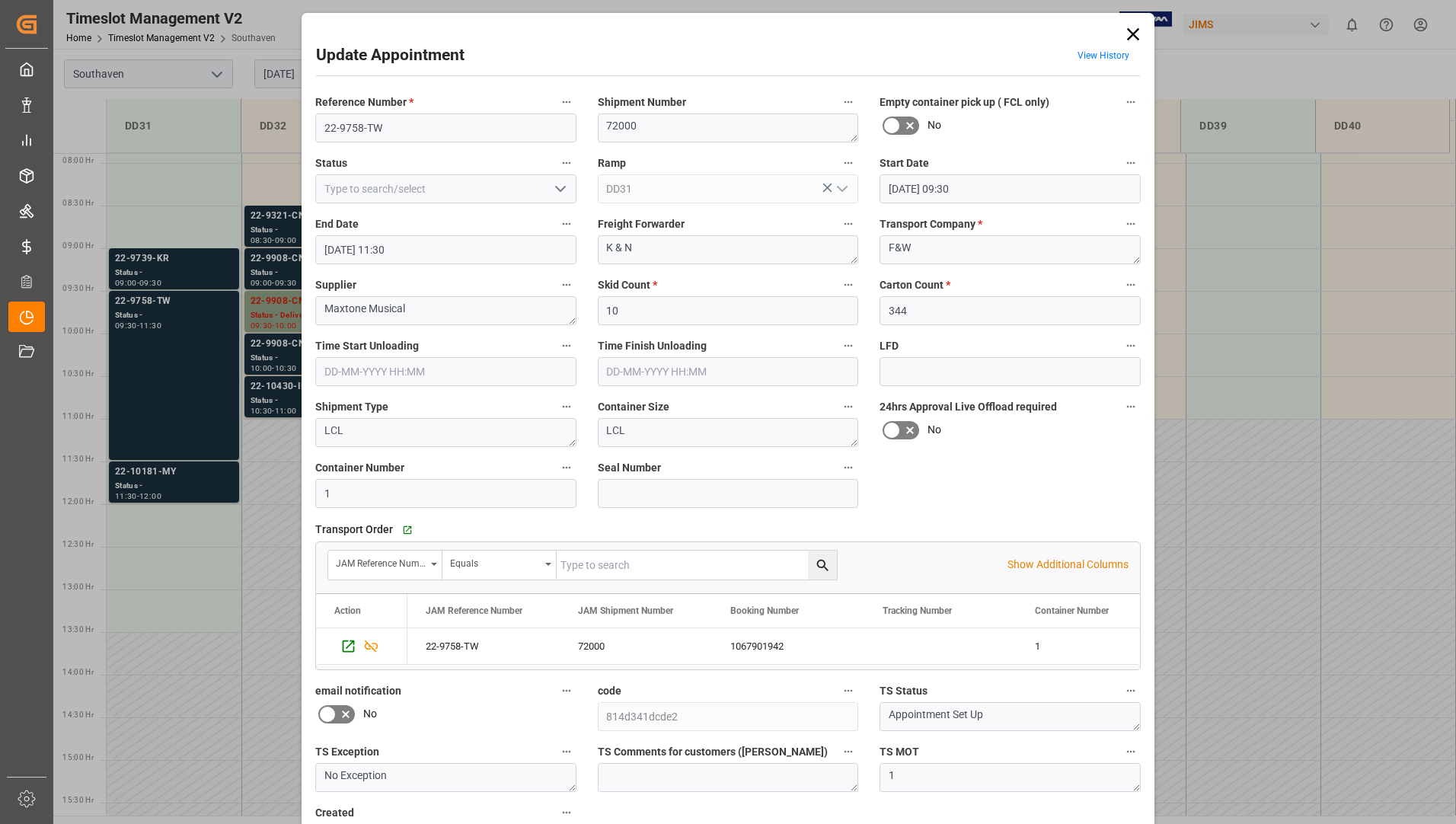
click at [1137, 25] on icon at bounding box center [1133, 35] width 22 height 22
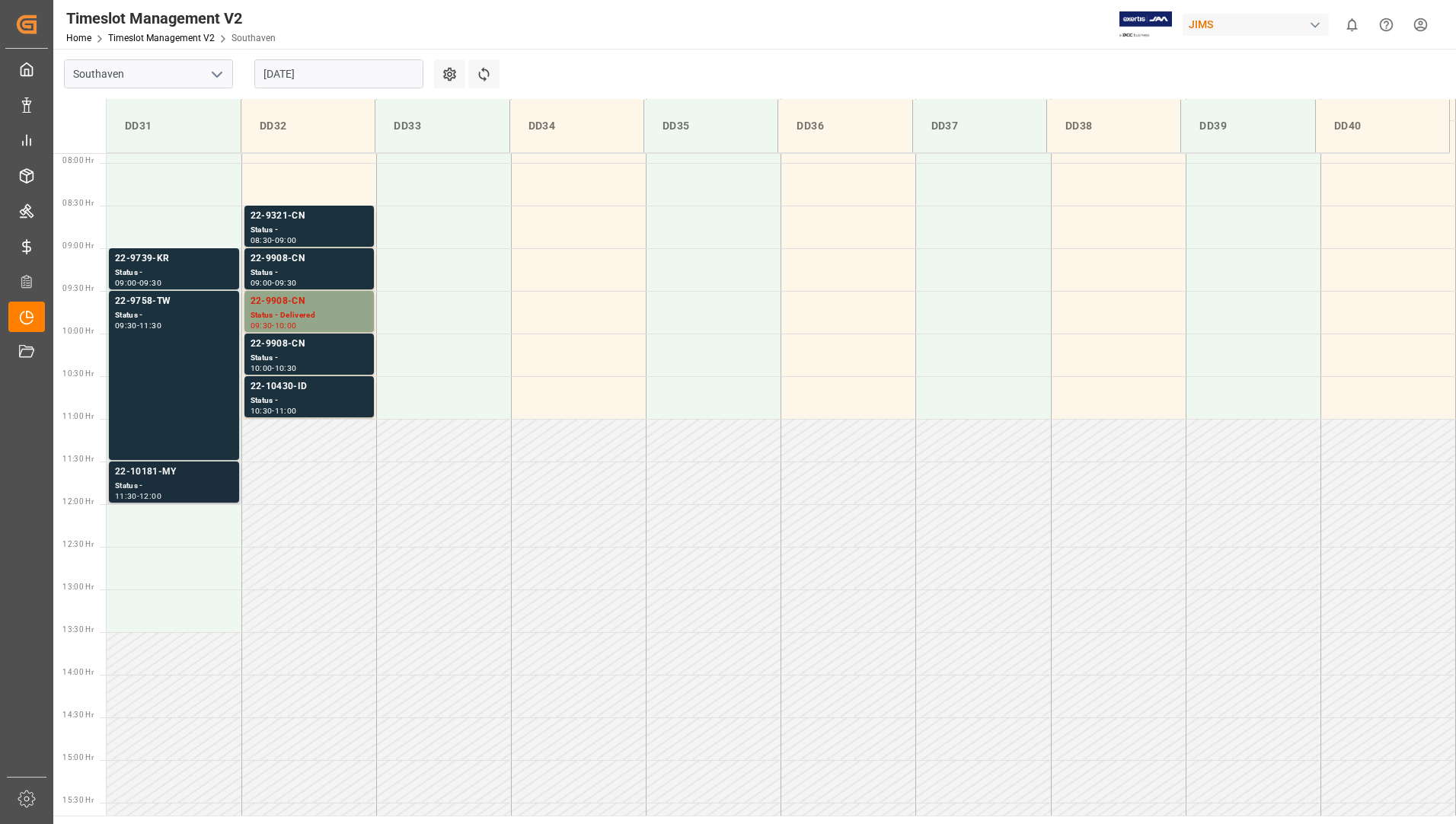
click at [121, 478] on div "22-10181-MY" at bounding box center [174, 472] width 118 height 15
click at [306, 391] on div "22-10430-ID" at bounding box center [309, 387] width 117 height 15
click at [151, 273] on div "Status -" at bounding box center [174, 273] width 118 height 13
click at [168, 344] on div "22-9758-TW Status - 09:30 - 11:30" at bounding box center [174, 376] width 118 height 163
click at [158, 468] on div "22-10181-MY" at bounding box center [174, 472] width 118 height 15
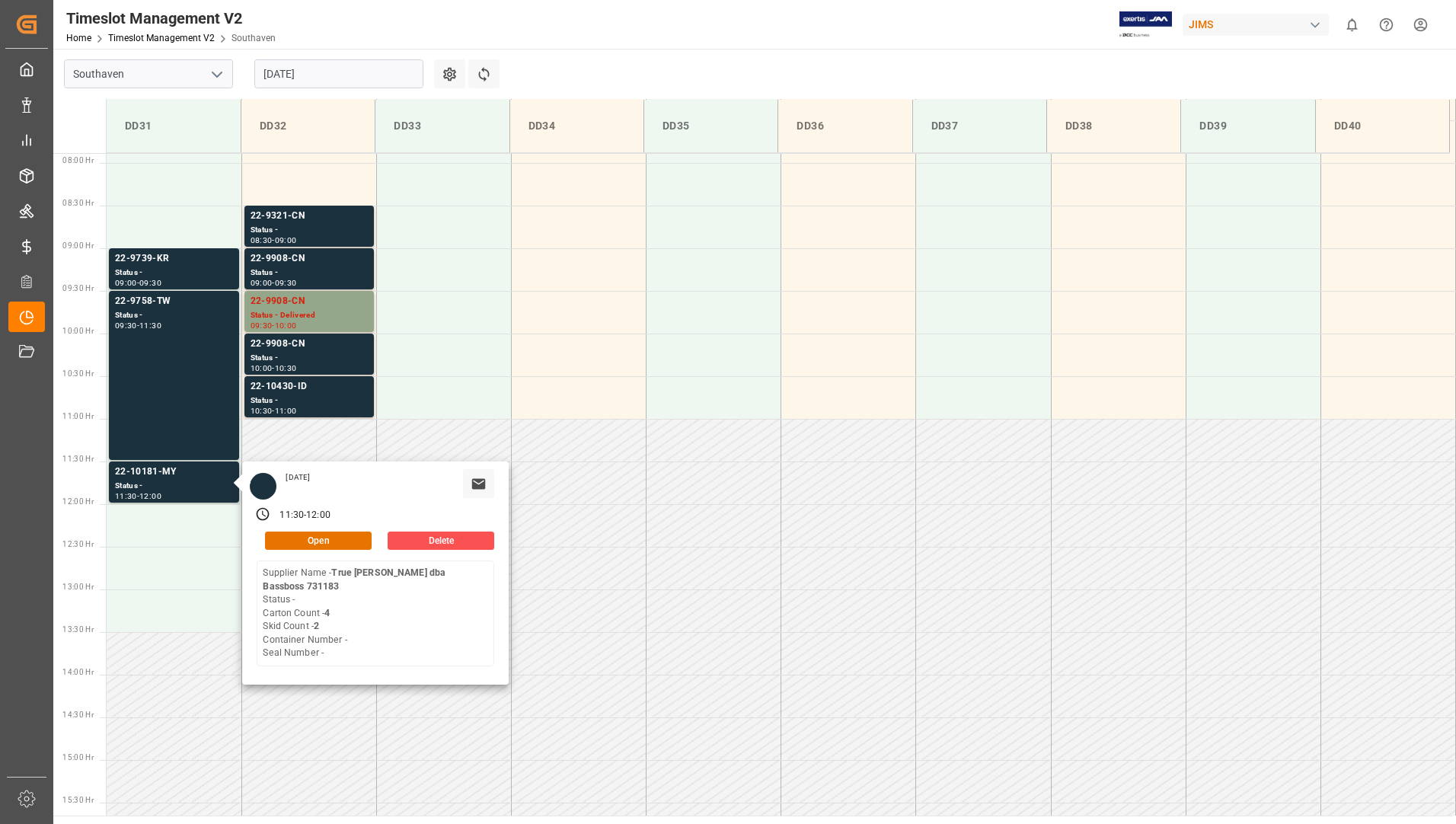
click at [332, 71] on input "[DATE]" at bounding box center [339, 74] width 169 height 29
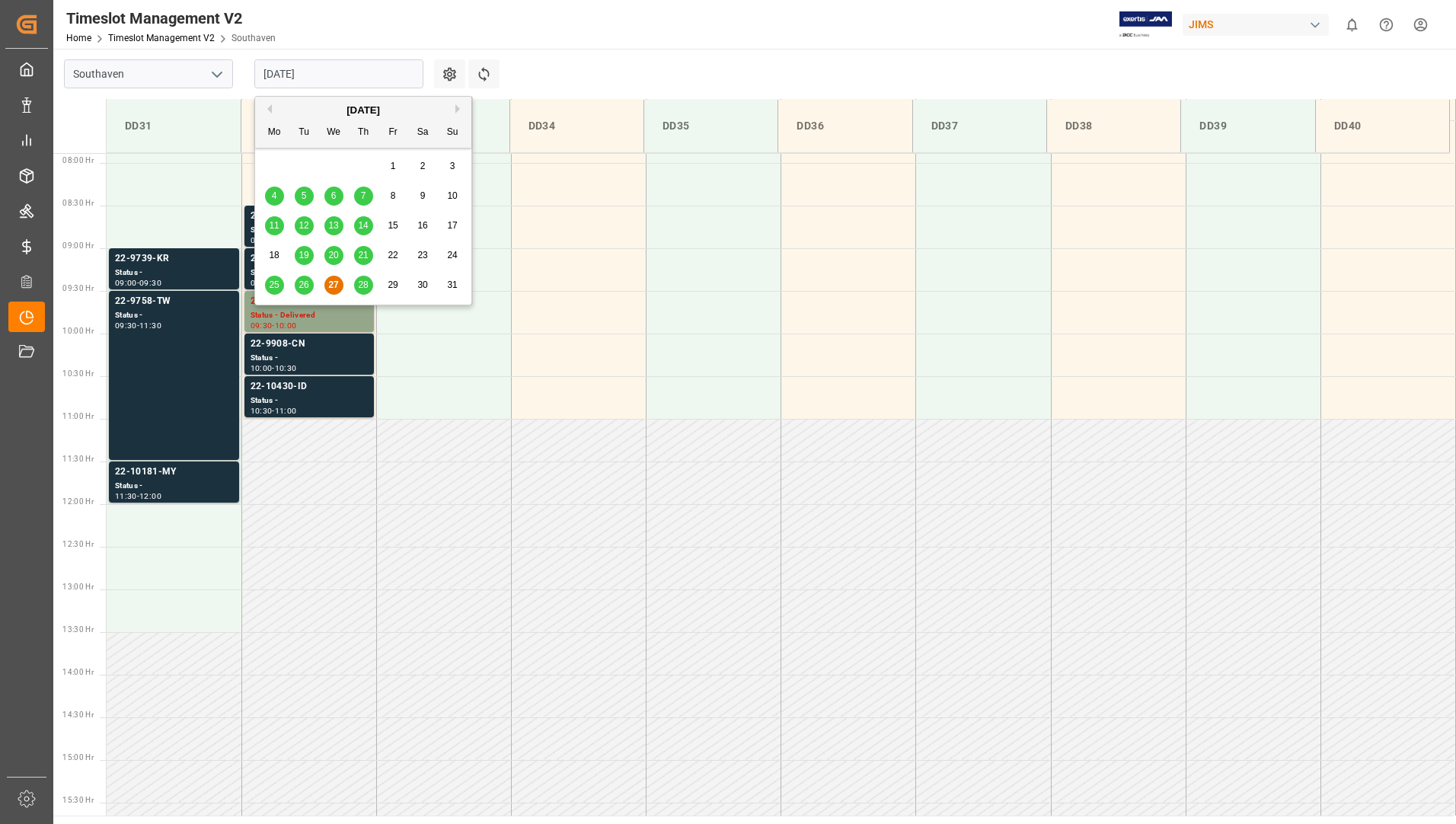
click at [363, 288] on span "28" at bounding box center [362, 285] width 10 height 11
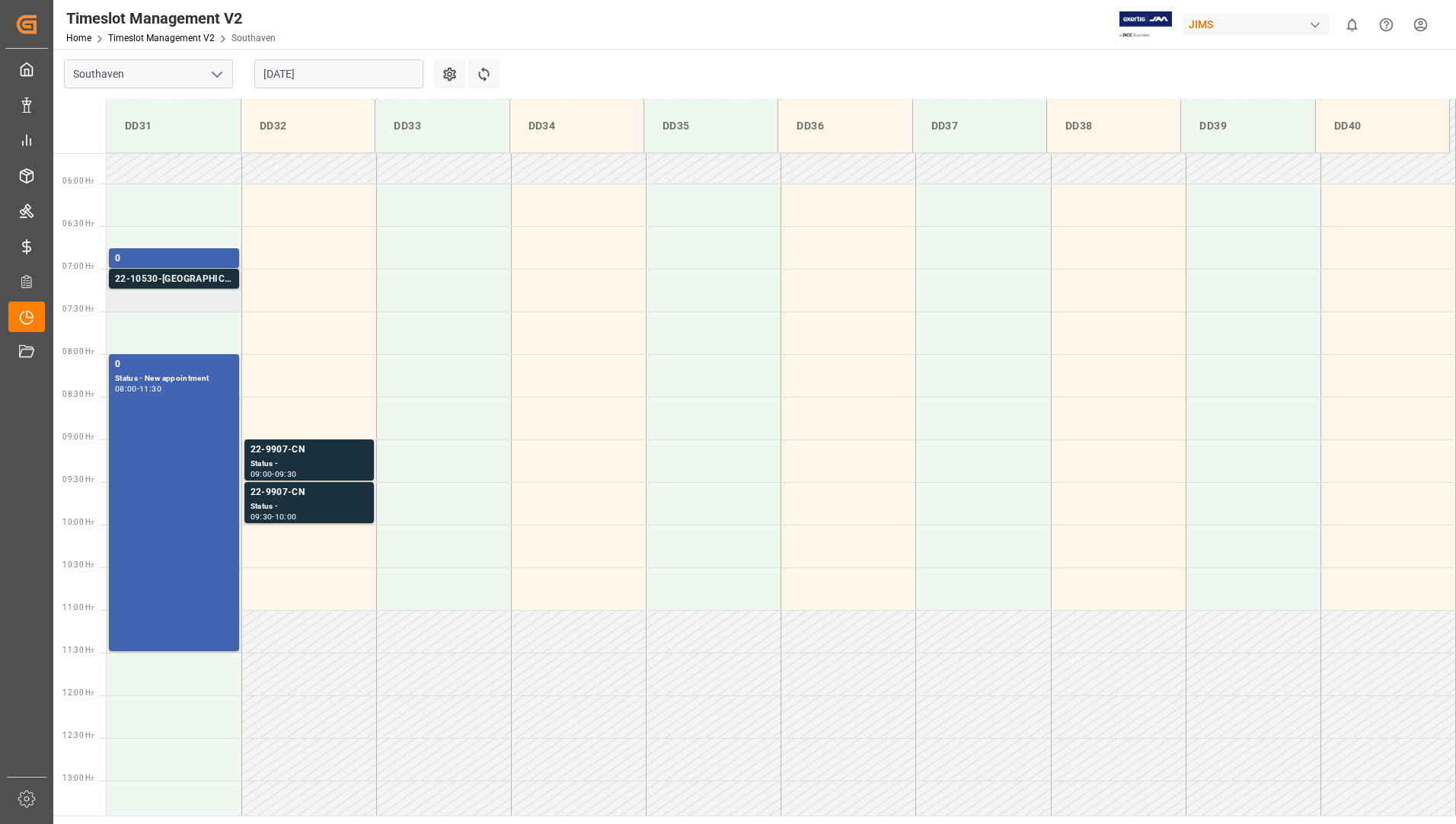
scroll to position [444, 0]
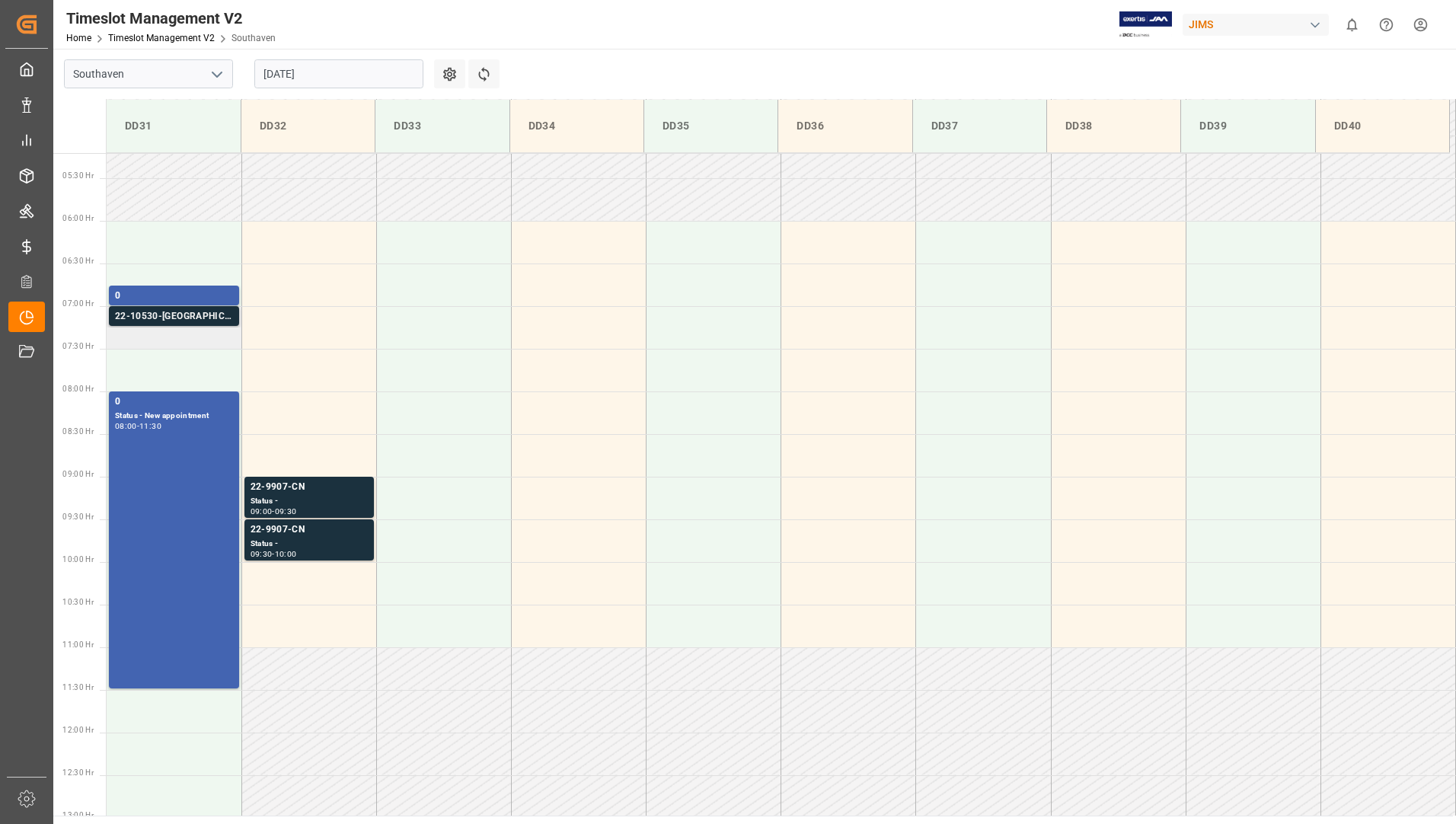
click at [190, 317] on div "22-10530-[GEOGRAPHIC_DATA]" at bounding box center [174, 317] width 118 height 15
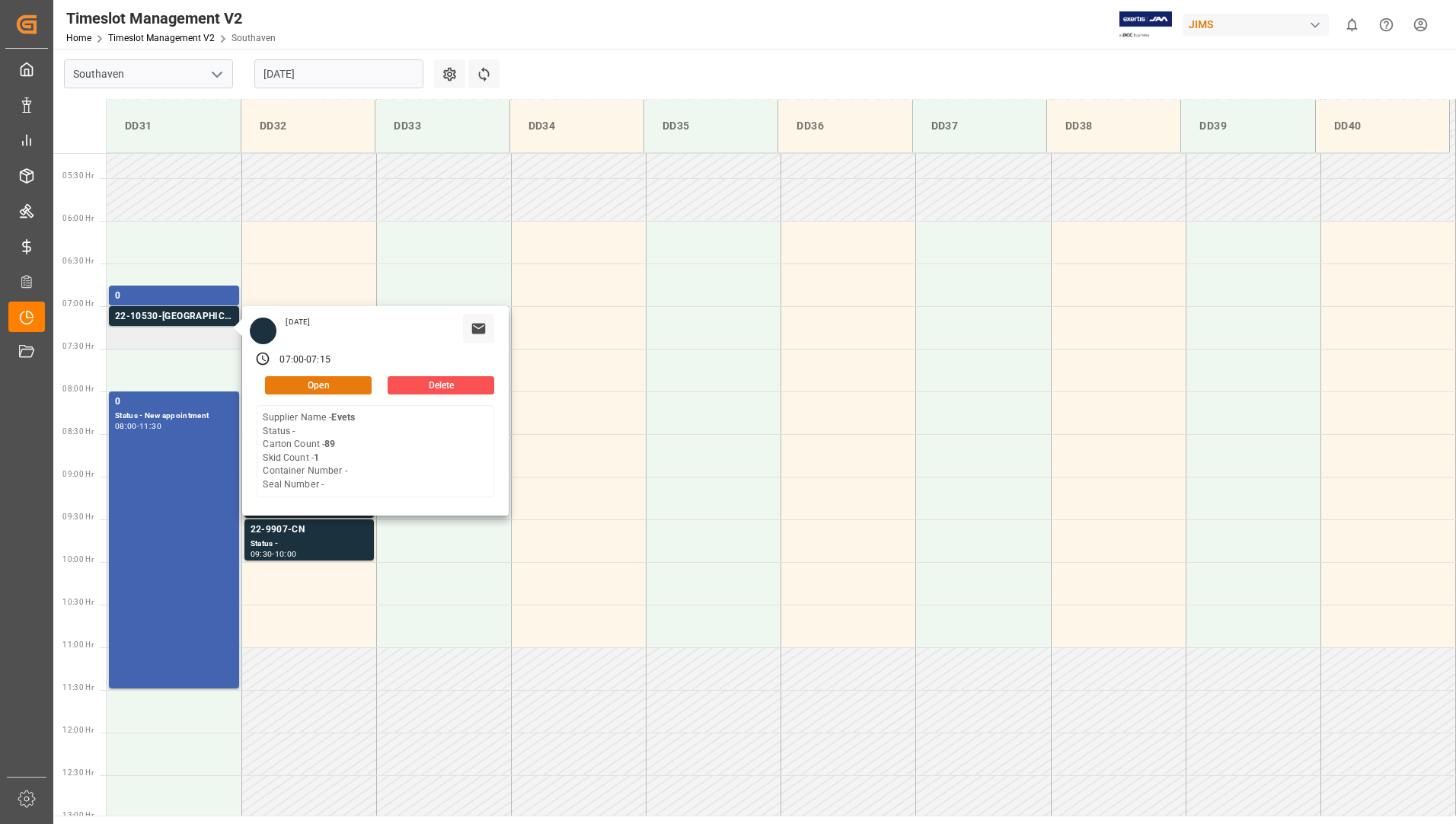
click at [288, 390] on button "Open" at bounding box center [318, 386] width 107 height 18
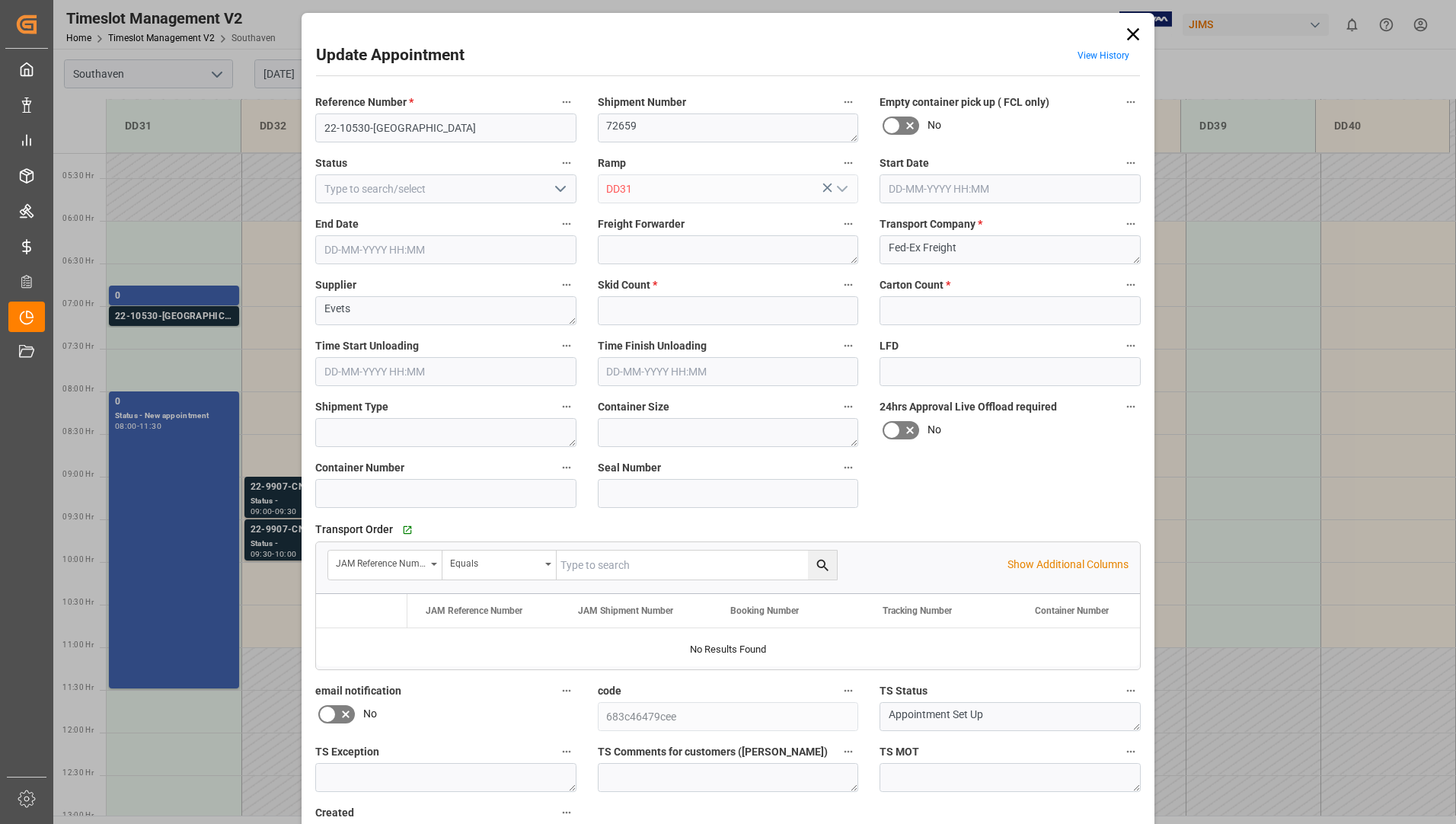
type input "1"
type input "89"
type input "[DATE] 07:00"
type input "[DATE] 07:15"
type input "[DATE] 11:50"
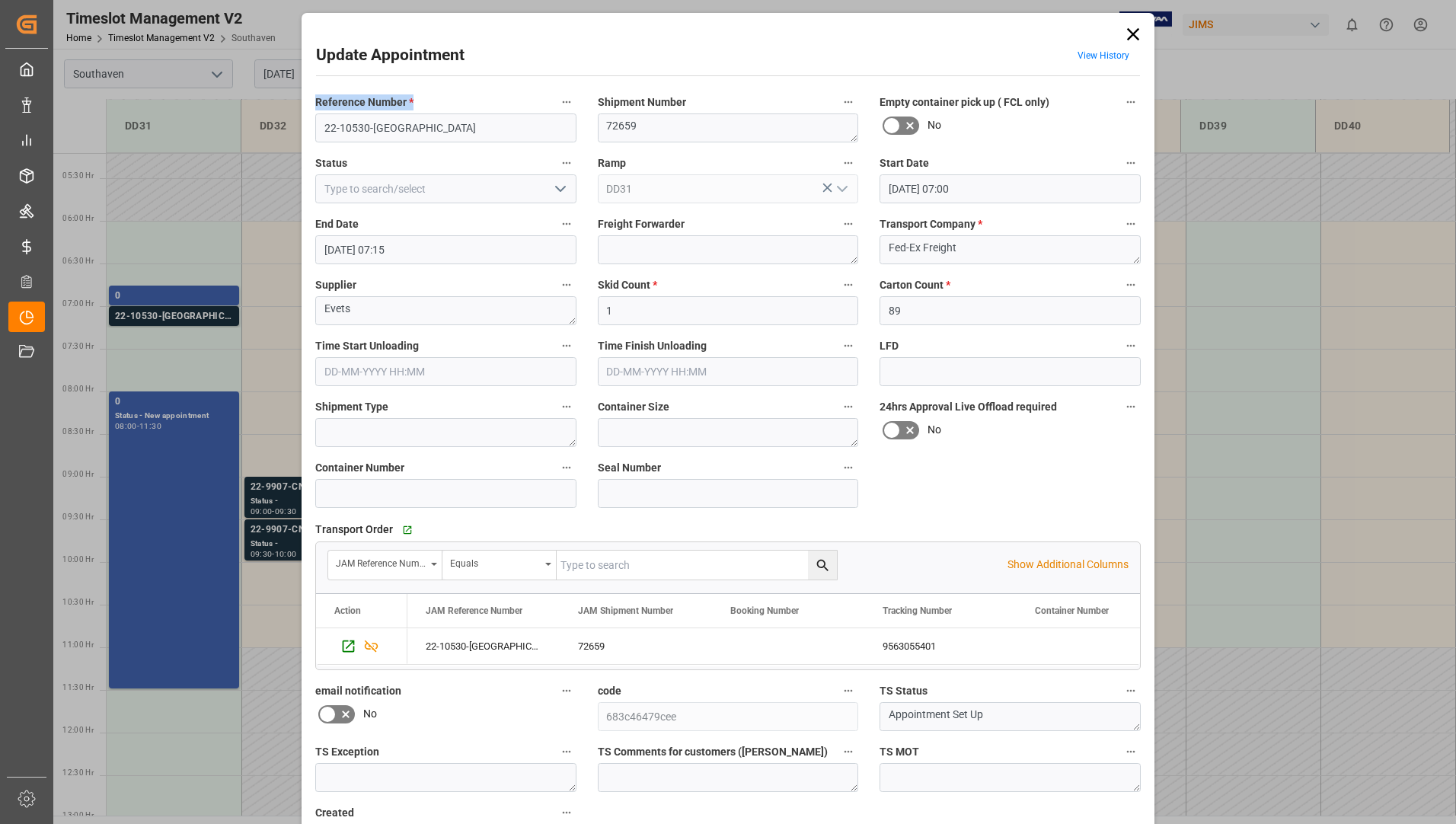
drag, startPoint x: 315, startPoint y: 113, endPoint x: 359, endPoint y: 124, distance: 45.4
click at [359, 124] on div "Reference Number * 22-10530-US" at bounding box center [446, 117] width 283 height 61
drag, startPoint x: 318, startPoint y: 127, endPoint x: 388, endPoint y: 128, distance: 70.0
click at [388, 128] on input "22-10530-[GEOGRAPHIC_DATA]" at bounding box center [446, 128] width 261 height 29
click at [1134, 28] on icon at bounding box center [1133, 35] width 22 height 22
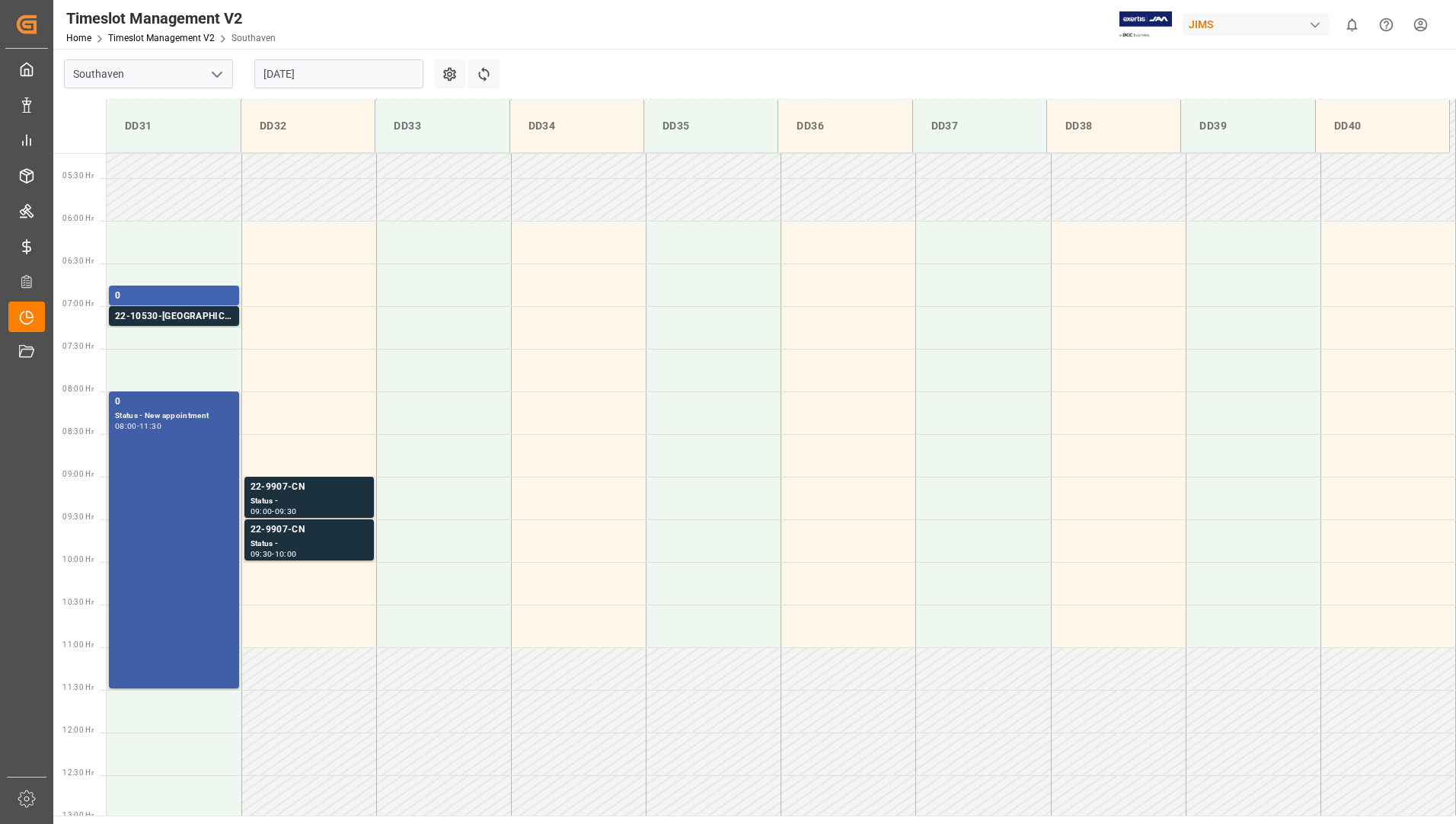
click at [210, 426] on div "08:00 - 11:30" at bounding box center [174, 426] width 118 height 8
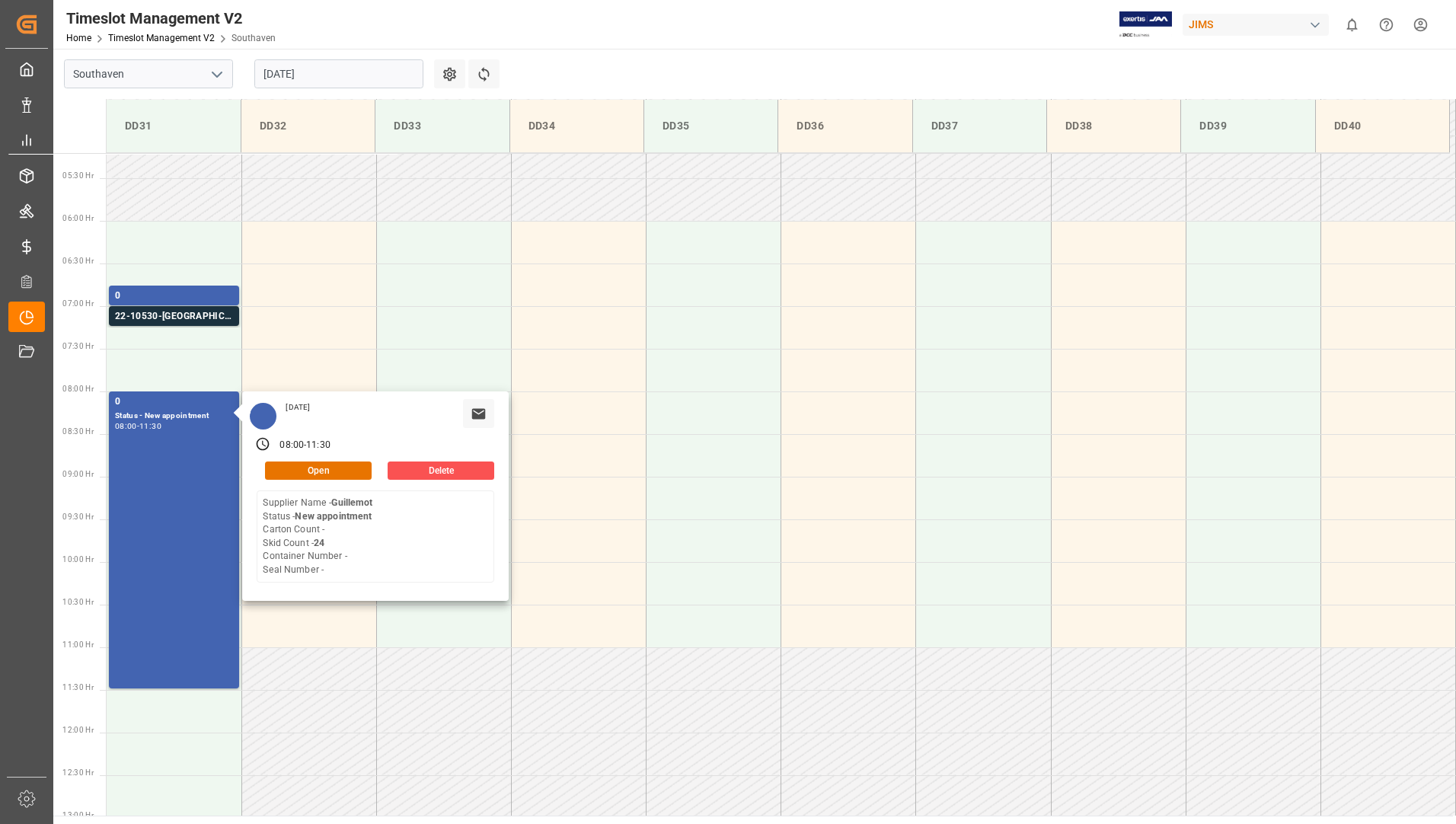
click at [701, 53] on main "Southaven [DATE] Settings Refresh Time Slots DD31 DD32 DD33 DD34 DD35 DD36 DD37…" at bounding box center [753, 432] width 1400 height 767
